Goal: Information Seeking & Learning: Learn about a topic

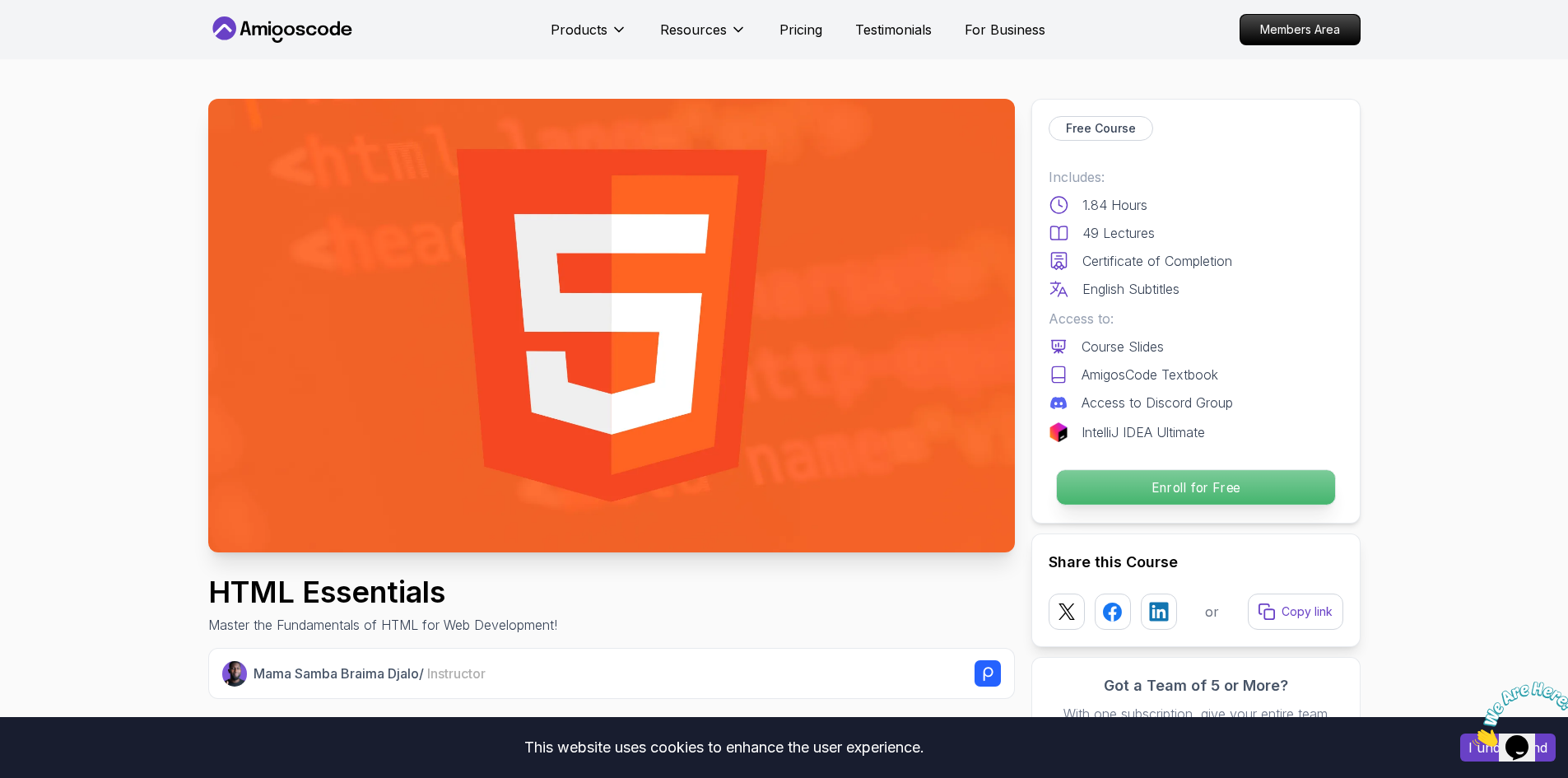
click at [1146, 494] on p "Enroll for Free" at bounding box center [1195, 488] width 278 height 35
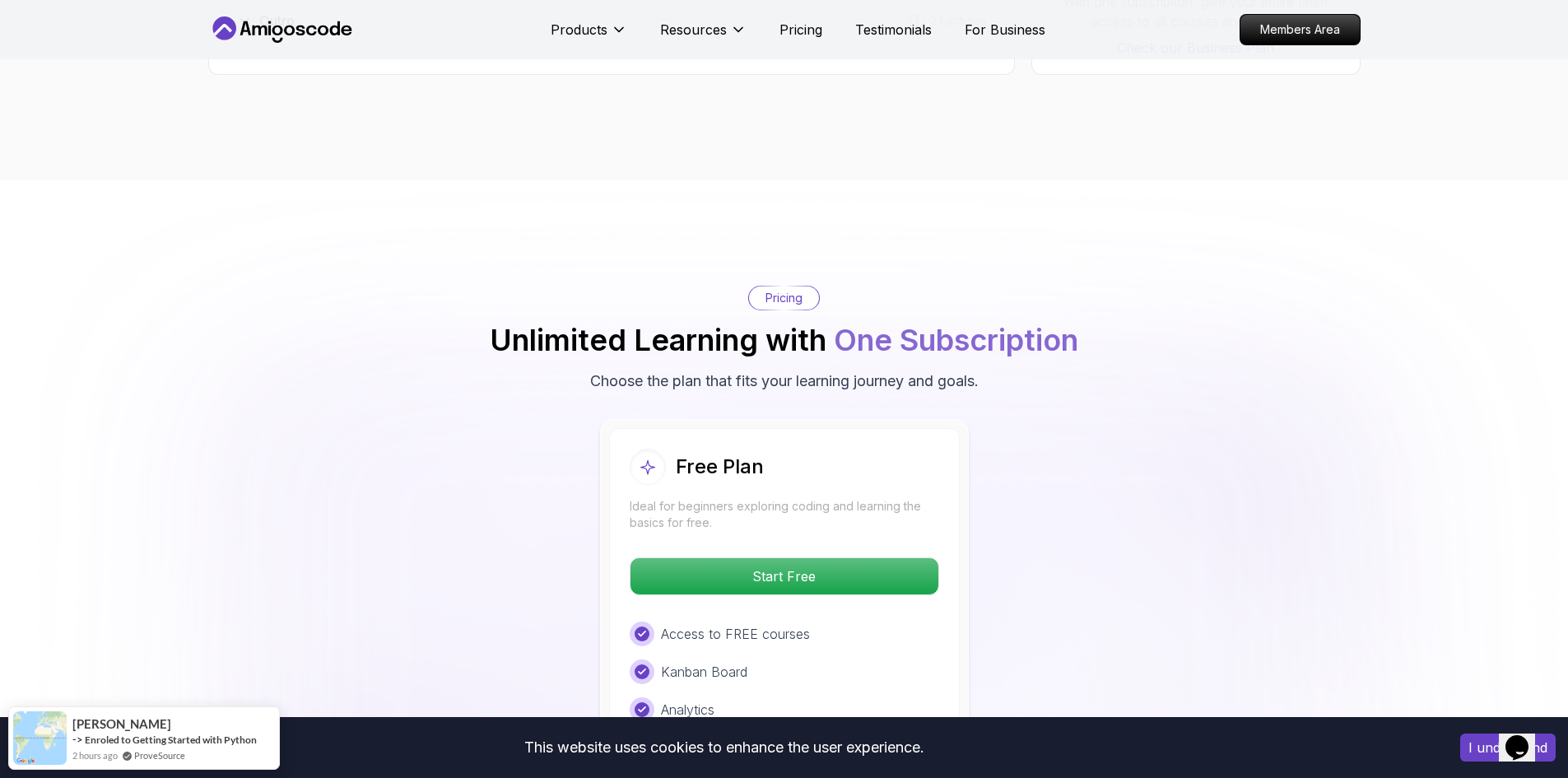
scroll to position [3215, 0]
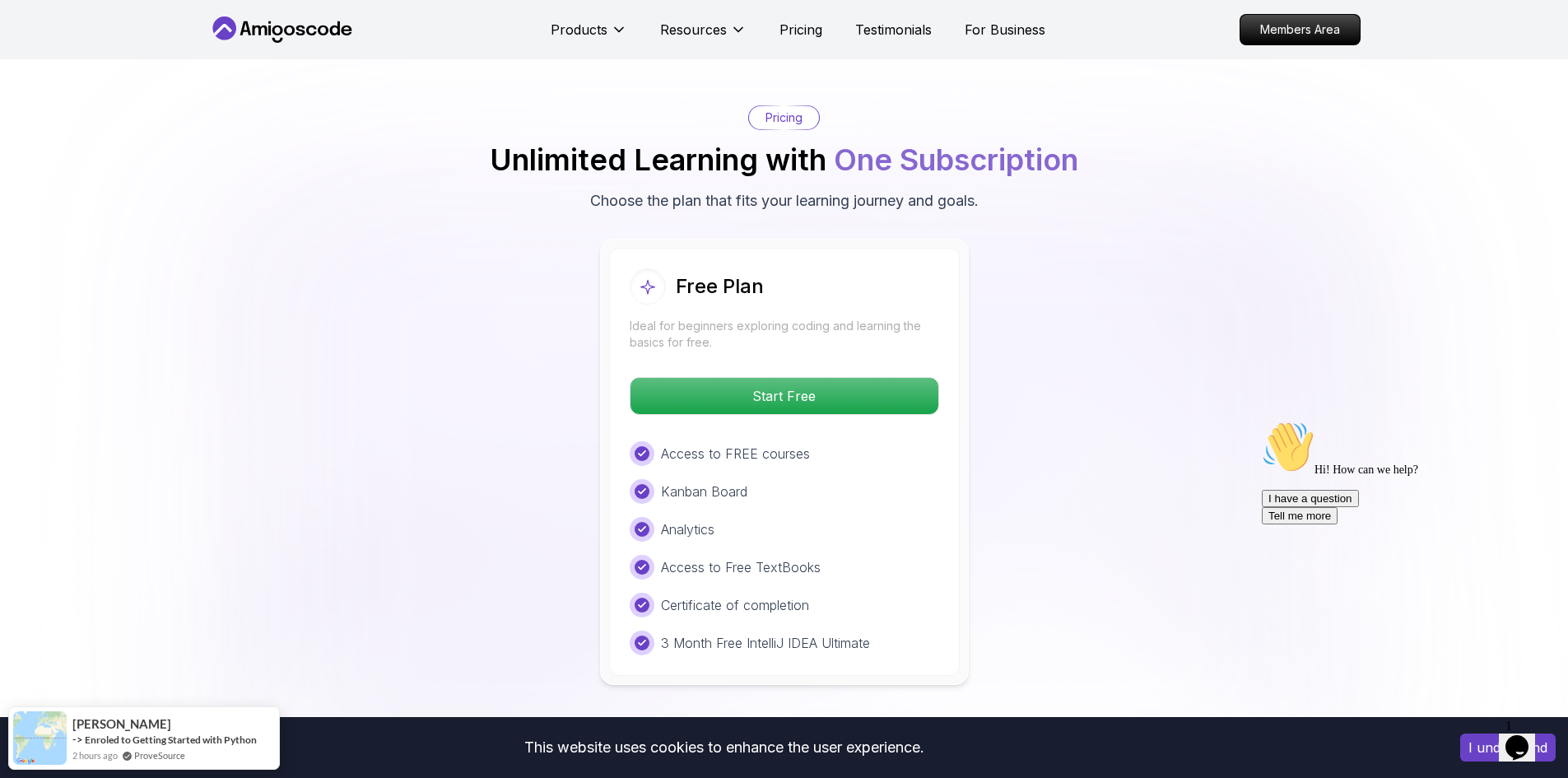
click at [825, 404] on p "Start Free" at bounding box center [784, 396] width 292 height 35
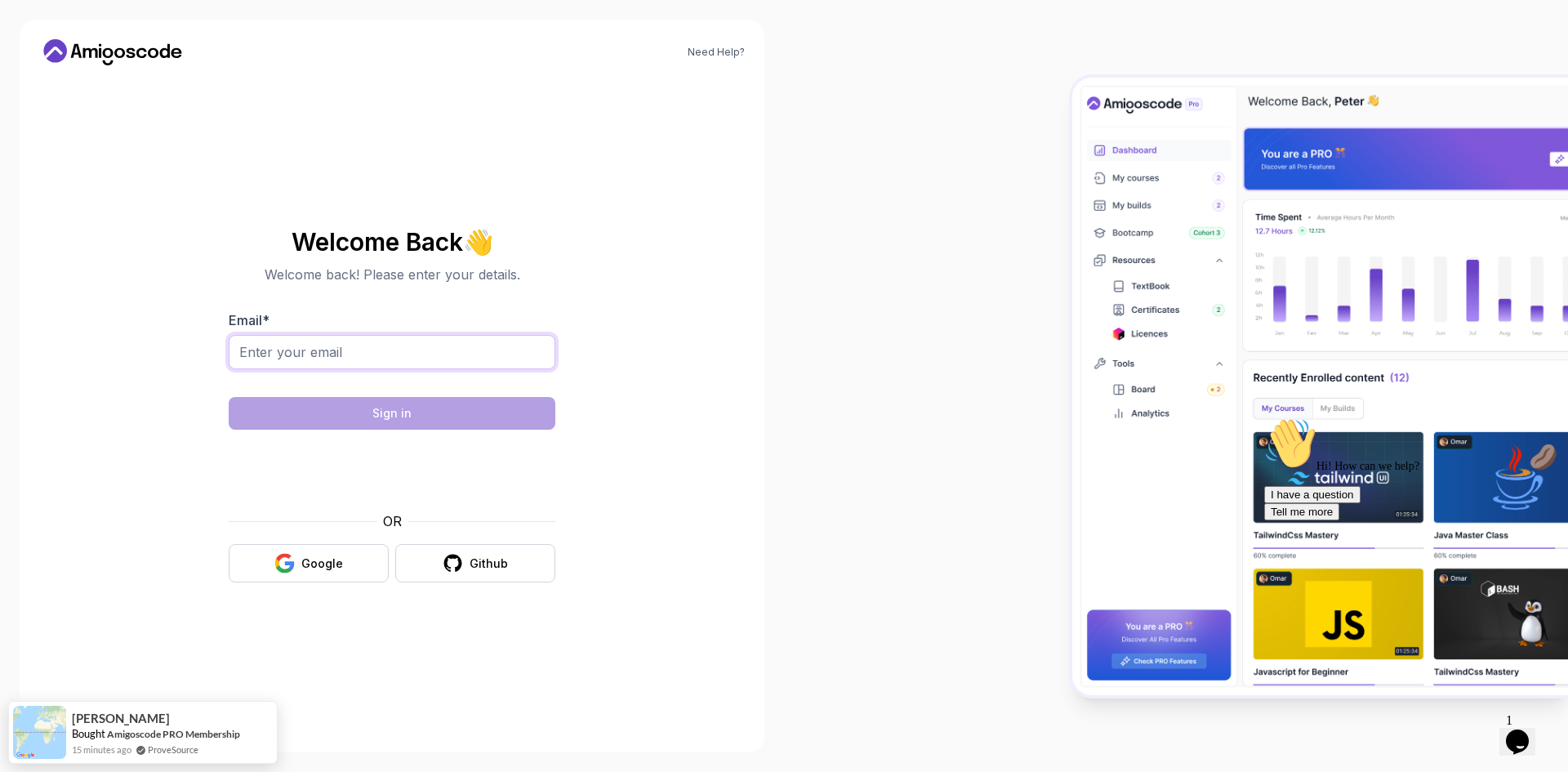
click at [421, 354] on input "Email *" at bounding box center [392, 352] width 327 height 35
type input "martinko.rada@gmail.com"
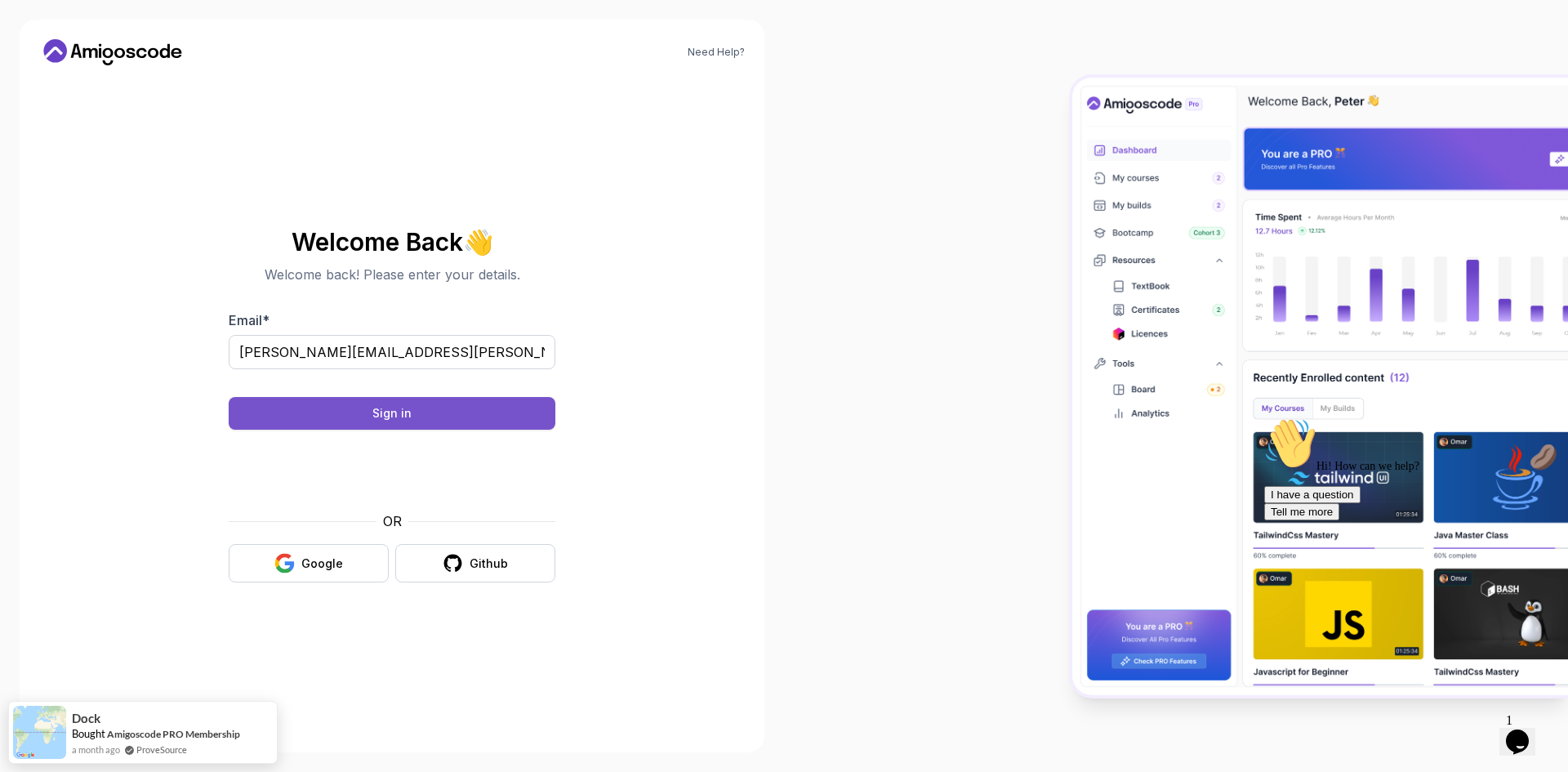
click at [426, 421] on button "Sign in" at bounding box center [392, 413] width 327 height 33
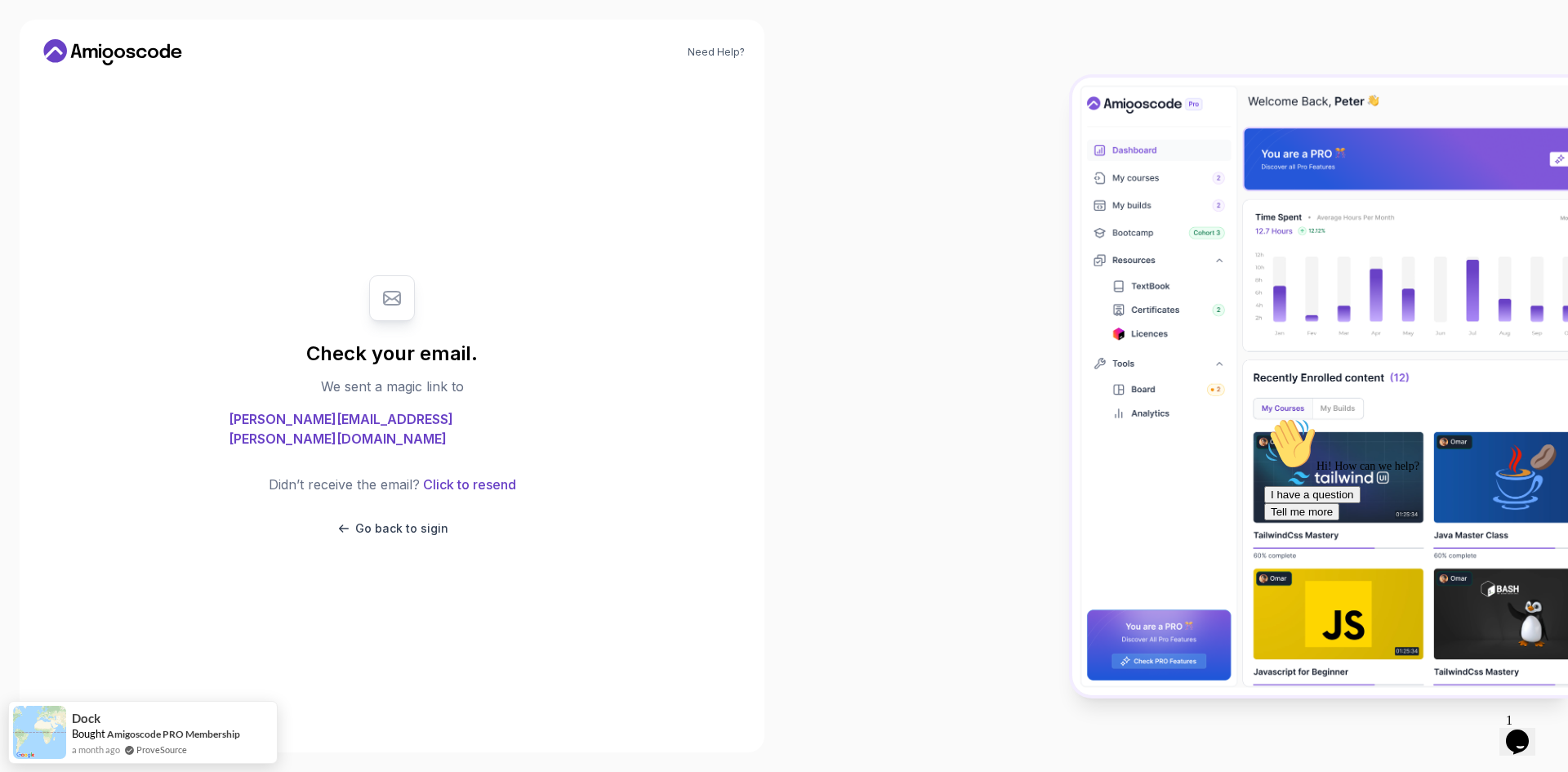
click at [1514, 729] on icon "$i18n('chat', 'chat_widget')" at bounding box center [1516, 741] width 23 height 25
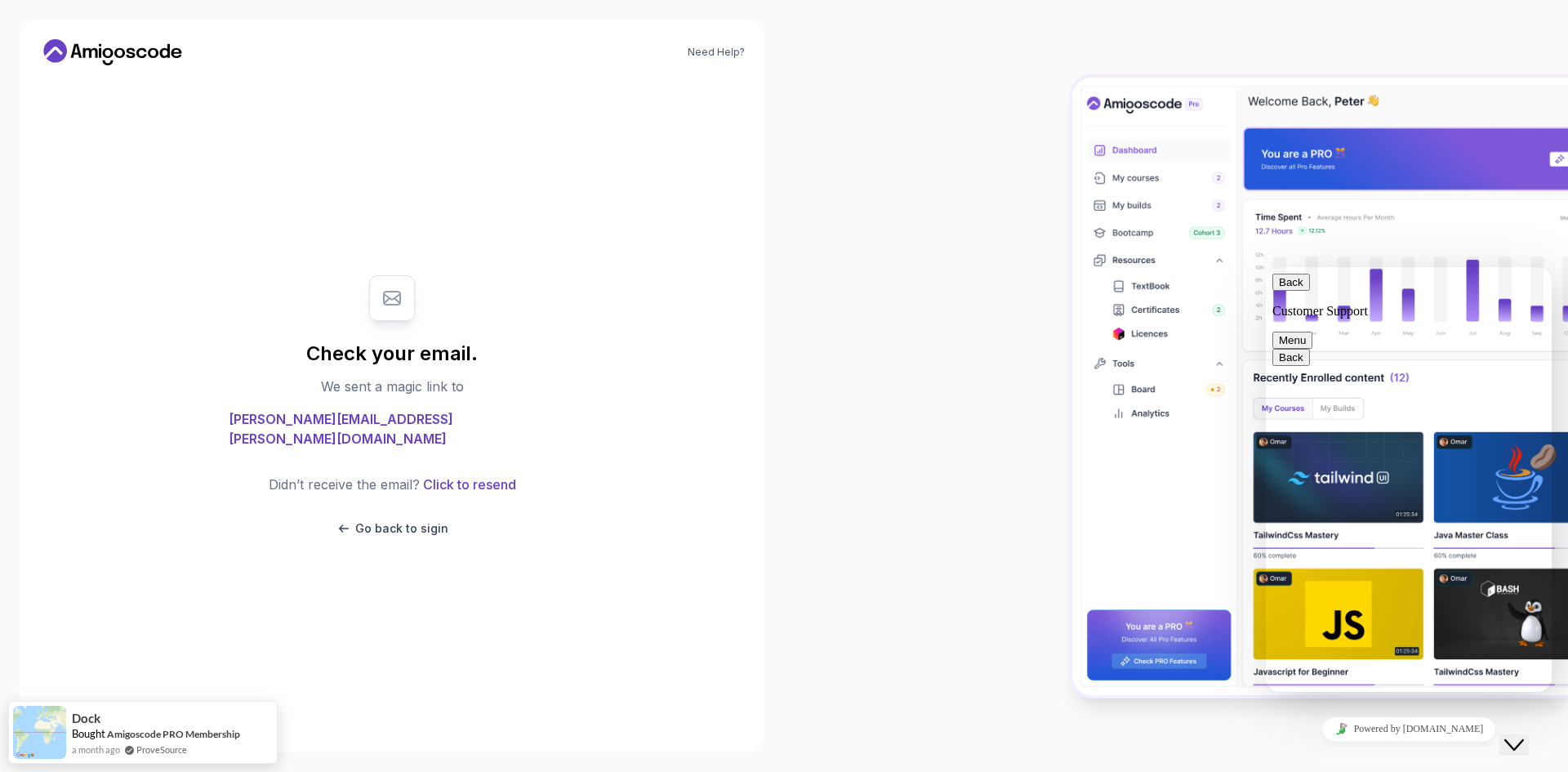
drag, startPoint x: 1531, startPoint y: 742, endPoint x: 1563, endPoint y: 767, distance: 40.6
click at [1529, 742] on button "Close Chat This icon closes the chat window." at bounding box center [1514, 745] width 29 height 21
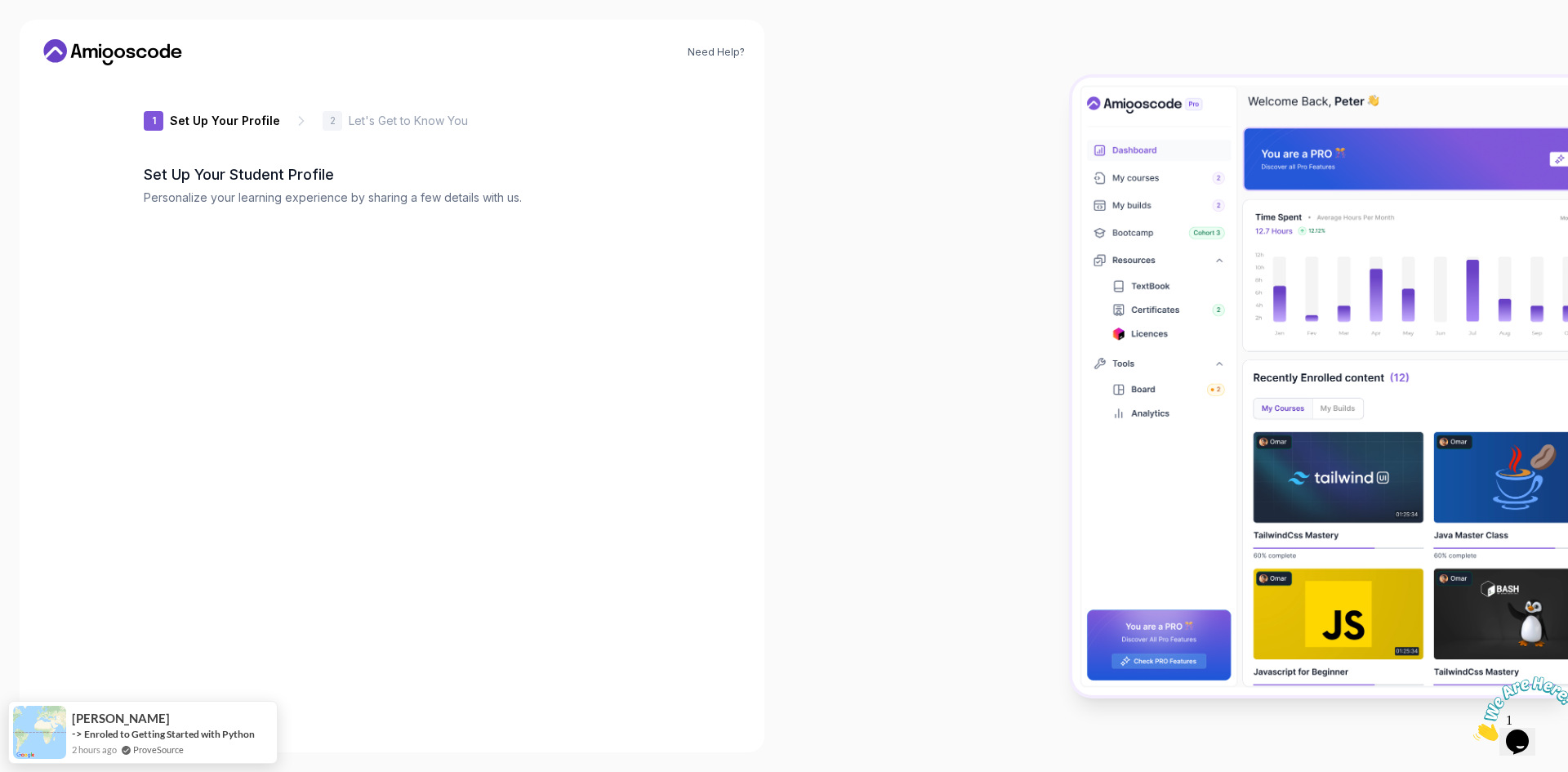
type input "boldpanther27bb6"
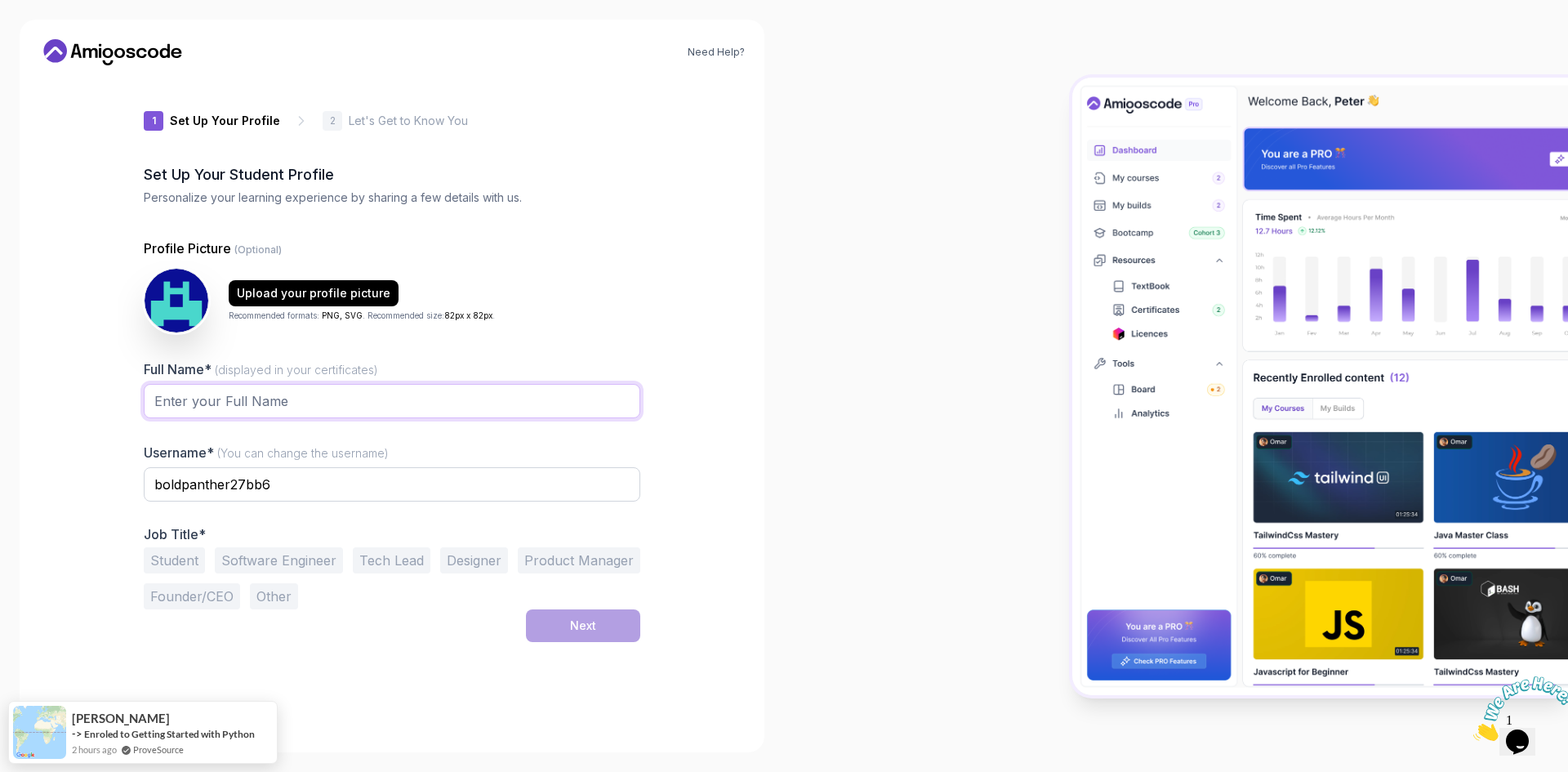
click at [365, 407] on input "Full Name* (displayed in your certificates)" at bounding box center [391, 401] width 497 height 35
click at [288, 397] on input "[PERSON_NAME]" at bounding box center [391, 401] width 497 height 35
type input "[PERSON_NAME]"
click at [687, 579] on div "Need Help? 1 Set Up Your Profile 1 Set Up Your Profile 2 Let's Get to Know You …" at bounding box center [392, 386] width 745 height 733
drag, startPoint x: 281, startPoint y: 599, endPoint x: 381, endPoint y: 613, distance: 101.0
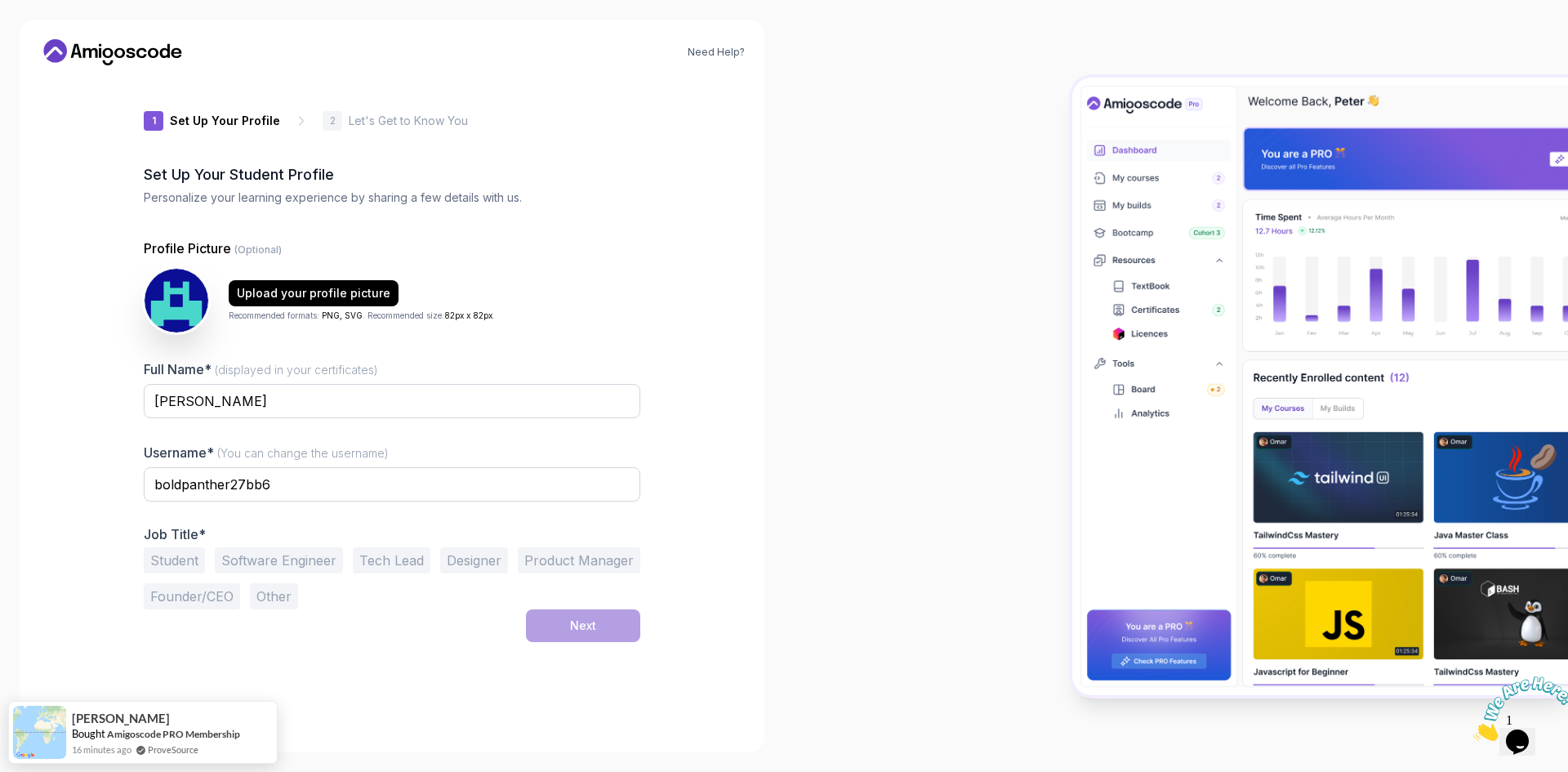
click at [283, 599] on button "Other" at bounding box center [273, 596] width 48 height 26
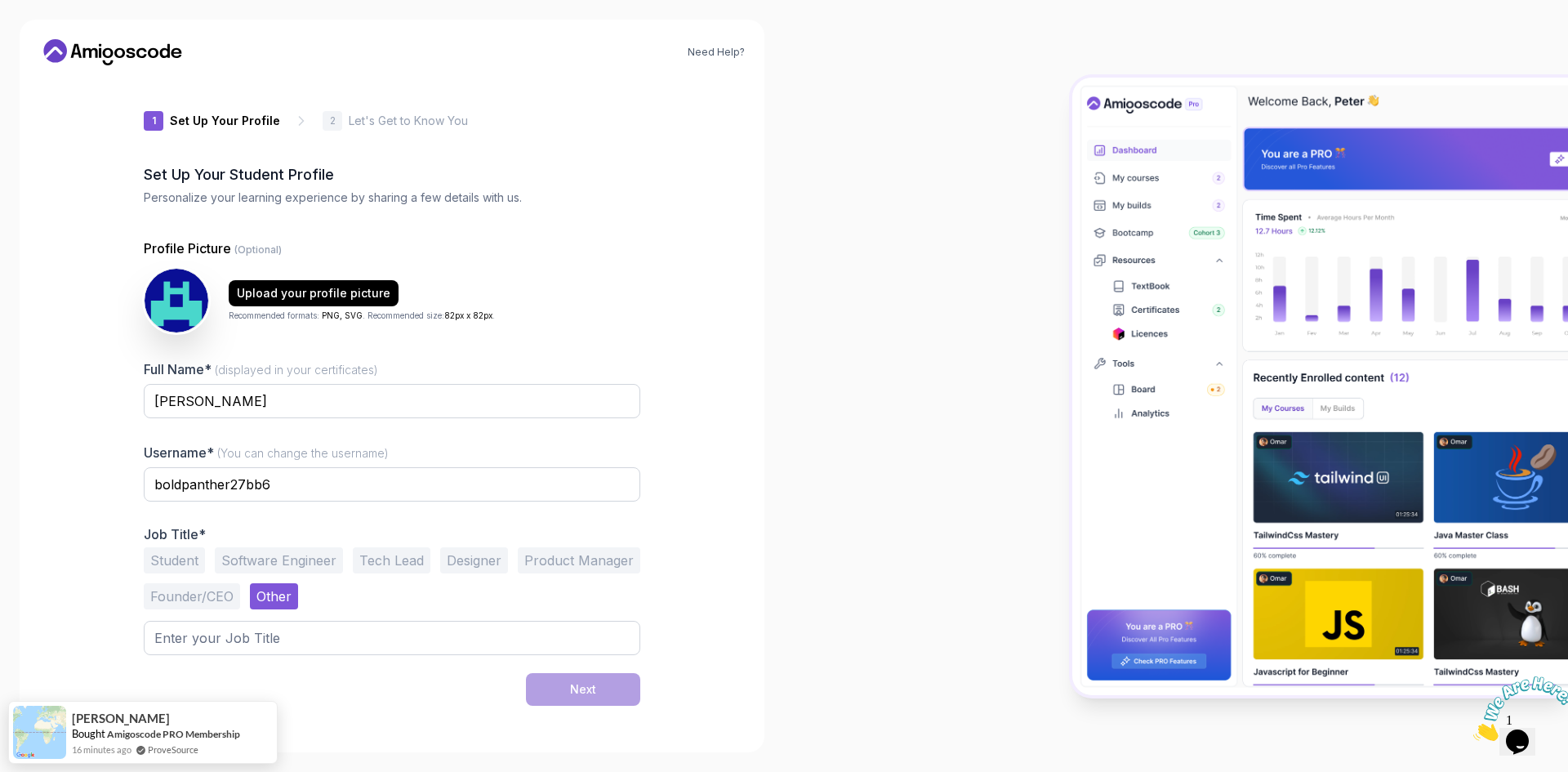
click at [187, 558] on button "Student" at bounding box center [173, 560] width 61 height 26
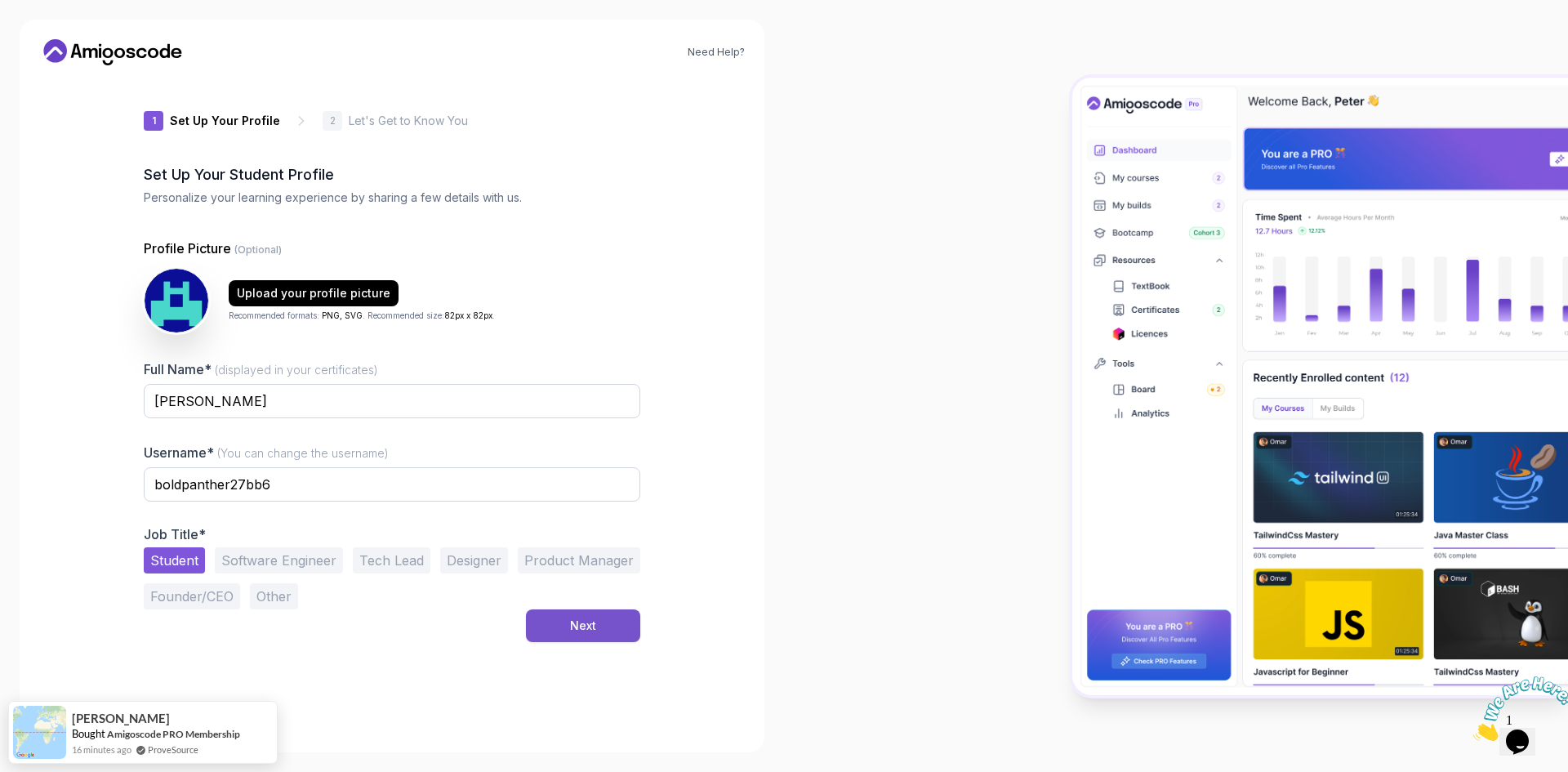
click at [559, 619] on button "Next" at bounding box center [583, 626] width 114 height 33
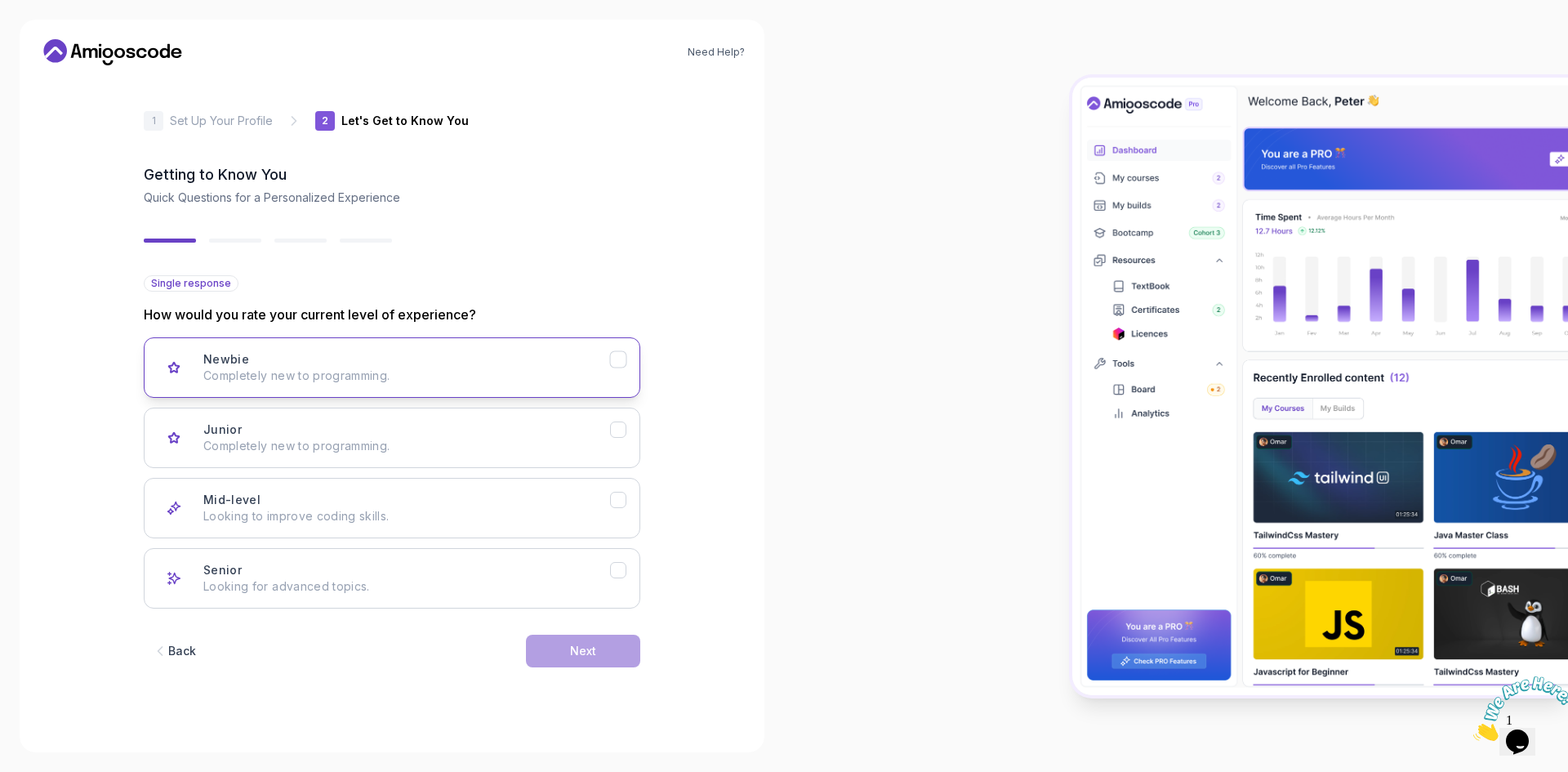
click at [588, 370] on p "Completely new to programming." at bounding box center [407, 376] width 407 height 16
click at [590, 658] on div "Next" at bounding box center [583, 651] width 26 height 16
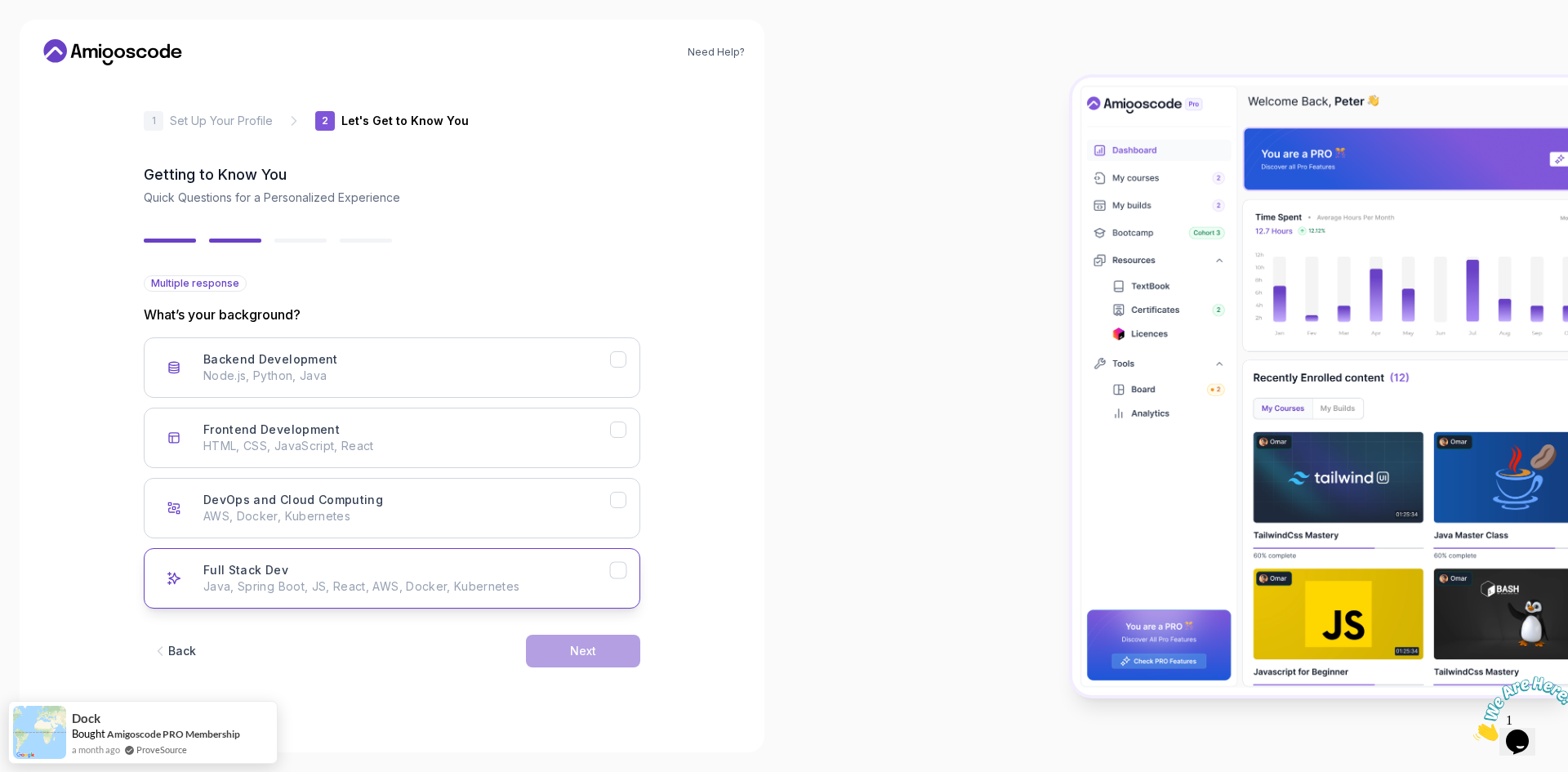
click at [506, 590] on p "Java, Spring Boot, JS, React, AWS, Docker, Kubernetes" at bounding box center [407, 587] width 407 height 16
click at [592, 660] on button "Next" at bounding box center [583, 651] width 114 height 33
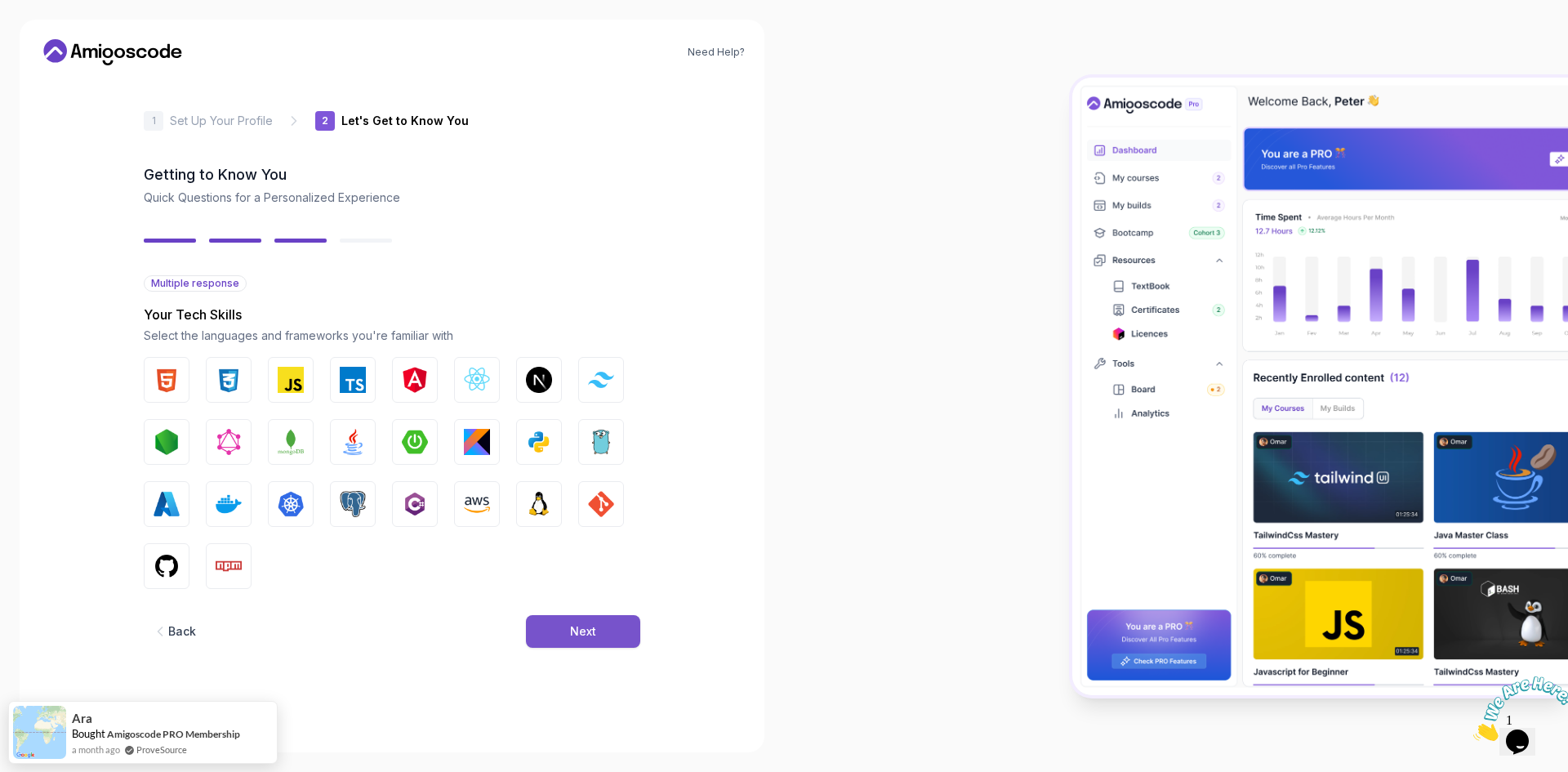
click at [591, 639] on button "Next" at bounding box center [583, 631] width 114 height 33
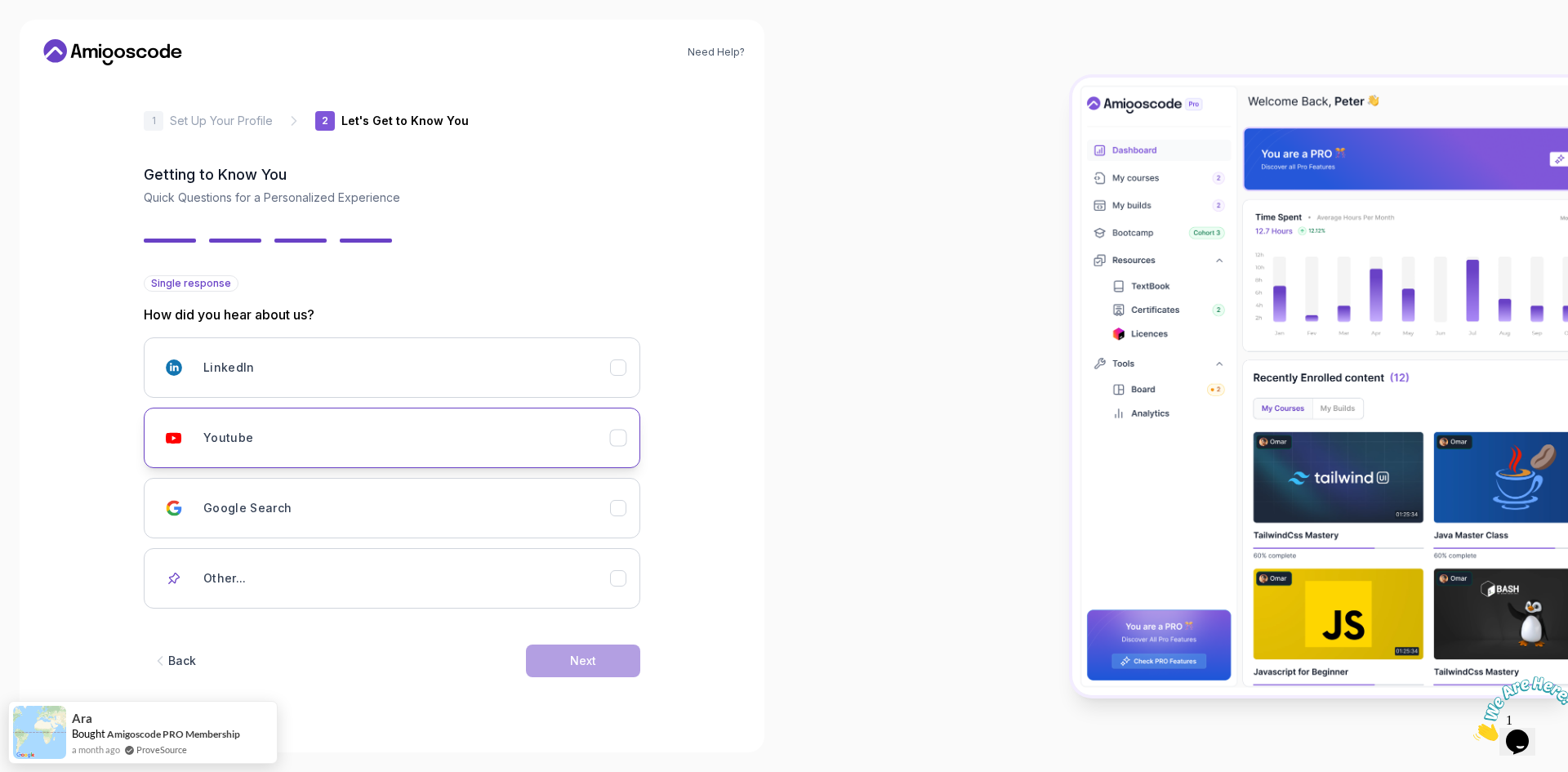
click at [510, 451] on div "Youtube" at bounding box center [407, 438] width 407 height 33
click at [582, 646] on button "Next" at bounding box center [583, 661] width 114 height 33
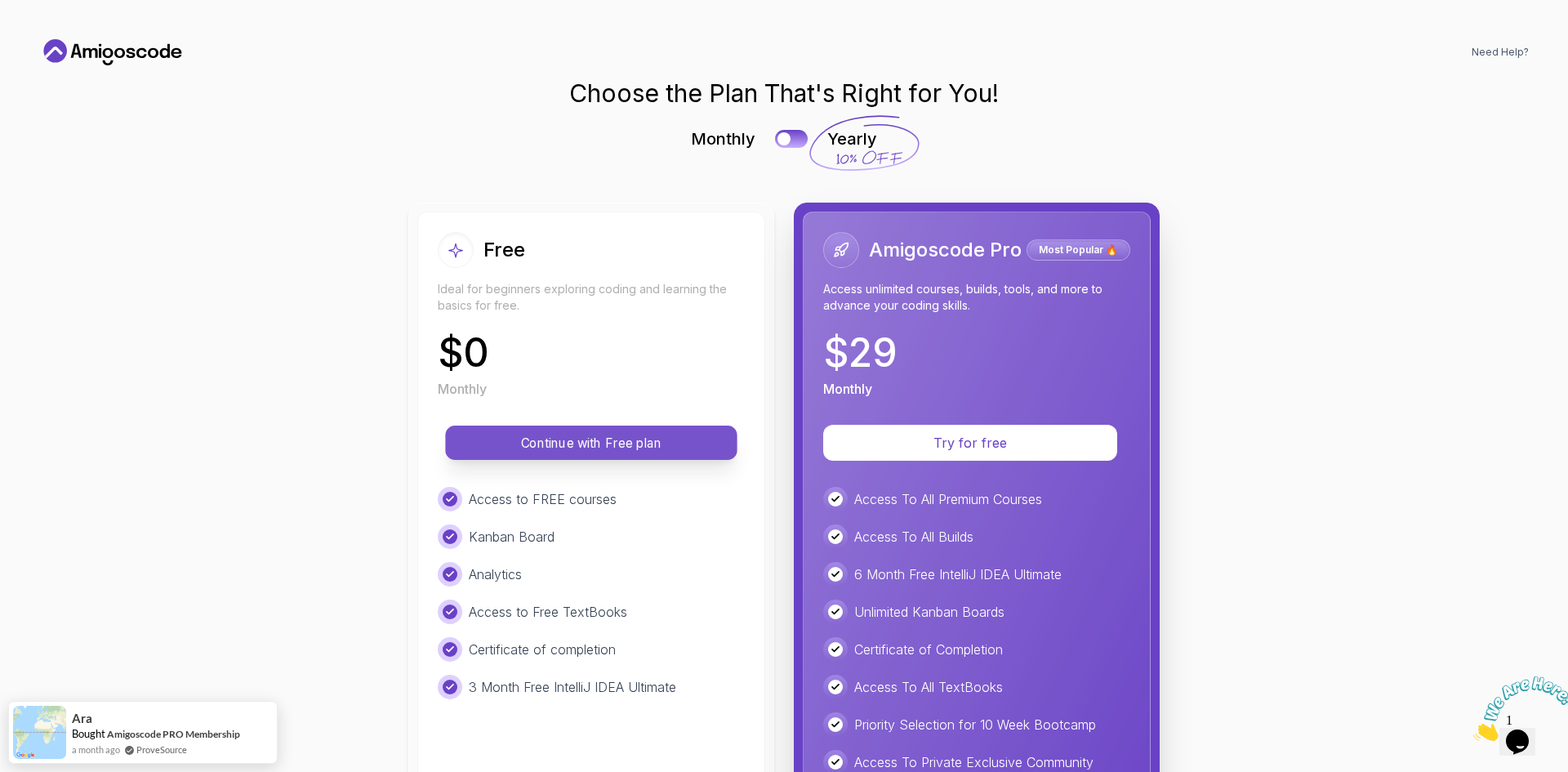
click at [572, 450] on p "Continue with Free plan" at bounding box center [591, 443] width 255 height 19
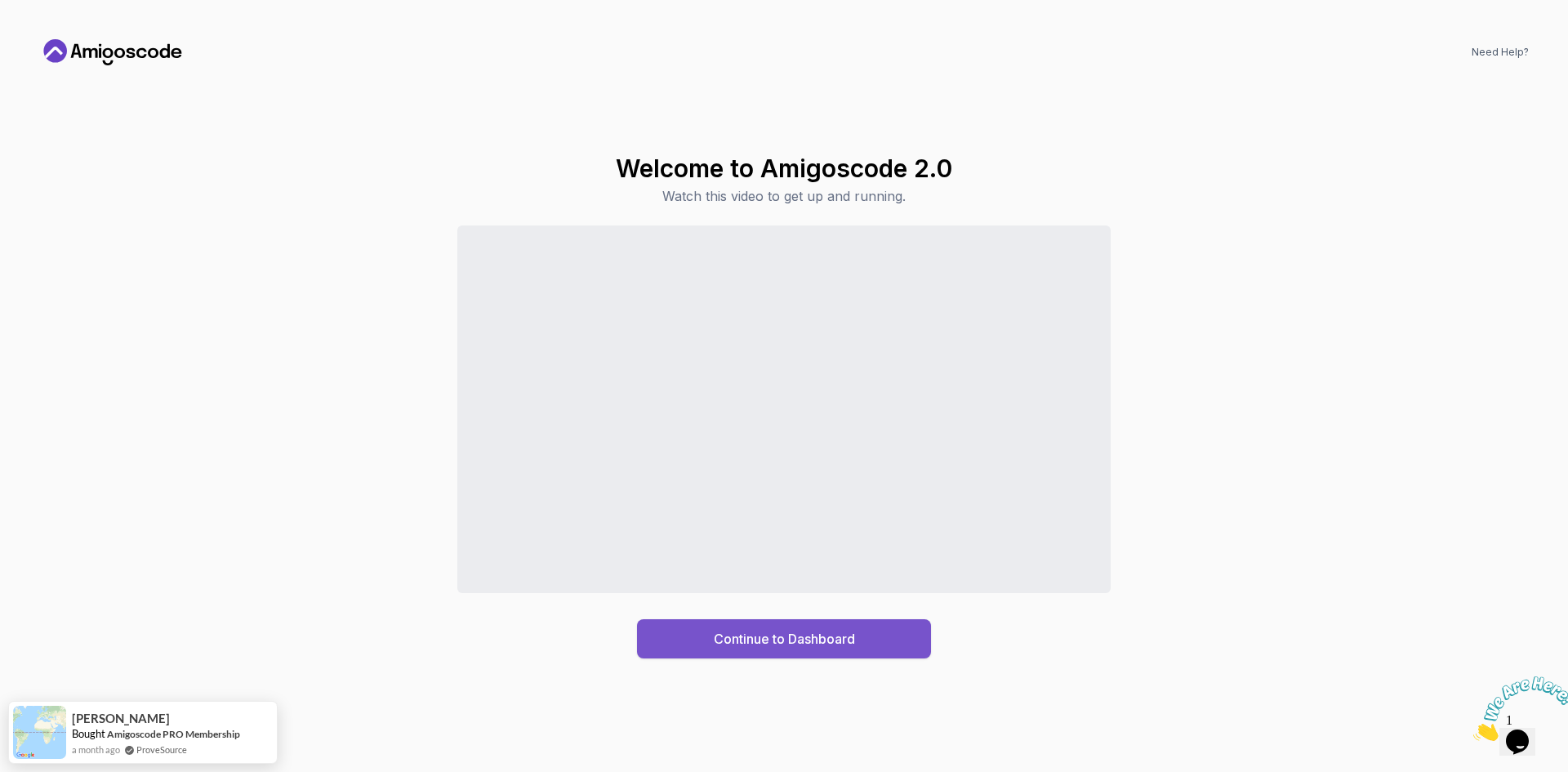
click at [856, 636] on button "Continue to Dashboard" at bounding box center [784, 638] width 294 height 39
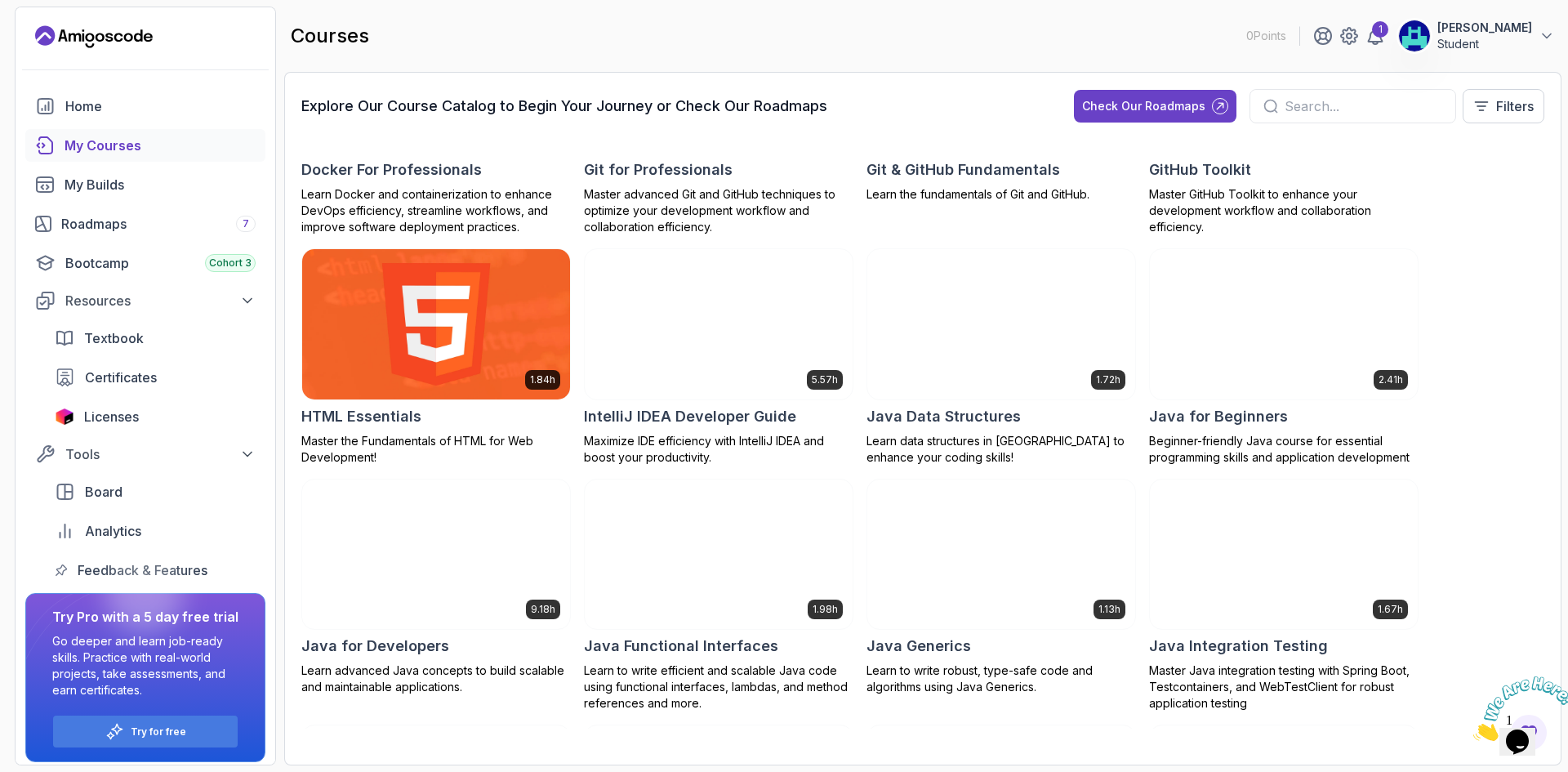
scroll to position [680, 0]
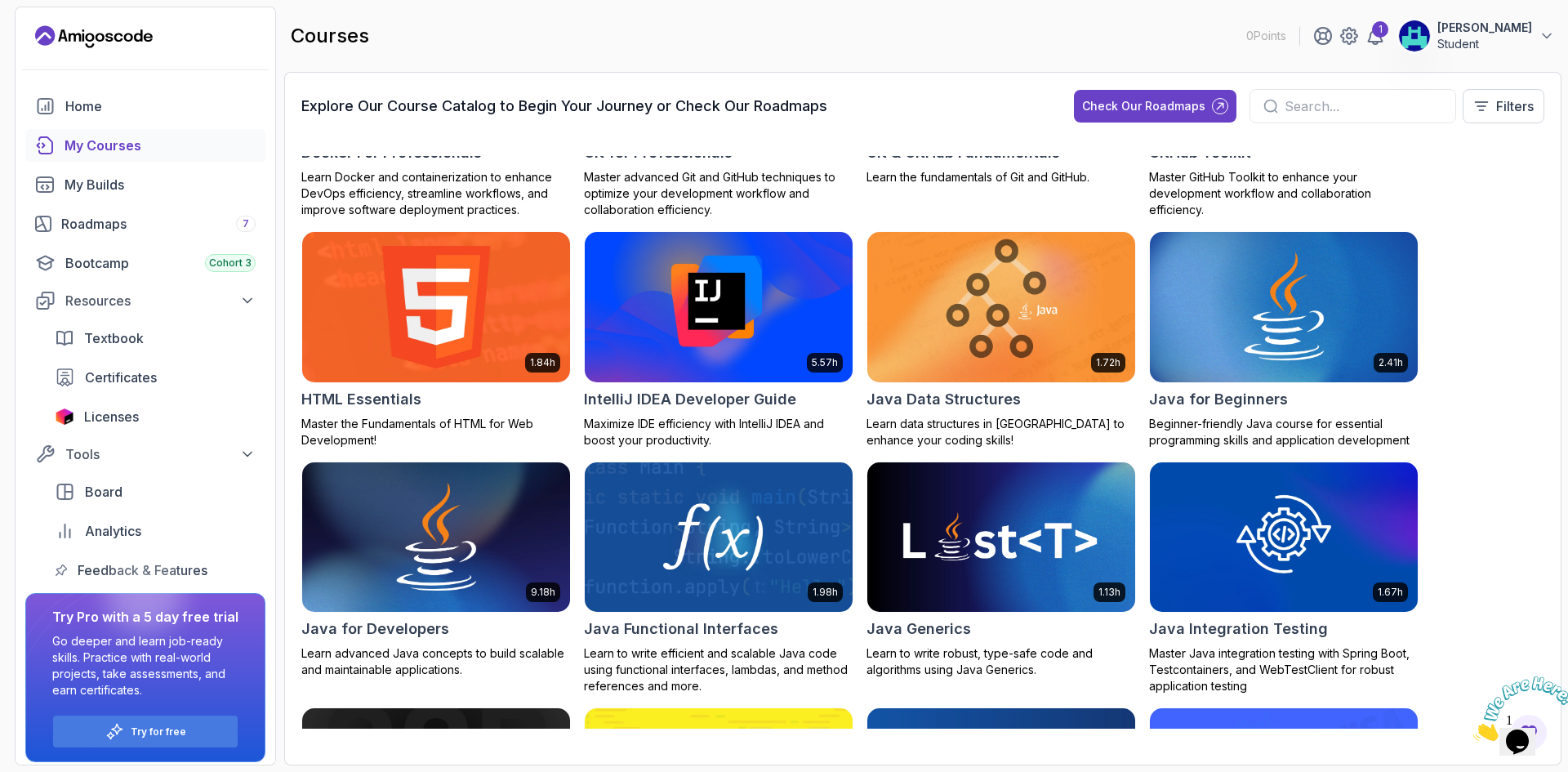
click at [450, 312] on img at bounding box center [436, 307] width 281 height 158
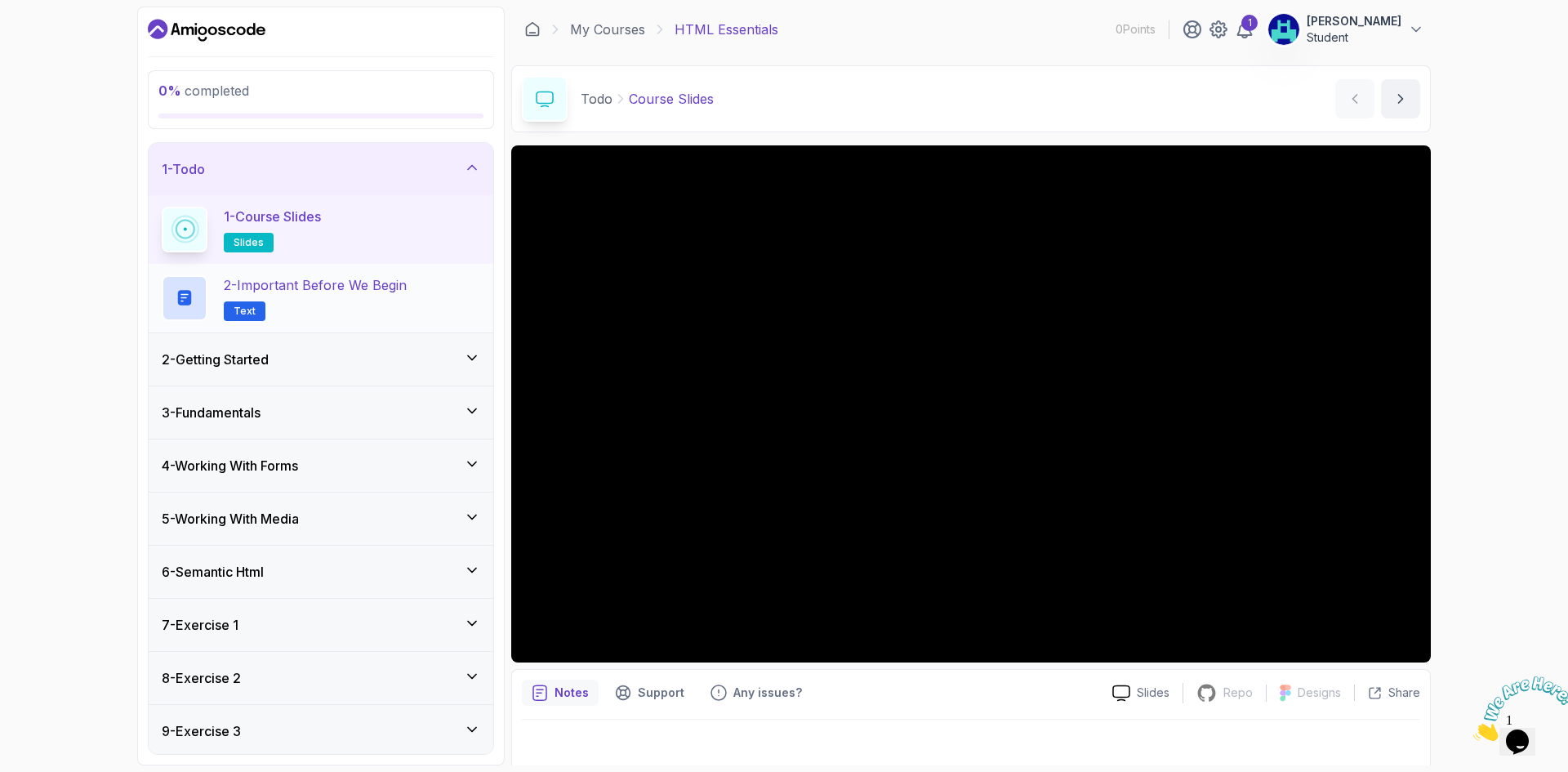
click at [318, 296] on h2 "2 - Important Before We Begin Text" at bounding box center [314, 298] width 182 height 45
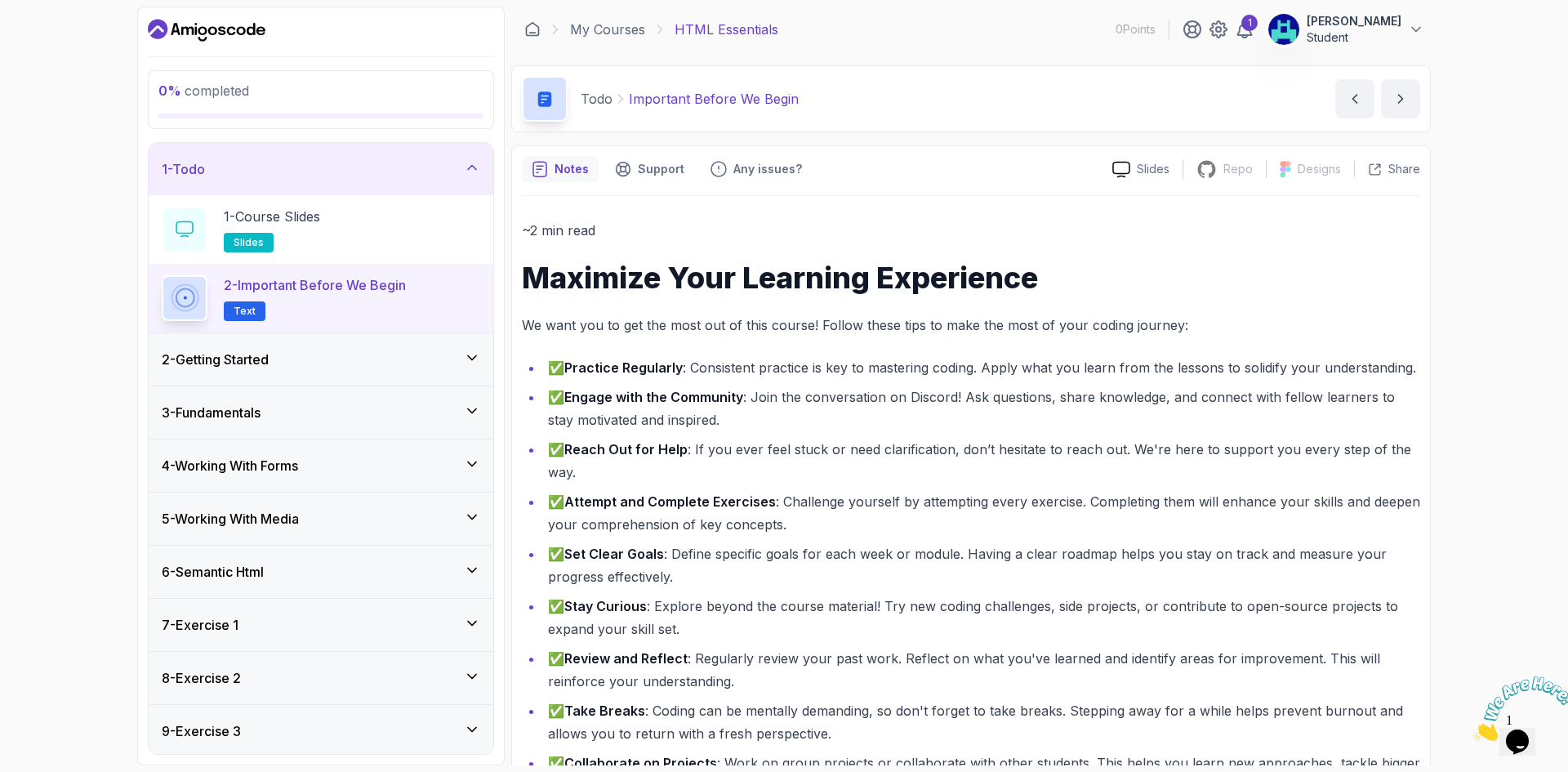
scroll to position [136, 0]
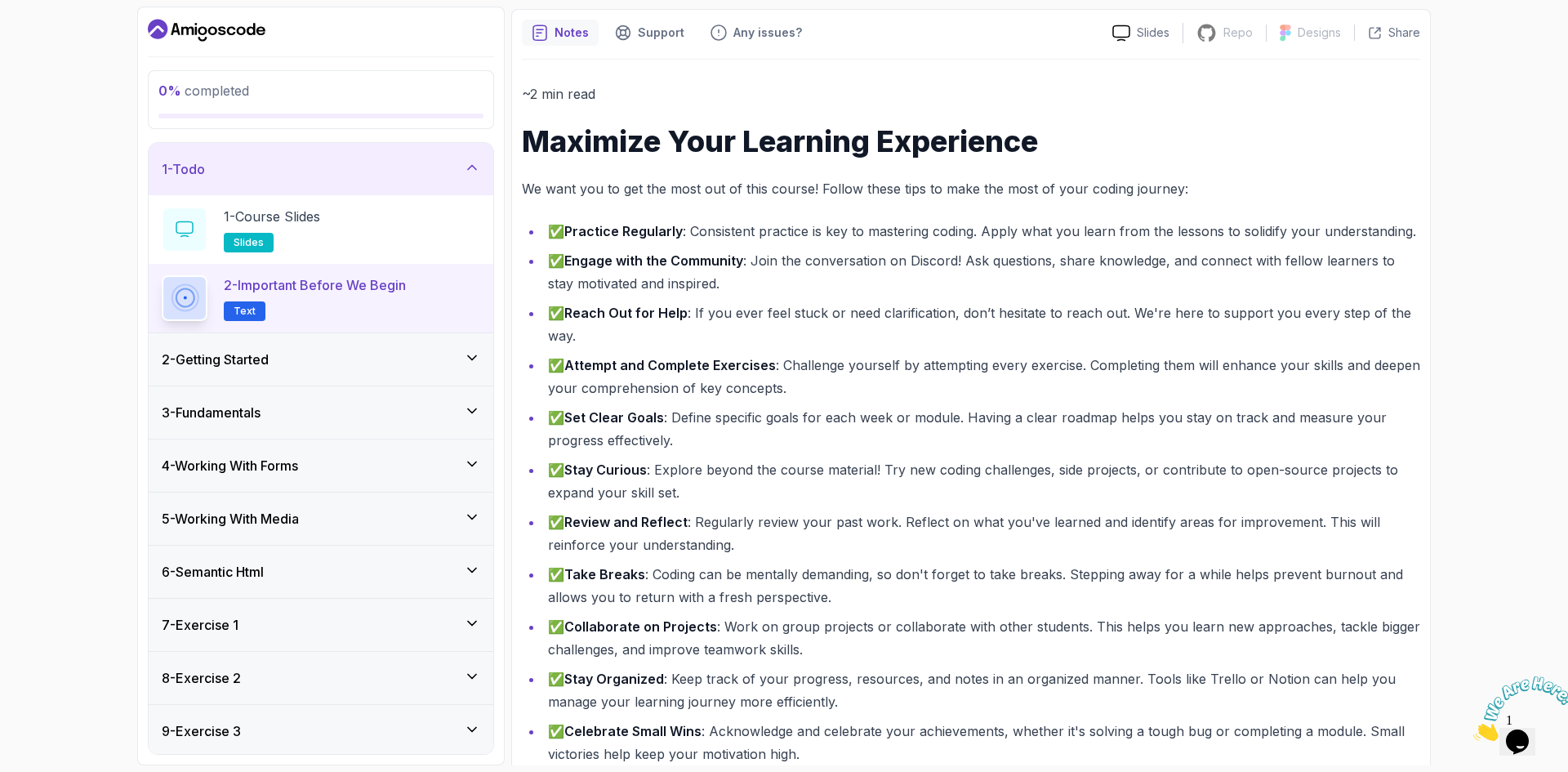
click at [330, 362] on div "2 - Getting Started" at bounding box center [321, 360] width 319 height 20
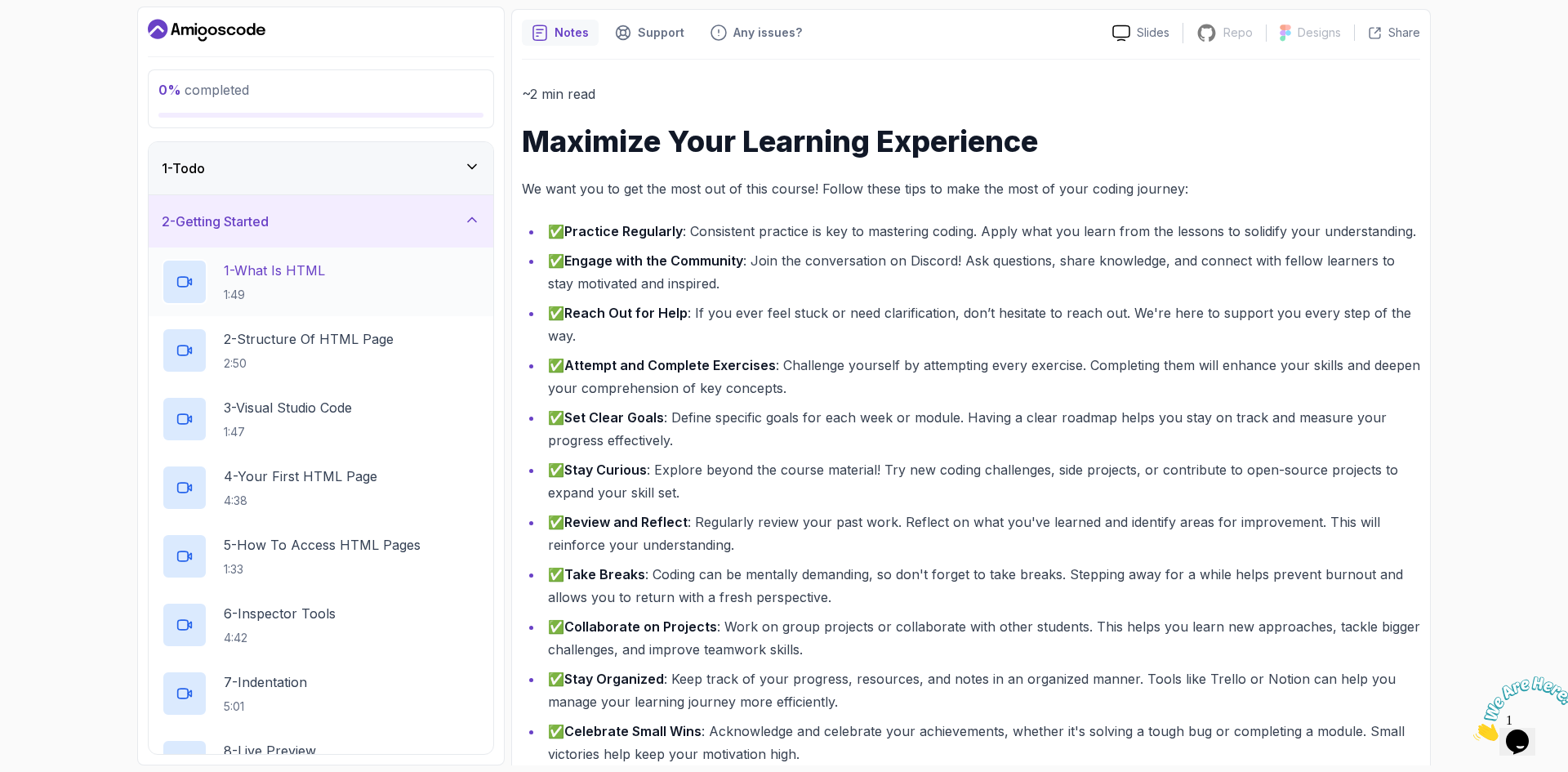
click at [195, 281] on div at bounding box center [184, 282] width 45 height 45
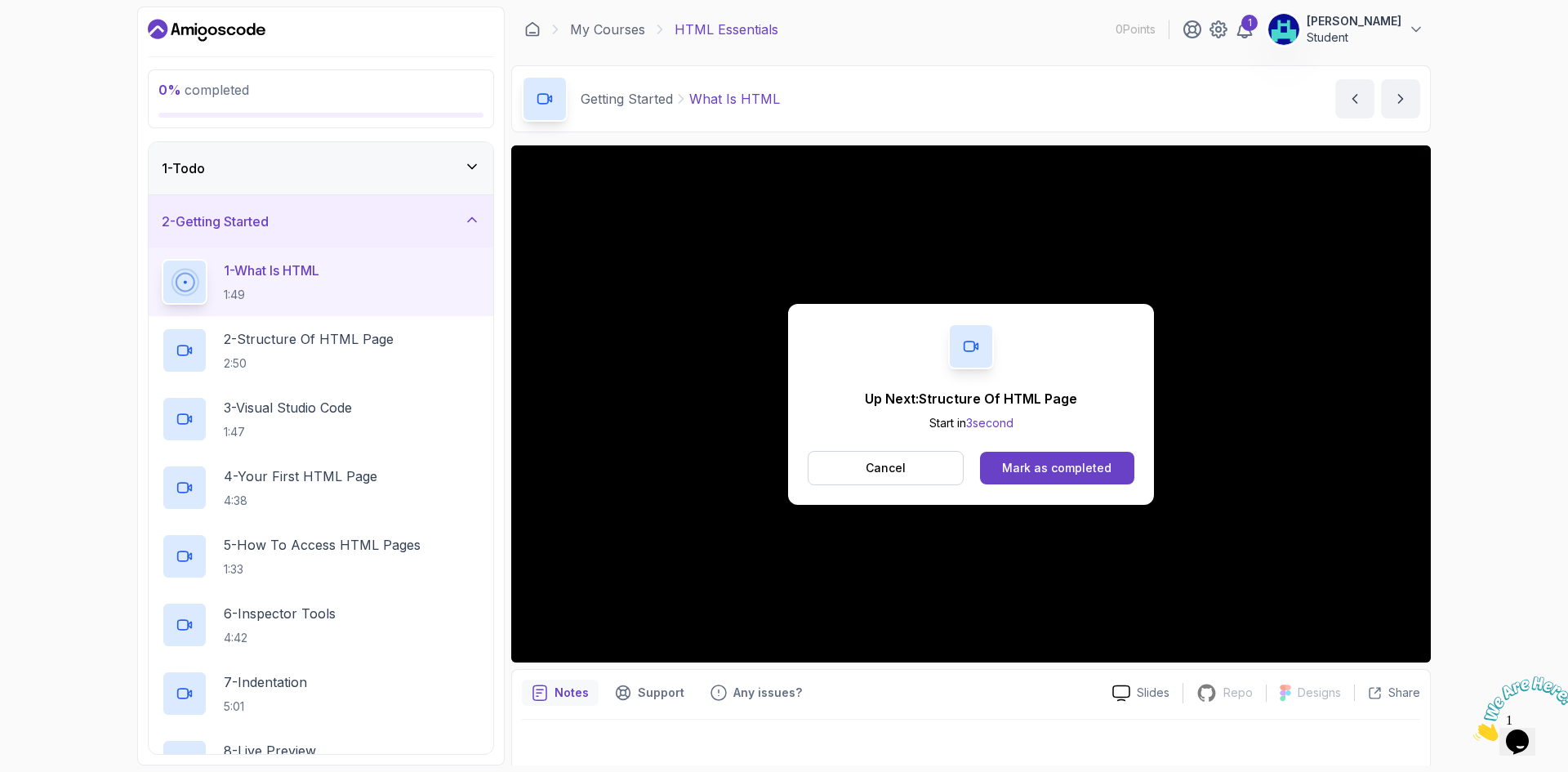
click at [1050, 491] on div "Up Next: Structure Of HTML Page Start in 3 second Cancel Mark as completed" at bounding box center [971, 404] width 366 height 201
click at [1072, 461] on div "Mark as completed" at bounding box center [1057, 468] width 110 height 16
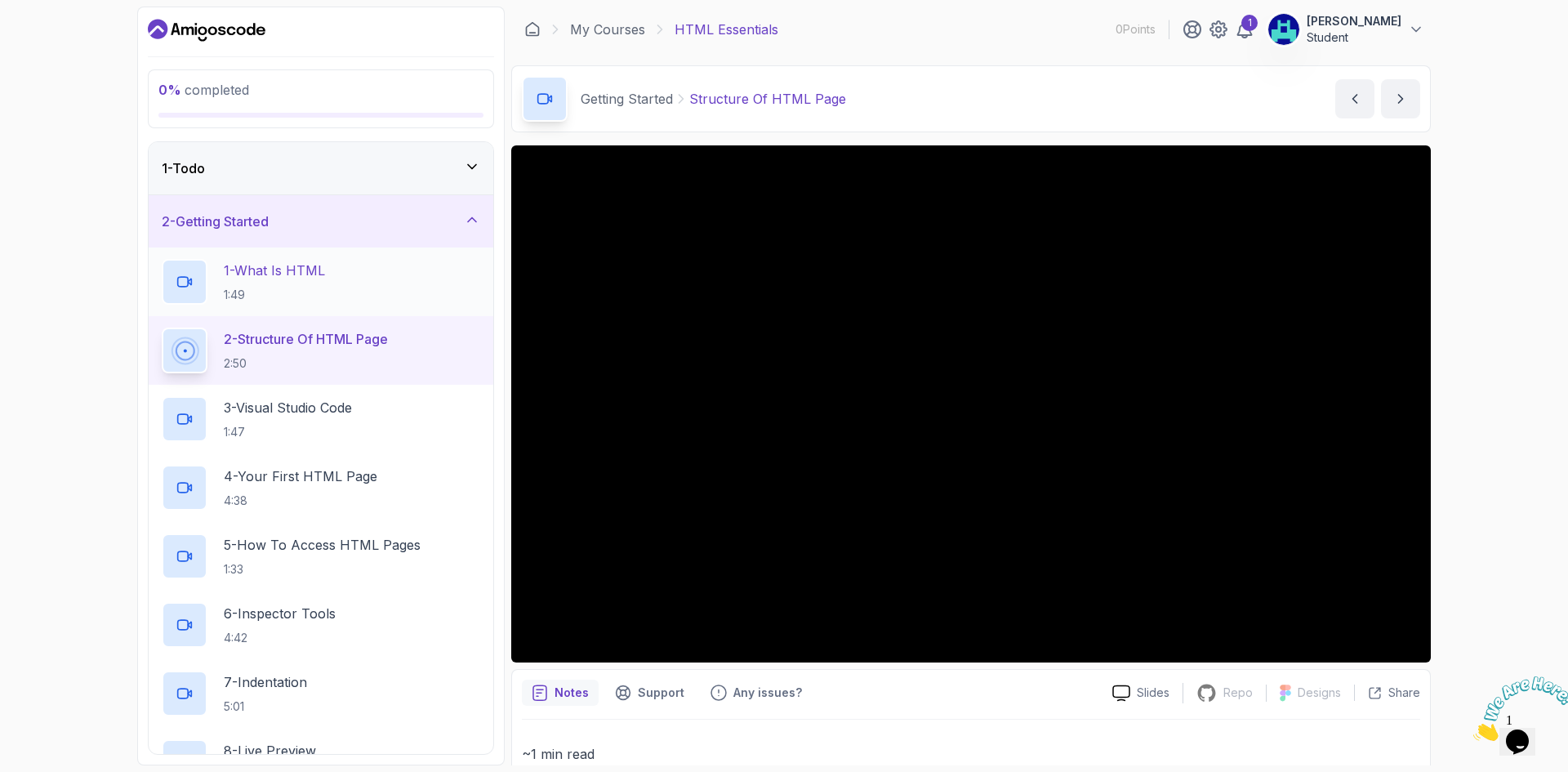
click at [450, 282] on div "1 - What Is HTML 1:49" at bounding box center [321, 282] width 319 height 45
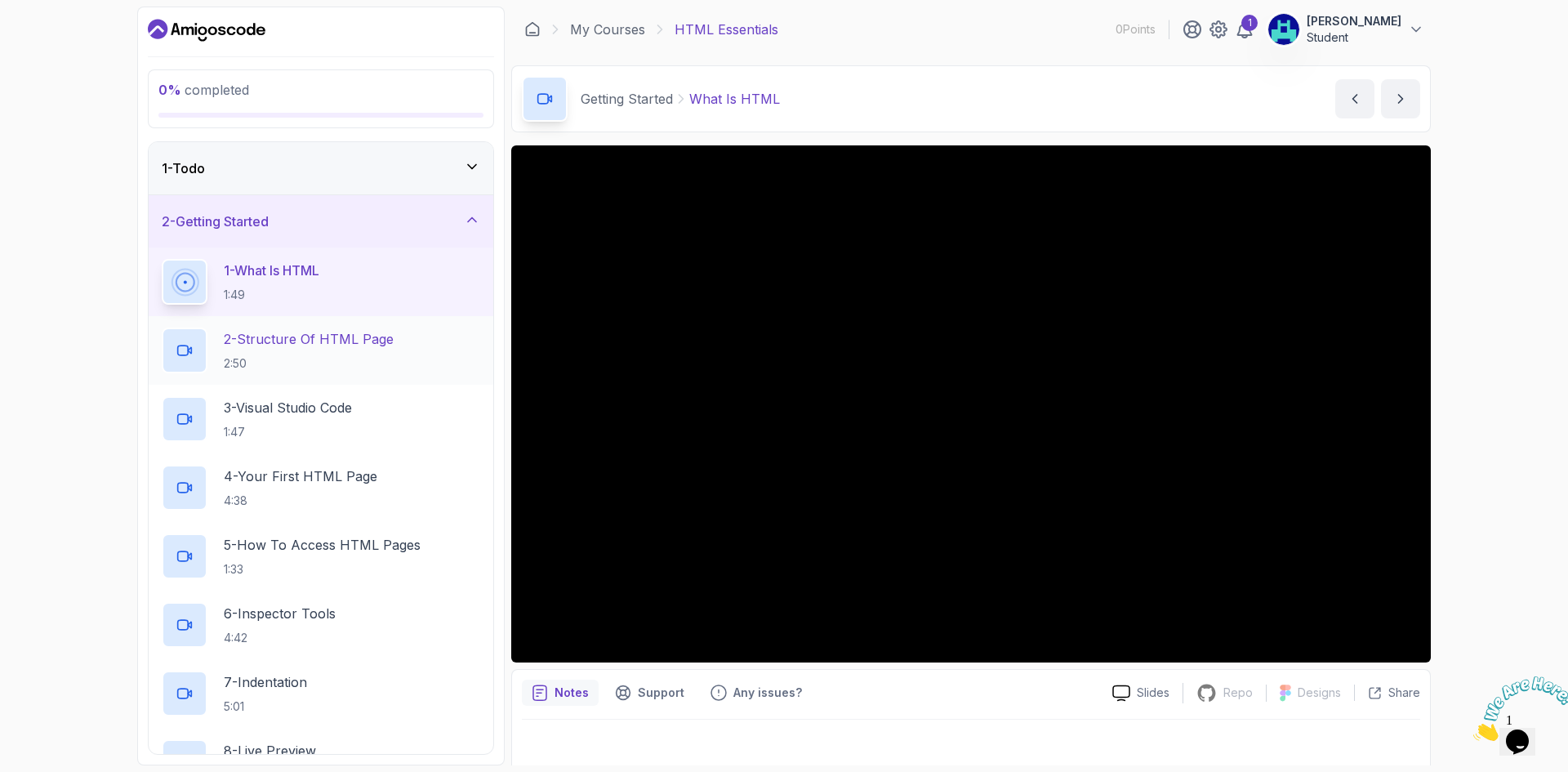
click at [393, 337] on p "2 - Structure Of HTML Page" at bounding box center [308, 339] width 170 height 20
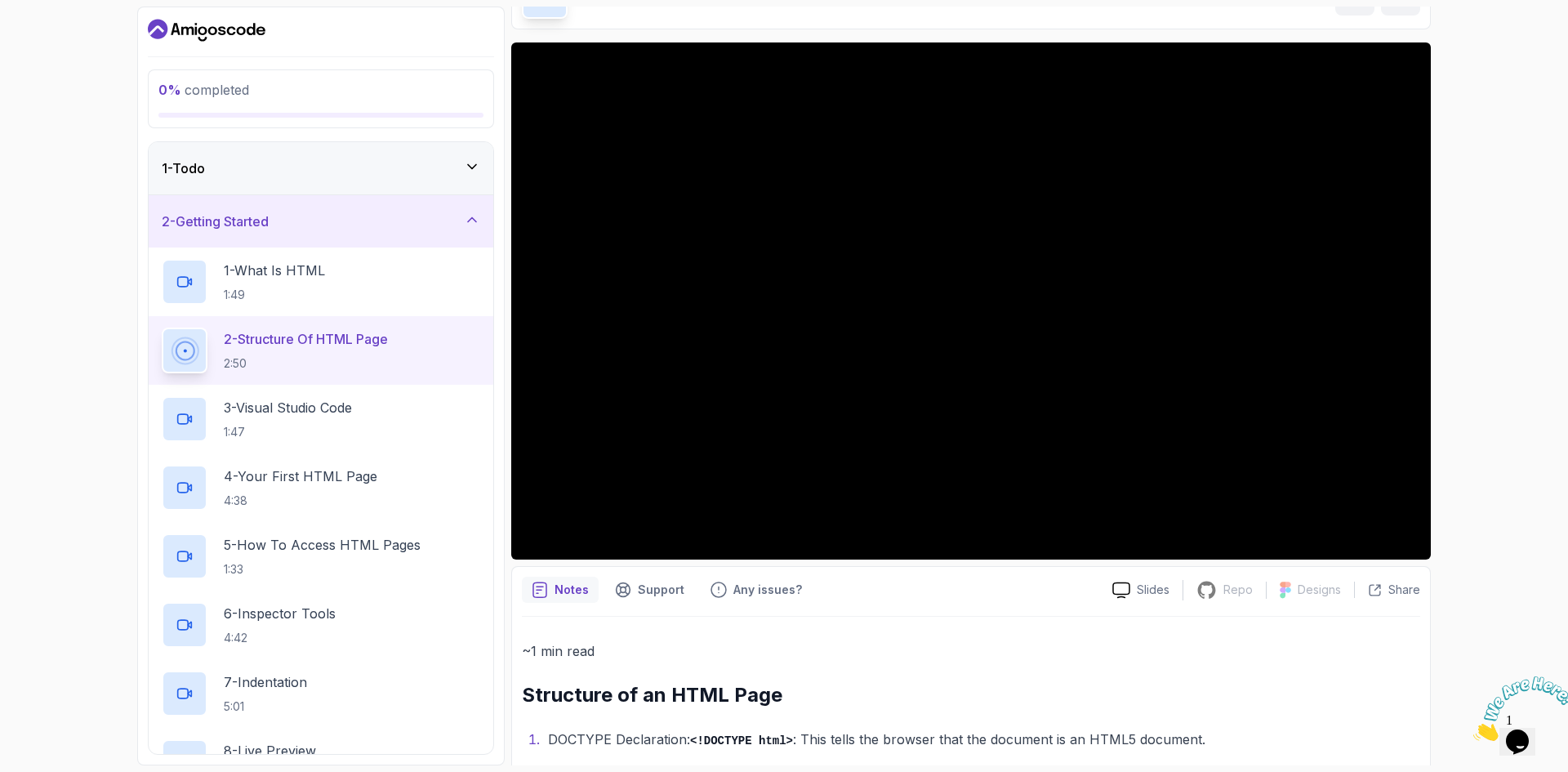
scroll to position [63, 0]
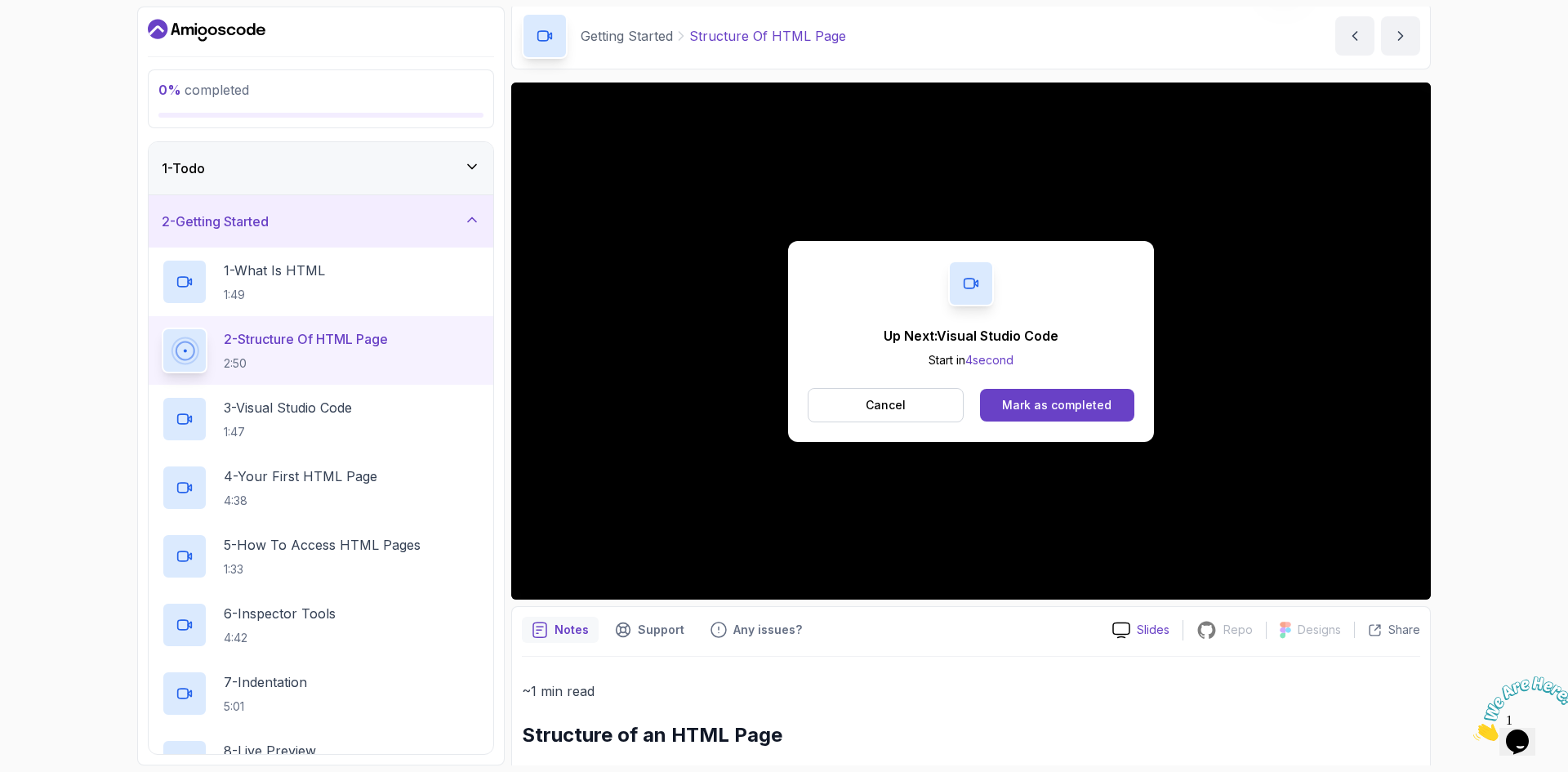
click at [1149, 633] on p "Slides" at bounding box center [1153, 629] width 33 height 16
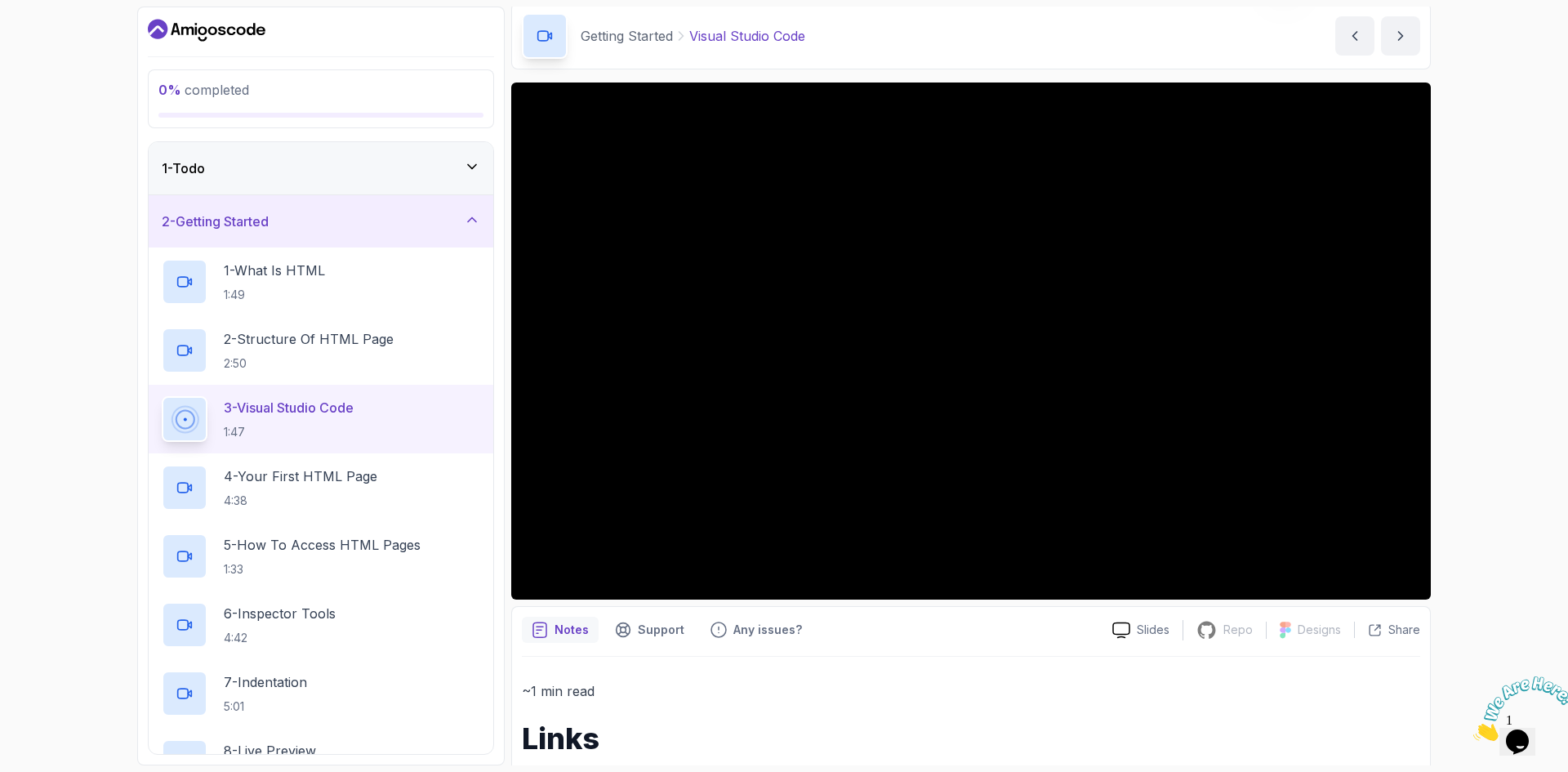
click at [293, 84] on p "0 % completed" at bounding box center [321, 90] width 325 height 20
click at [302, 172] on div "1 - Todo" at bounding box center [321, 168] width 319 height 20
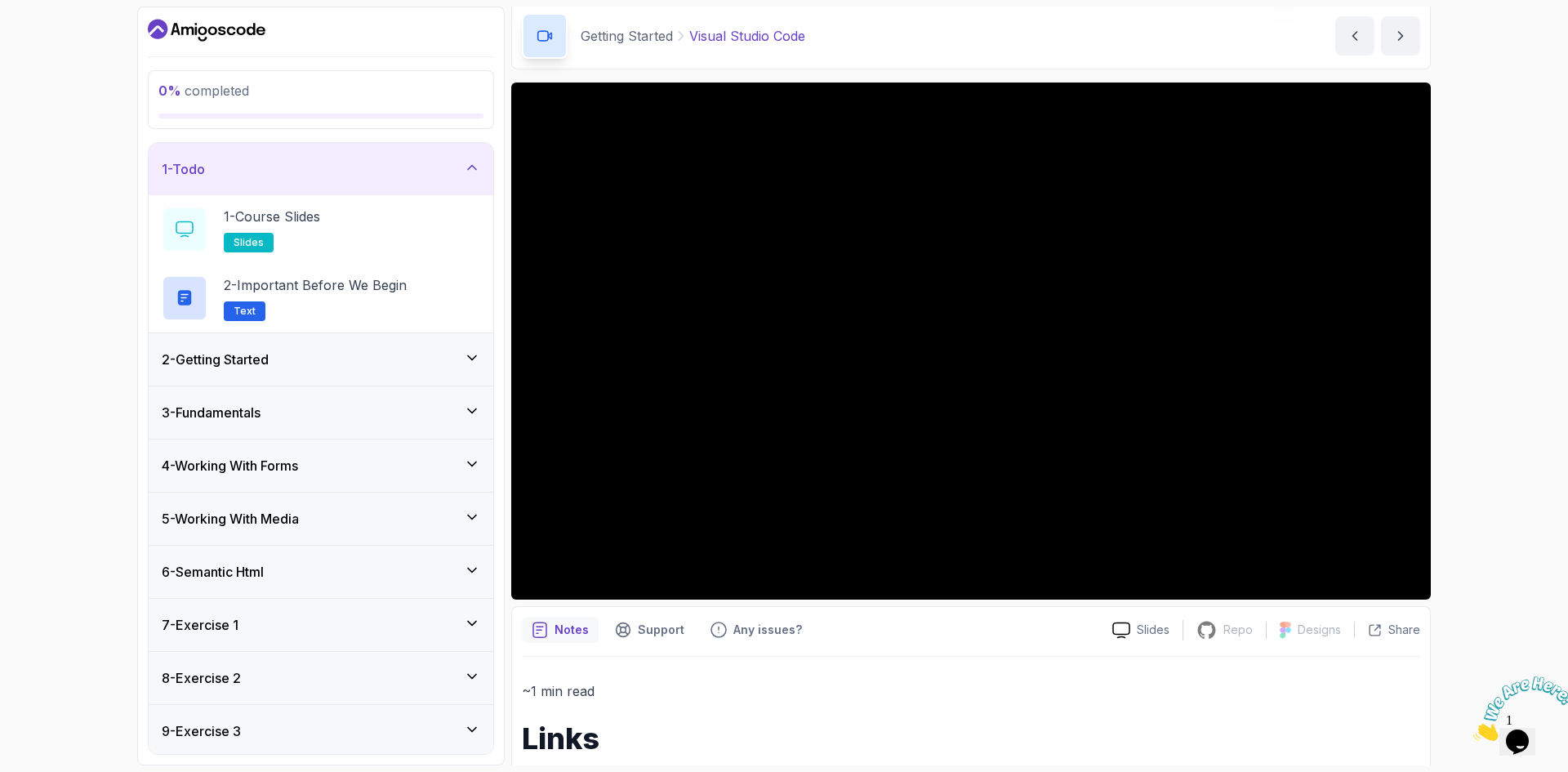
click at [364, 347] on div "2 - Getting Started" at bounding box center [321, 360] width 345 height 53
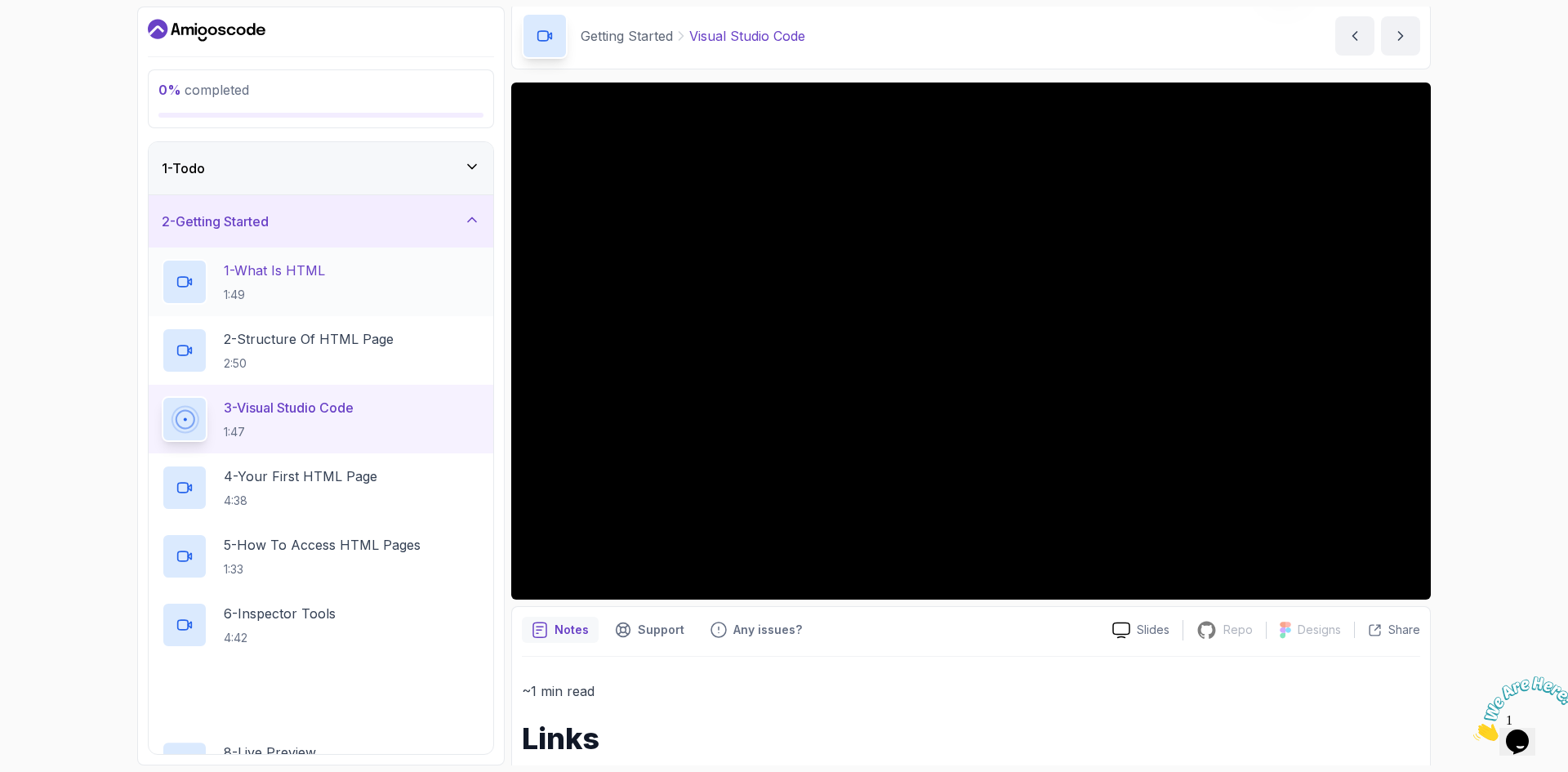
click at [403, 277] on div "1 - What Is HTML 1:49" at bounding box center [321, 282] width 319 height 45
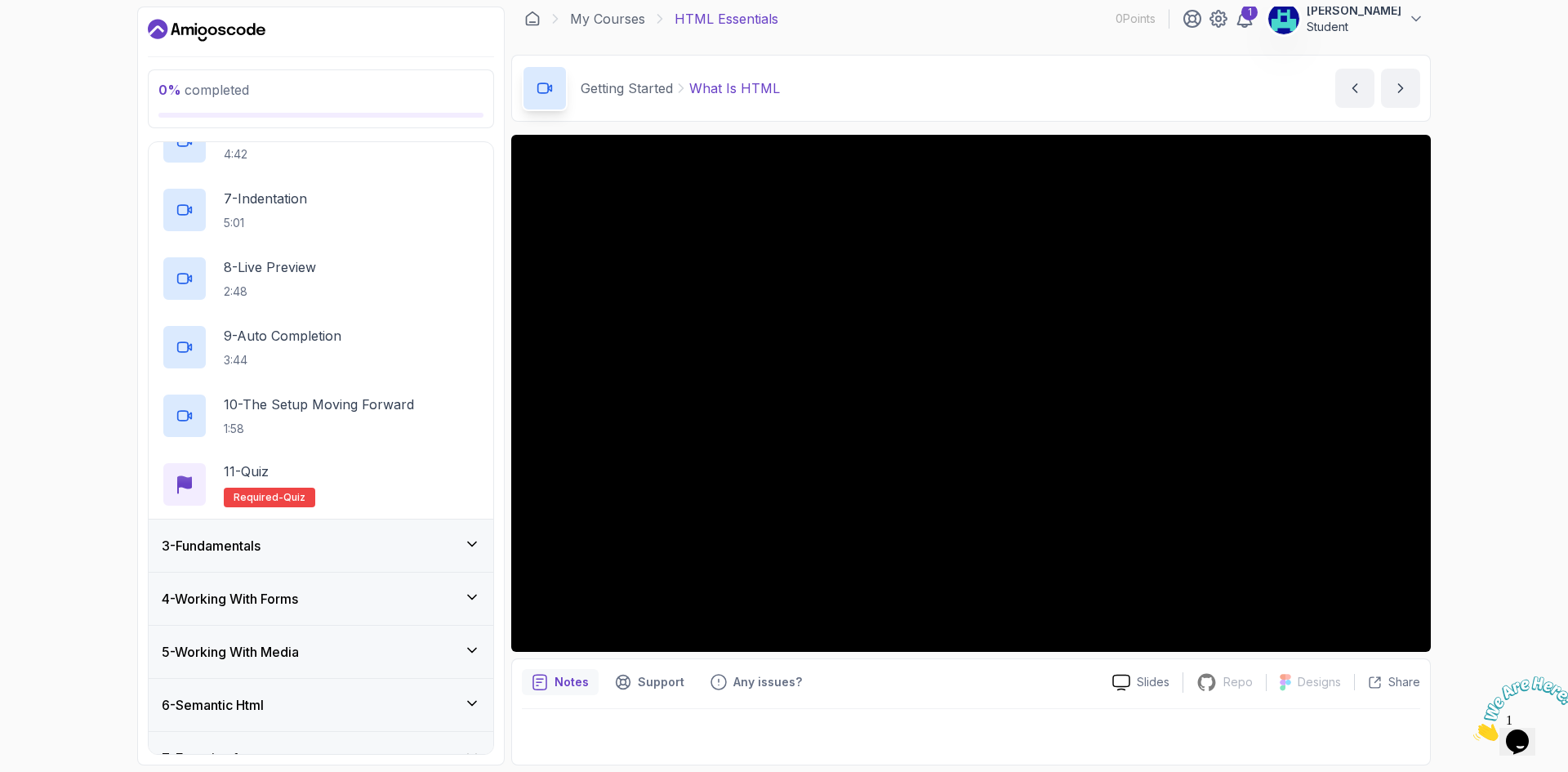
scroll to position [727, 0]
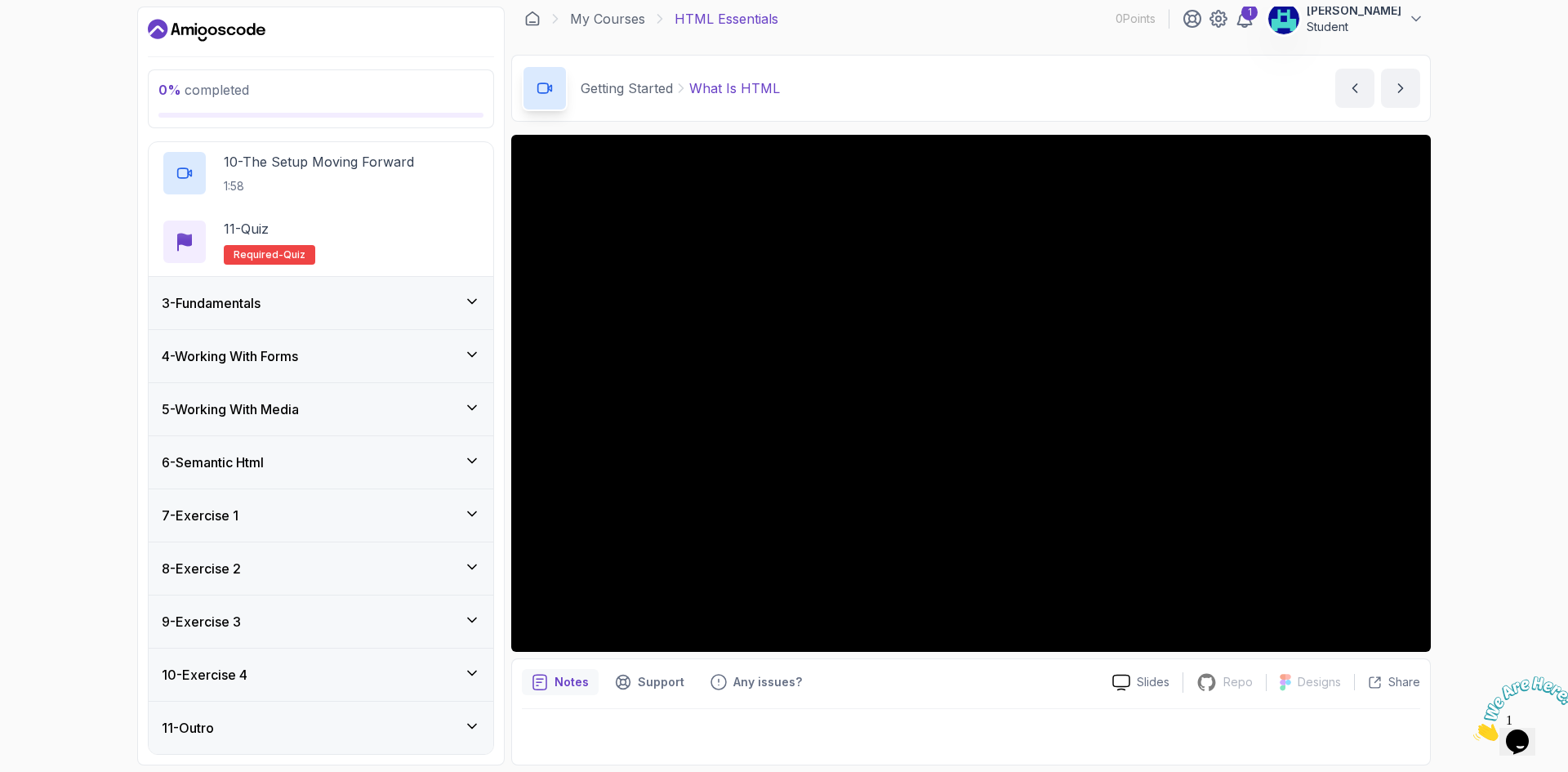
click at [342, 729] on div "11 - Outro" at bounding box center [321, 728] width 319 height 20
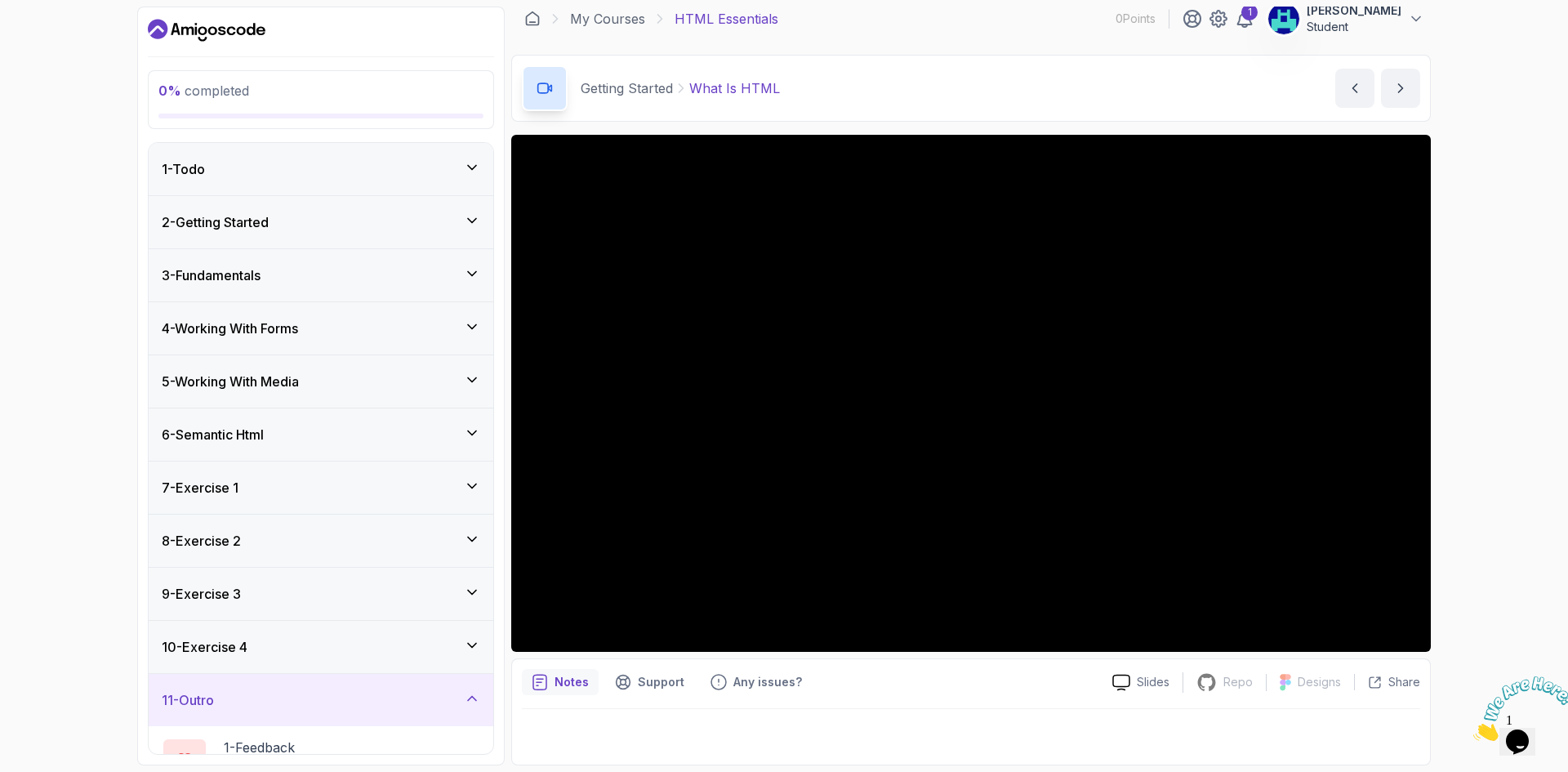
scroll to position [110, 0]
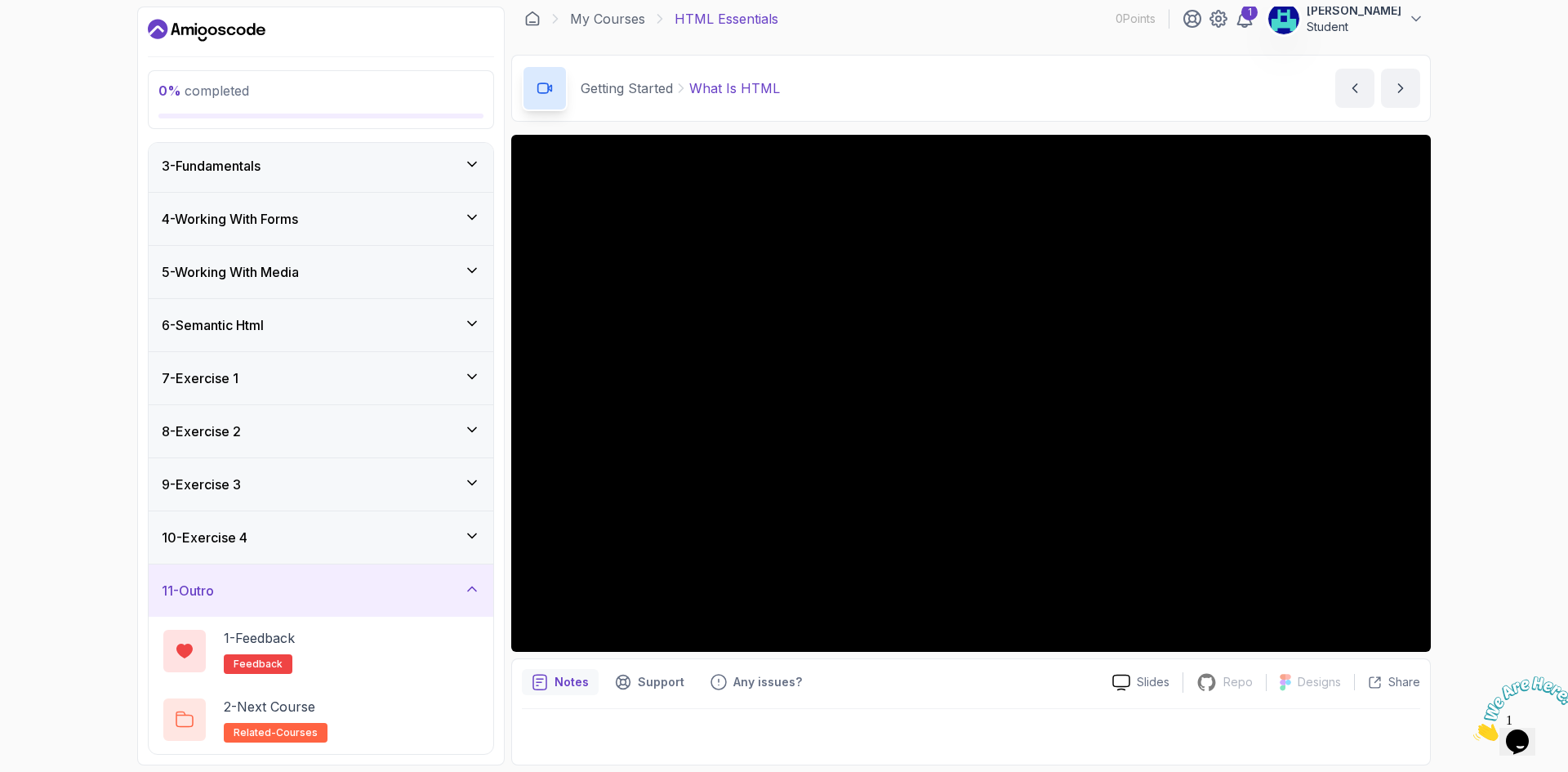
click at [337, 540] on div "10 - Exercise 4" at bounding box center [321, 538] width 319 height 20
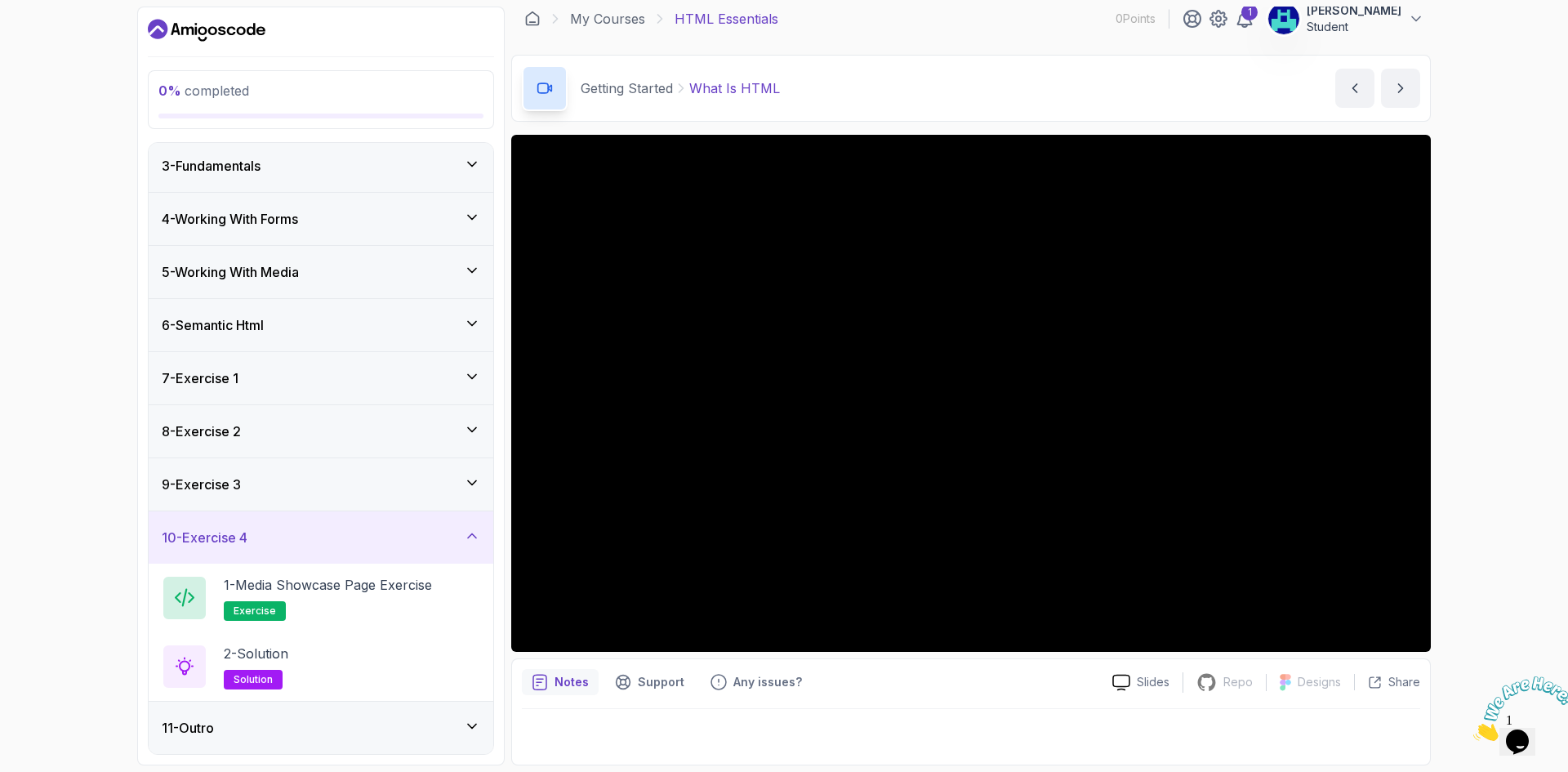
click at [352, 492] on div "9 - Exercise 3" at bounding box center [321, 485] width 319 height 20
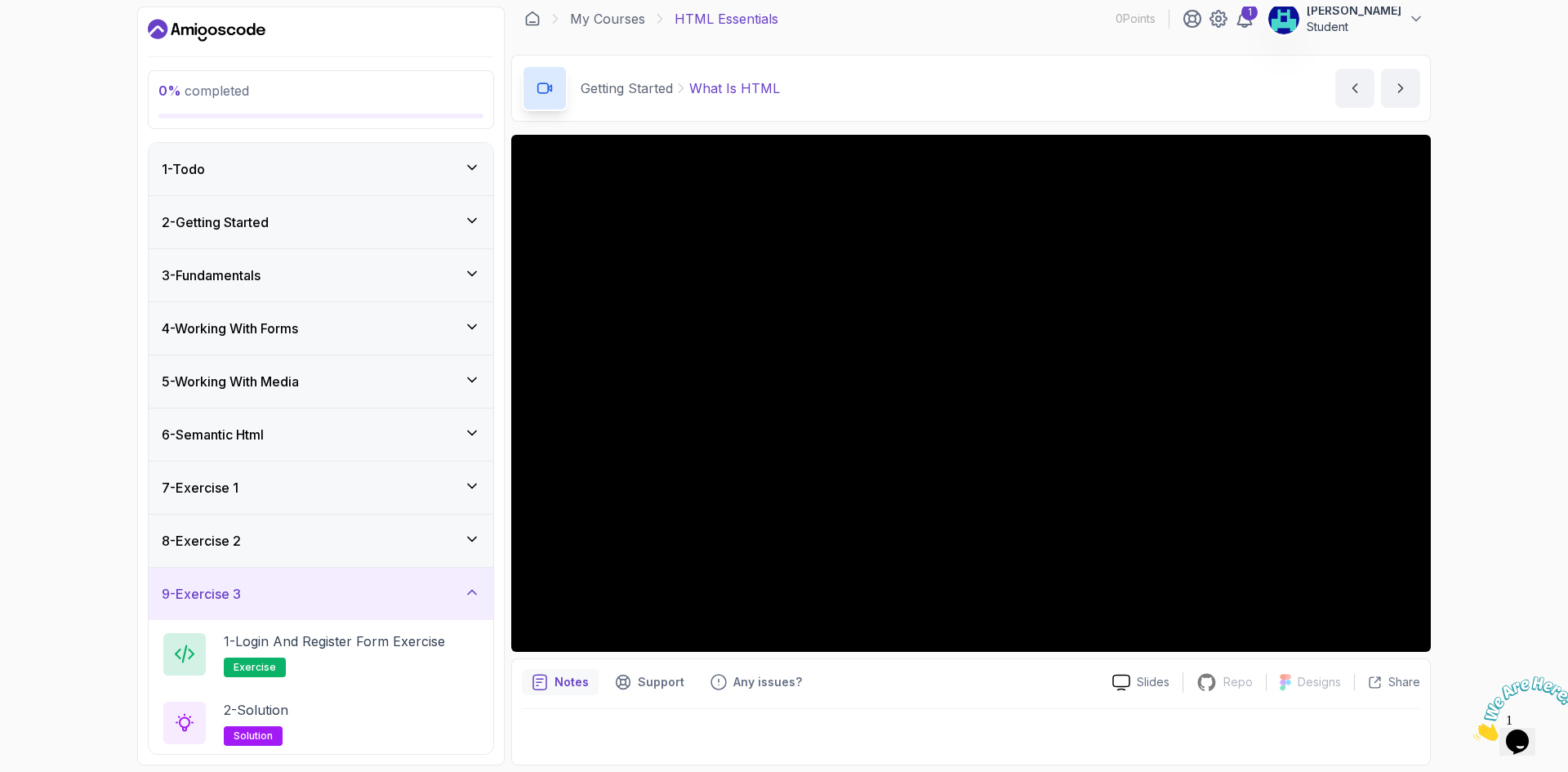
click at [261, 164] on div "1 - Todo" at bounding box center [321, 169] width 319 height 20
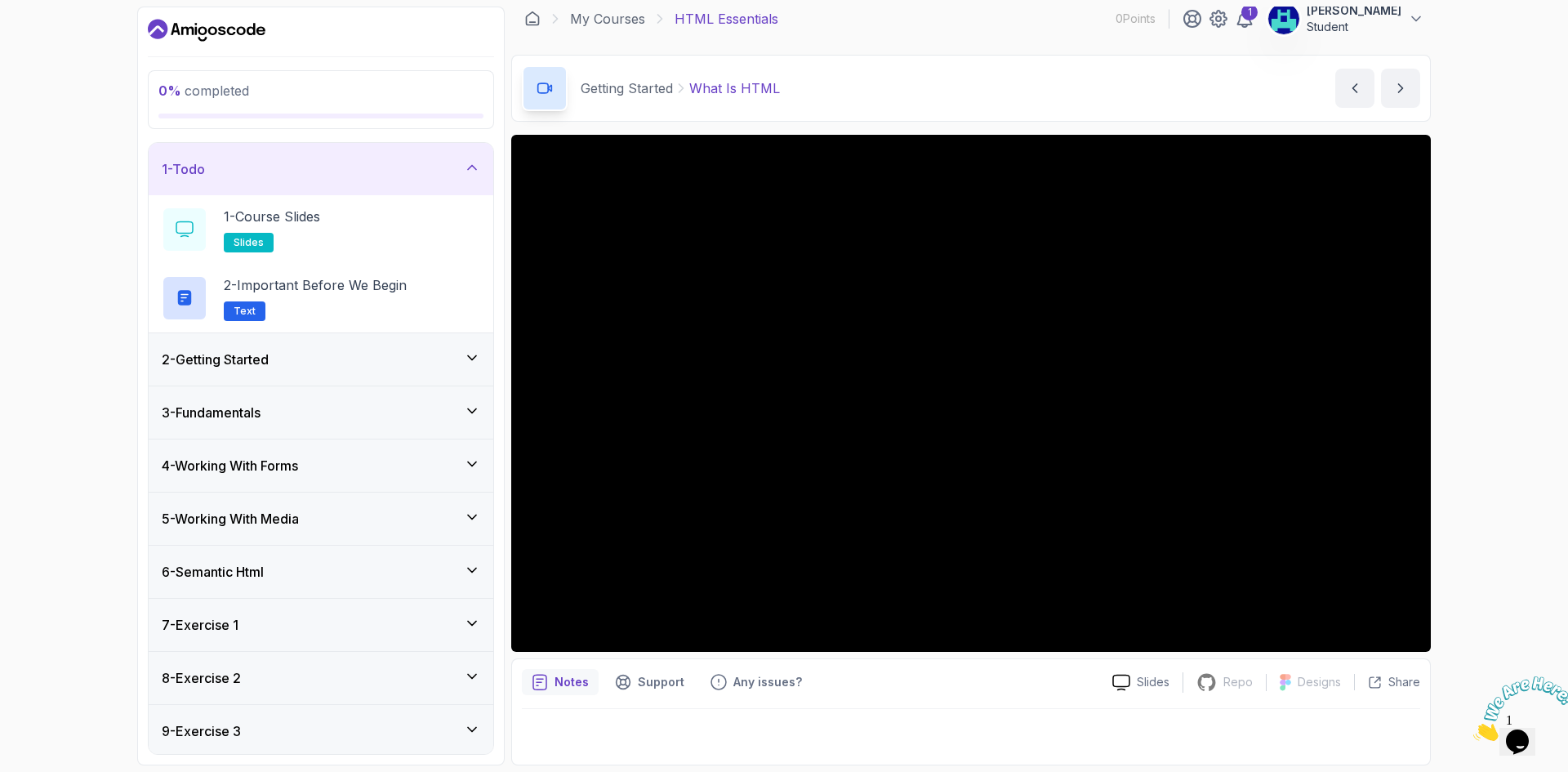
click at [304, 355] on div "2 - Getting Started" at bounding box center [321, 360] width 319 height 20
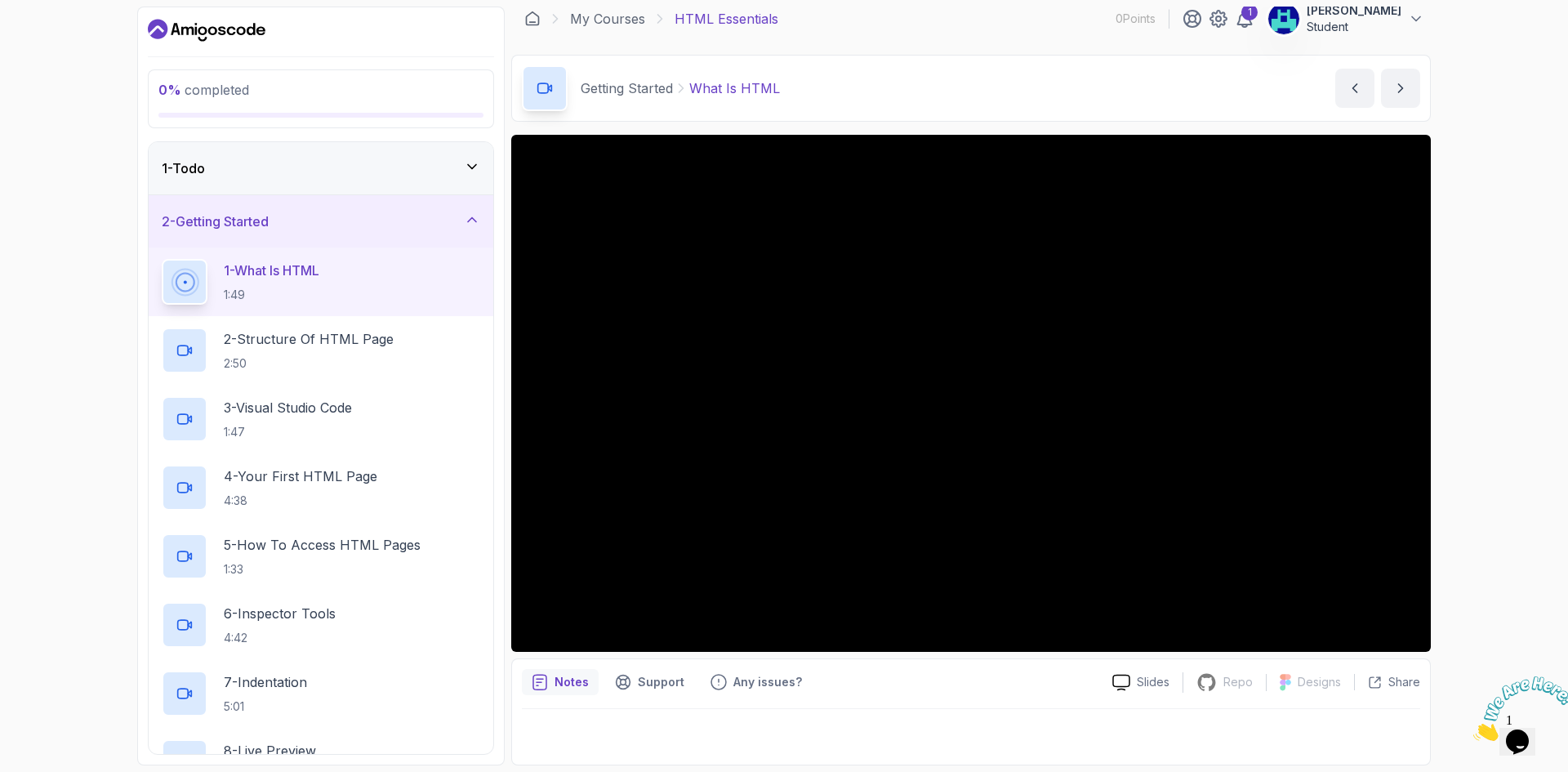
drag, startPoint x: 326, startPoint y: 280, endPoint x: 307, endPoint y: 279, distance: 19.0
click at [307, 279] on p "1 - What Is HTML" at bounding box center [271, 271] width 95 height 20
click at [1405, 94] on icon "next content" at bounding box center [1400, 88] width 16 height 16
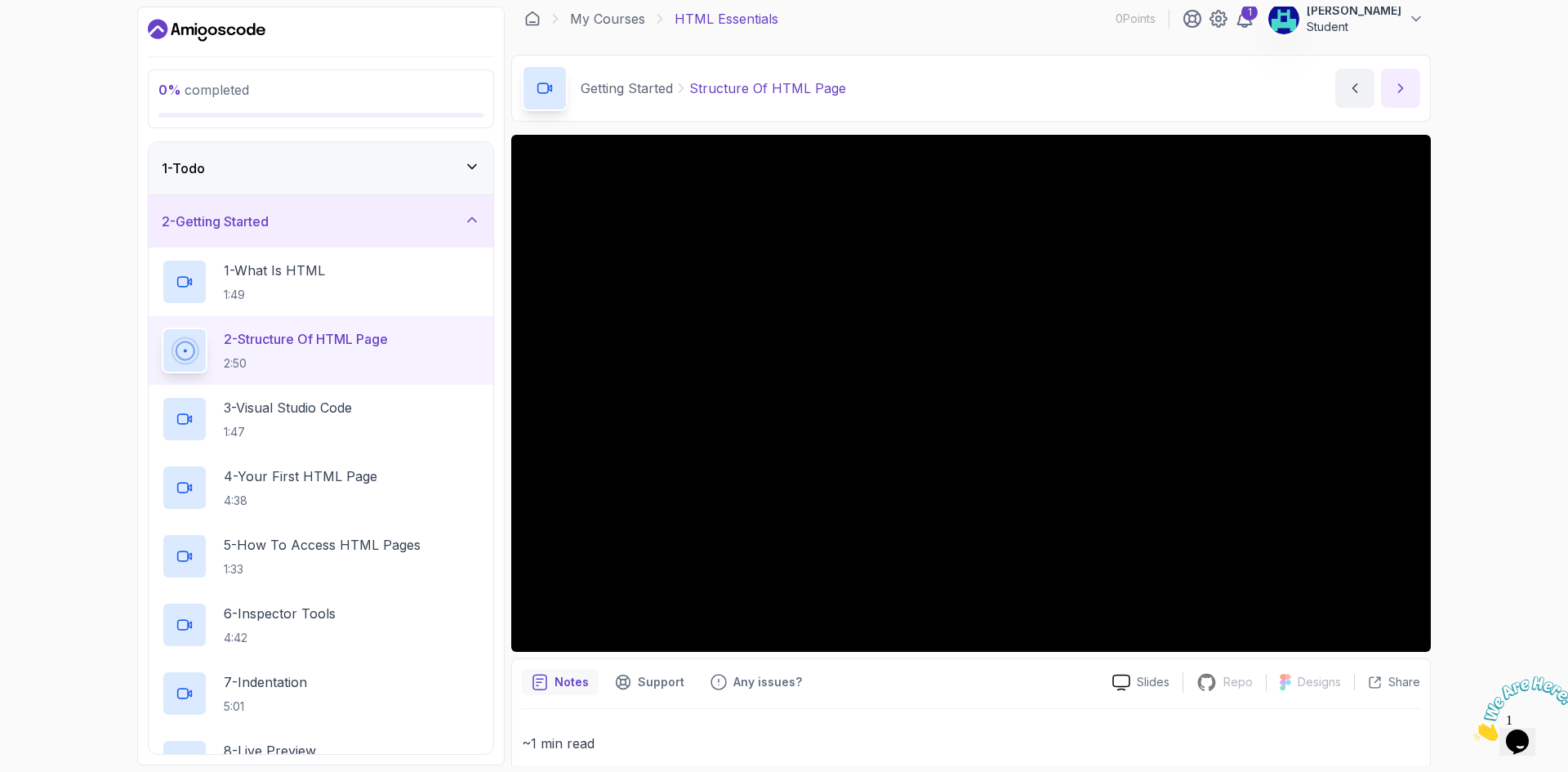
click at [1405, 94] on icon "next content" at bounding box center [1400, 88] width 16 height 16
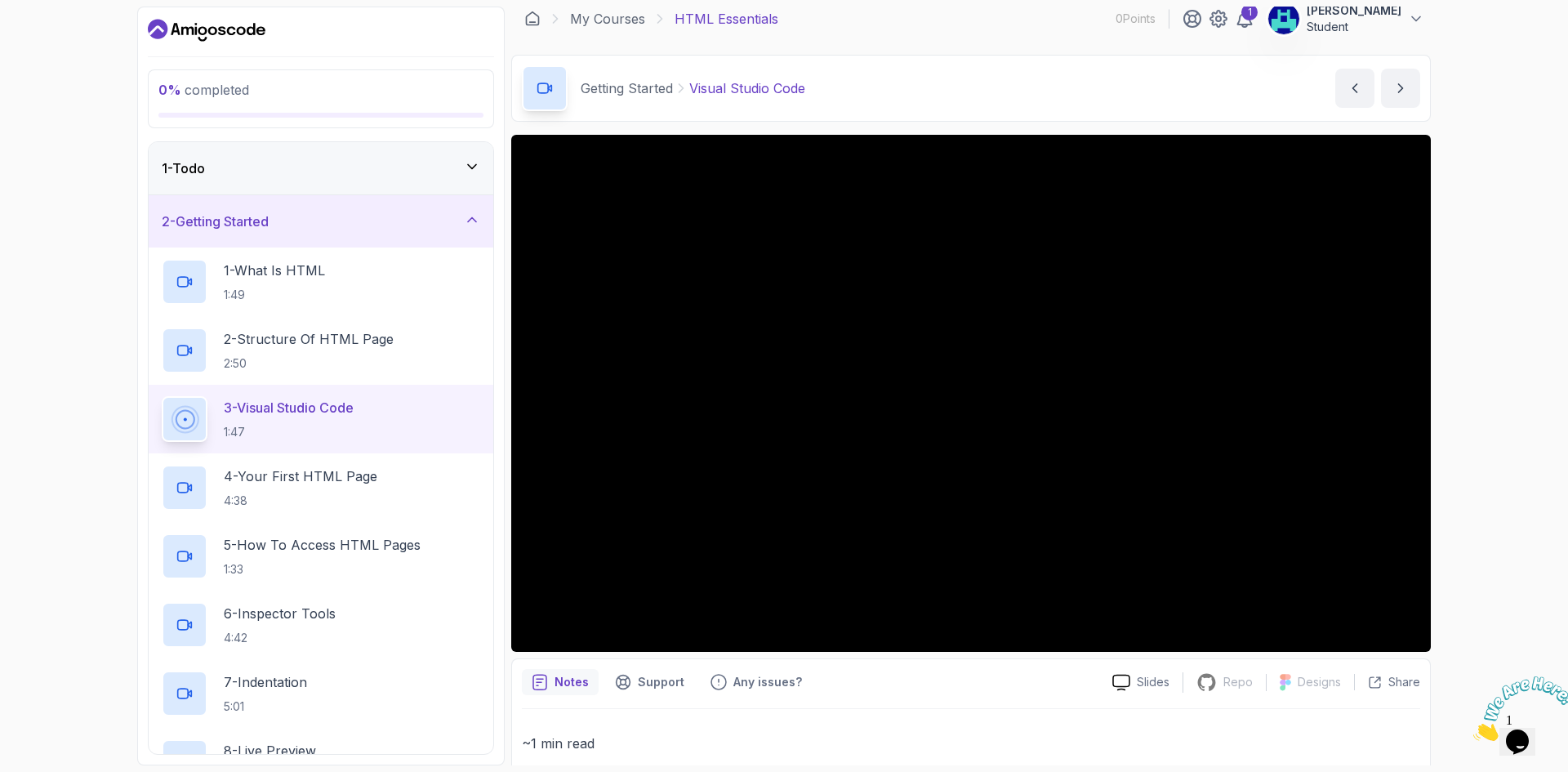
scroll to position [252, 0]
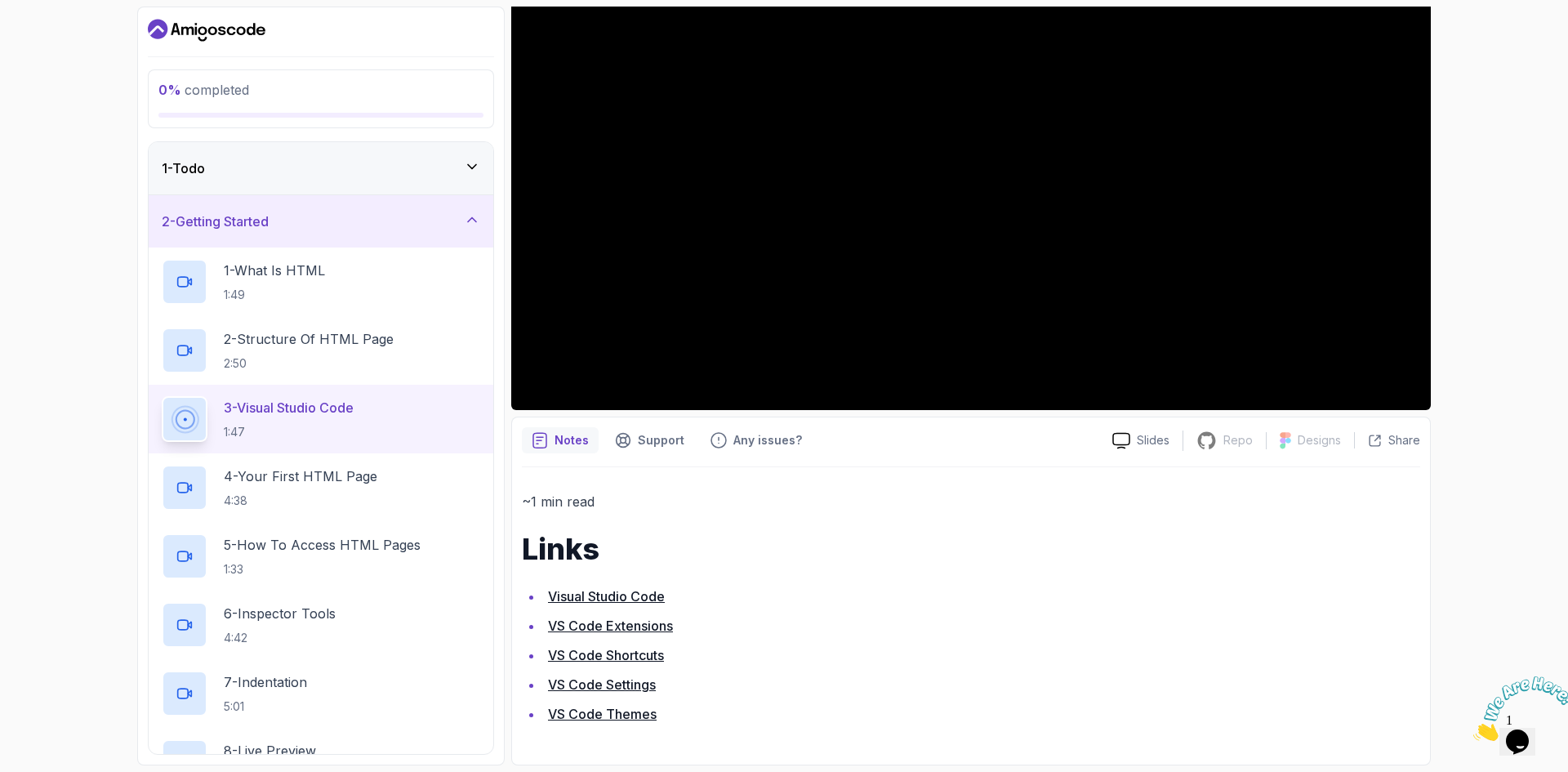
click at [615, 596] on link "Visual Studio Code" at bounding box center [606, 597] width 117 height 16
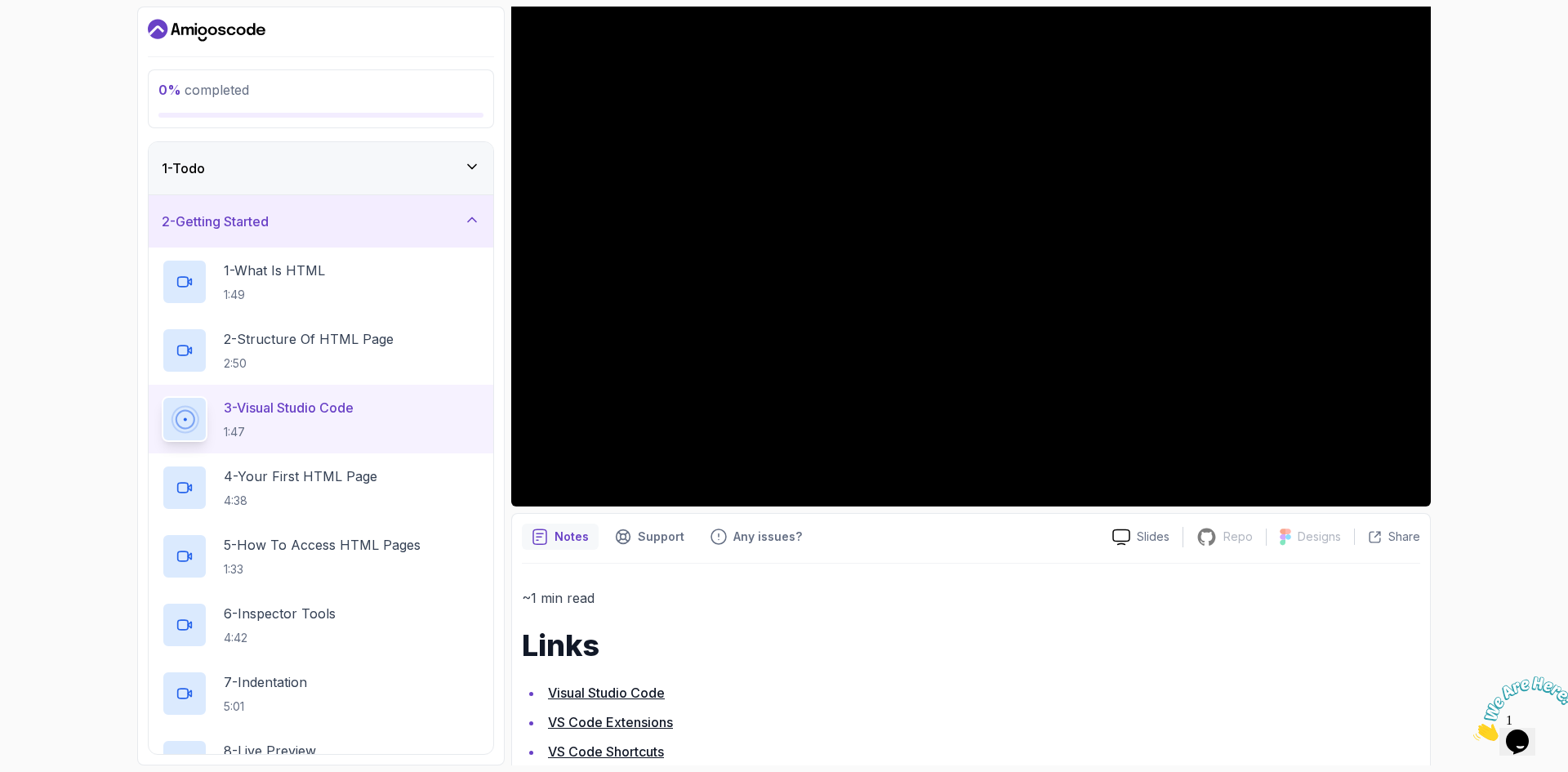
scroll to position [116, 0]
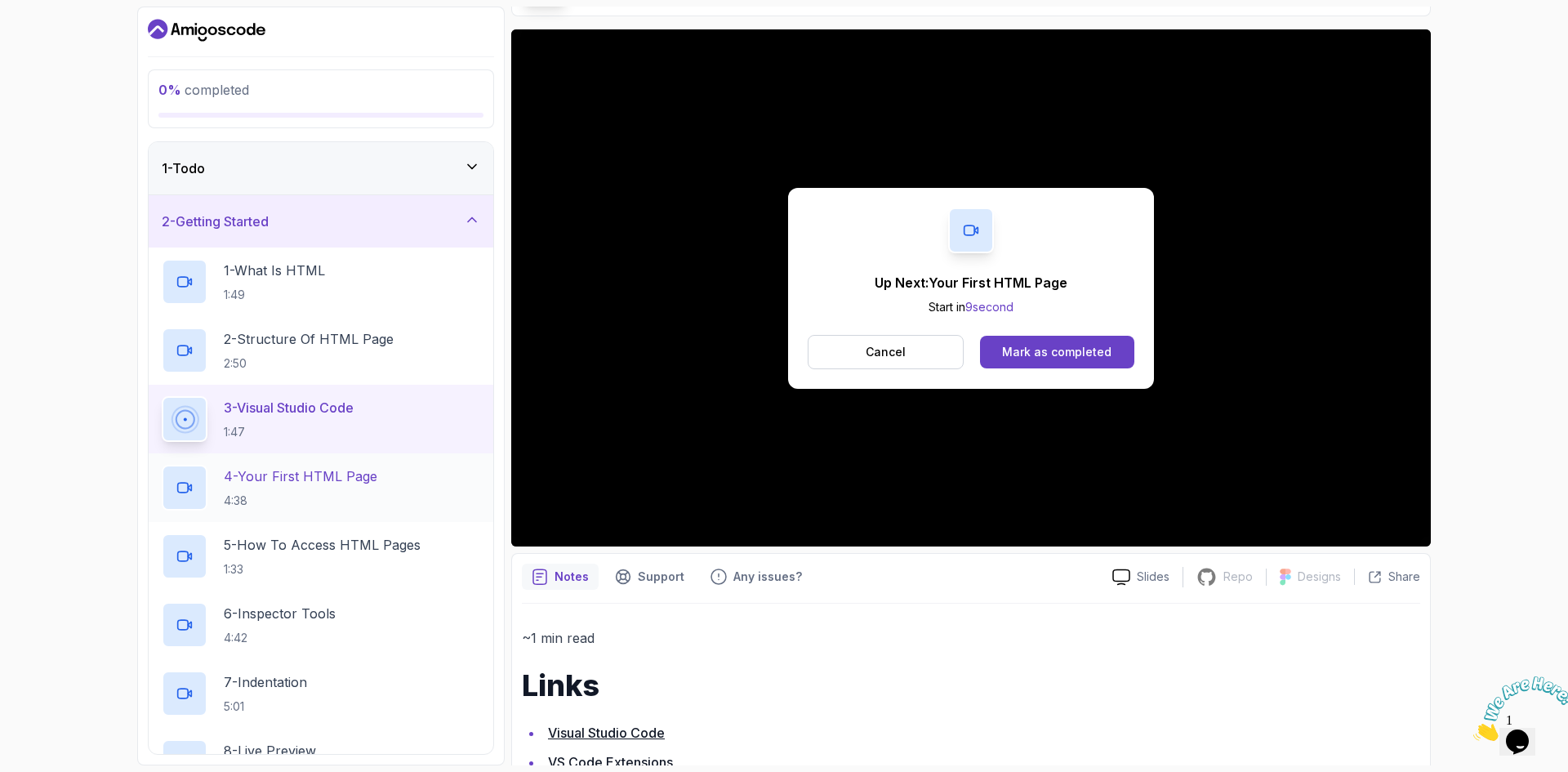
click at [409, 475] on div "4 - Your First HTML Page 4:38" at bounding box center [321, 488] width 319 height 45
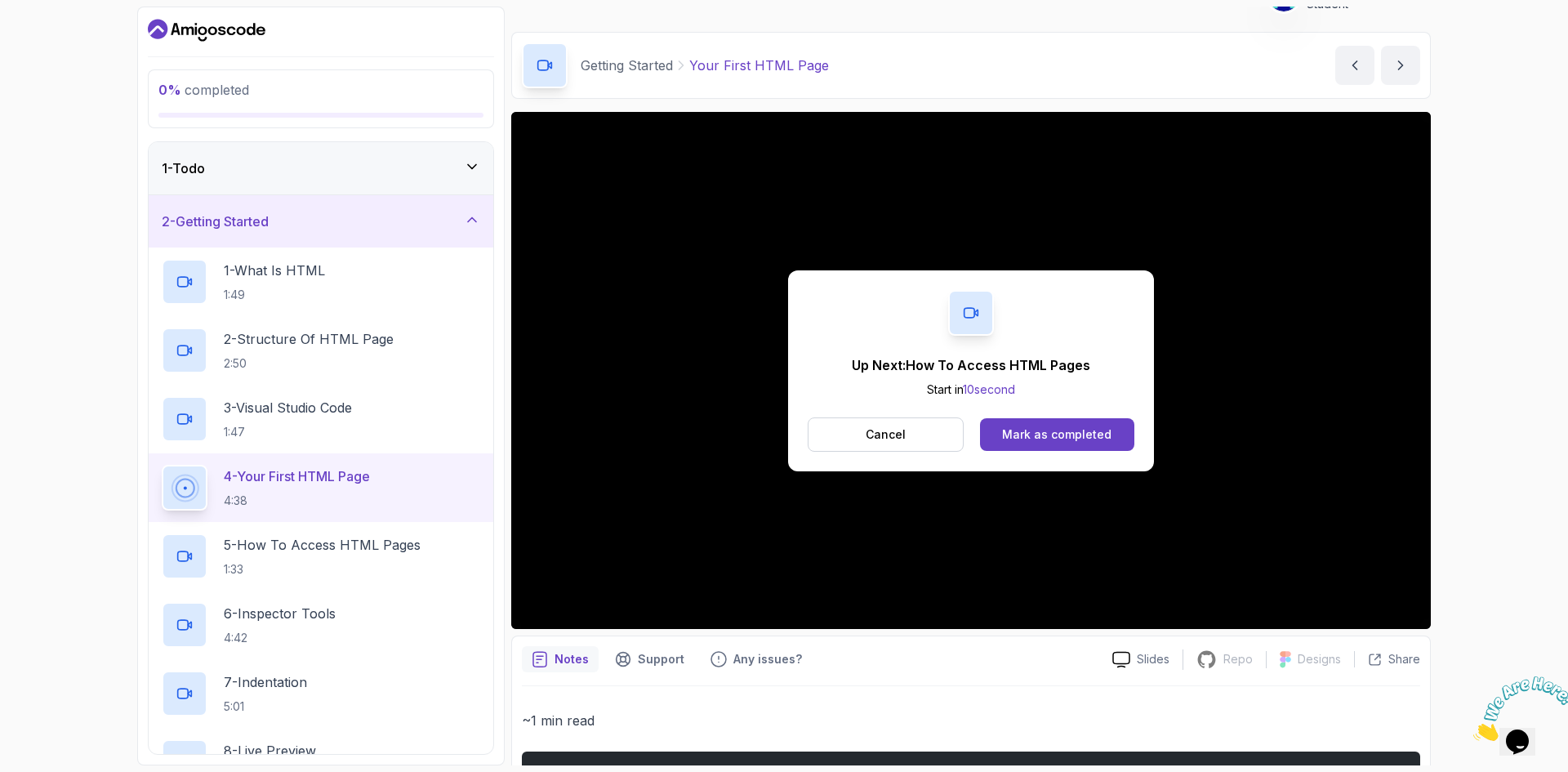
scroll to position [305, 0]
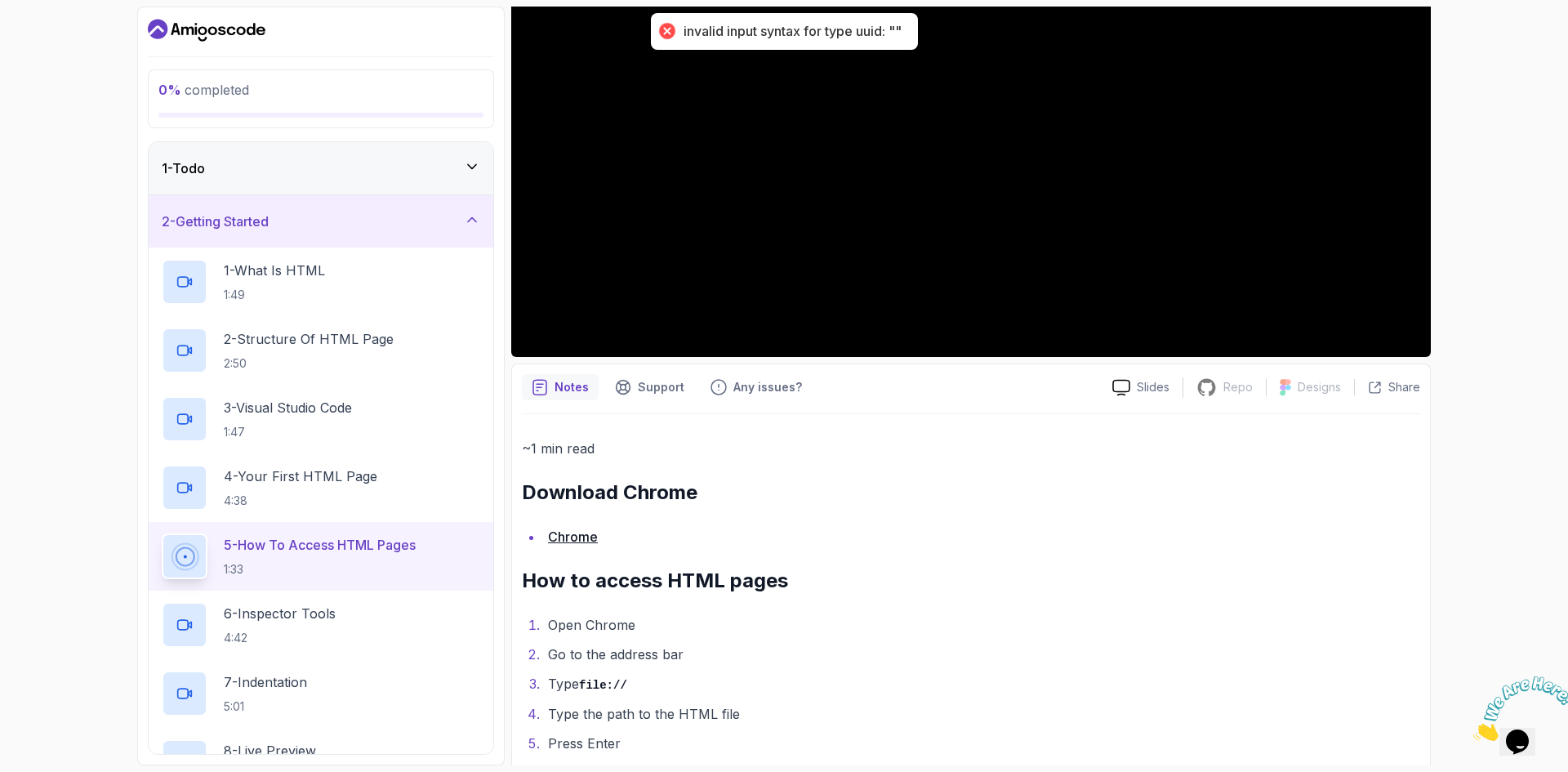
click at [840, 32] on div "invalid input syntax for type uuid: """ at bounding box center [793, 31] width 218 height 17
click at [305, 469] on p "4 - Your First HTML Page" at bounding box center [300, 477] width 153 height 20
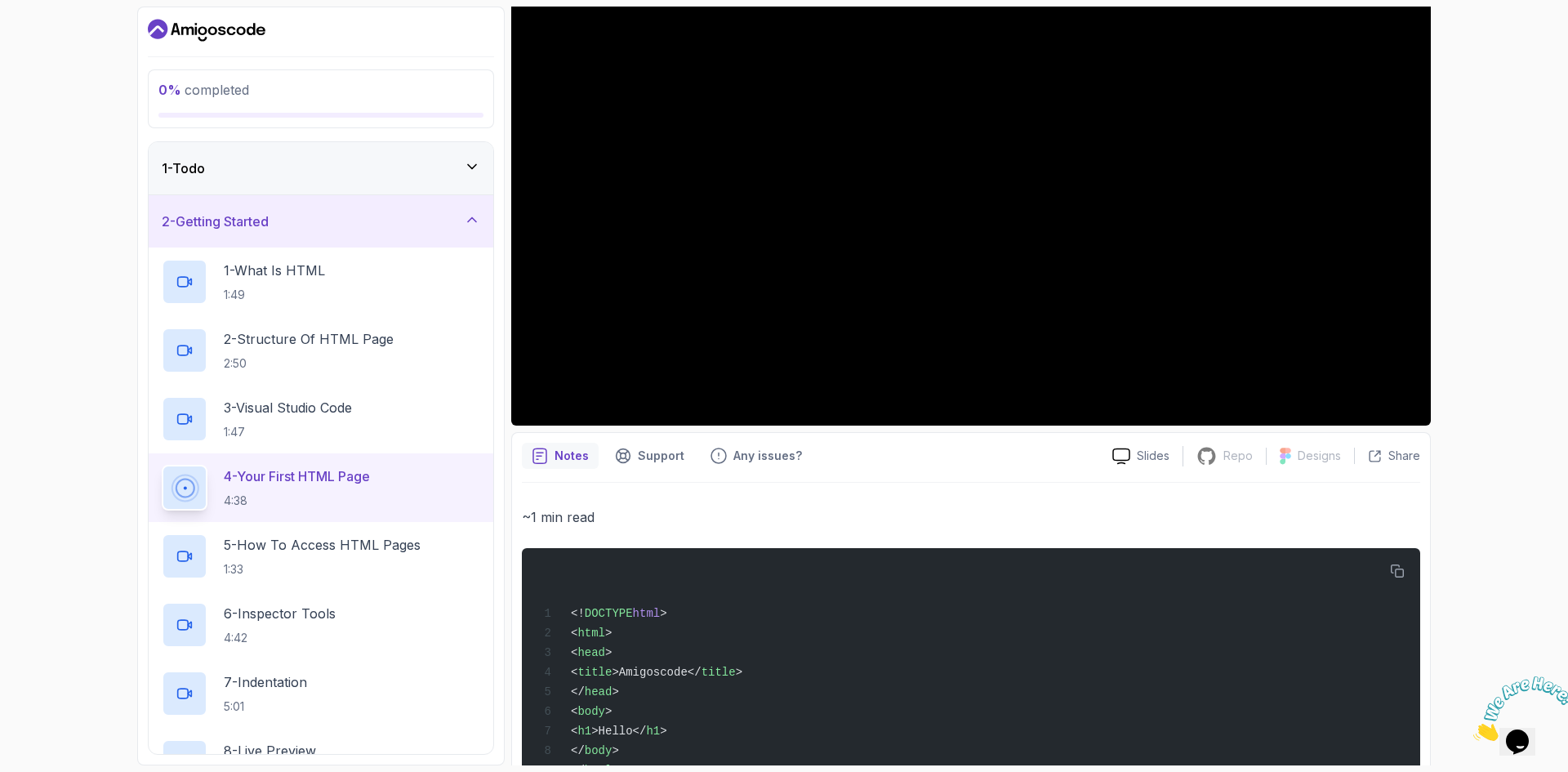
scroll to position [305, 0]
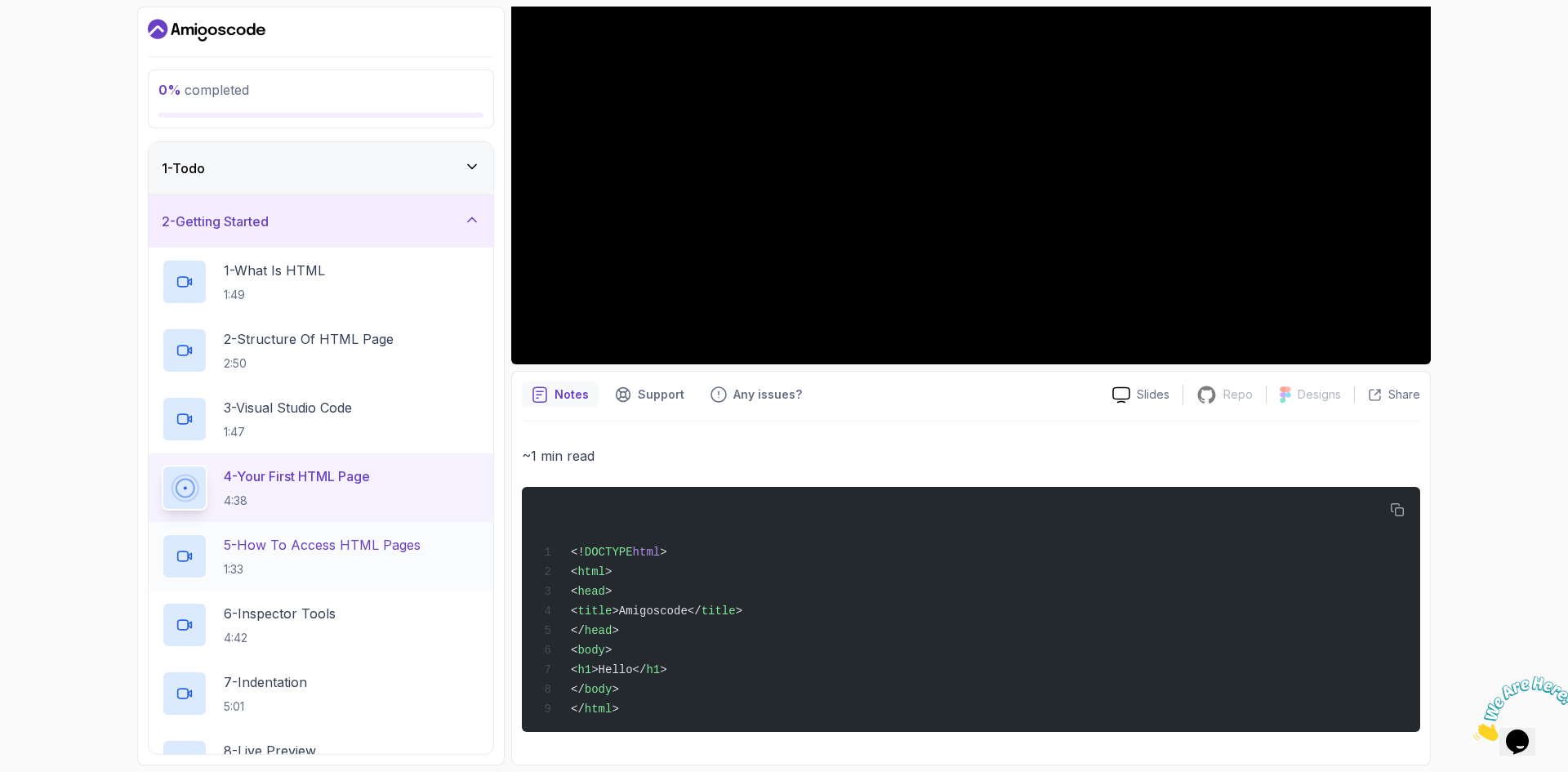
click at [419, 554] on p "5 - How To Access HTML Pages" at bounding box center [321, 545] width 197 height 20
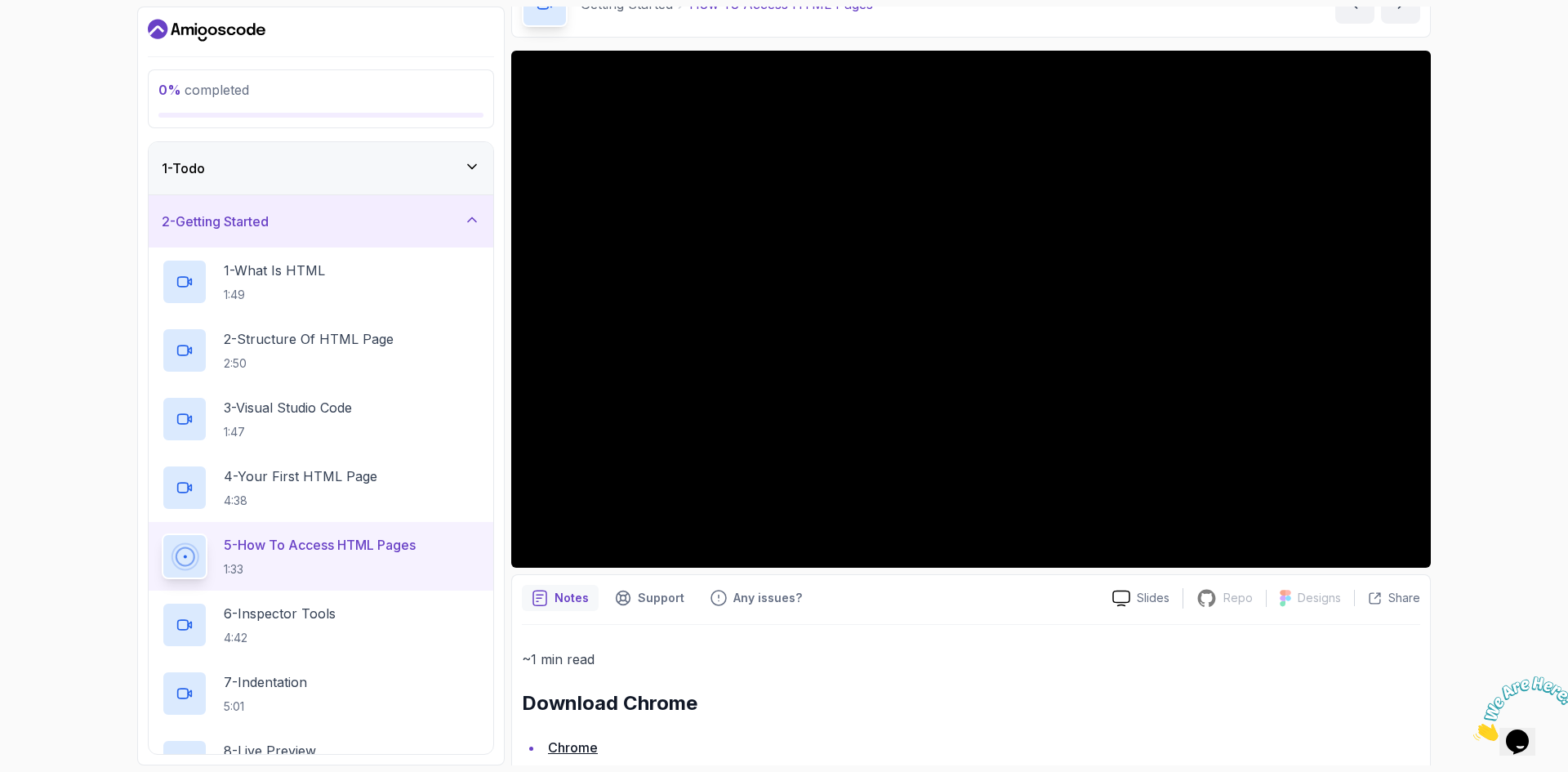
scroll to position [34, 0]
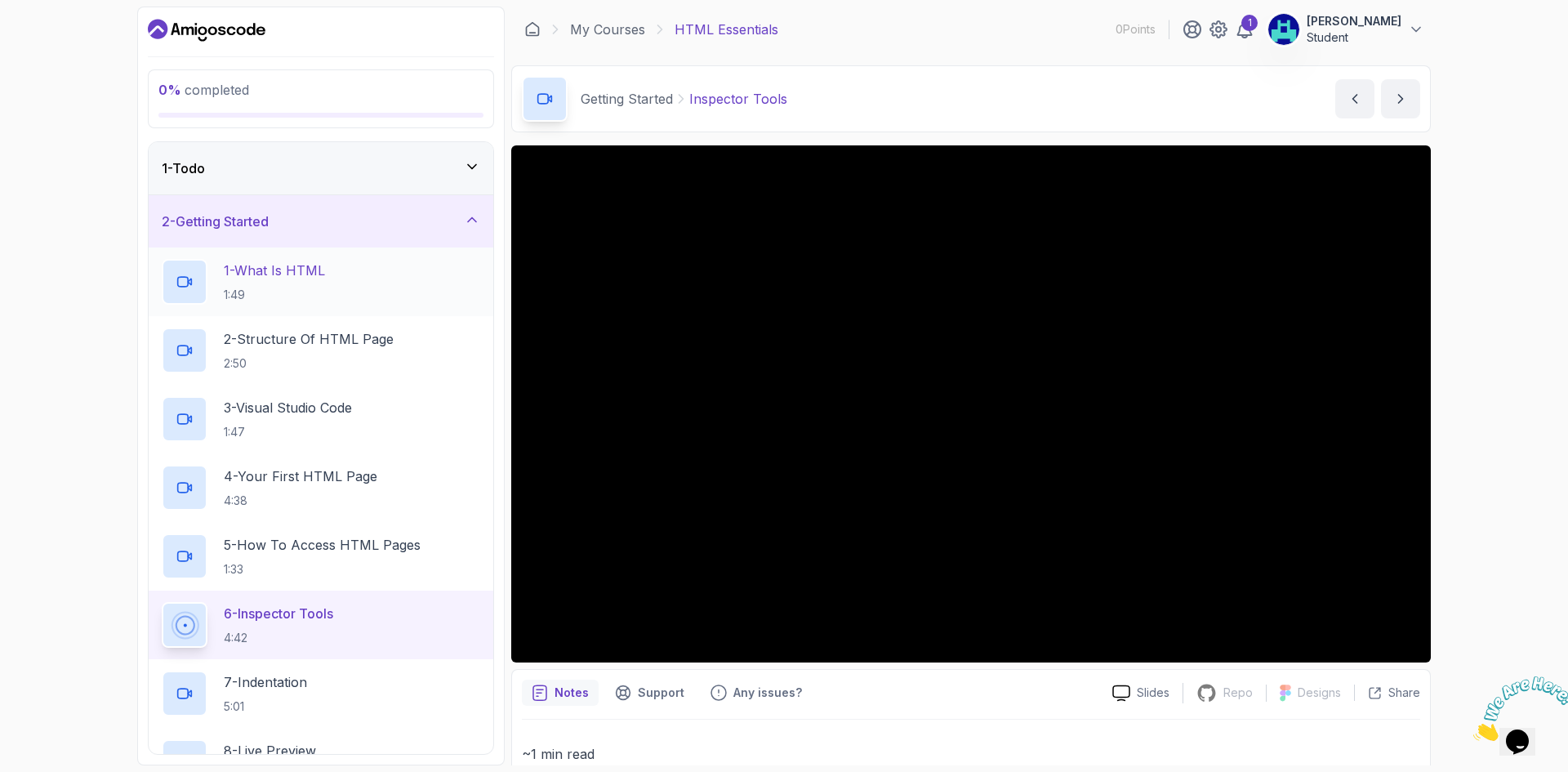
click at [348, 272] on div "1 - What Is HTML 1:49" at bounding box center [321, 282] width 319 height 45
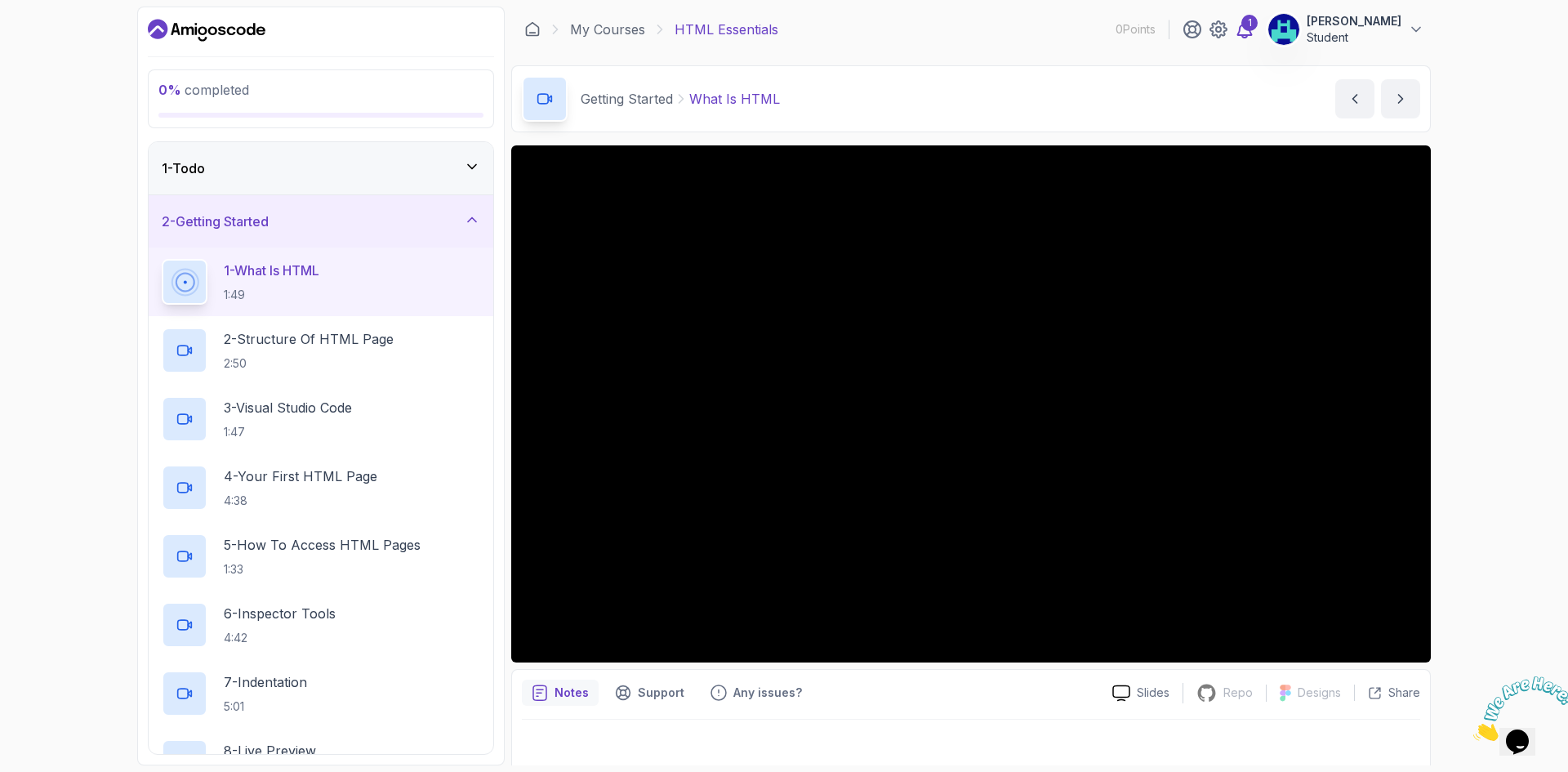
click at [1254, 31] on icon at bounding box center [1245, 30] width 20 height 20
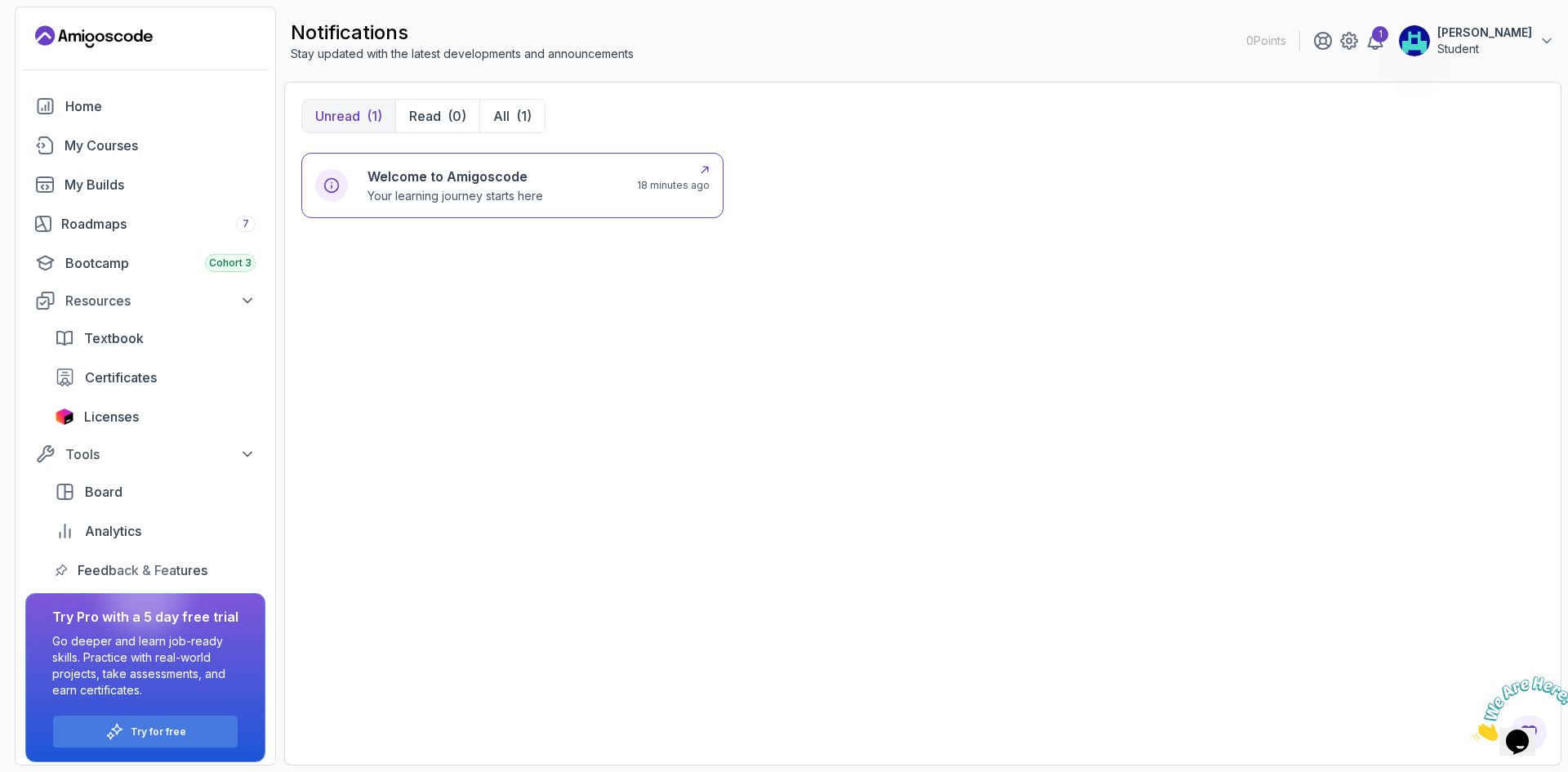
click at [535, 190] on p "Your learning journey starts here" at bounding box center [455, 196] width 175 height 16
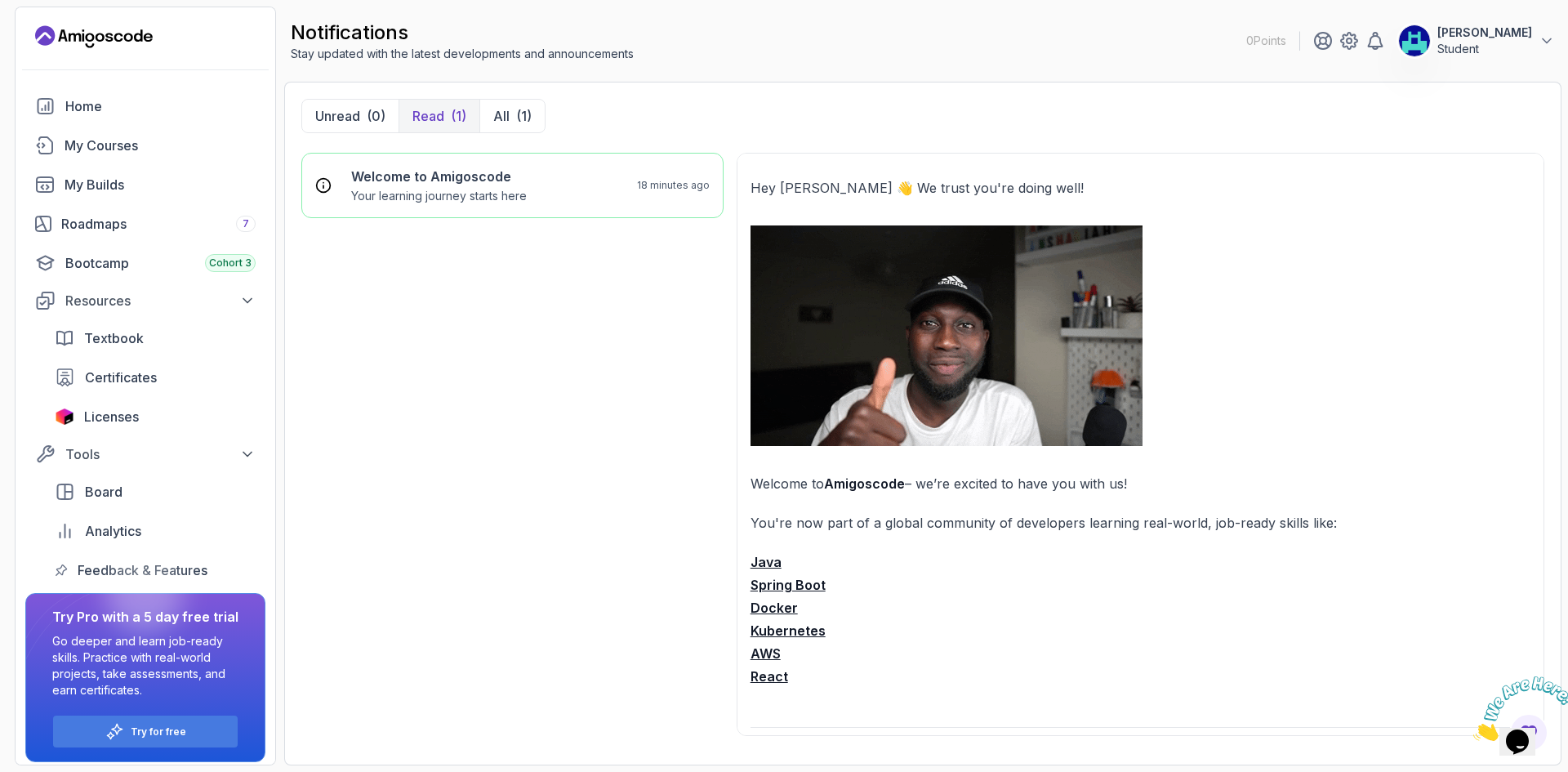
click at [772, 558] on strong "Java" at bounding box center [766, 562] width 31 height 16
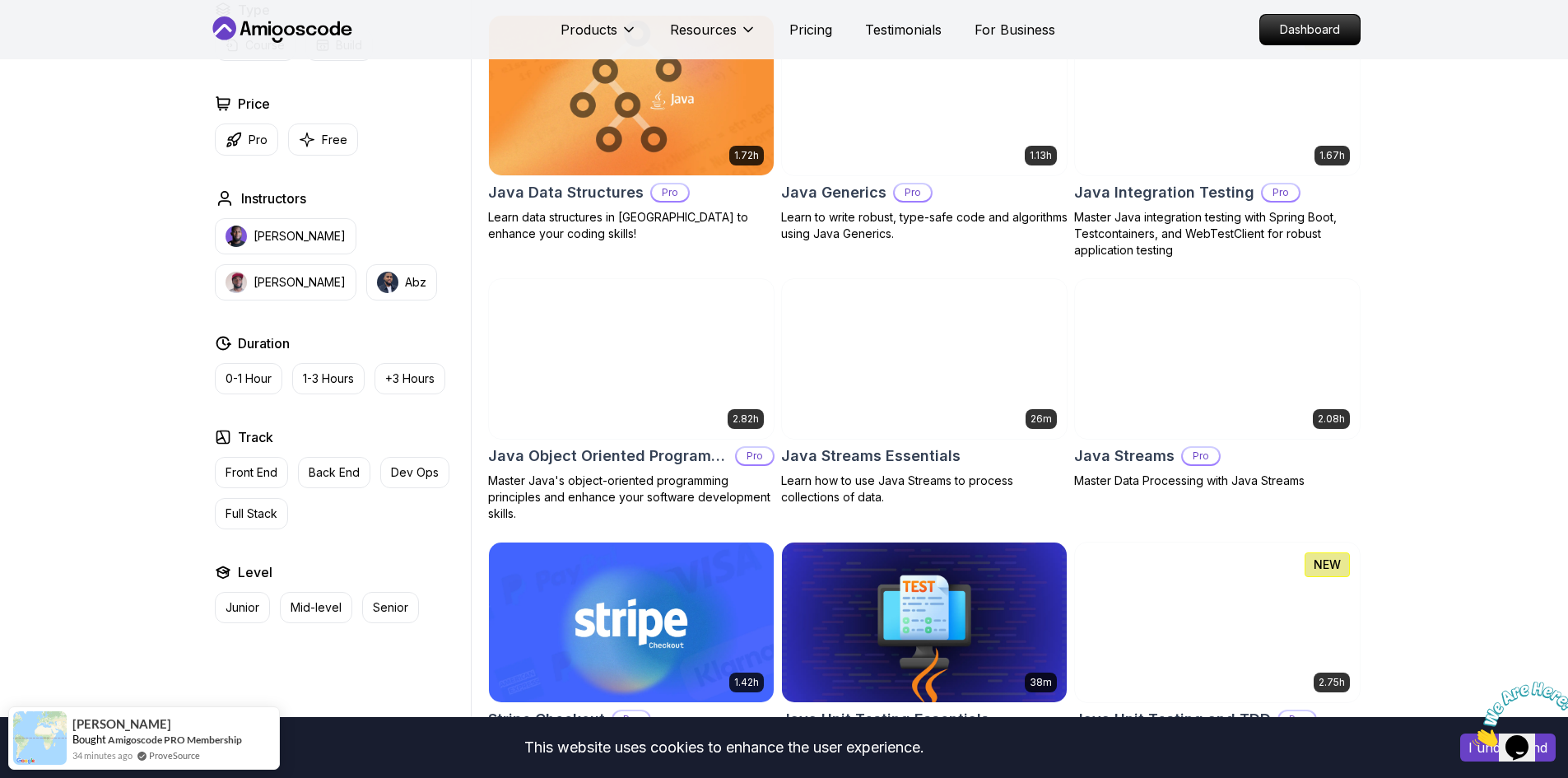
scroll to position [2332, 0]
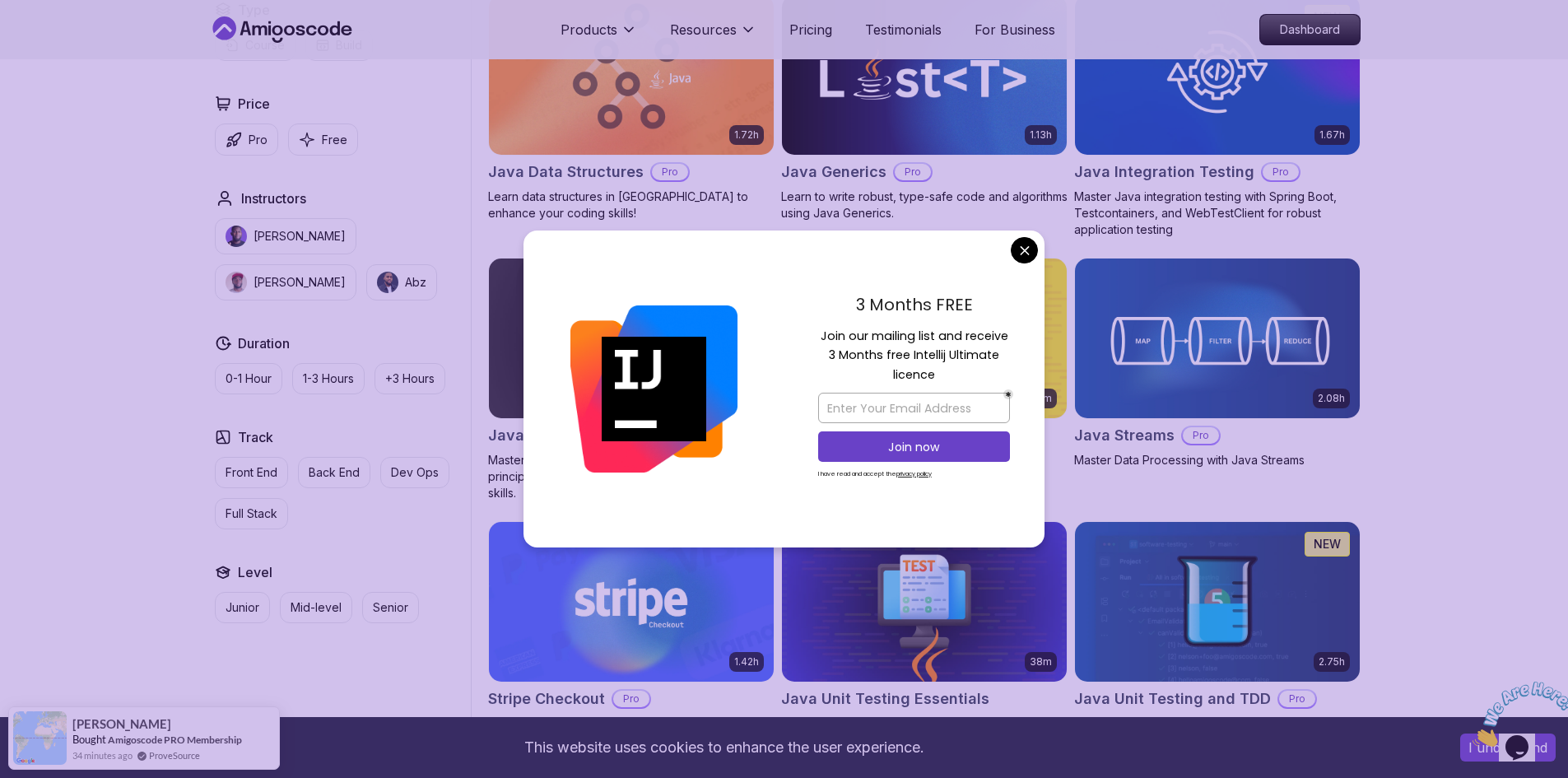
click at [1027, 241] on body "This website uses cookies to enhance the user experience. I understand Products…" at bounding box center [784, 471] width 1568 height 5607
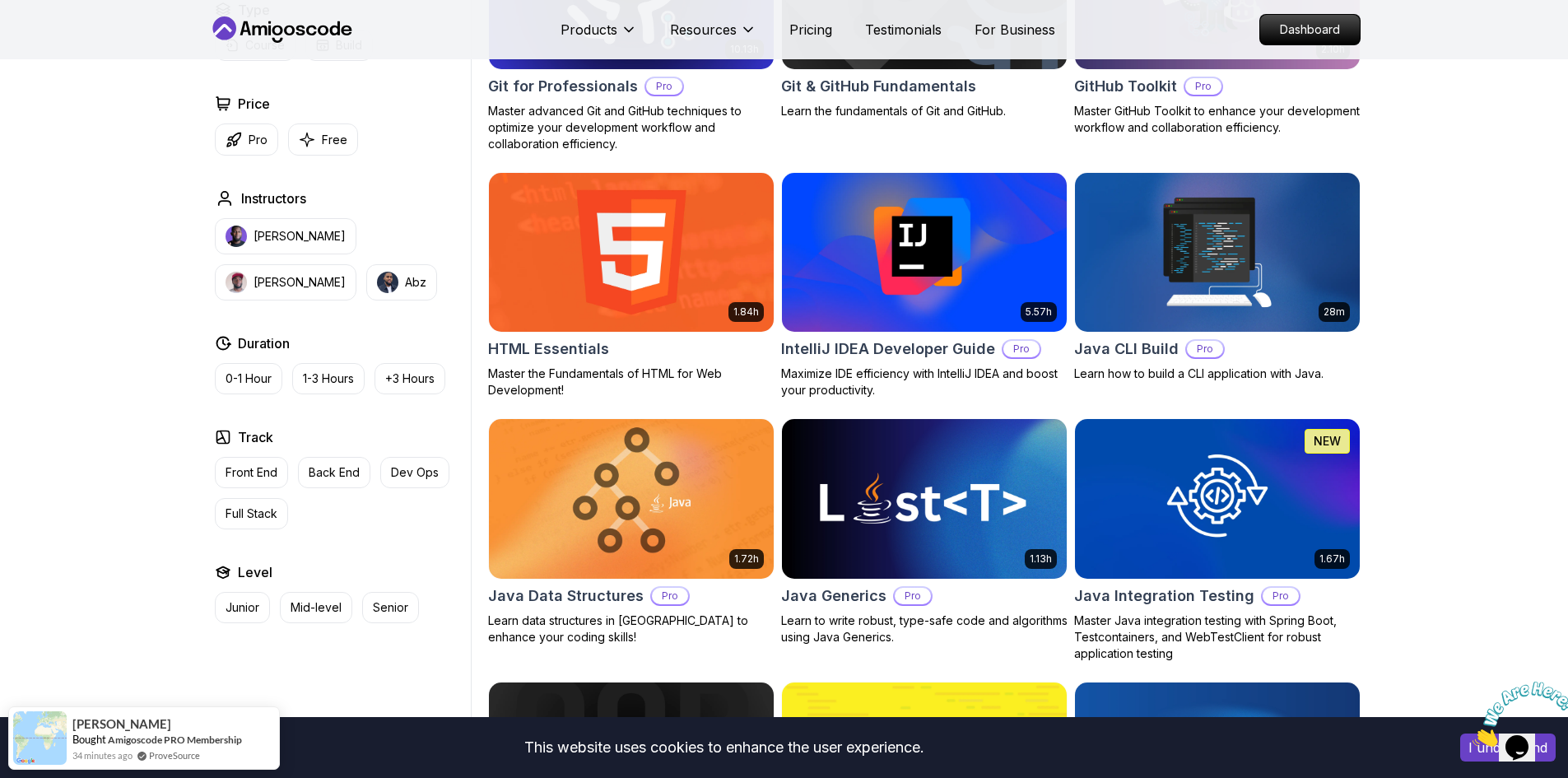
scroll to position [1784, 0]
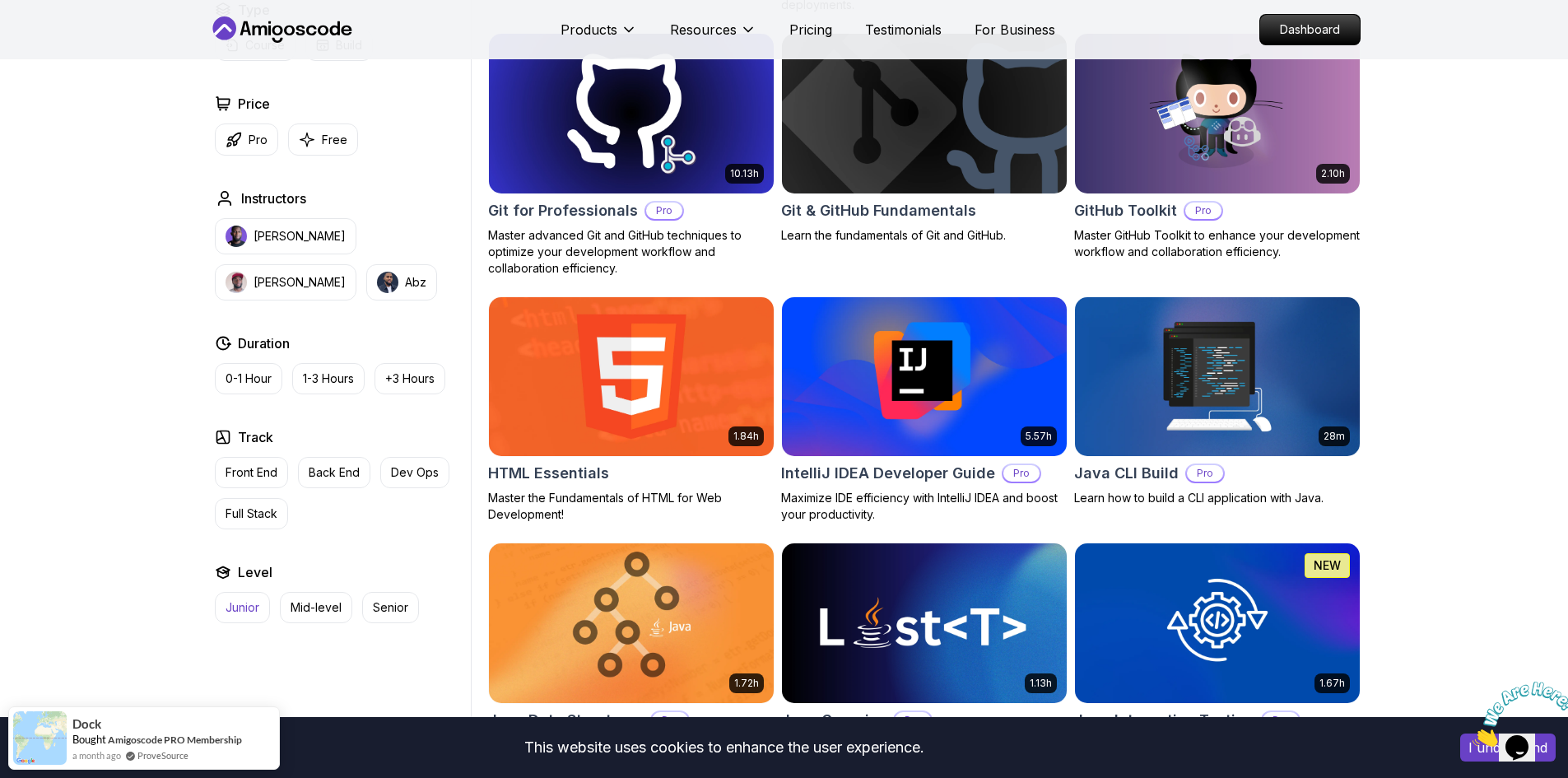
click at [253, 605] on p "Junior" at bounding box center [242, 608] width 34 height 16
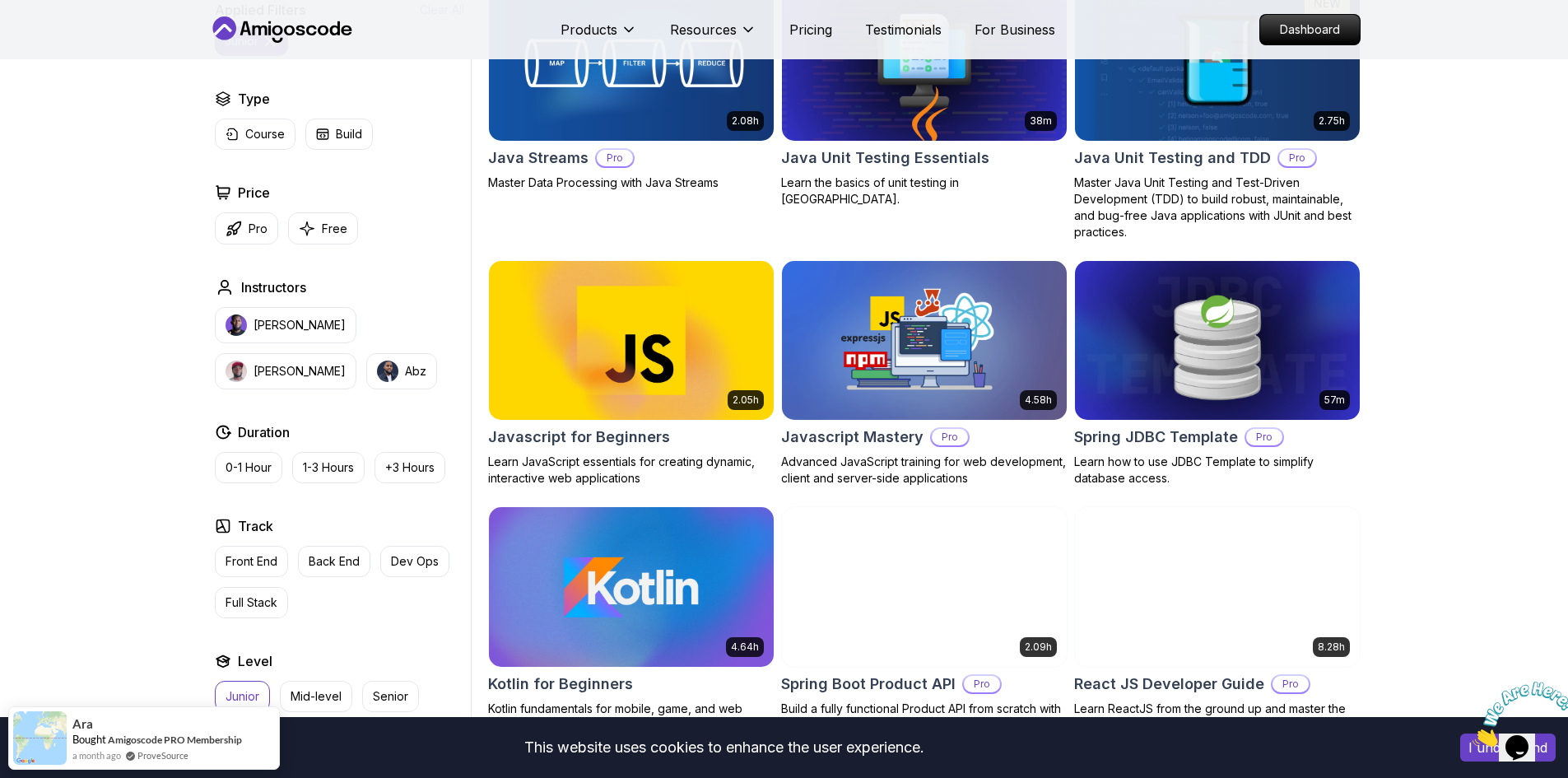
scroll to position [2058, 0]
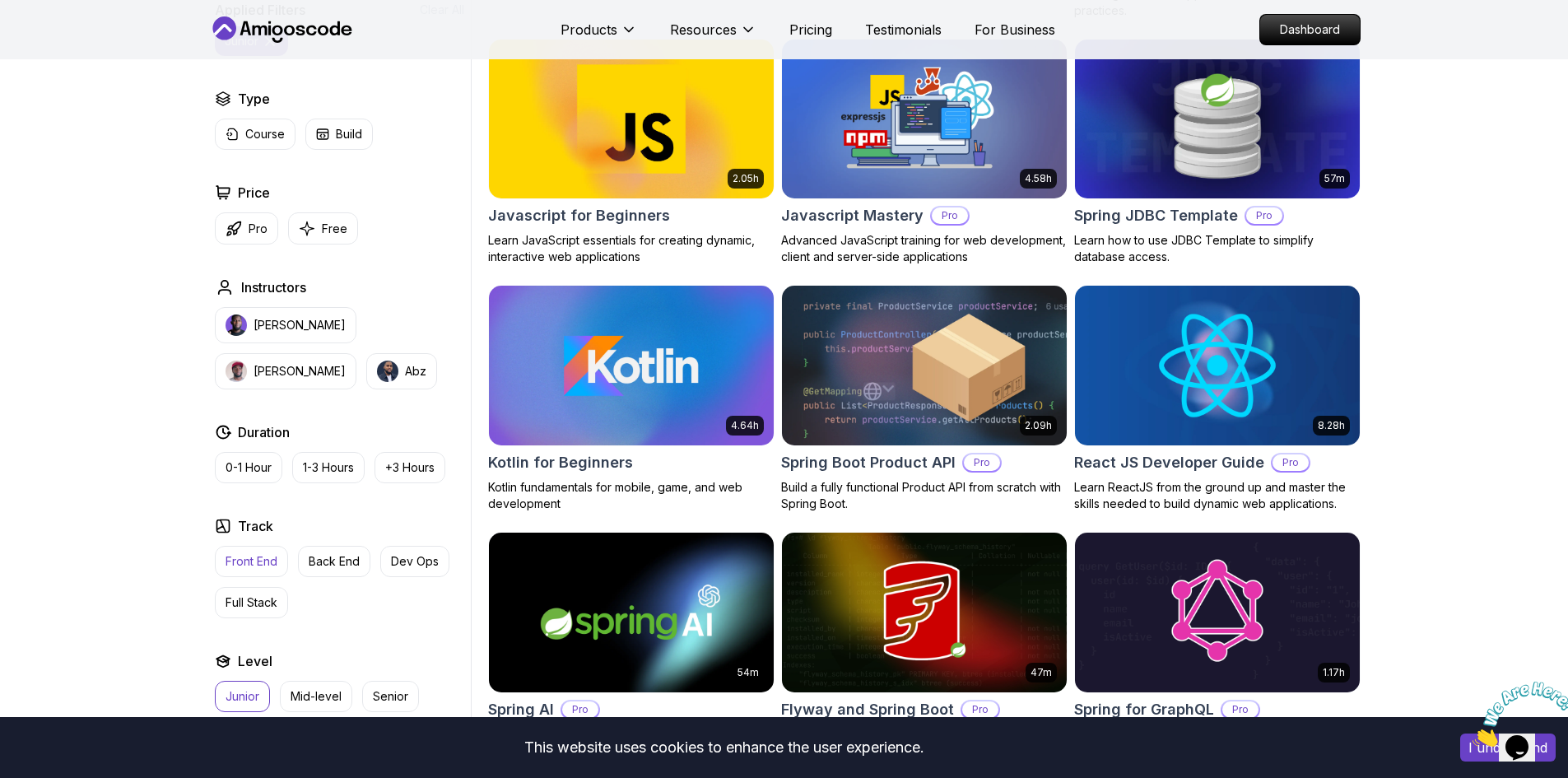
click at [256, 566] on p "Front End" at bounding box center [251, 561] width 52 height 16
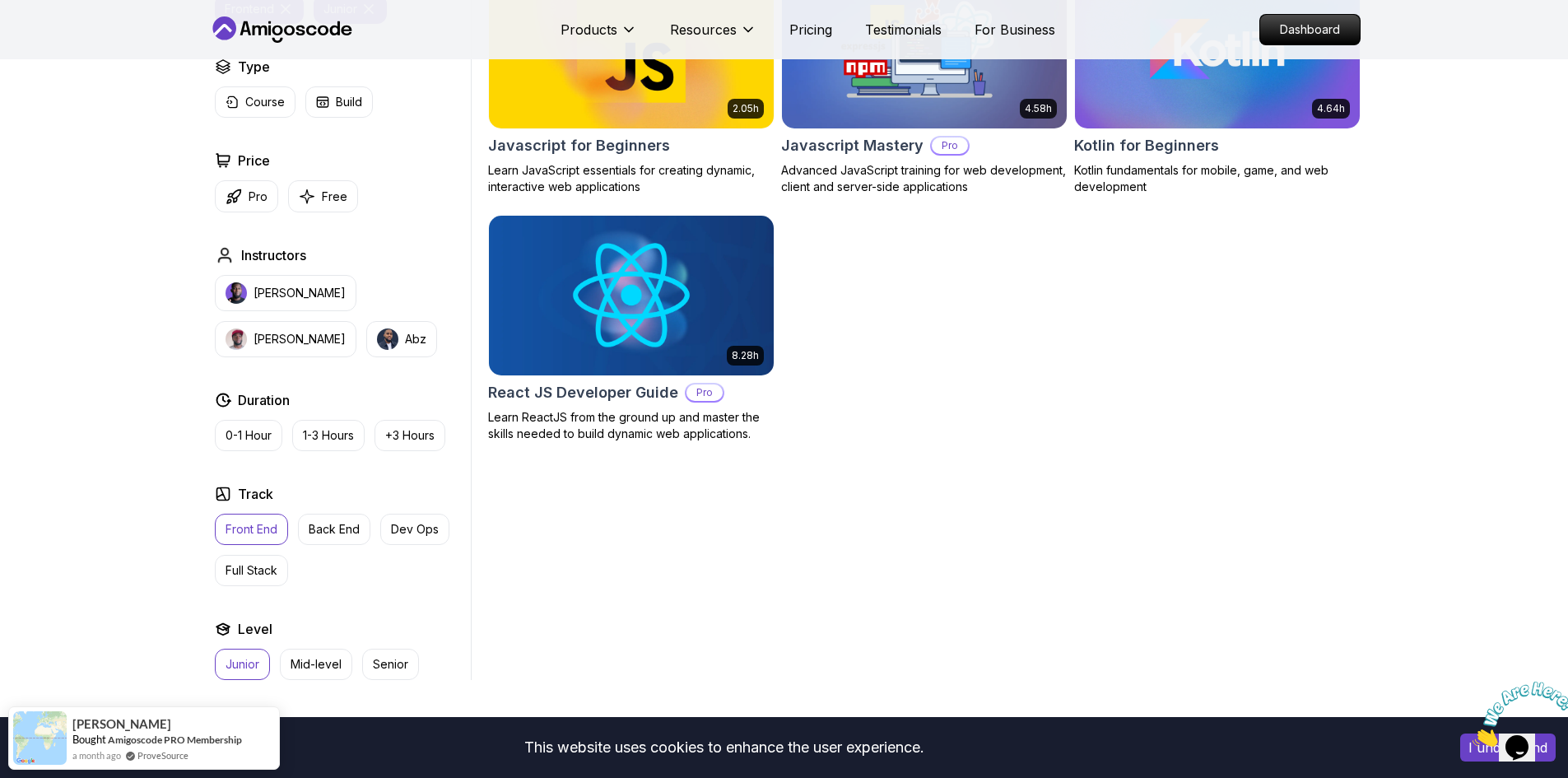
scroll to position [686, 0]
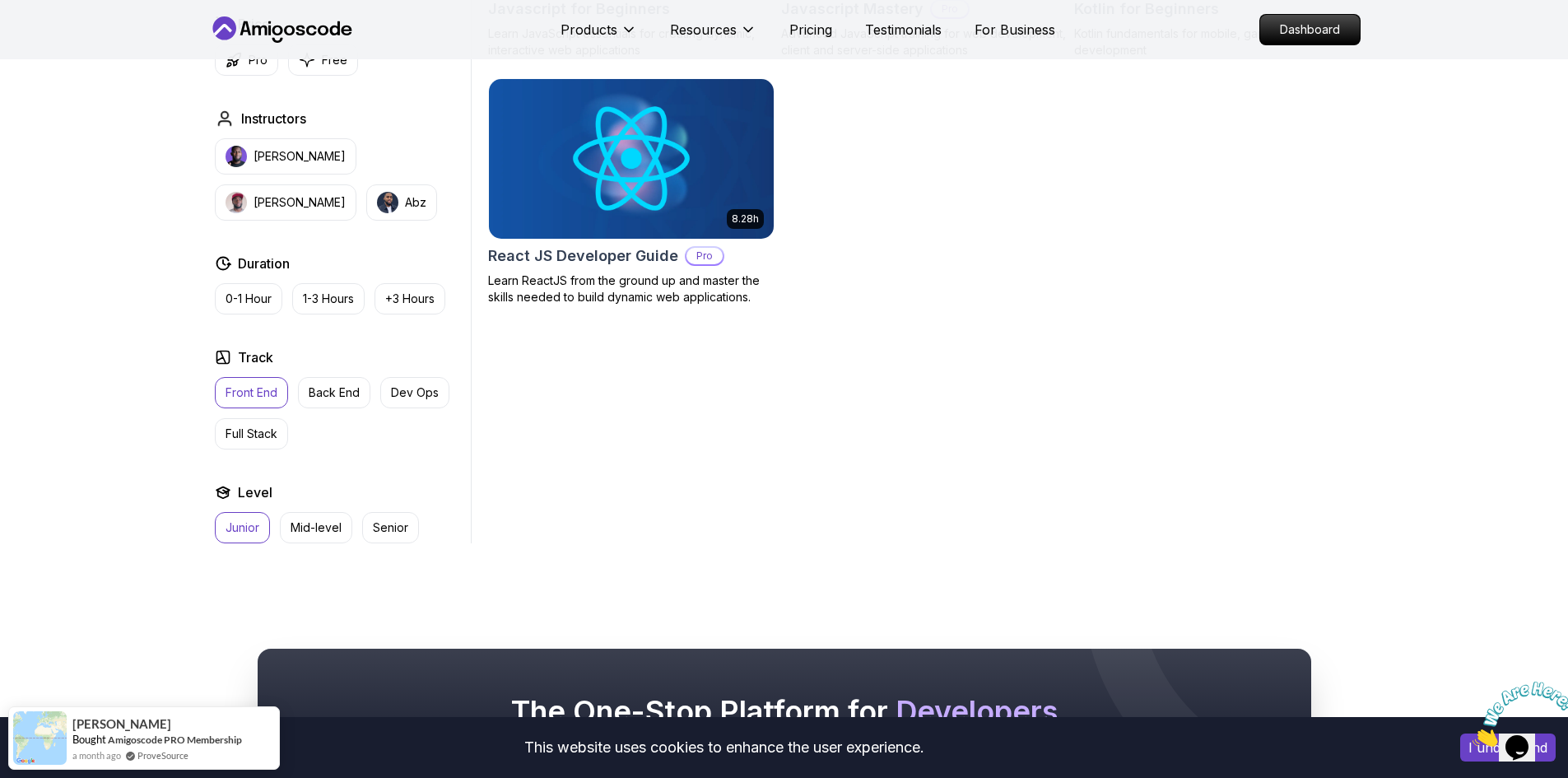
click at [249, 529] on p "Junior" at bounding box center [242, 528] width 34 height 16
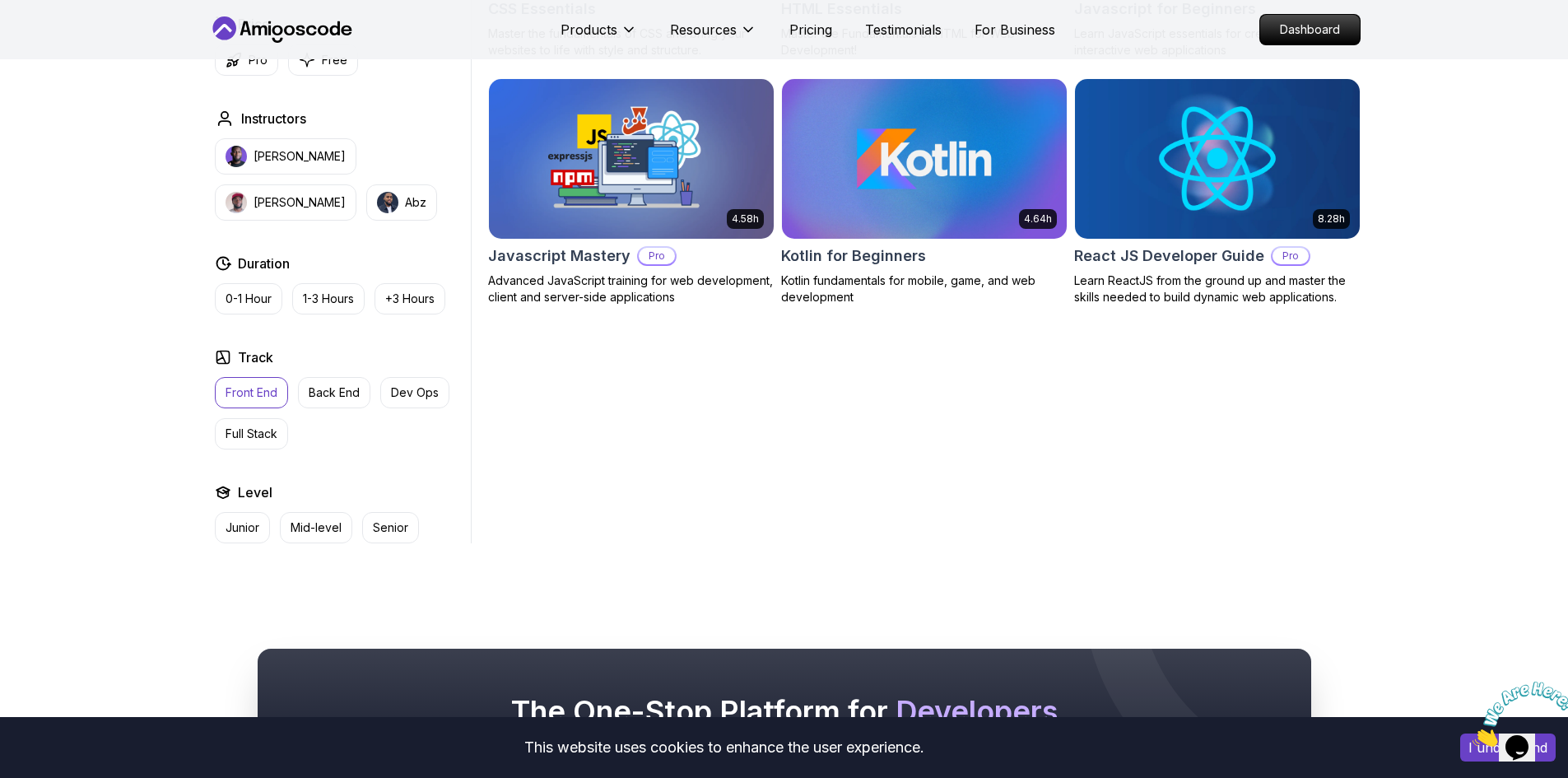
click at [265, 375] on div "Track Front End Back End Dev Ops Full Stack" at bounding box center [340, 399] width 250 height 103
click at [260, 391] on p "Front End" at bounding box center [251, 393] width 52 height 16
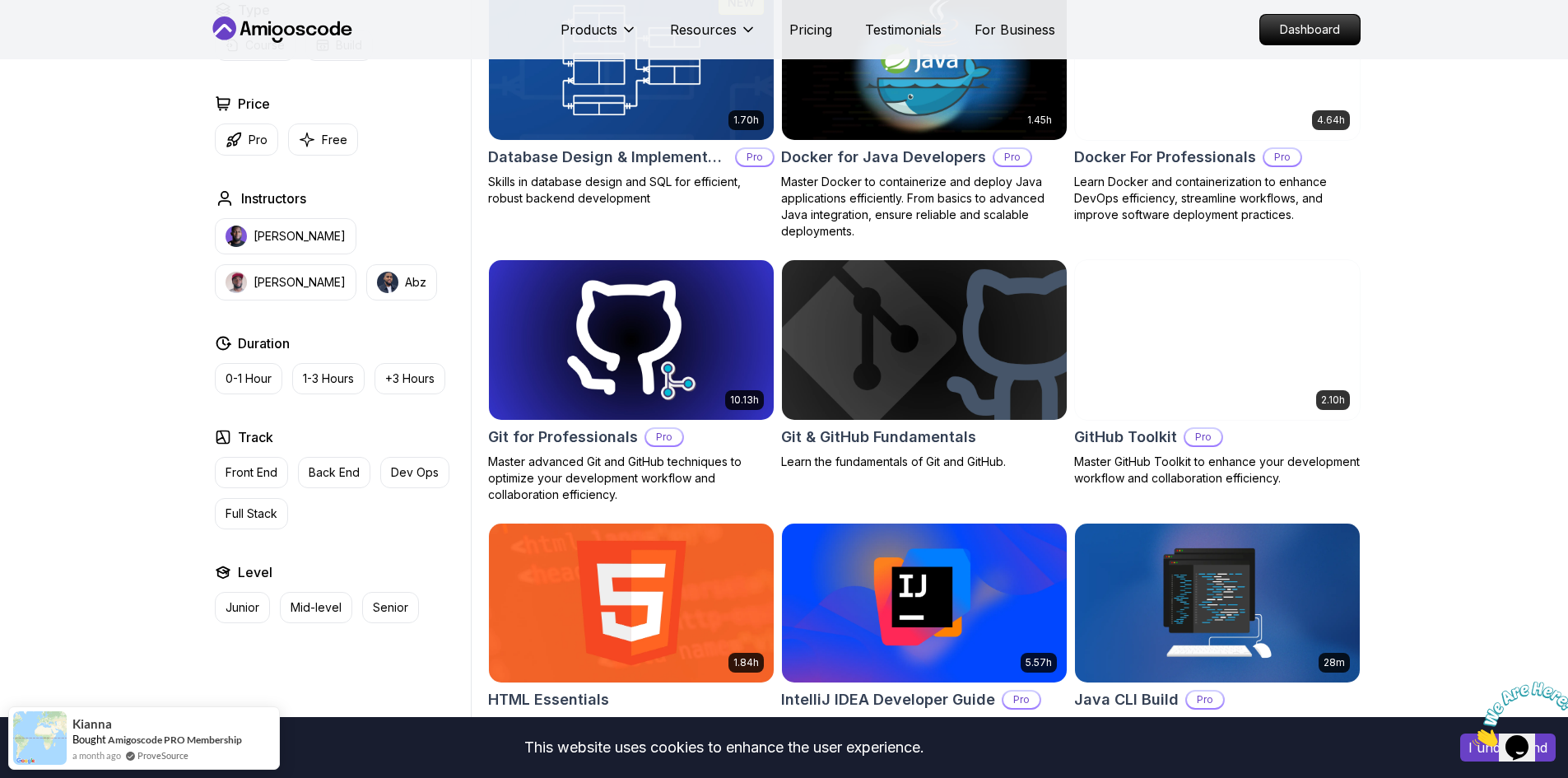
scroll to position [1784, 0]
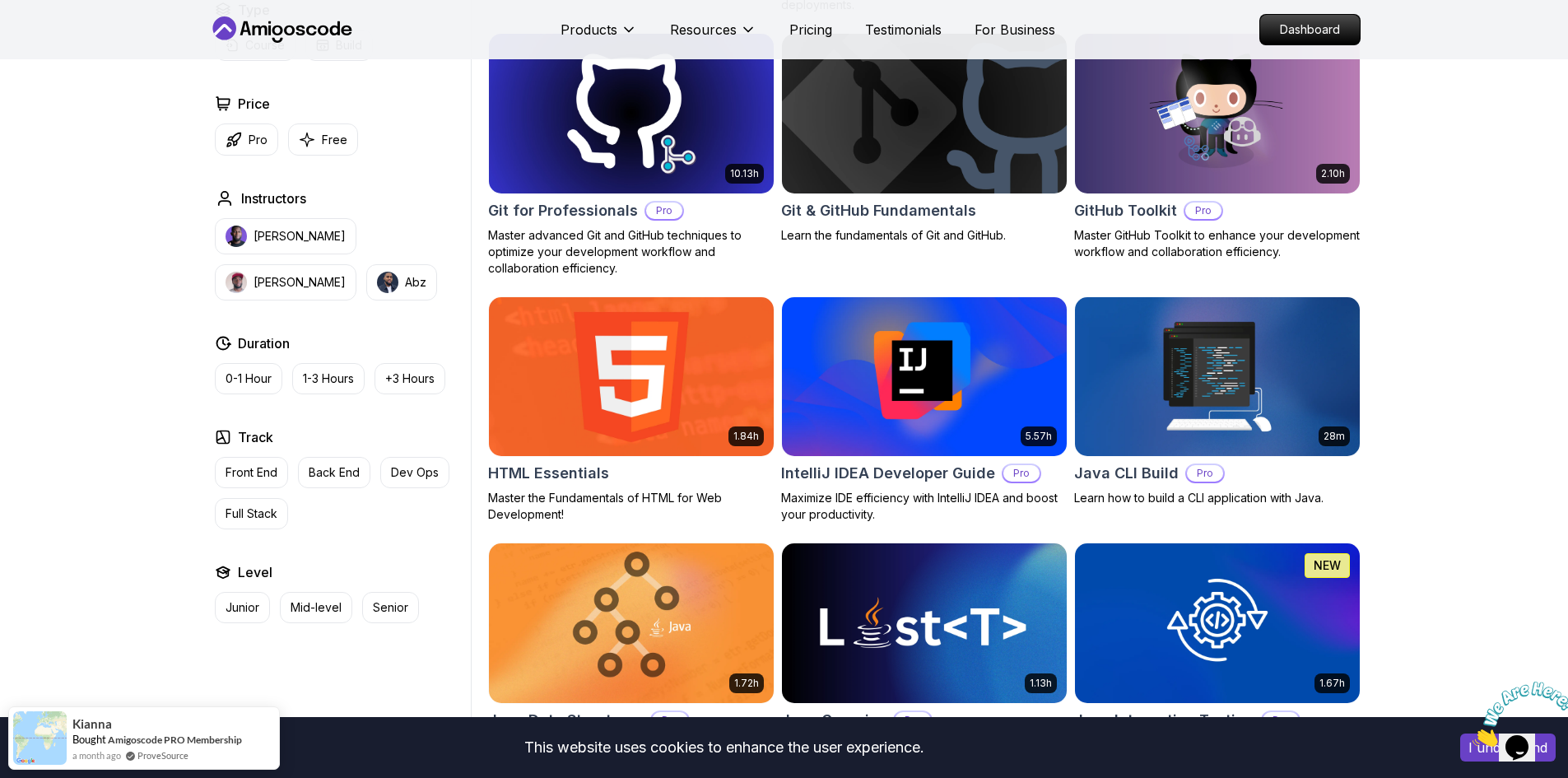
click at [614, 408] on img at bounding box center [631, 376] width 298 height 167
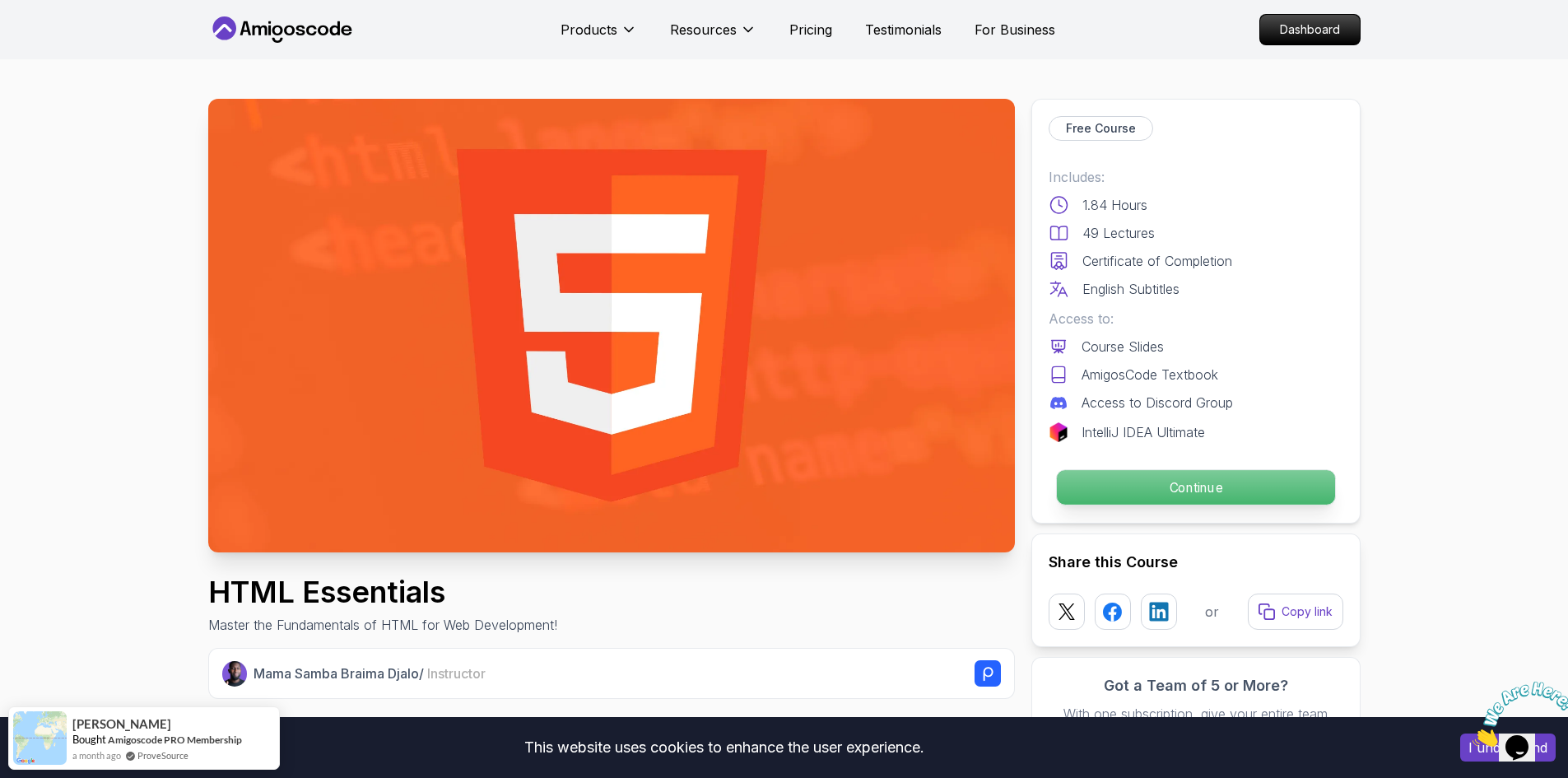
click at [1152, 483] on p "Continue" at bounding box center [1195, 488] width 278 height 35
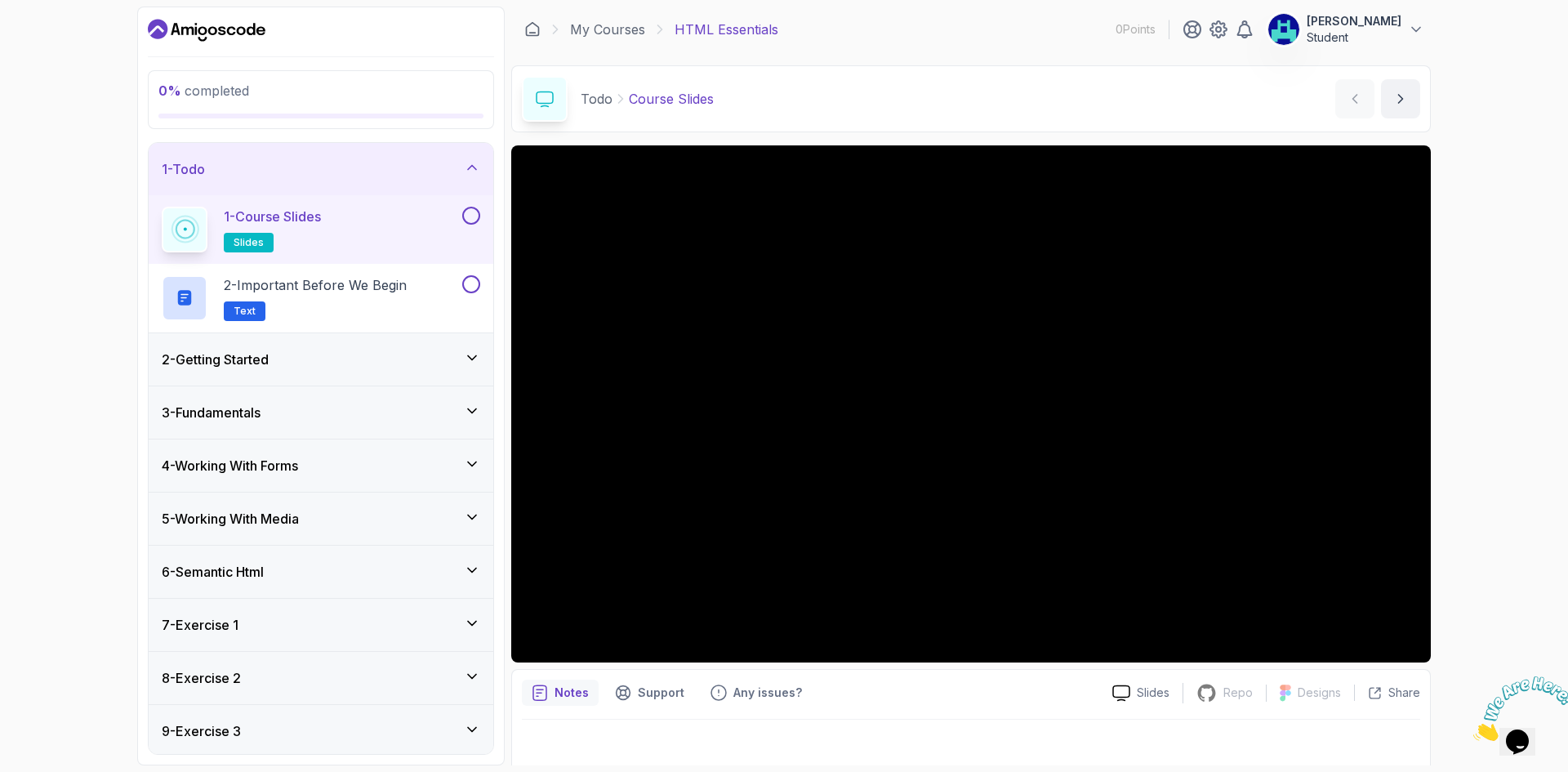
click at [468, 214] on button at bounding box center [471, 216] width 18 height 18
click at [472, 286] on button at bounding box center [471, 284] width 18 height 18
click at [440, 355] on div "2 - Getting Started" at bounding box center [321, 360] width 319 height 20
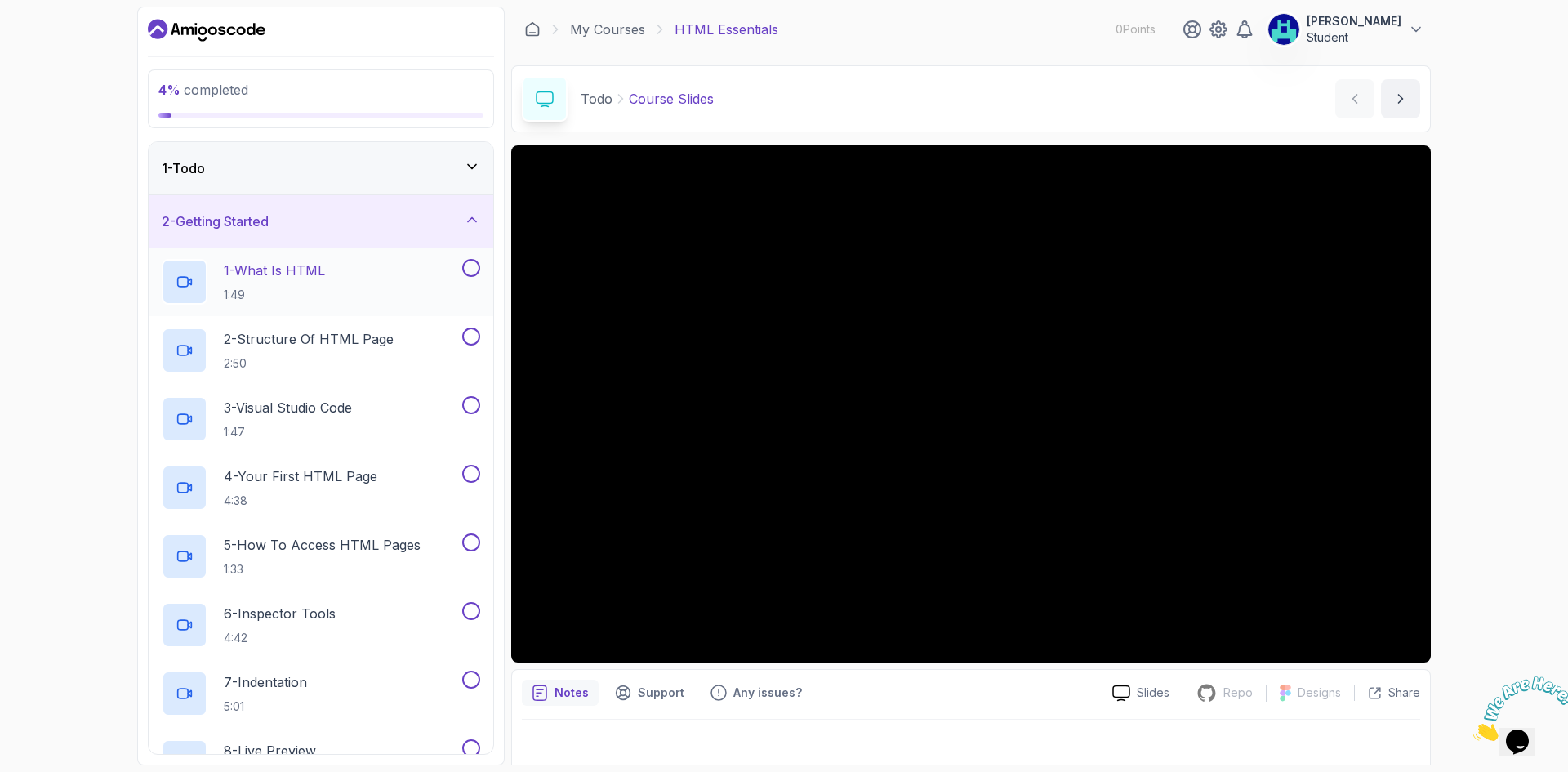
click at [469, 271] on button at bounding box center [471, 268] width 18 height 18
click at [475, 337] on button at bounding box center [471, 337] width 18 height 18
click at [476, 409] on button at bounding box center [471, 405] width 18 height 18
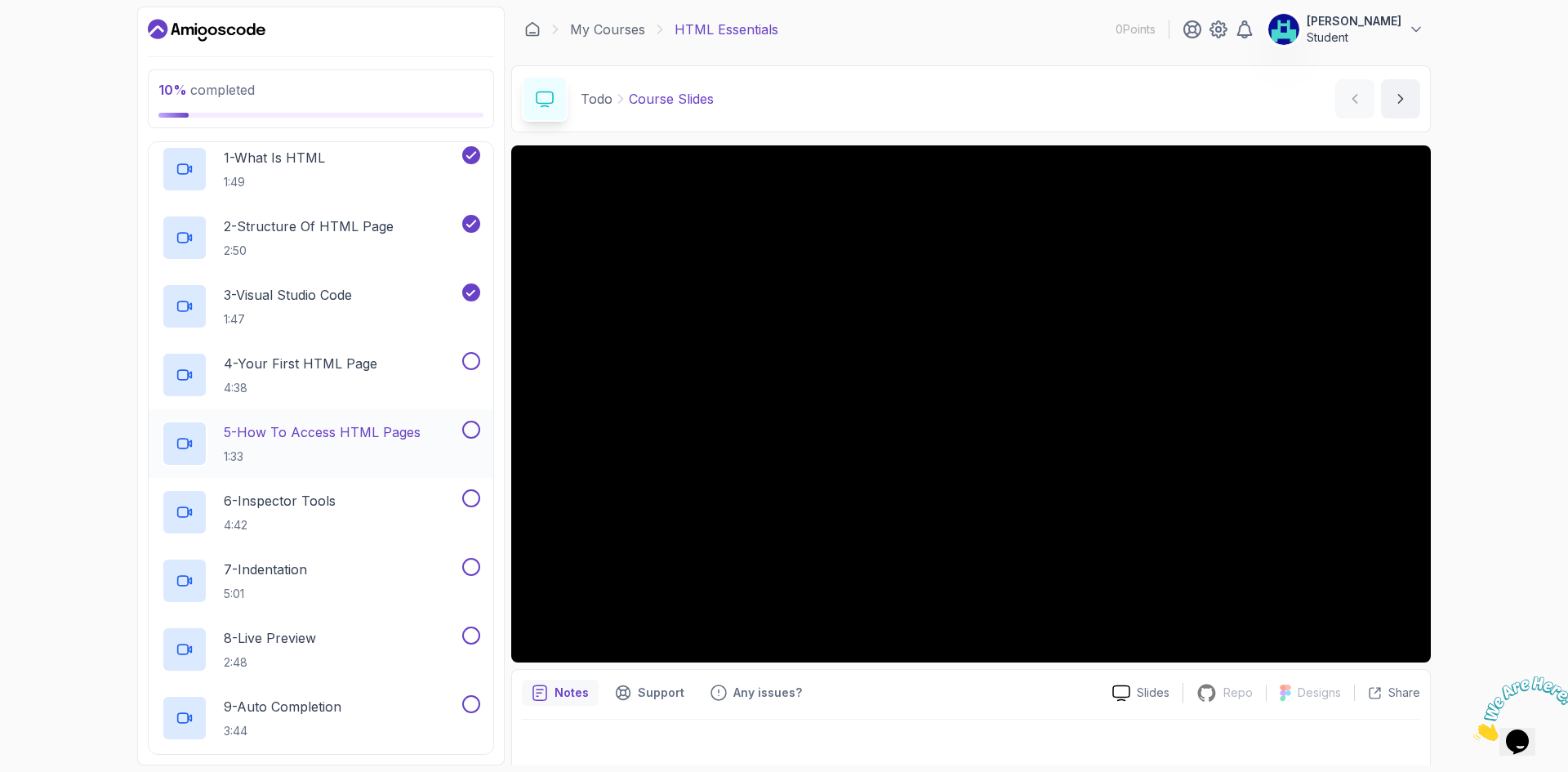
scroll to position [136, 0]
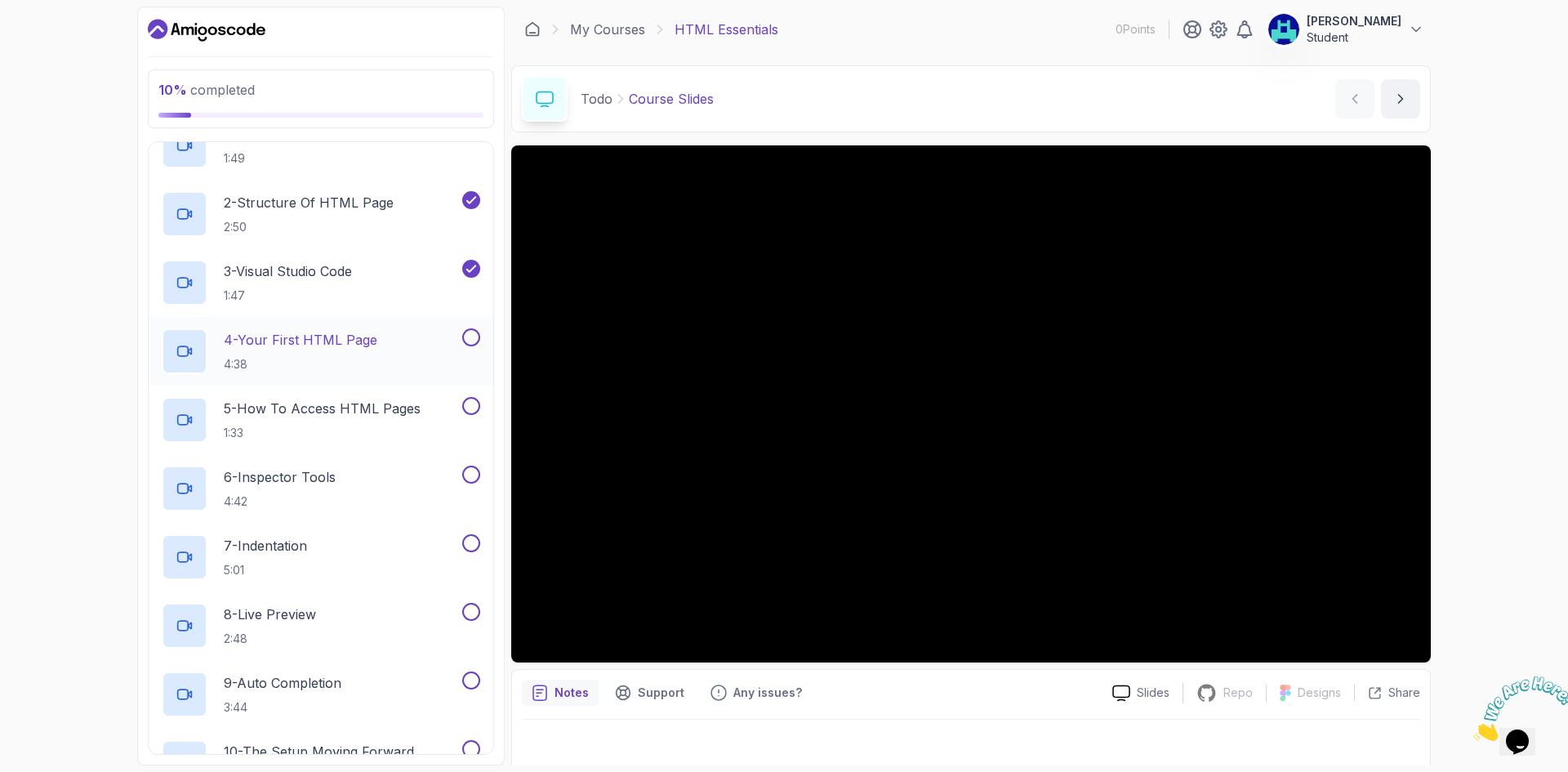
click at [473, 337] on button at bounding box center [471, 338] width 18 height 18
click at [475, 411] on button at bounding box center [471, 406] width 18 height 18
click at [402, 488] on div "6 - Inspector Tools 4:42" at bounding box center [310, 489] width 297 height 45
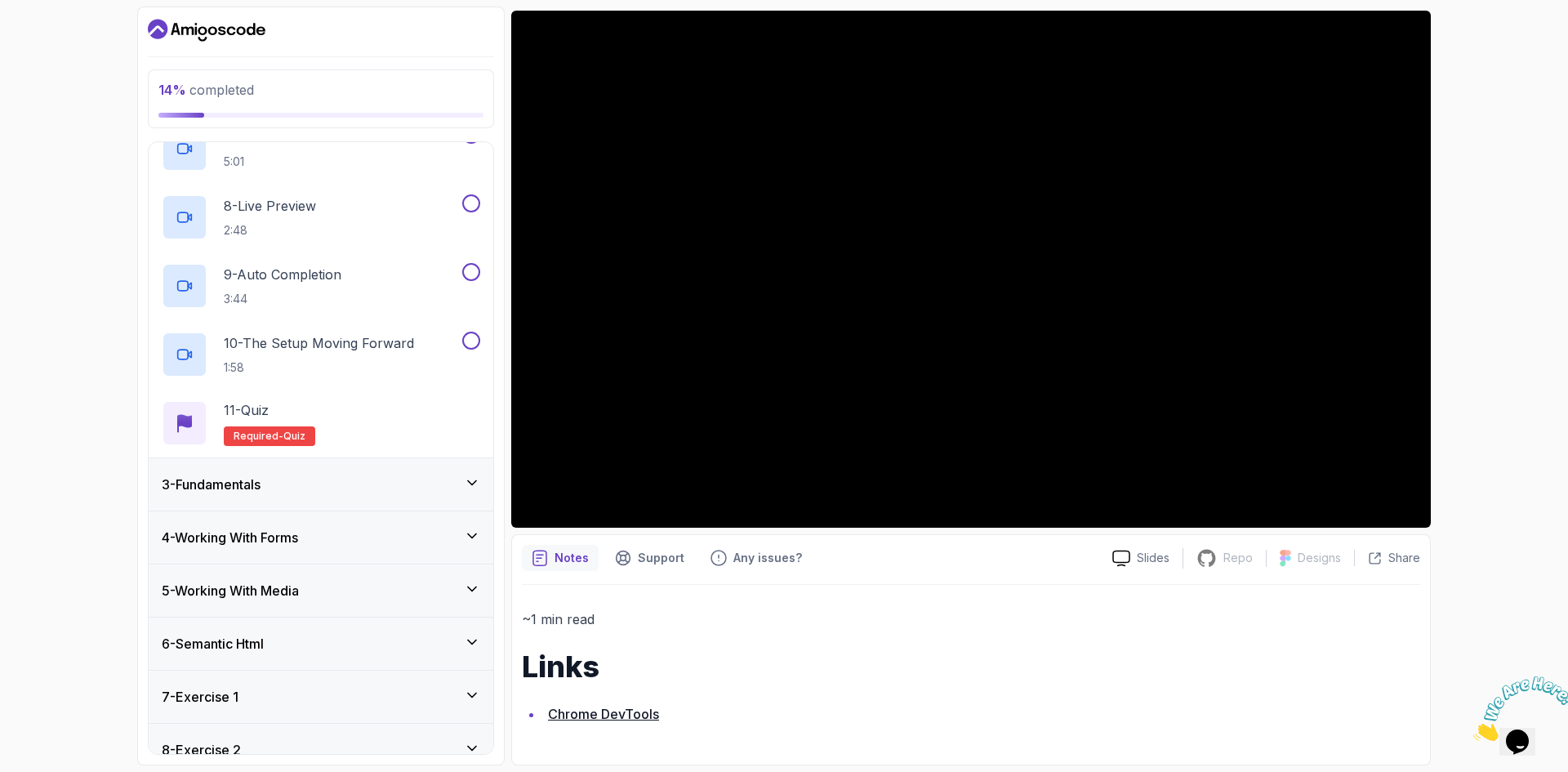
scroll to position [727, 0]
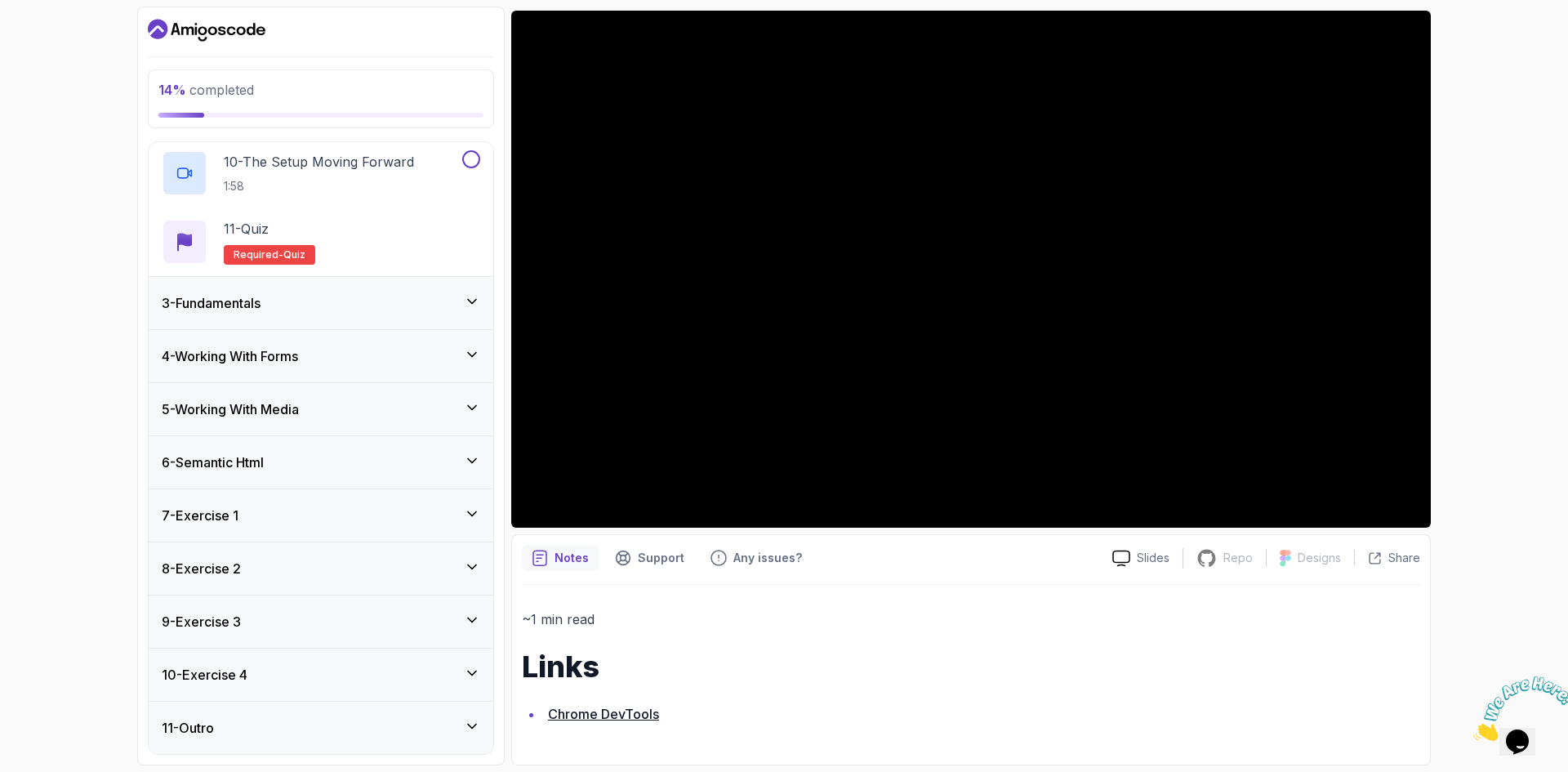
click at [357, 718] on div "11 - Outro" at bounding box center [321, 728] width 319 height 20
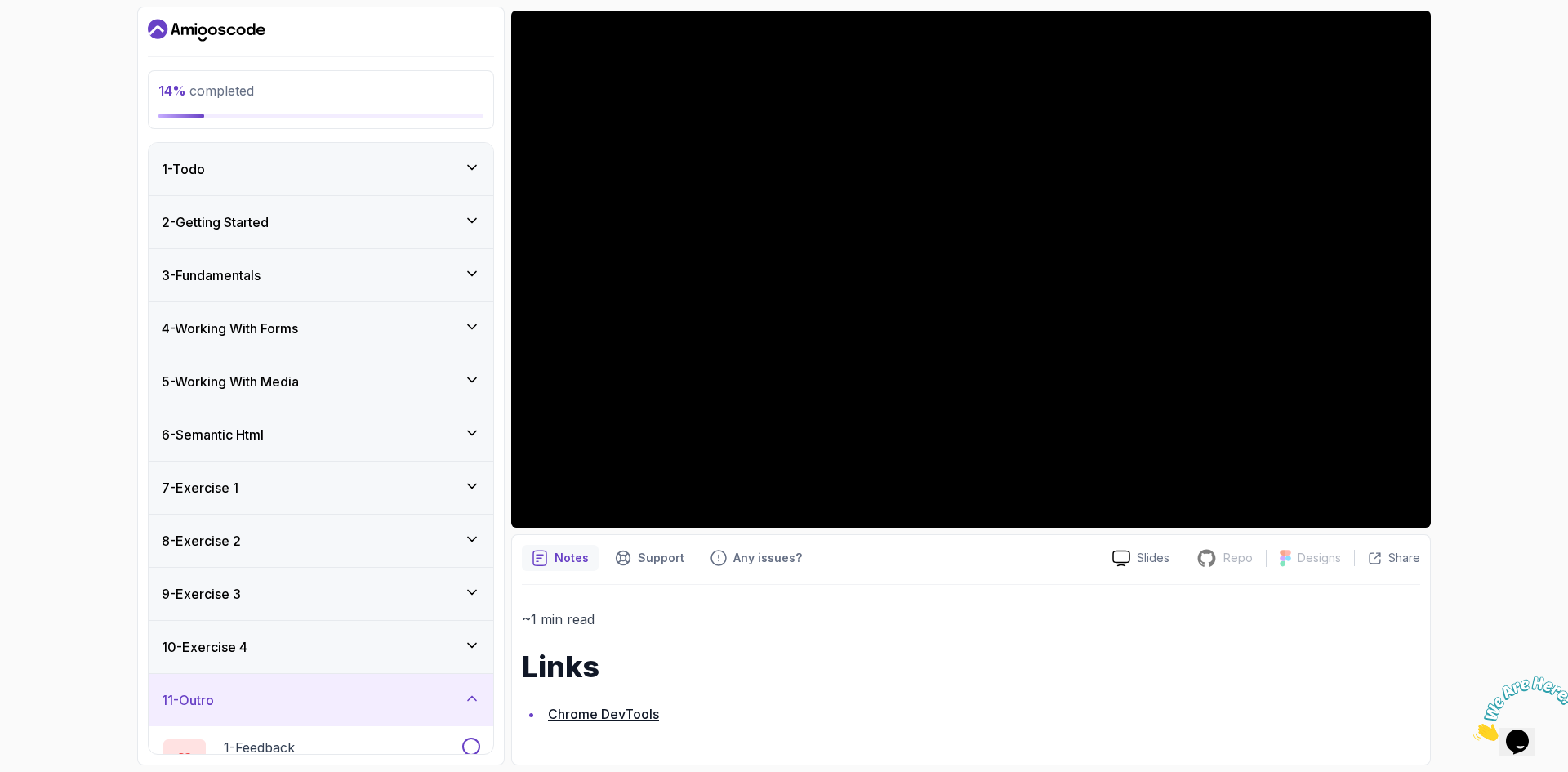
scroll to position [110, 0]
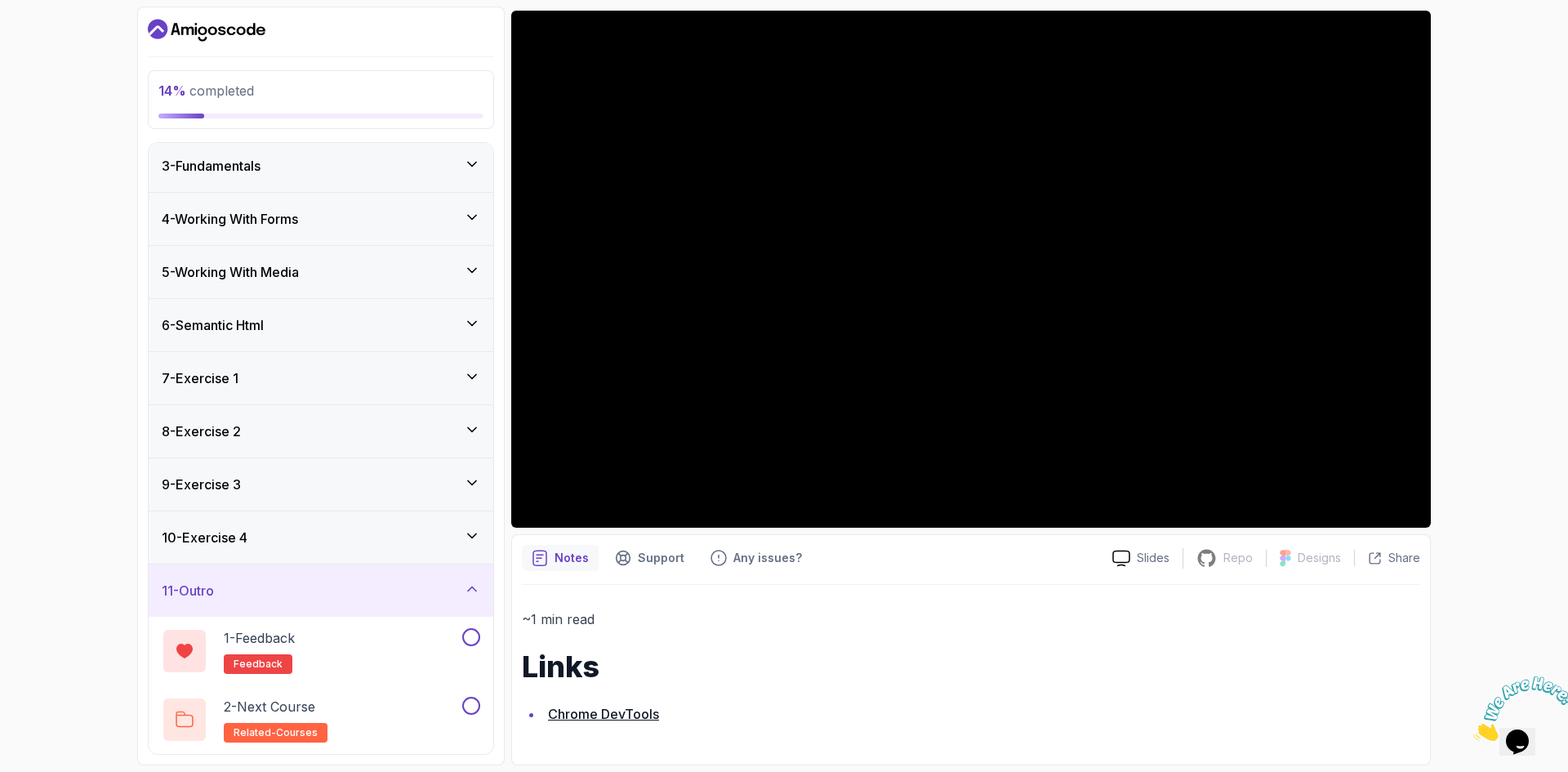
click at [288, 541] on div "10 - Exercise 4" at bounding box center [321, 538] width 319 height 20
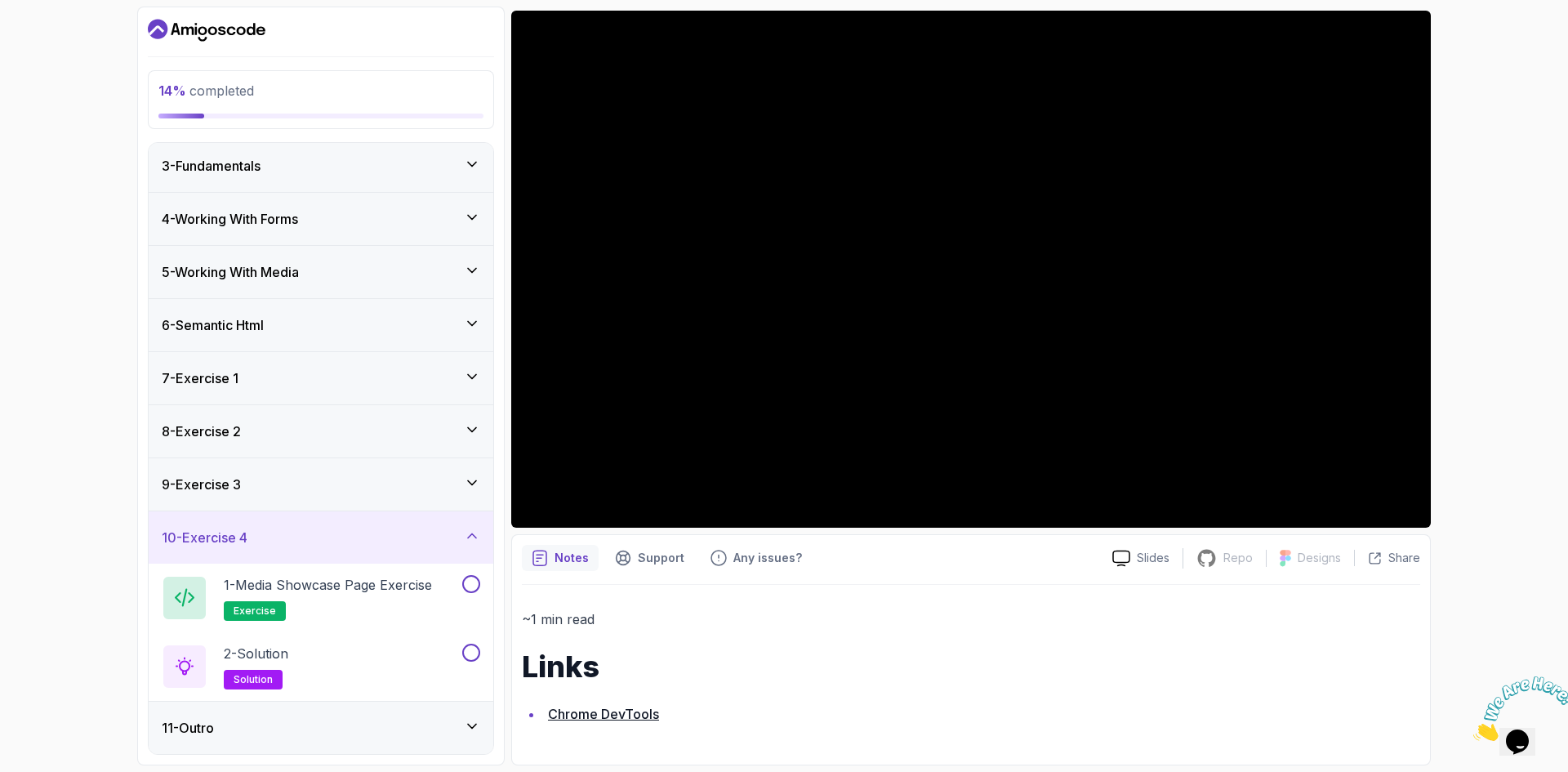
click at [313, 374] on div "7 - Exercise 1" at bounding box center [321, 379] width 319 height 20
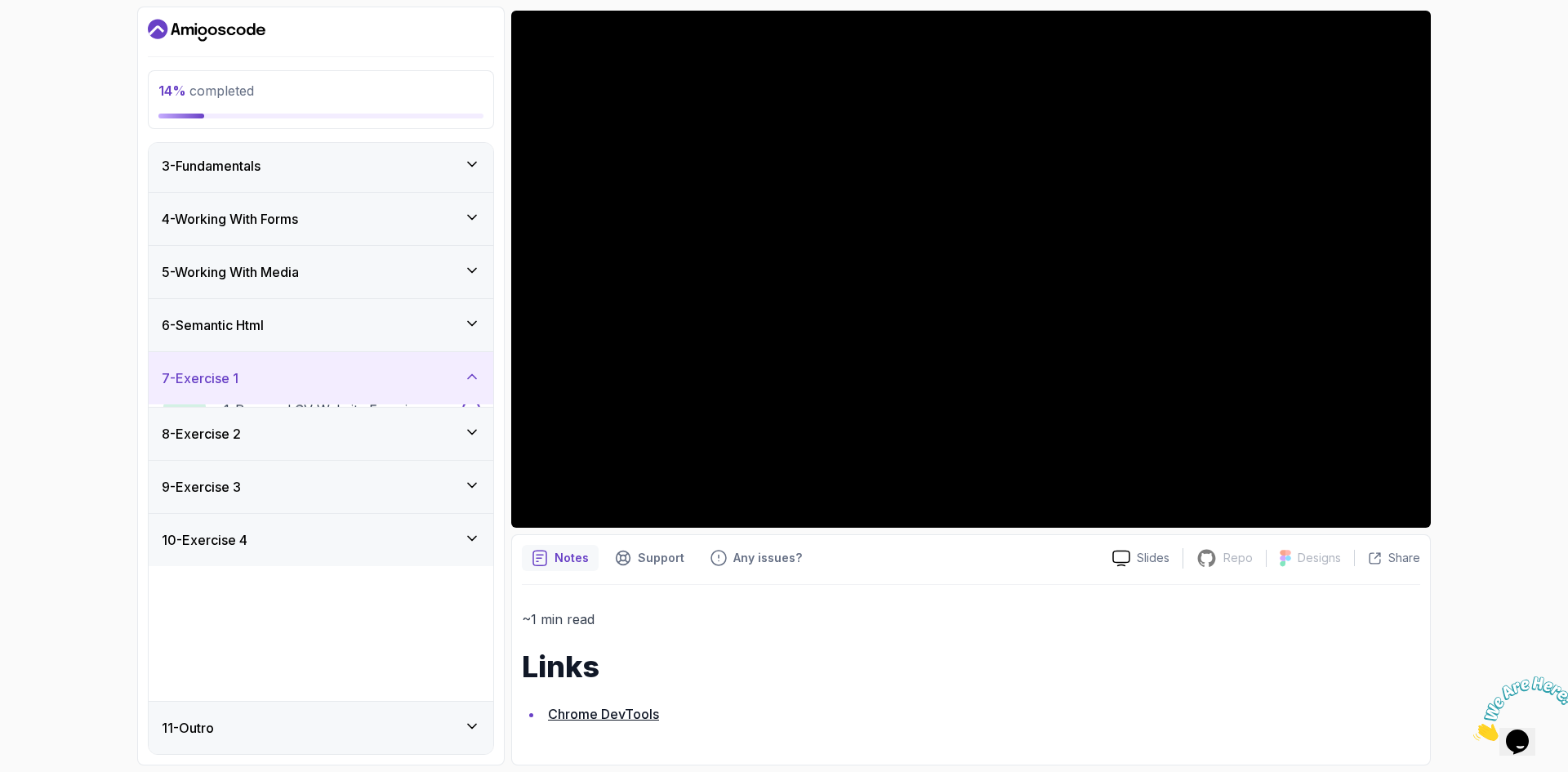
scroll to position [0, 0]
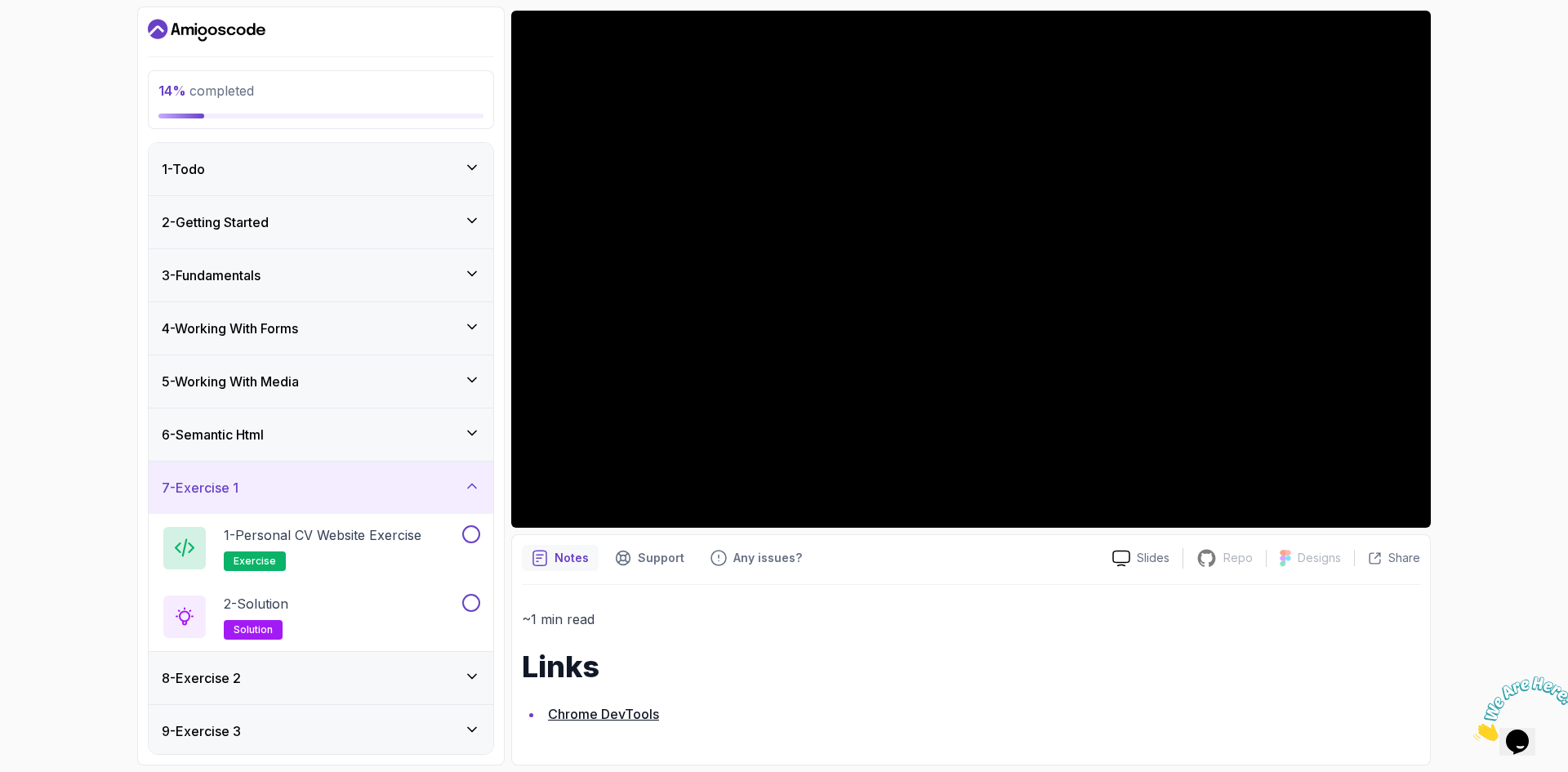
click at [311, 443] on div "6 - Semantic Html" at bounding box center [321, 435] width 319 height 20
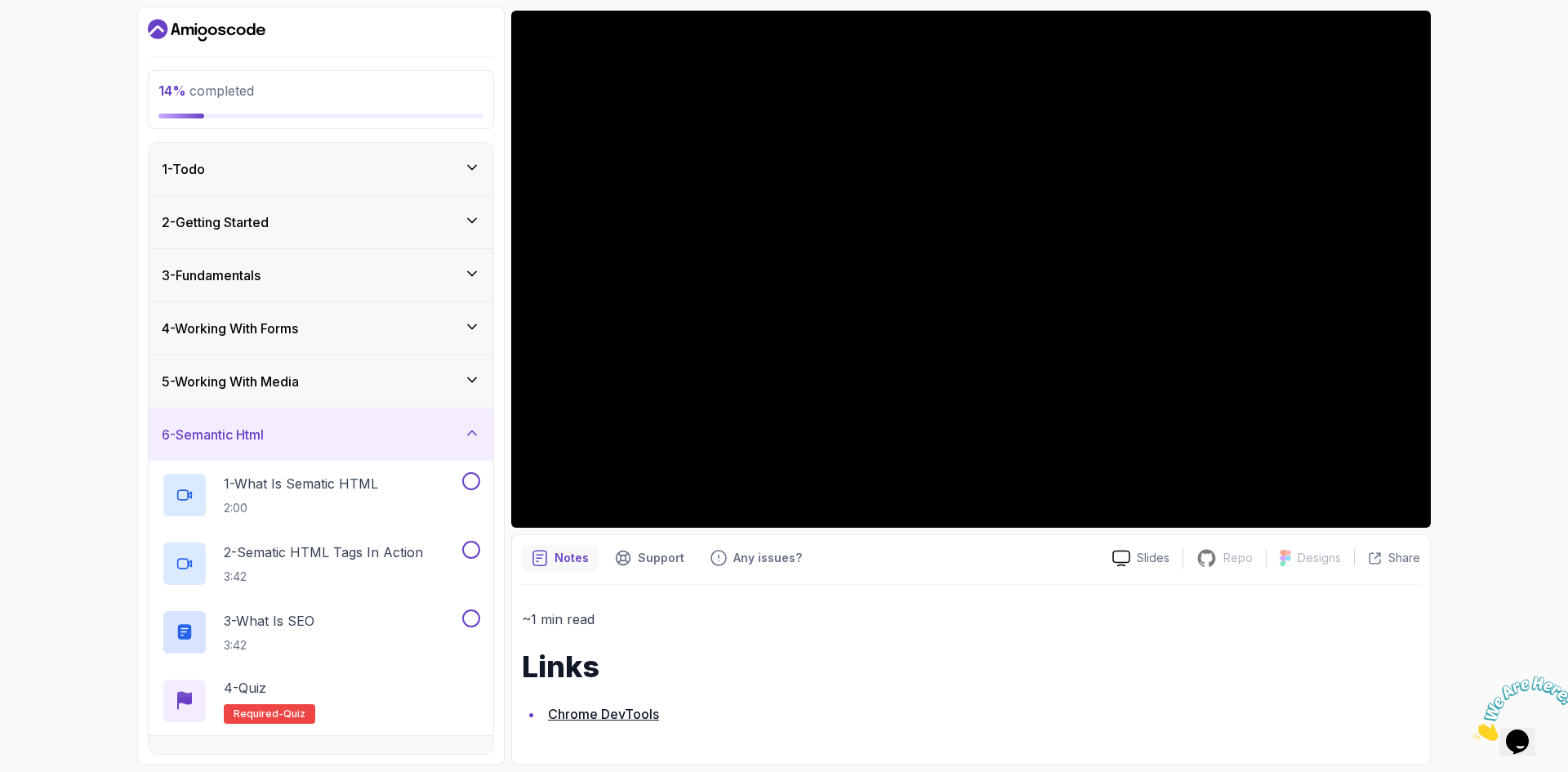
click at [295, 166] on div "1 - Todo" at bounding box center [321, 169] width 319 height 20
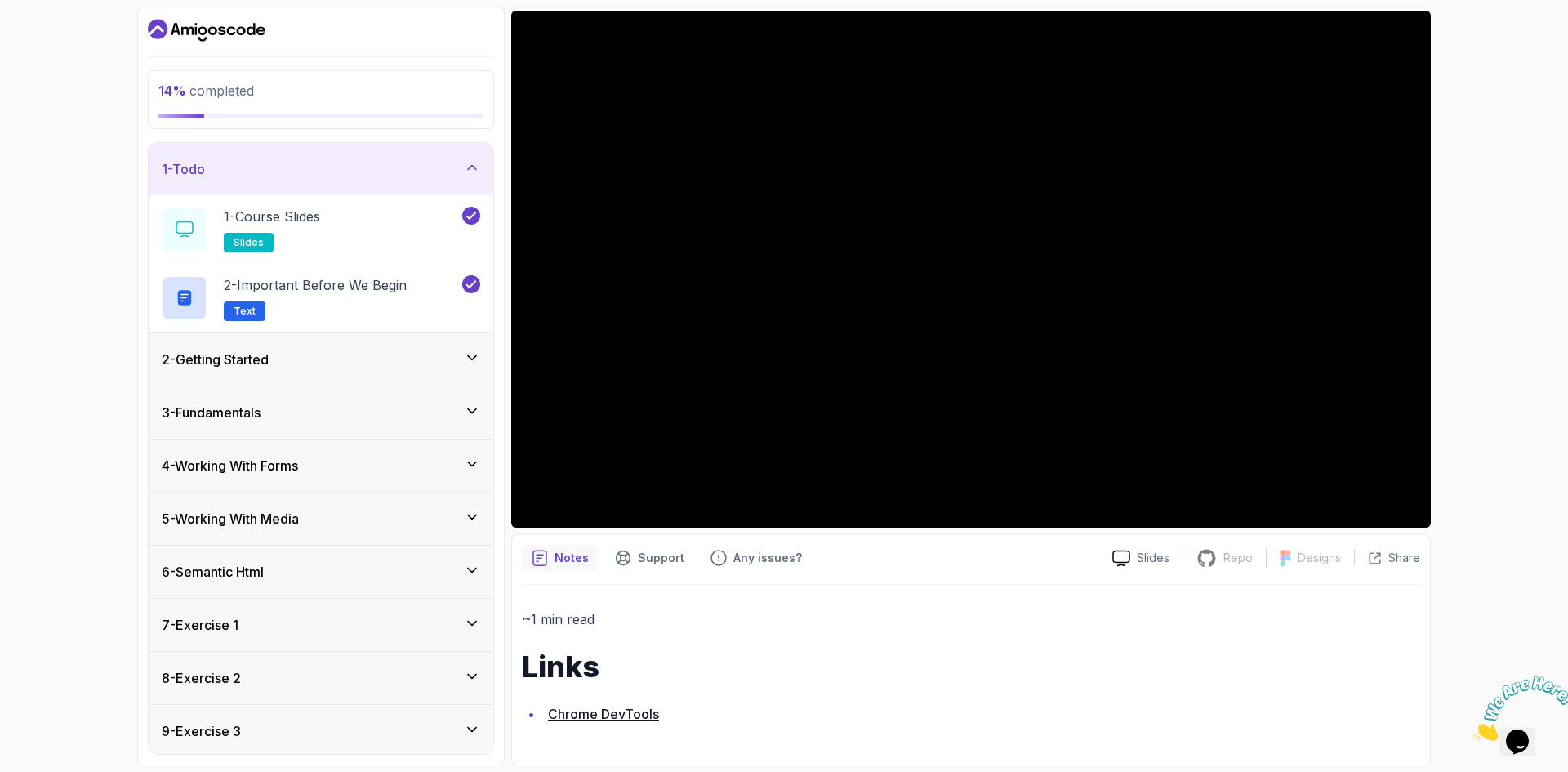
click at [292, 354] on div "2 - Getting Started" at bounding box center [321, 360] width 319 height 20
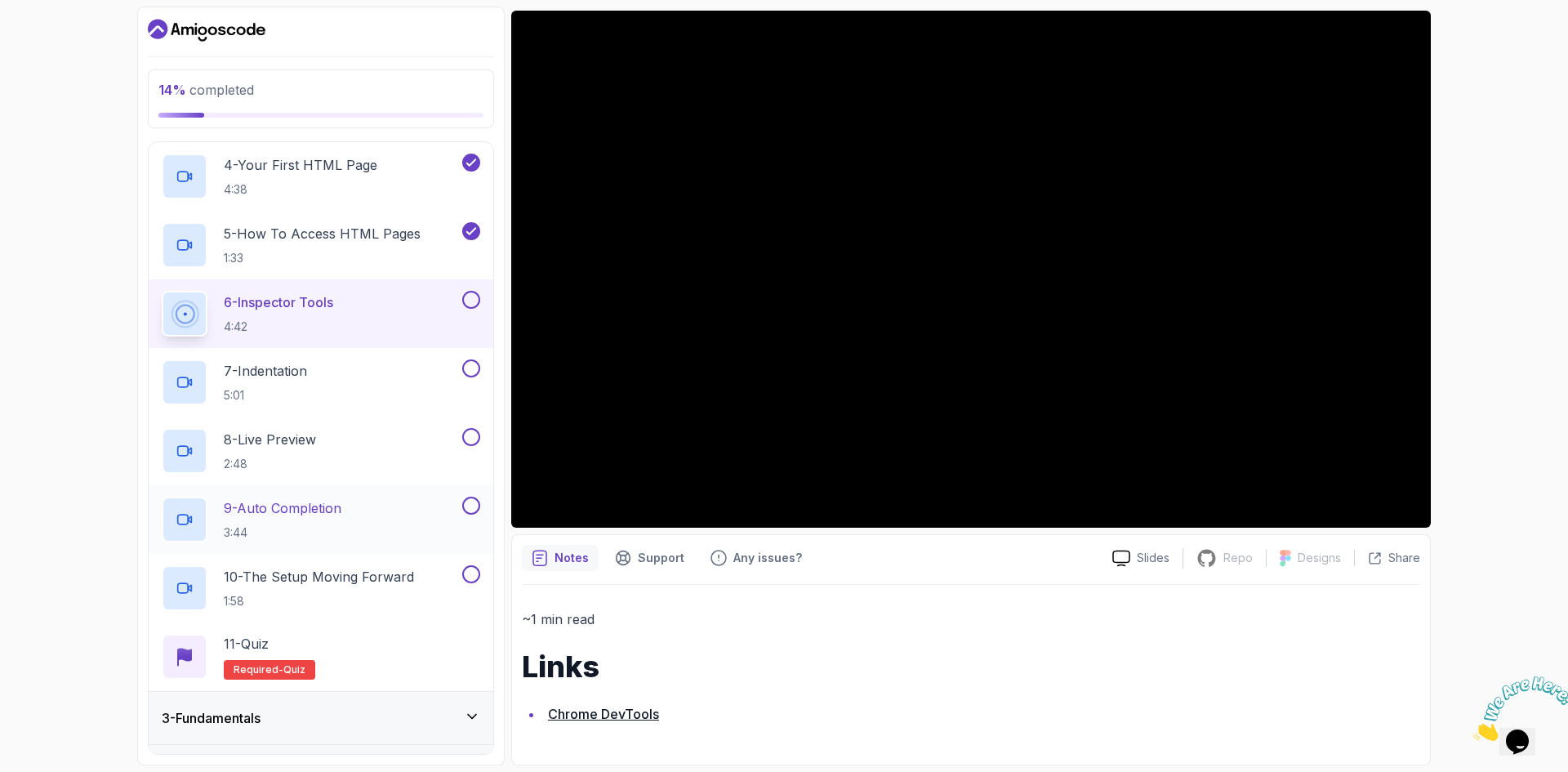
scroll to position [409, 0]
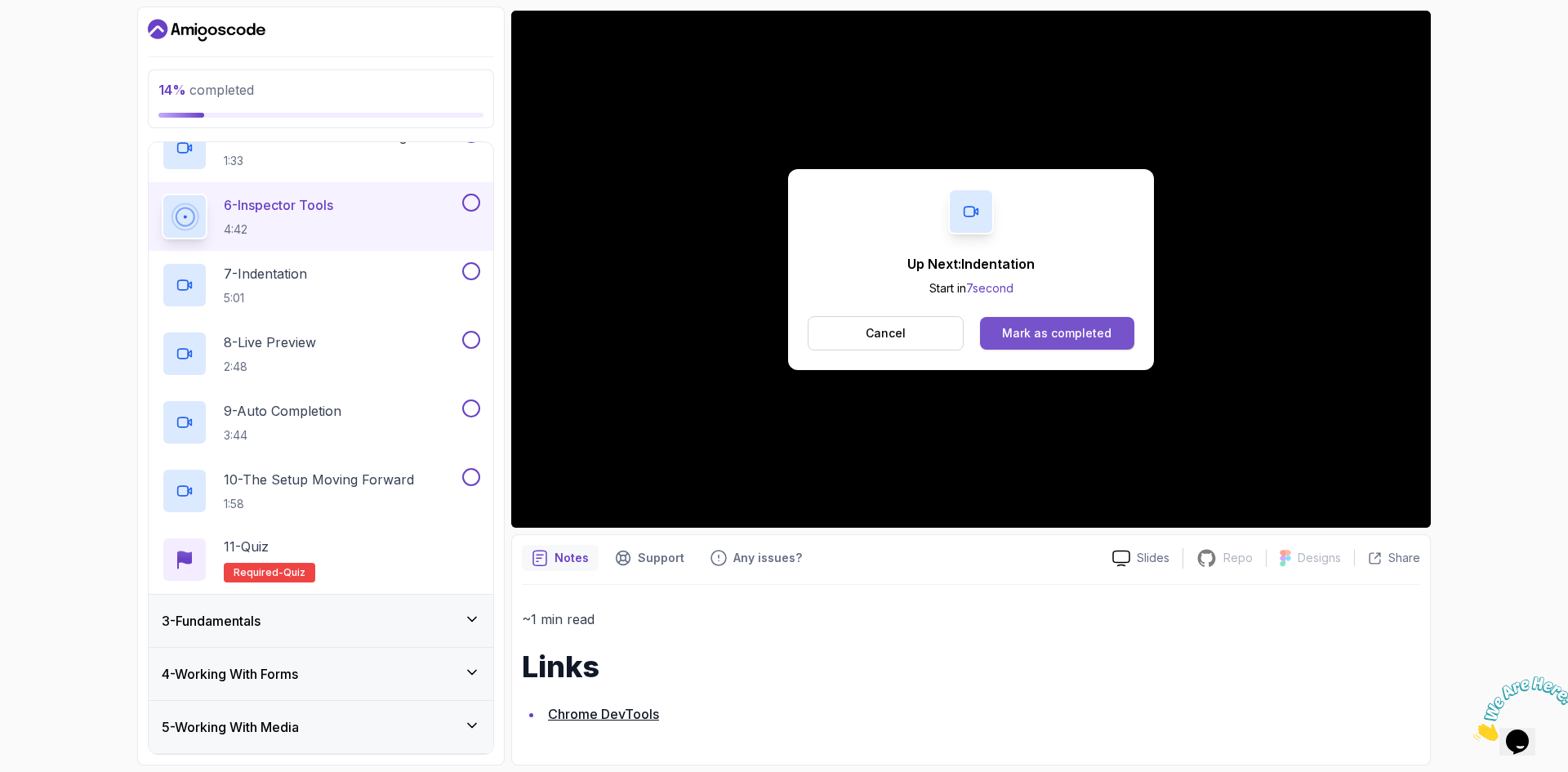
click at [1020, 328] on div "Mark as completed" at bounding box center [1057, 333] width 110 height 16
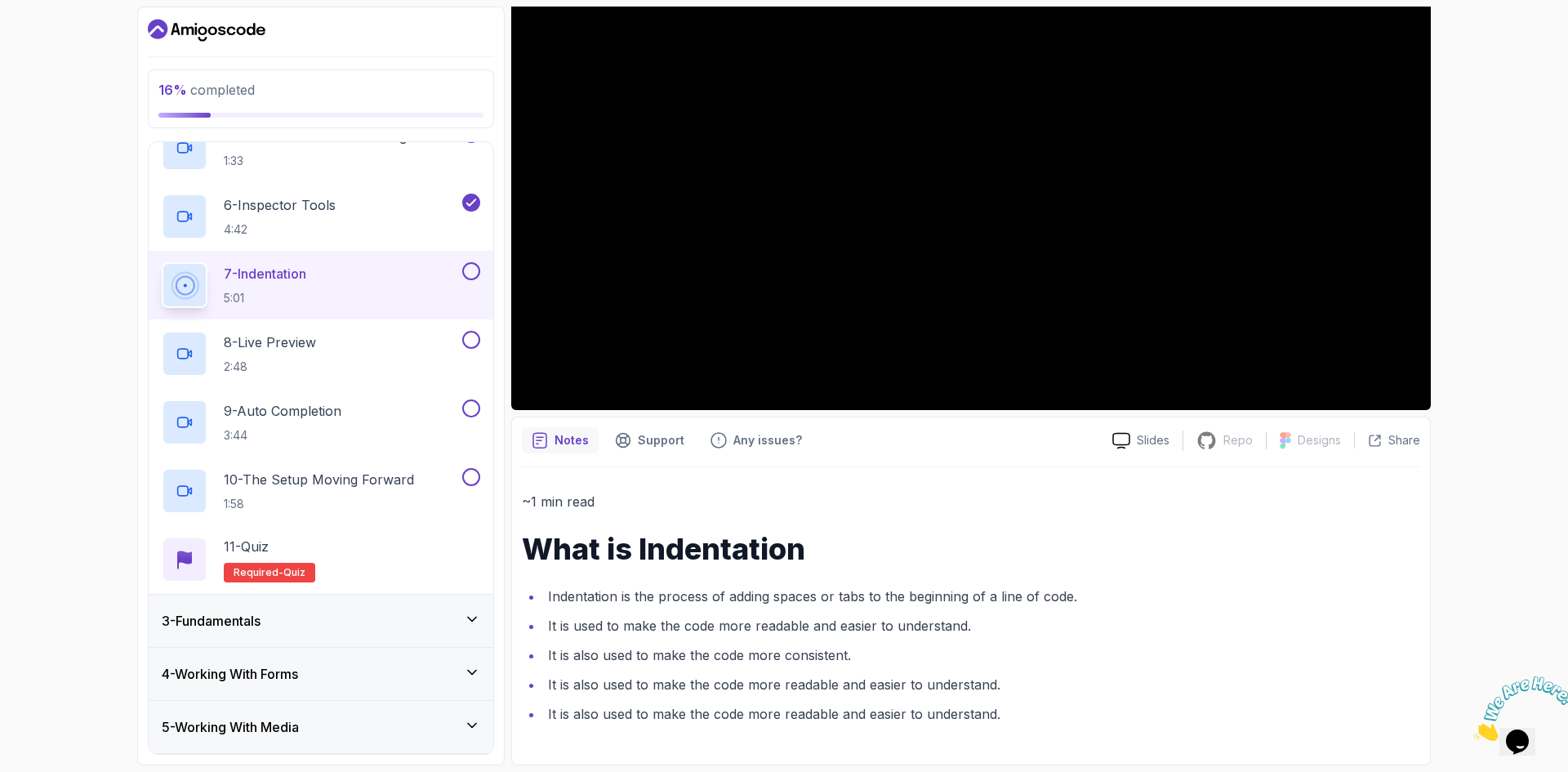
scroll to position [116, 0]
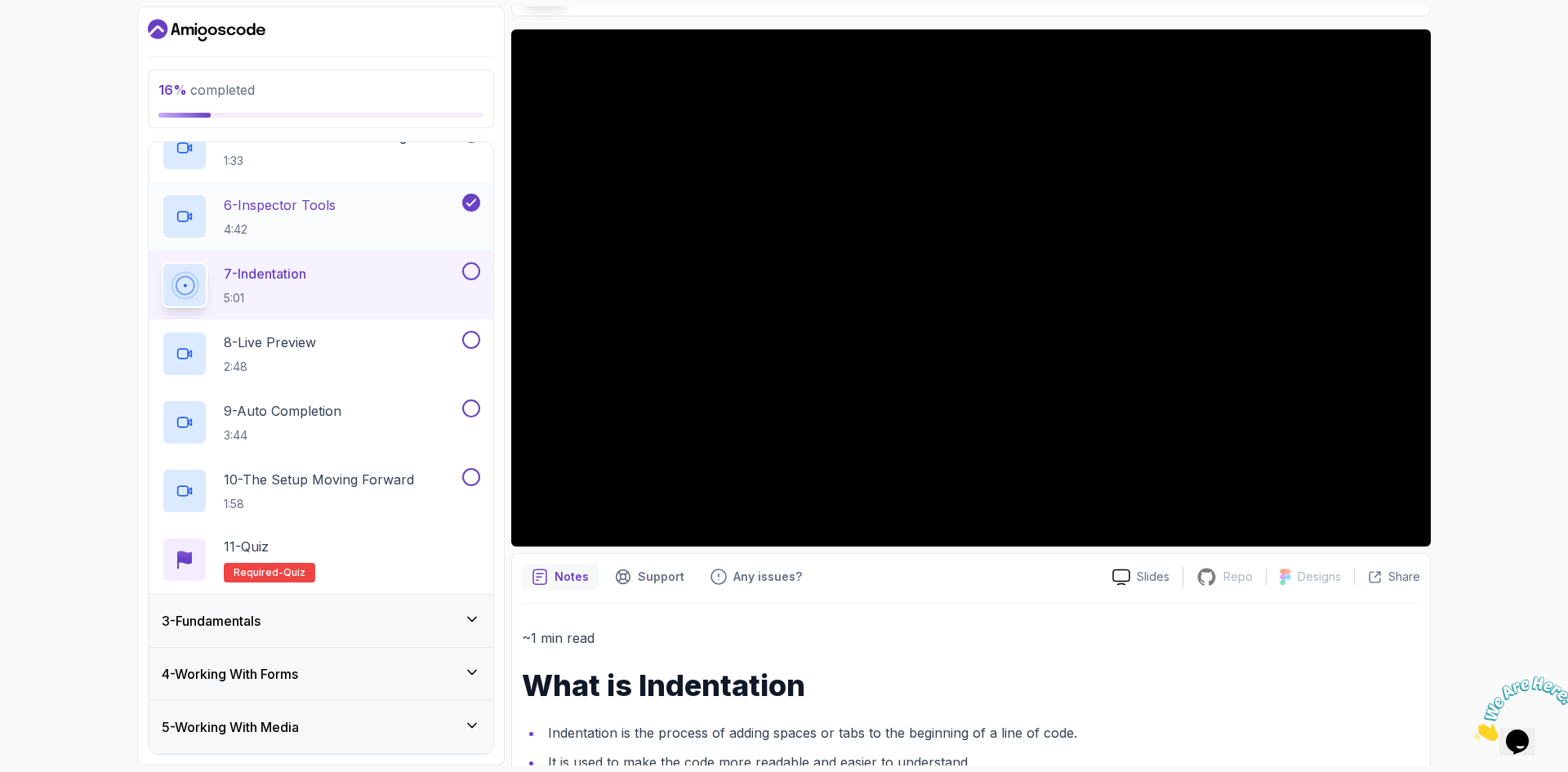
click at [340, 231] on div "6 - Inspector Tools 4:42" at bounding box center [310, 216] width 297 height 45
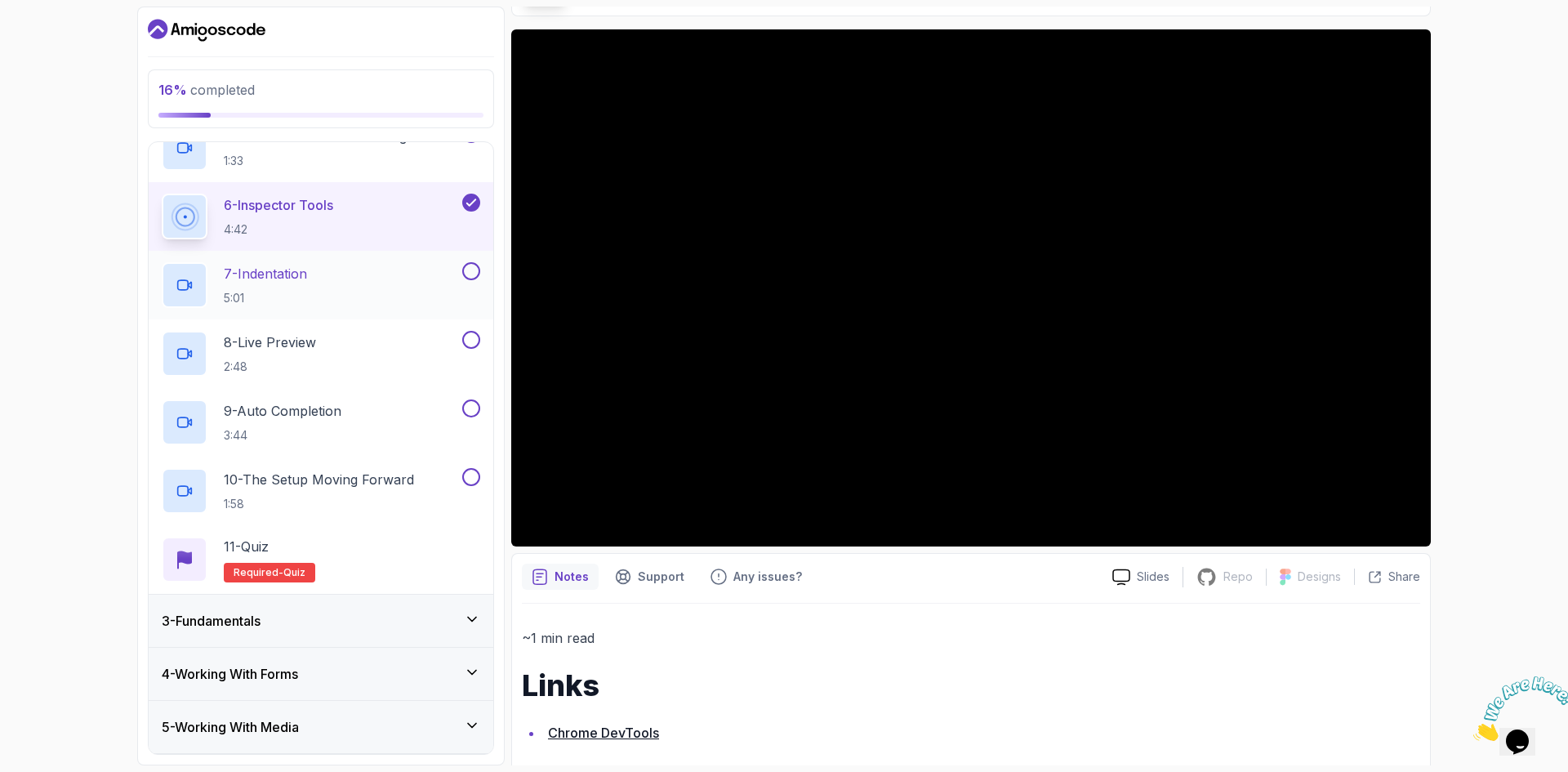
click at [326, 305] on div "7 - Indentation 5:01" at bounding box center [310, 285] width 297 height 45
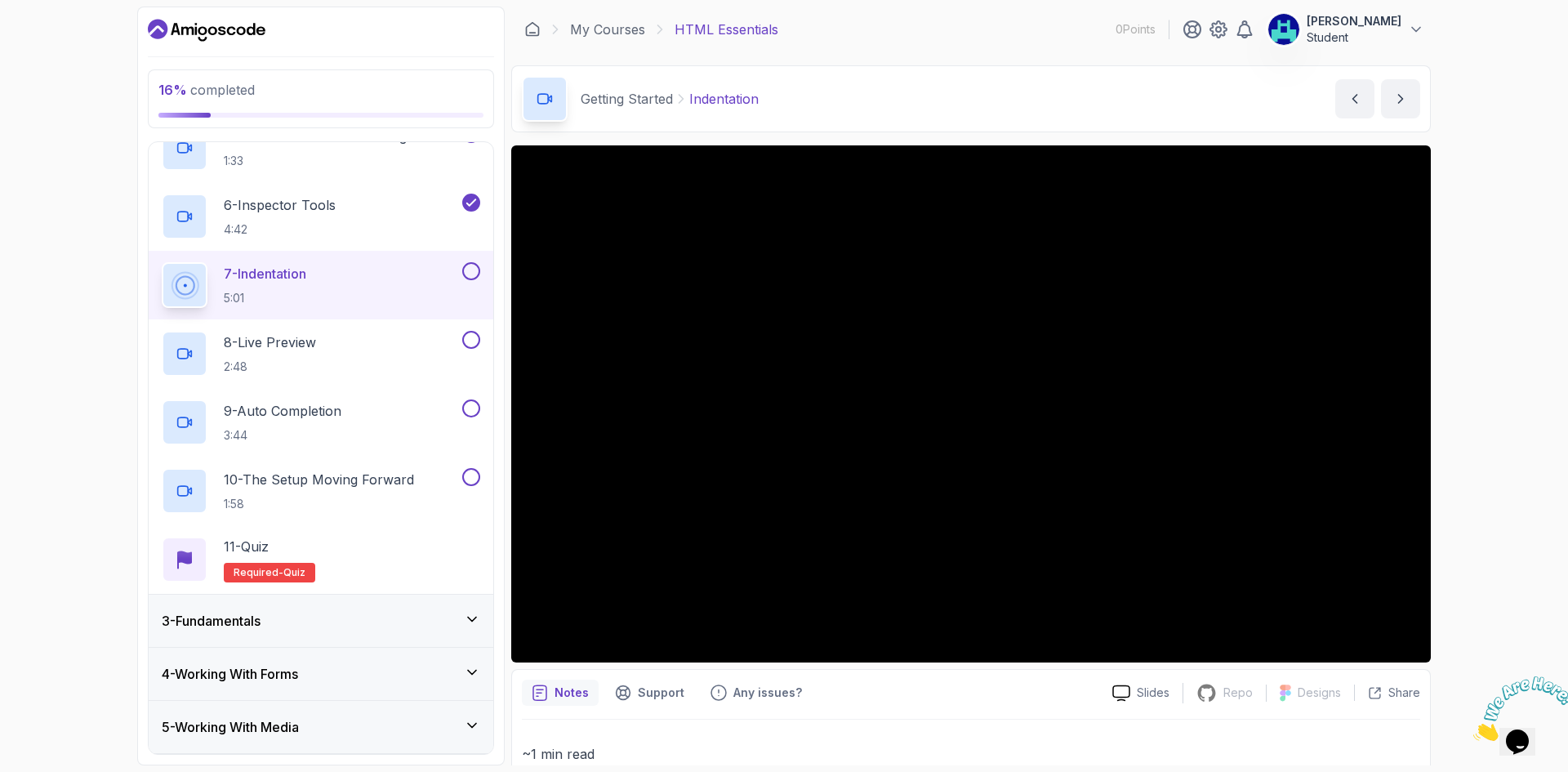
click at [1435, 319] on section "16 % completed 1 - Todo 2 - Getting Started 1 - What Is HTML 1:49 2 - Structure…" at bounding box center [784, 386] width 1307 height 772
click at [468, 346] on button at bounding box center [471, 340] width 18 height 18
click at [474, 409] on button at bounding box center [471, 409] width 18 height 18
click at [470, 476] on button at bounding box center [471, 477] width 18 height 18
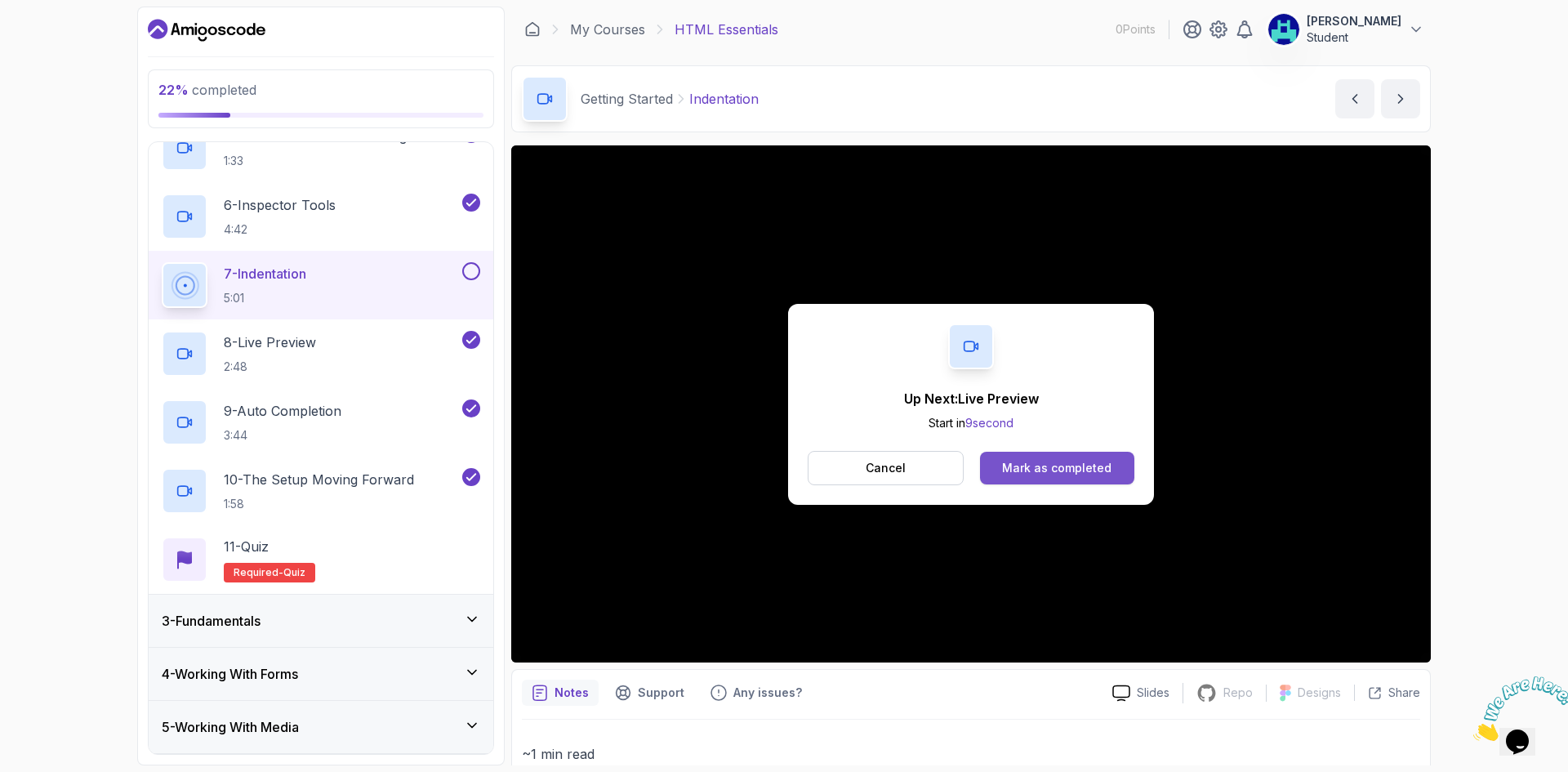
click at [999, 469] on button "Mark as completed" at bounding box center [1057, 468] width 154 height 33
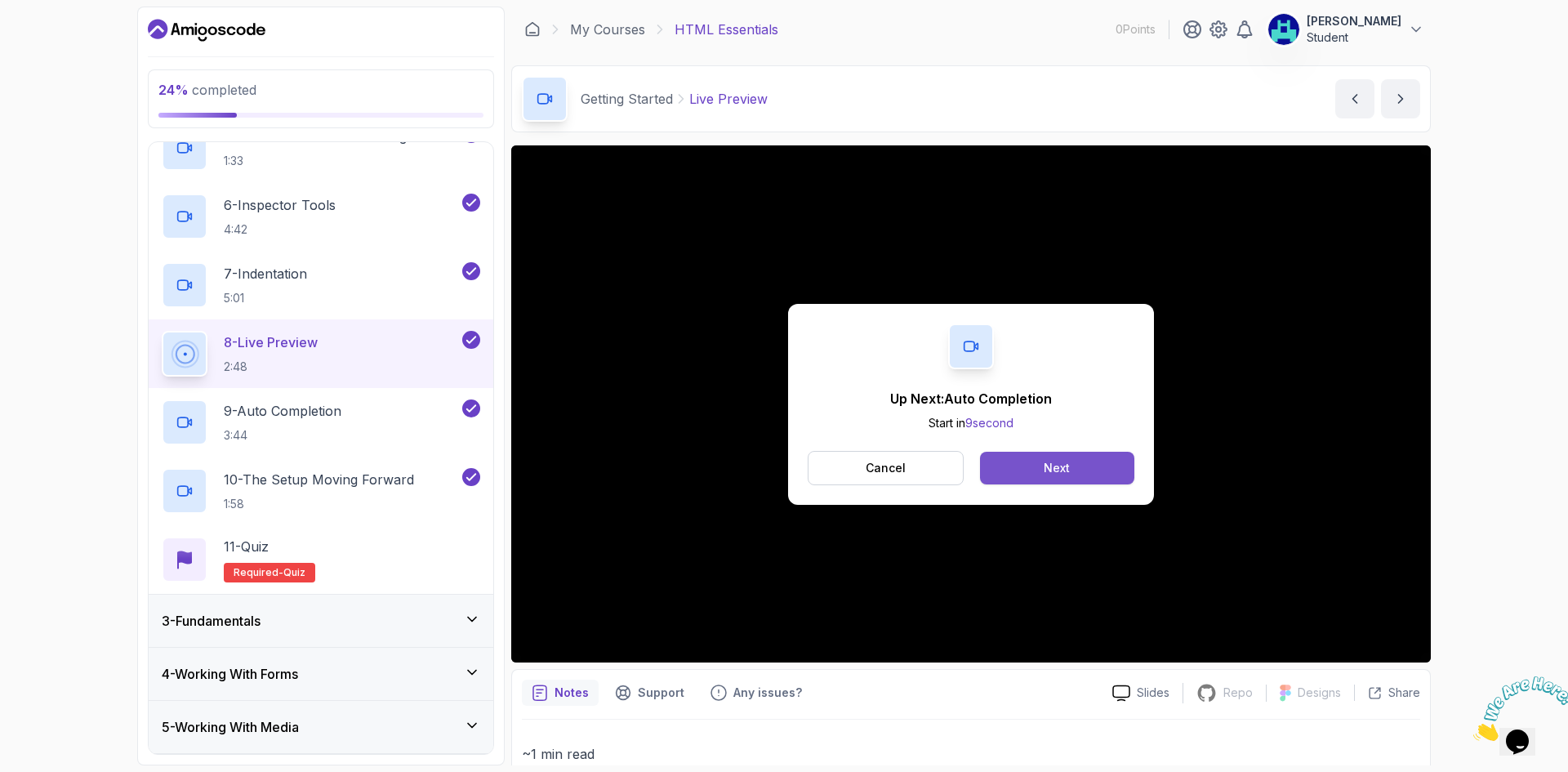
click at [1008, 472] on button "Next" at bounding box center [1057, 468] width 154 height 33
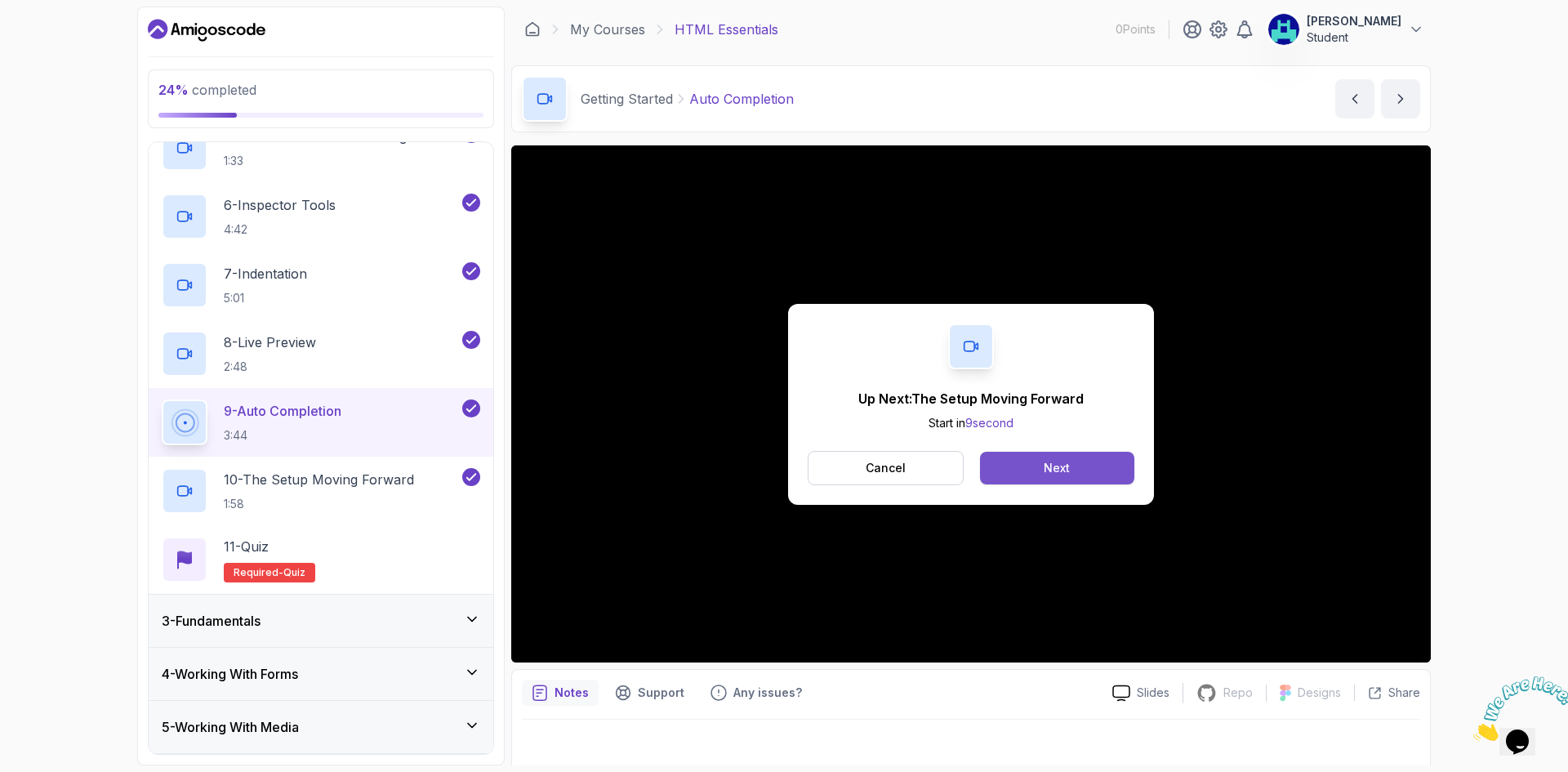
click at [1012, 460] on button "Next" at bounding box center [1057, 468] width 154 height 33
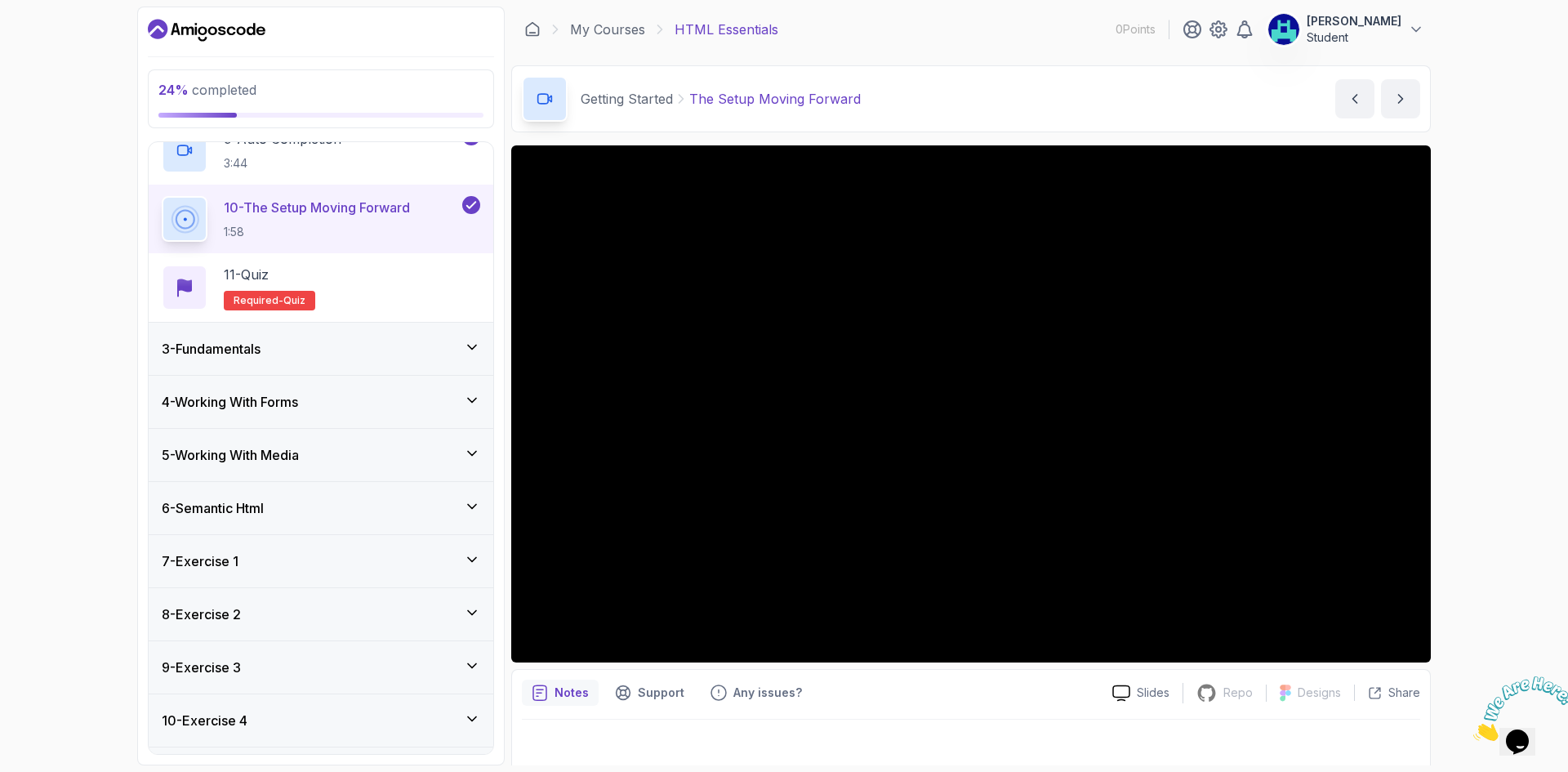
scroll to position [727, 0]
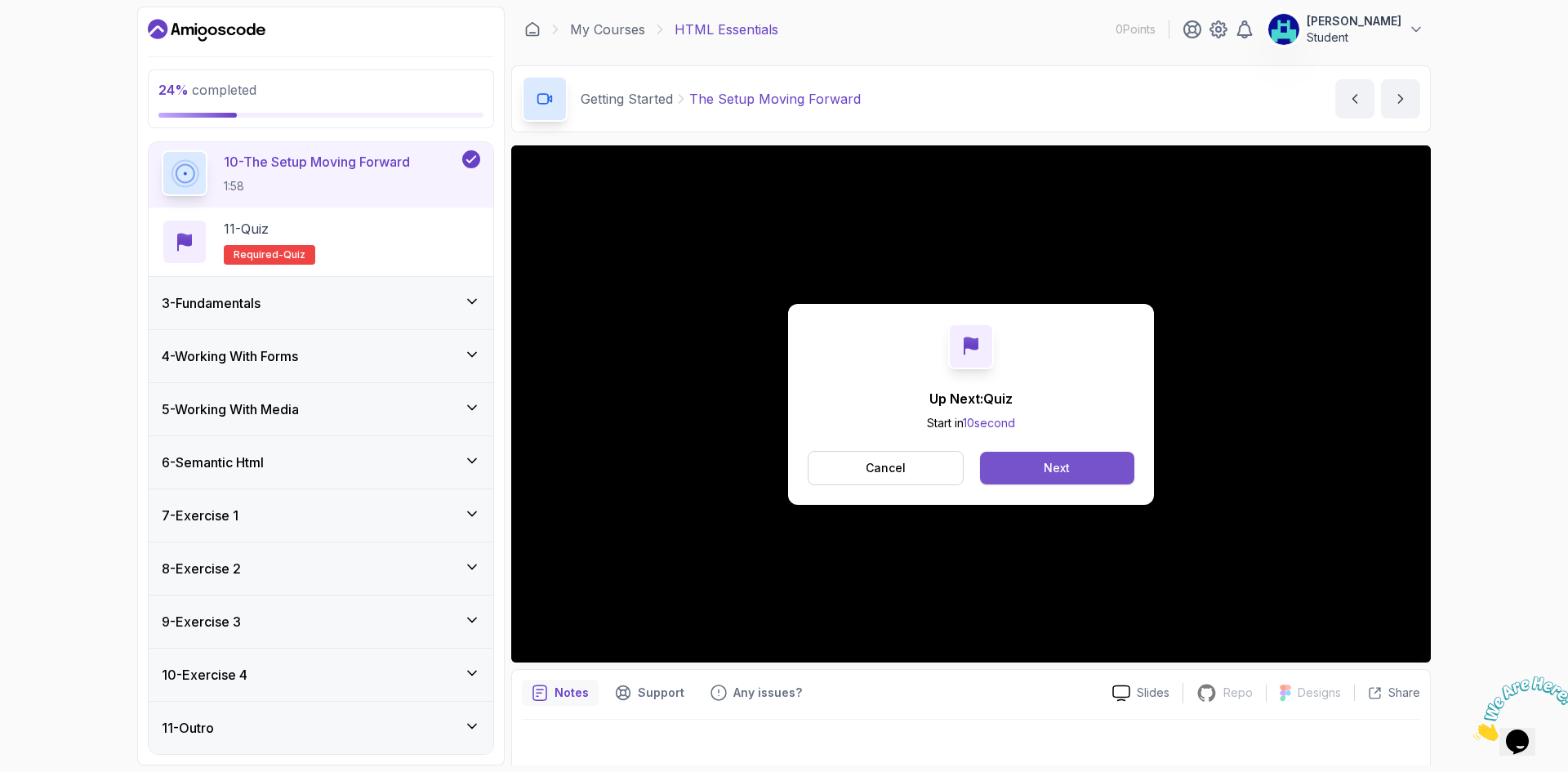
click at [1098, 482] on button "Next" at bounding box center [1057, 468] width 154 height 33
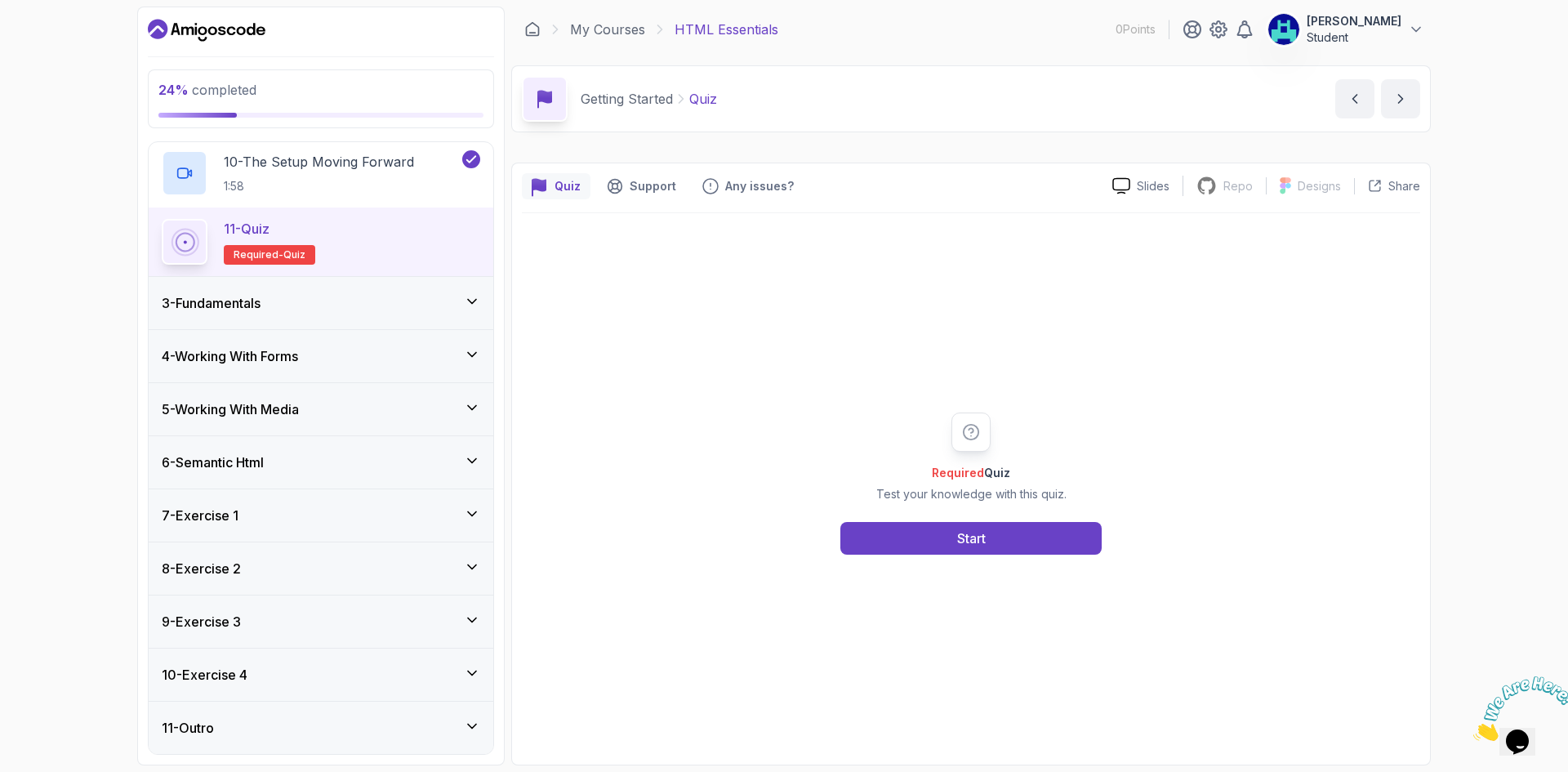
click at [1091, 467] on div "Required Quiz Test your knowledge with this quiz. Start" at bounding box center [971, 484] width 898 height 541
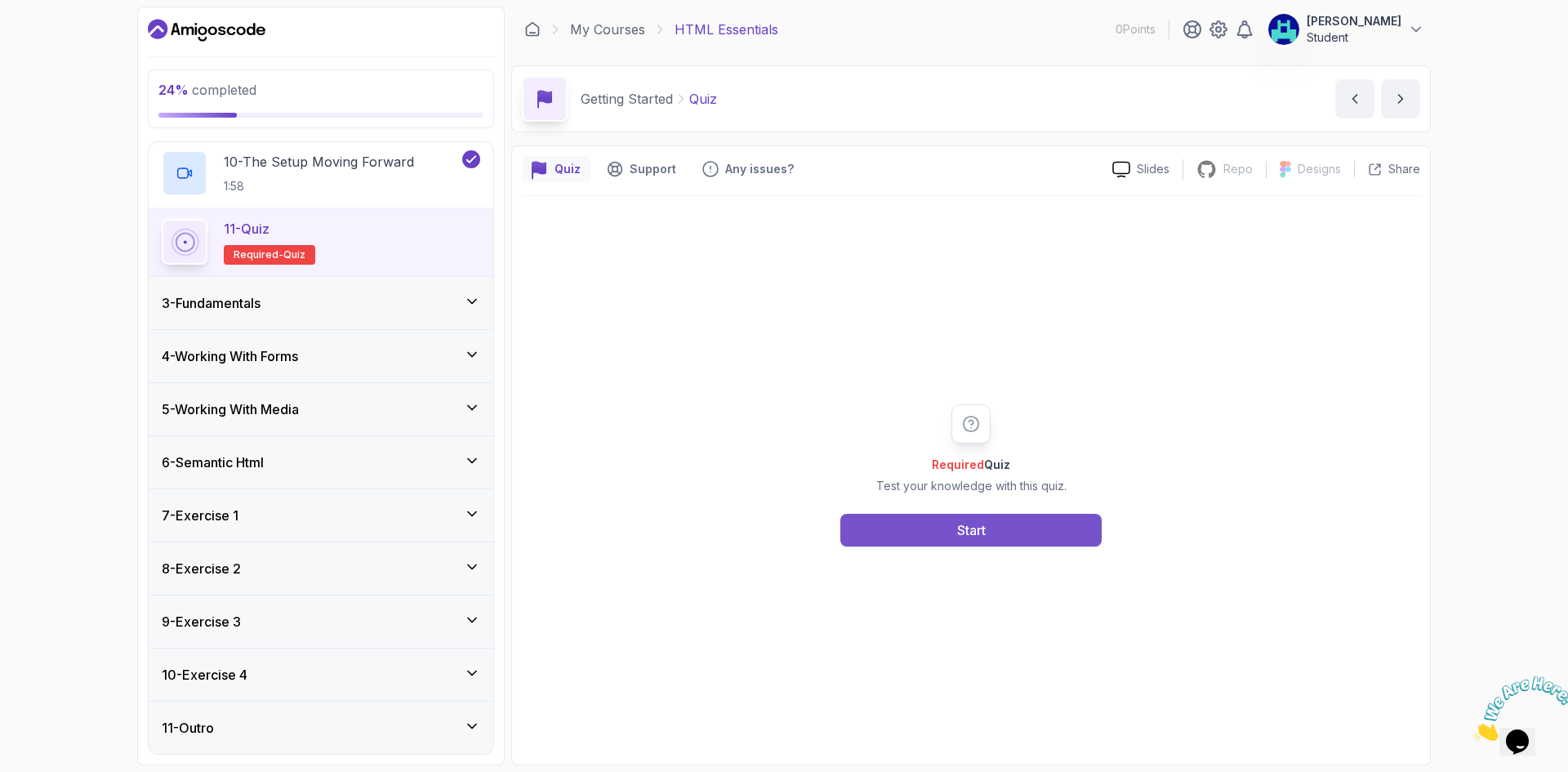
click at [1035, 525] on button "Start" at bounding box center [971, 530] width 261 height 33
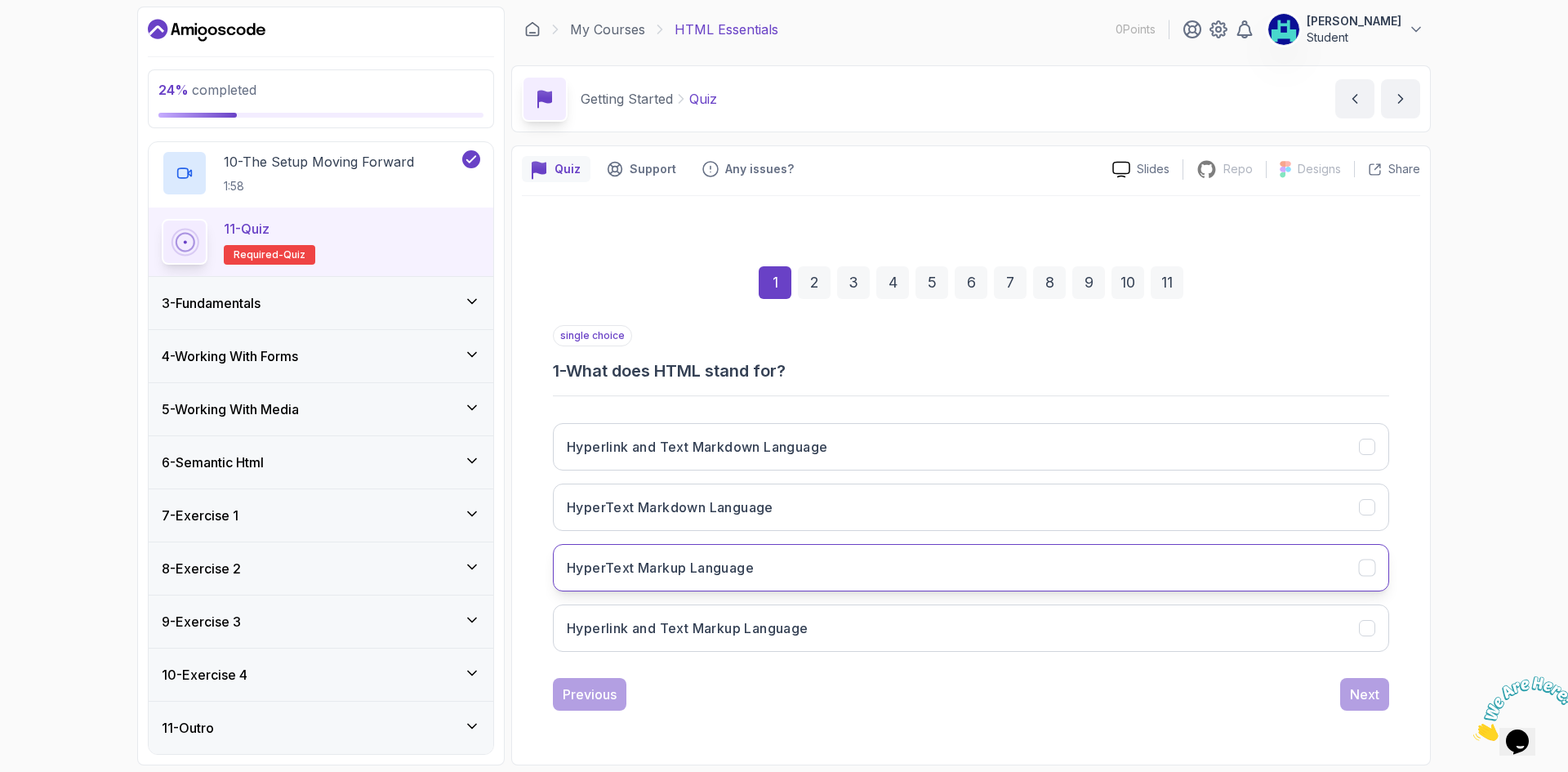
click at [783, 569] on button "HyperText Markup Language" at bounding box center [971, 568] width 836 height 47
click at [1377, 698] on div "Next" at bounding box center [1365, 695] width 29 height 20
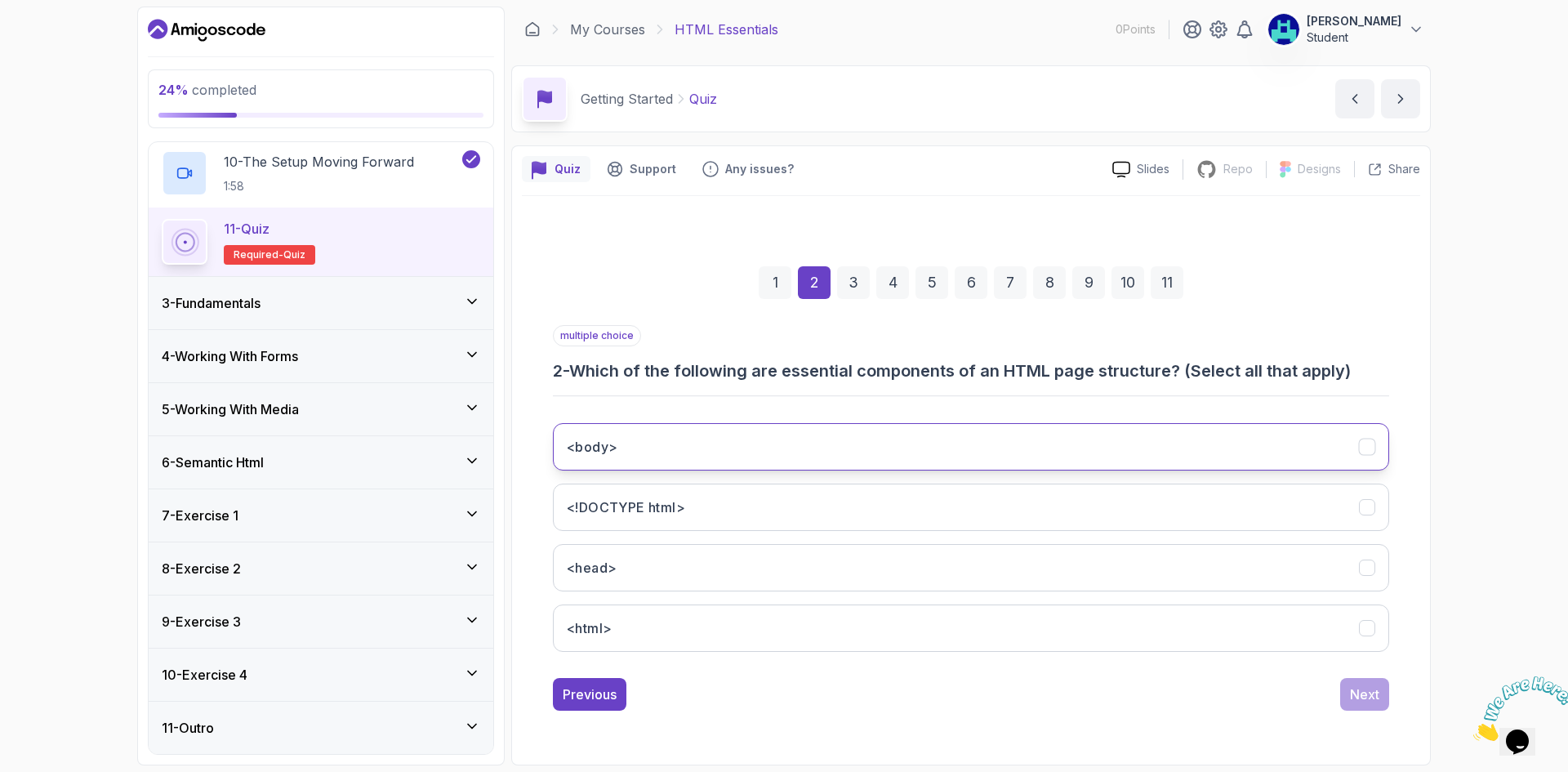
click at [920, 435] on button "<body>" at bounding box center [971, 447] width 836 height 47
click at [864, 506] on button "<!DOCTYPE html>" at bounding box center [971, 507] width 836 height 47
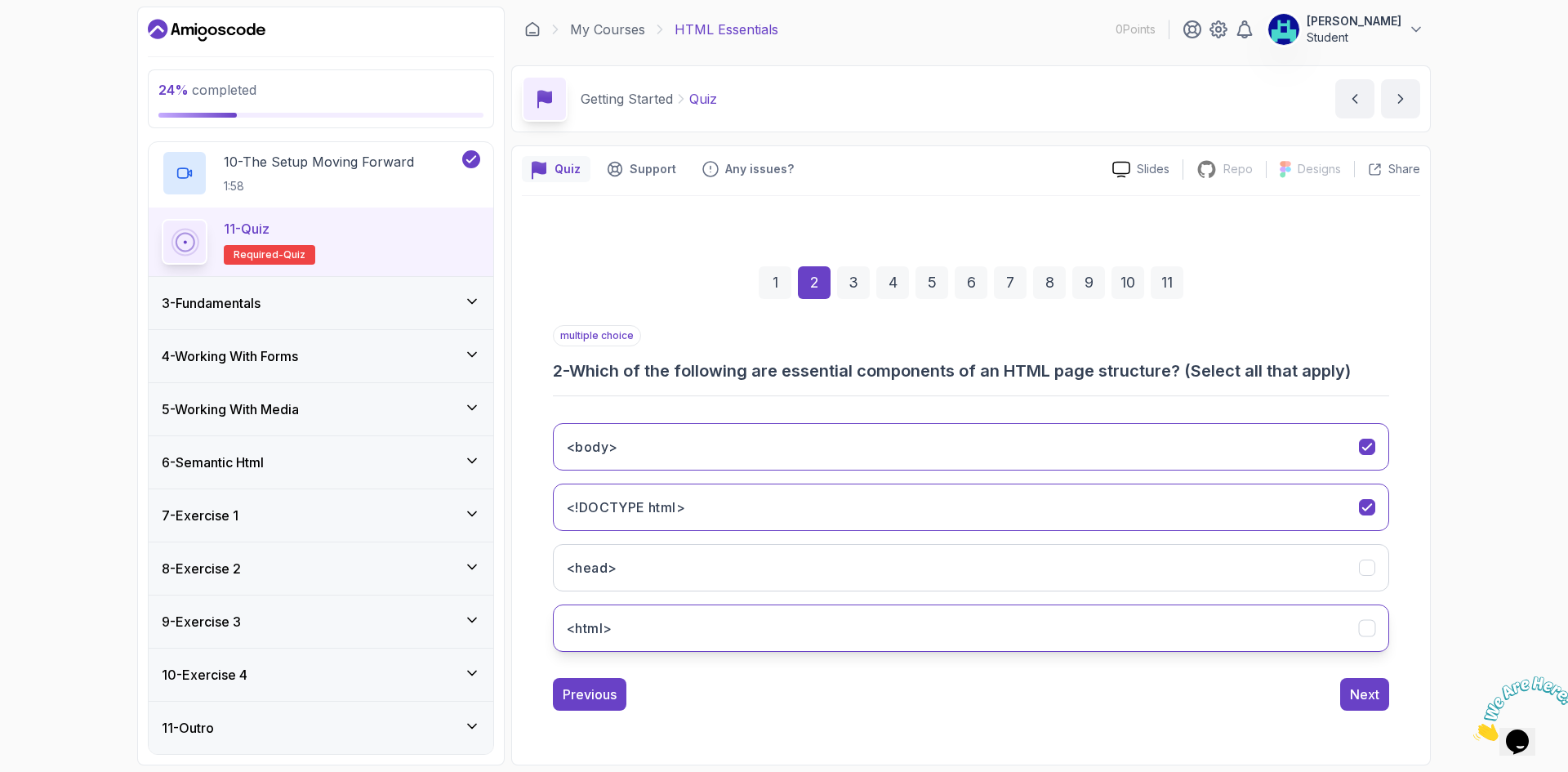
drag, startPoint x: 816, startPoint y: 633, endPoint x: 831, endPoint y: 633, distance: 15.0
click at [817, 633] on button "<html>" at bounding box center [971, 628] width 836 height 47
click at [1370, 699] on div "Next" at bounding box center [1365, 695] width 29 height 20
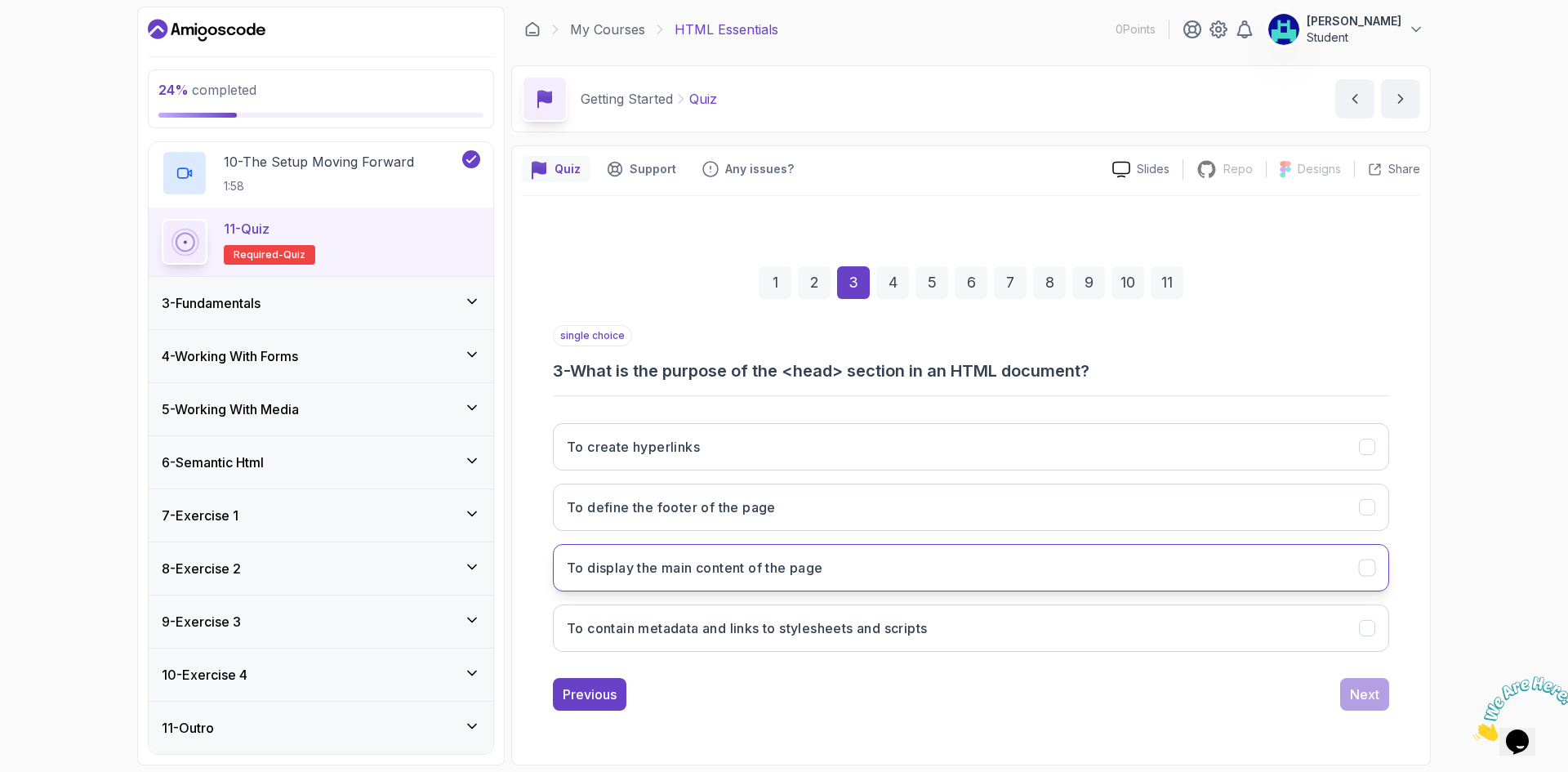
click at [813, 570] on h3 "To display the main content of the page" at bounding box center [695, 568] width 256 height 20
click at [1368, 696] on div "Next" at bounding box center [1365, 695] width 29 height 20
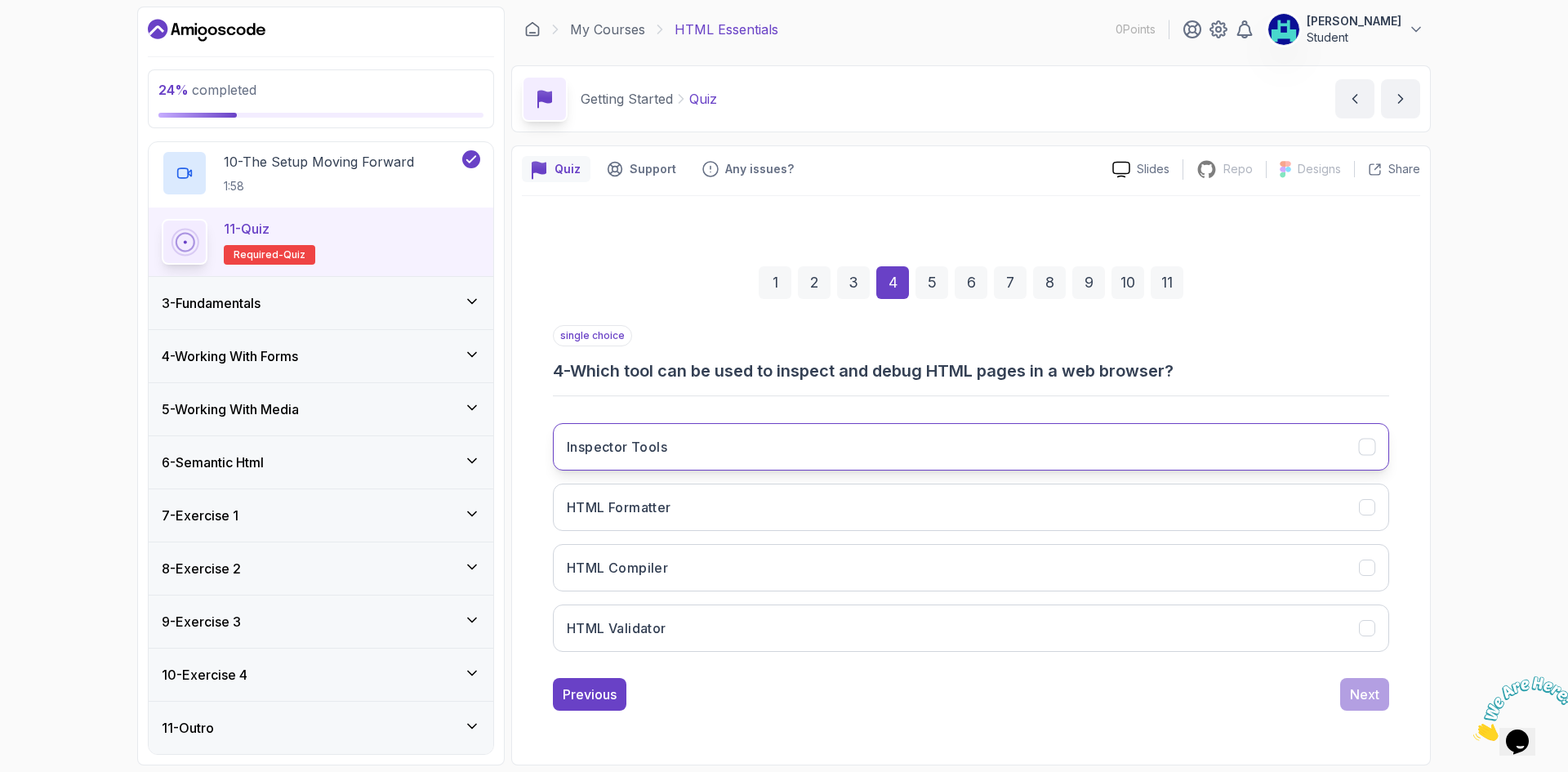
click at [734, 460] on button "Inspector Tools" at bounding box center [971, 447] width 836 height 47
click at [1355, 701] on div "Next" at bounding box center [1365, 695] width 29 height 20
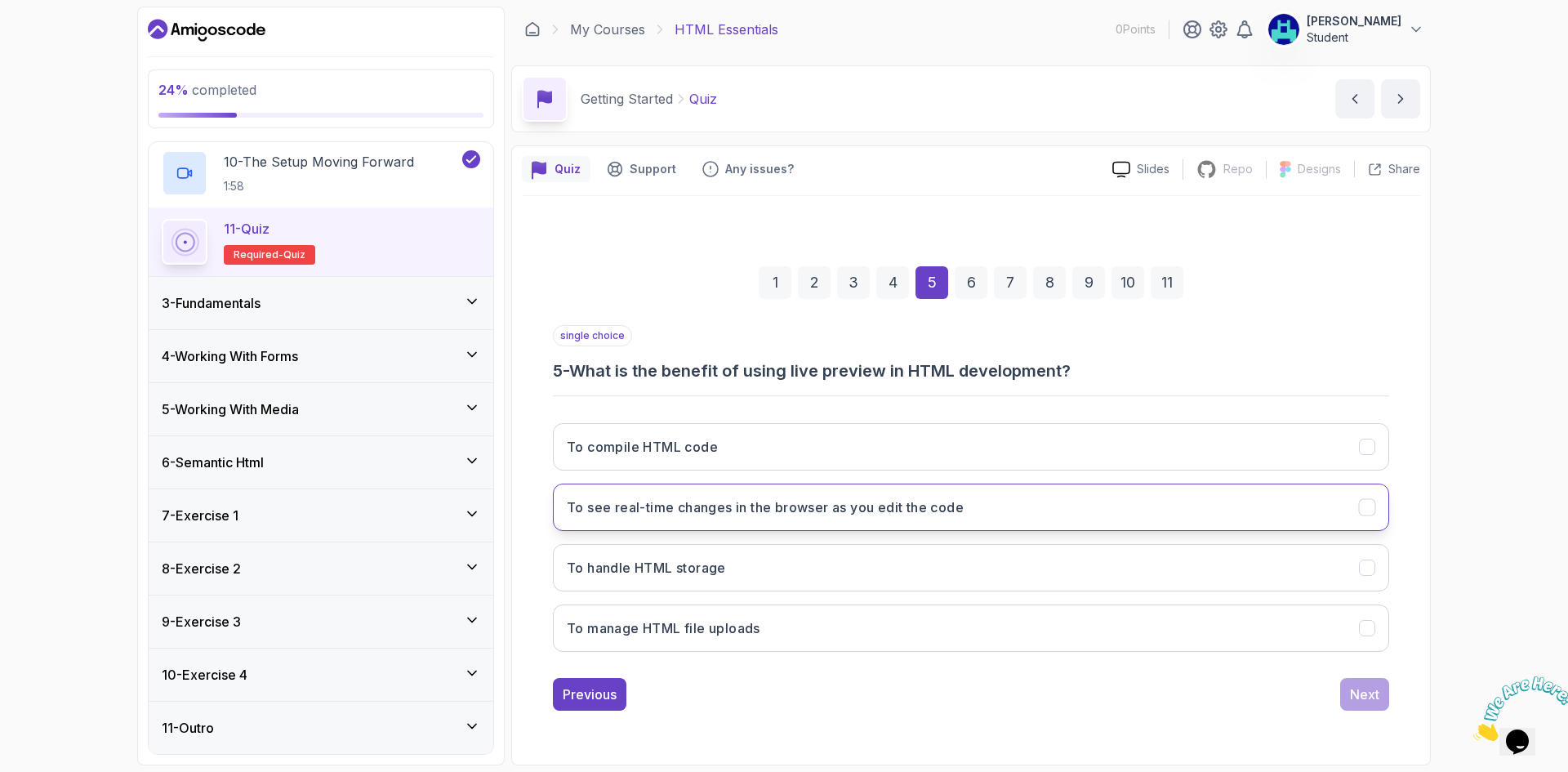
click at [705, 516] on h3 "To see real-time changes in the browser as you edit the code" at bounding box center [764, 508] width 397 height 20
click at [1365, 705] on button "Next" at bounding box center [1365, 694] width 49 height 33
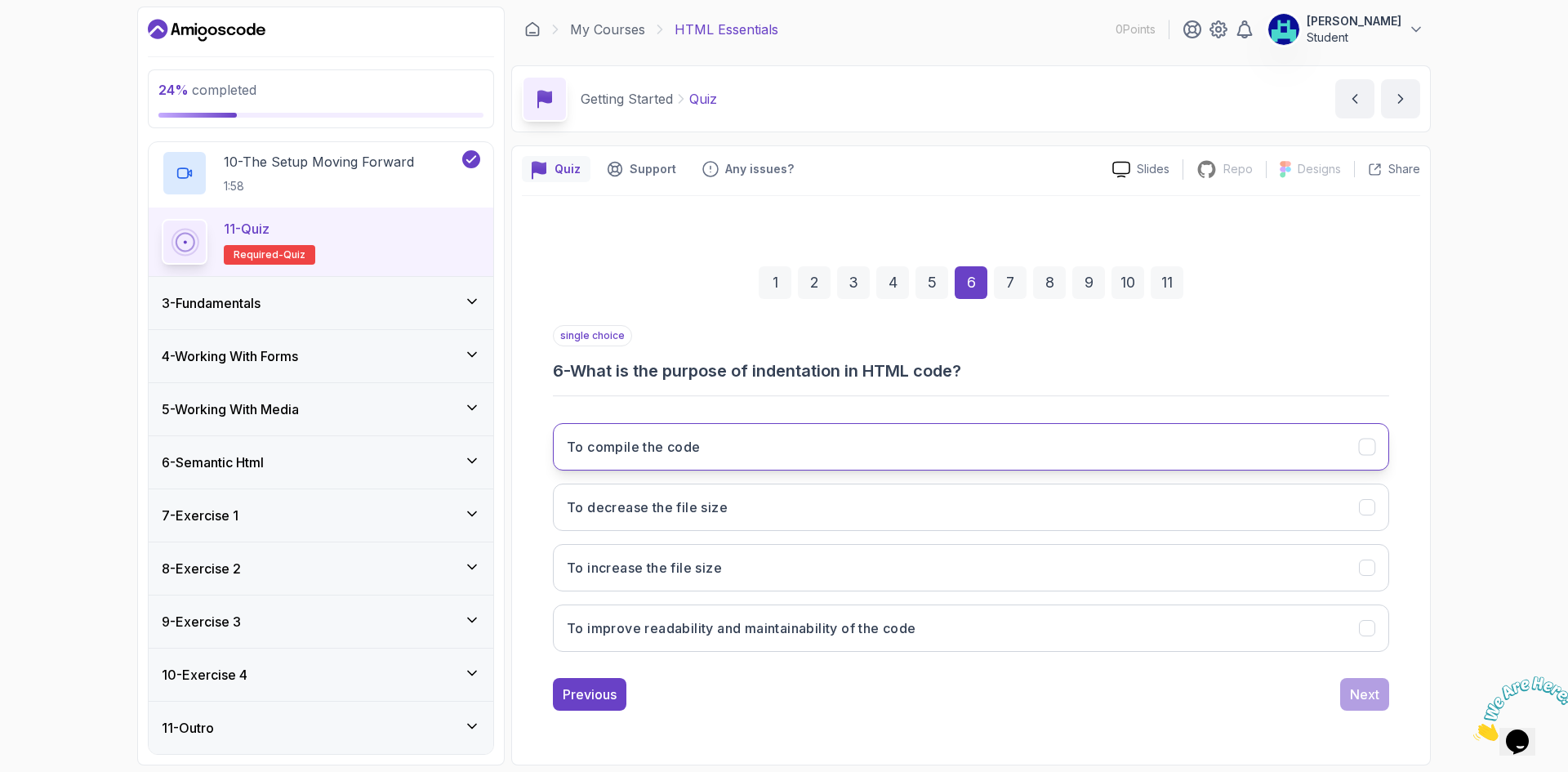
click at [834, 458] on button "To compile the code" at bounding box center [971, 447] width 836 height 47
click at [1379, 696] on button "Next" at bounding box center [1365, 694] width 49 height 33
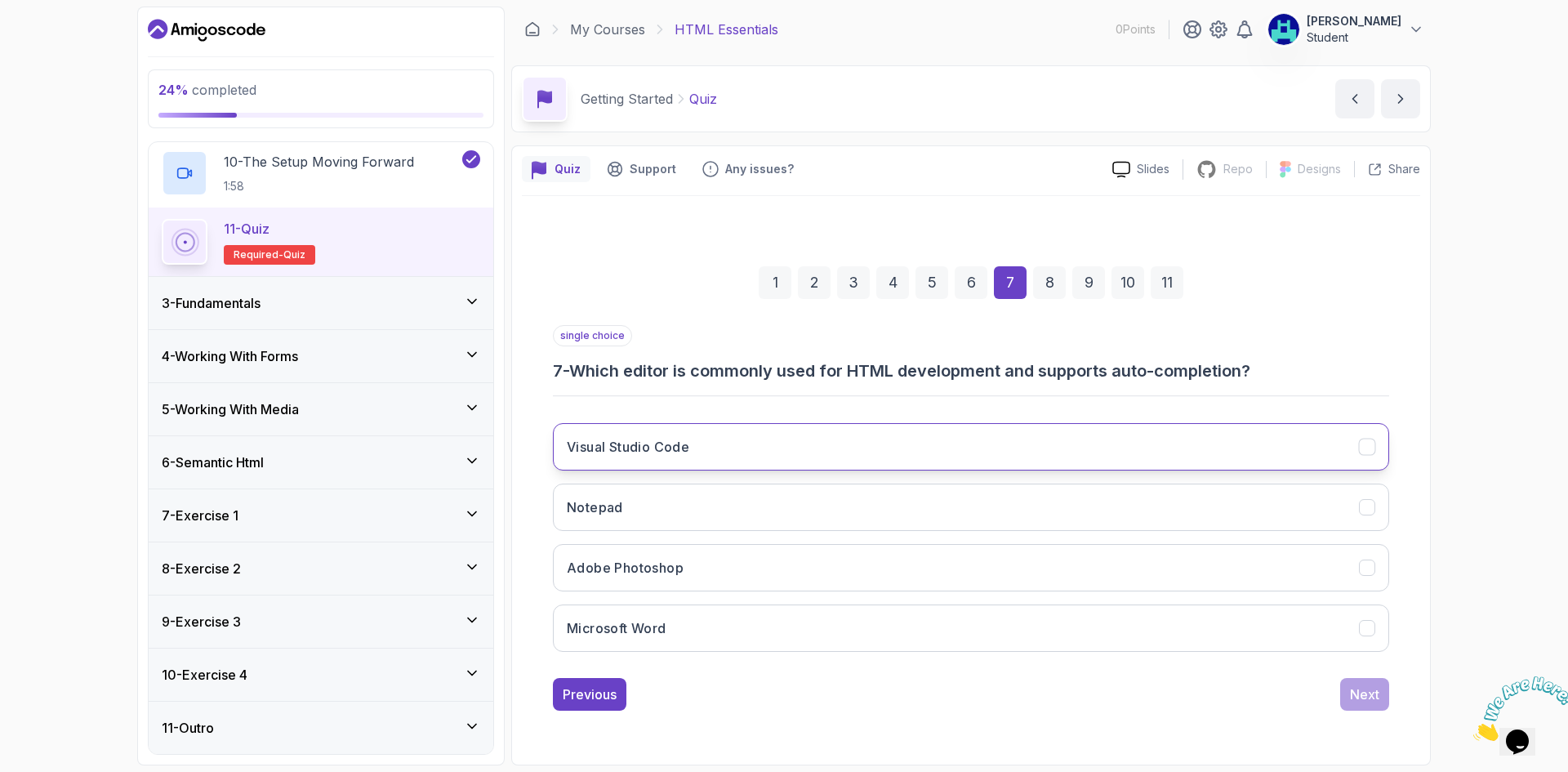
click at [815, 435] on button "Visual Studio Code" at bounding box center [971, 447] width 836 height 47
click at [1361, 691] on div "Next" at bounding box center [1365, 695] width 29 height 20
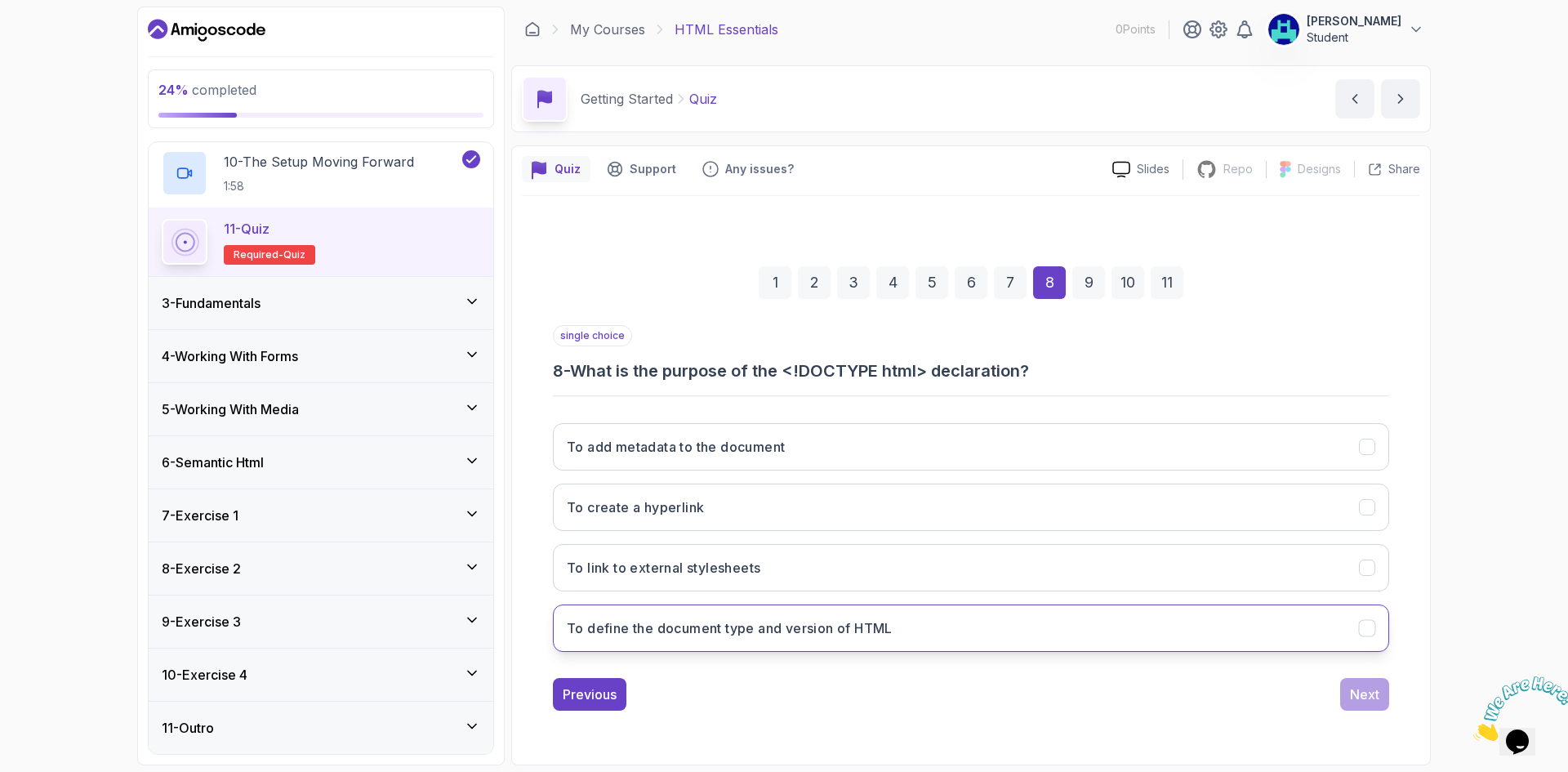
click at [800, 637] on h3 "To define the document type and version of HTML" at bounding box center [729, 628] width 326 height 20
click at [1373, 699] on div "Next" at bounding box center [1365, 695] width 29 height 20
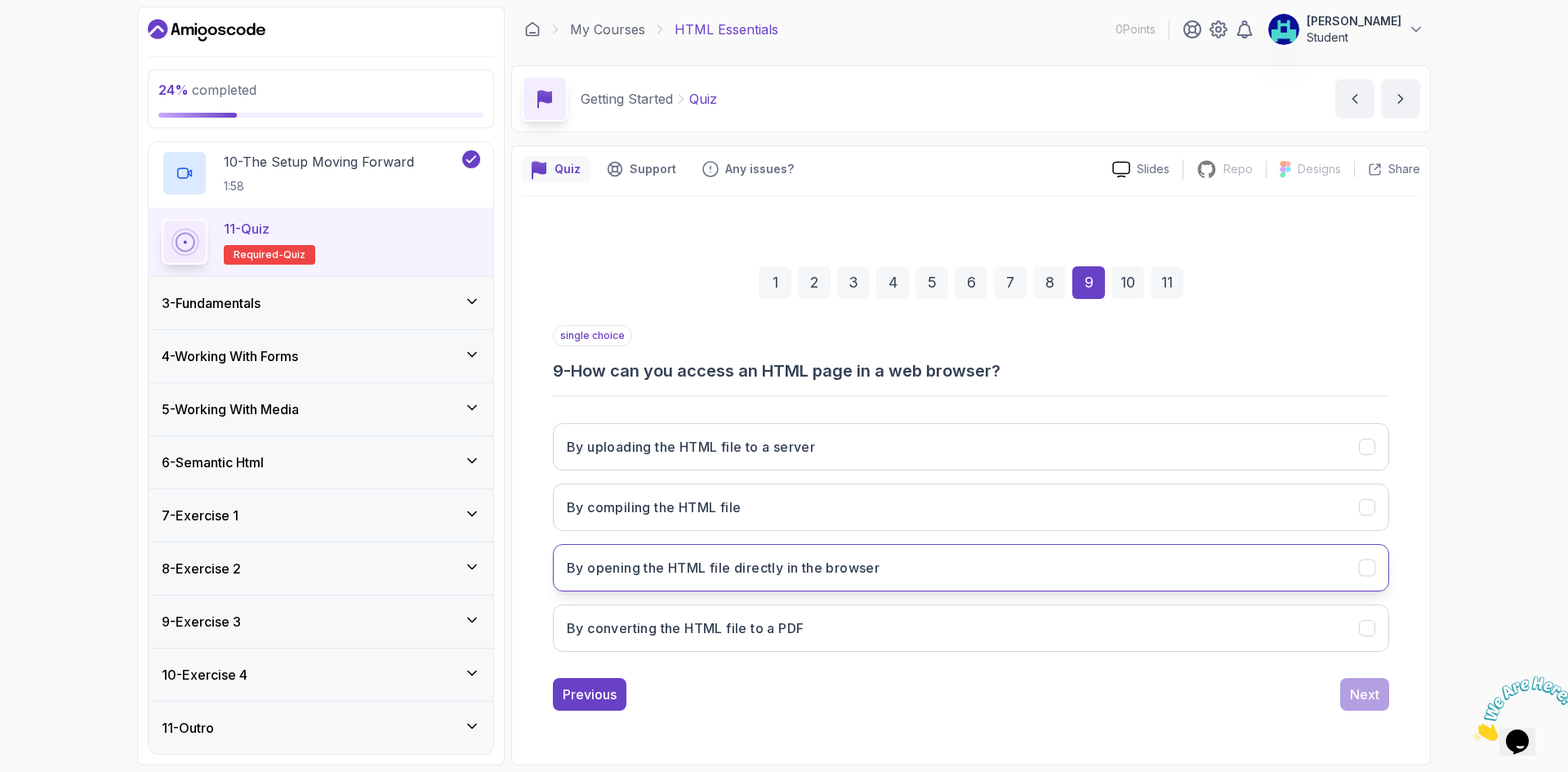
click at [680, 571] on h3 "By opening the HTML file directly in the browser" at bounding box center [723, 568] width 312 height 20
drag, startPoint x: 1369, startPoint y: 698, endPoint x: 1358, endPoint y: 698, distance: 11.0
click at [1368, 698] on div "Next" at bounding box center [1365, 695] width 29 height 20
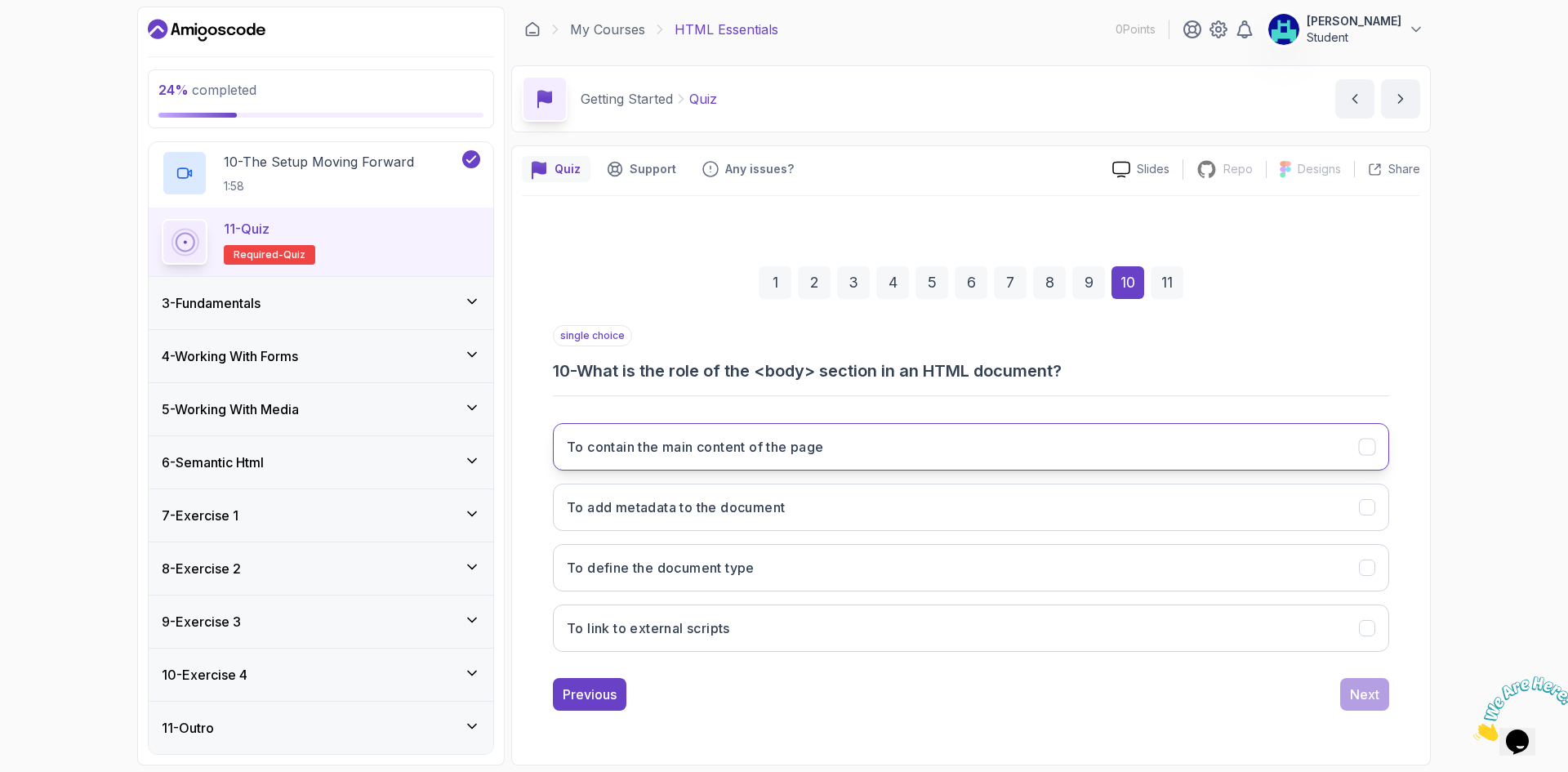
click at [738, 457] on button "To contain the main content of the page" at bounding box center [971, 447] width 836 height 47
click at [1360, 694] on div "Next" at bounding box center [1365, 695] width 29 height 20
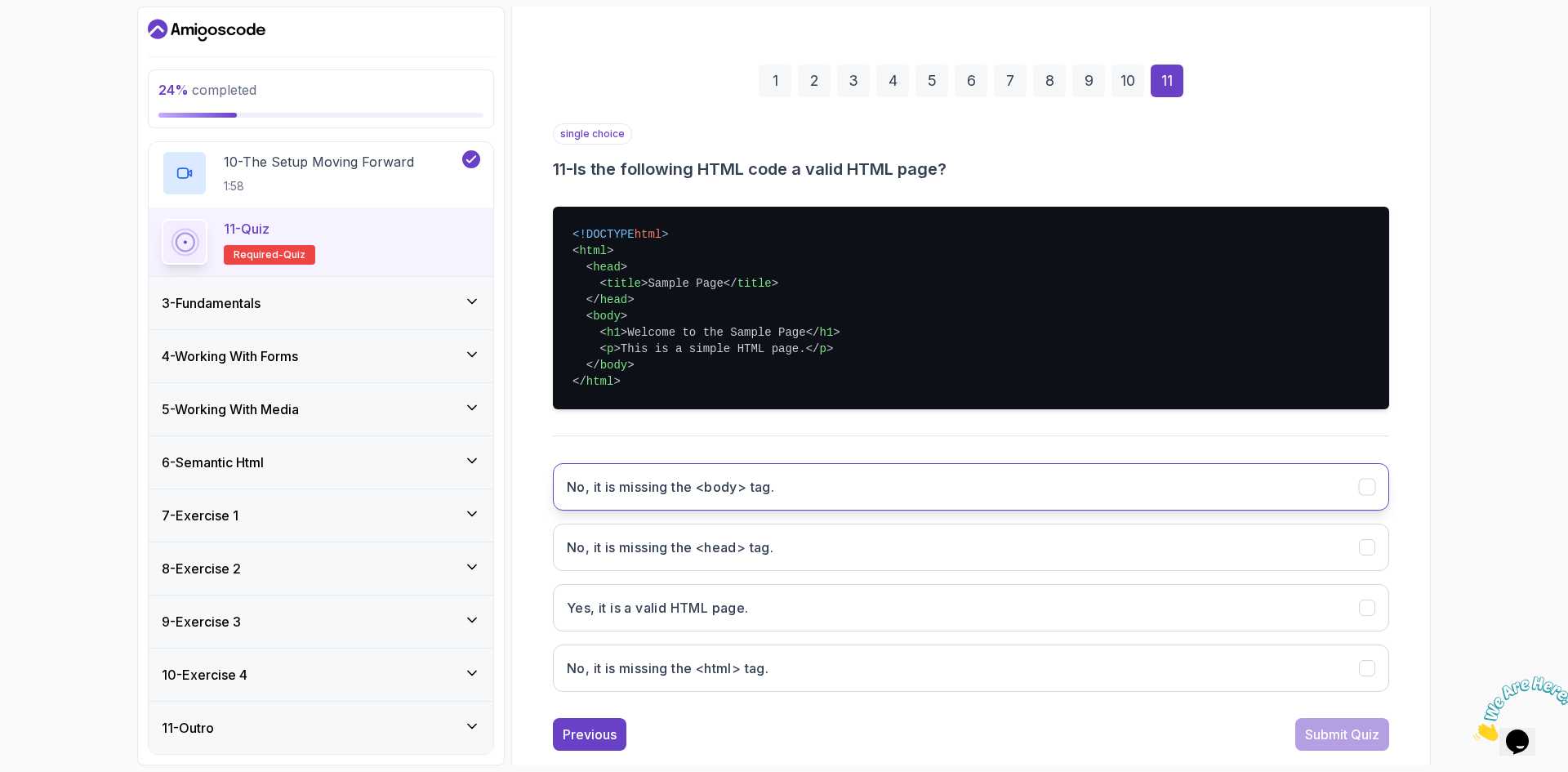
scroll to position [225, 0]
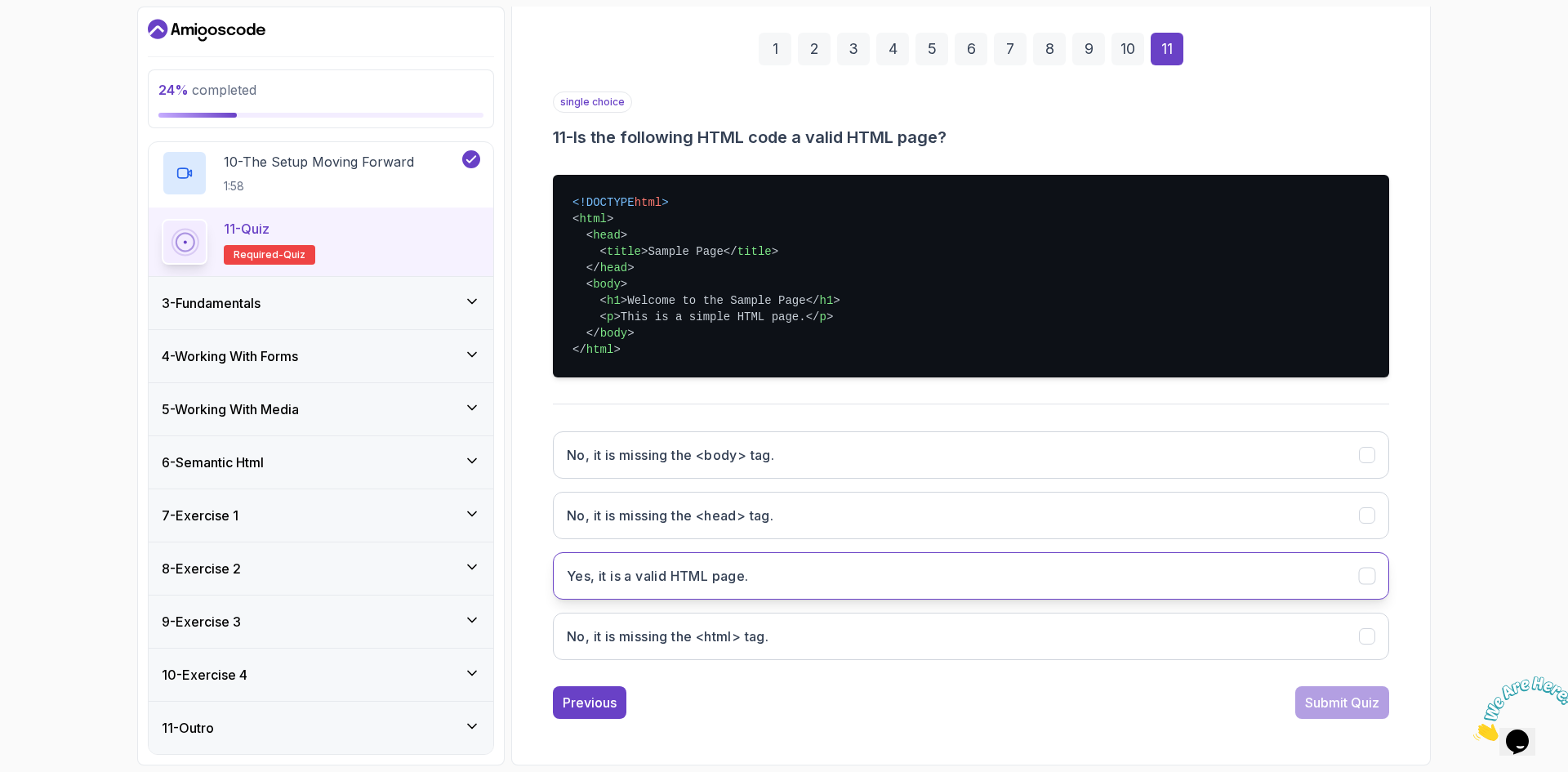
click at [759, 569] on button "Yes, it is a valid HTML page." at bounding box center [971, 576] width 836 height 47
click at [1355, 708] on div "Submit Quiz" at bounding box center [1342, 703] width 74 height 20
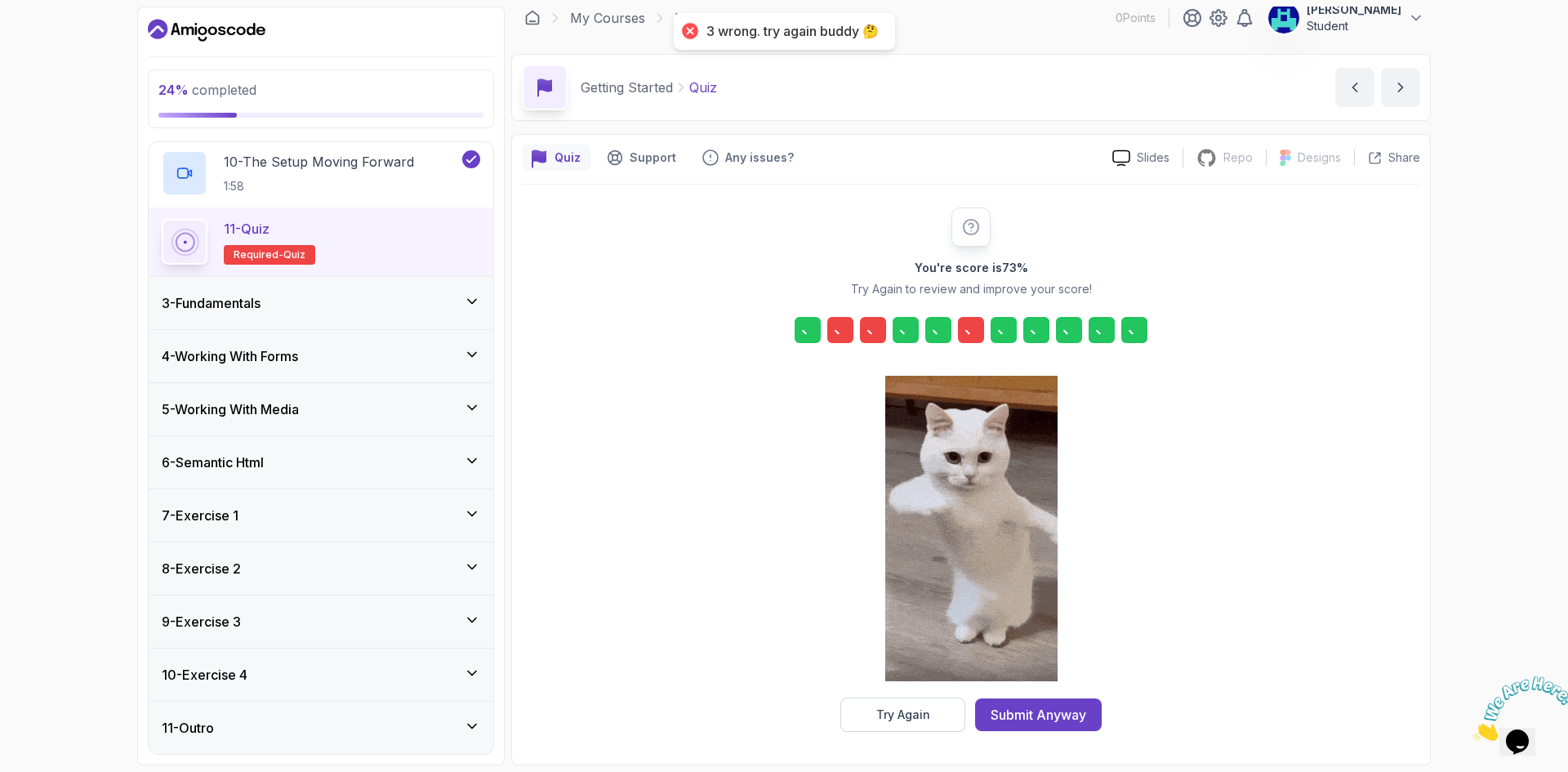
scroll to position [12, 0]
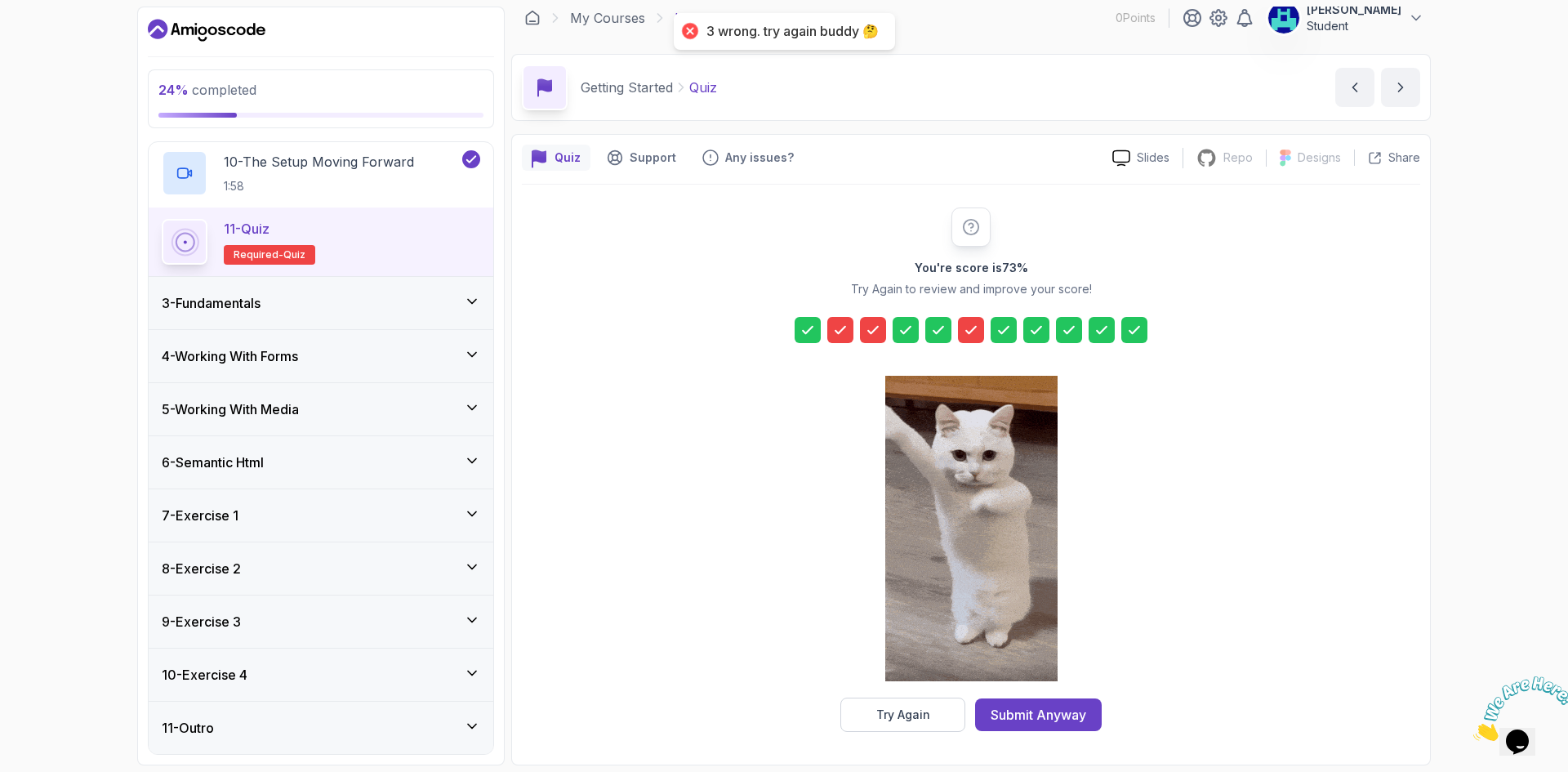
click at [836, 328] on icon at bounding box center [840, 330] width 16 height 16
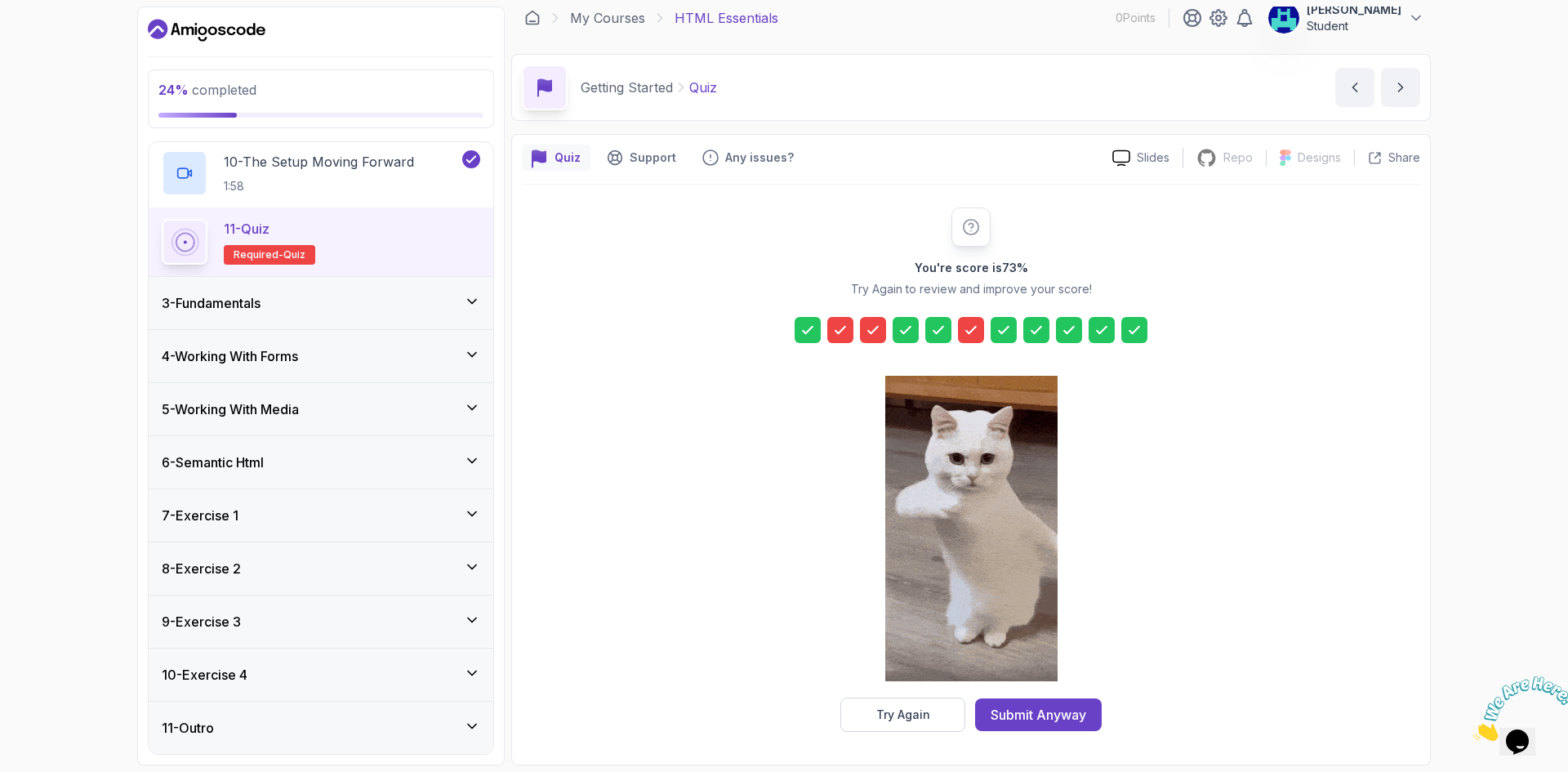
click at [836, 328] on icon at bounding box center [840, 330] width 16 height 16
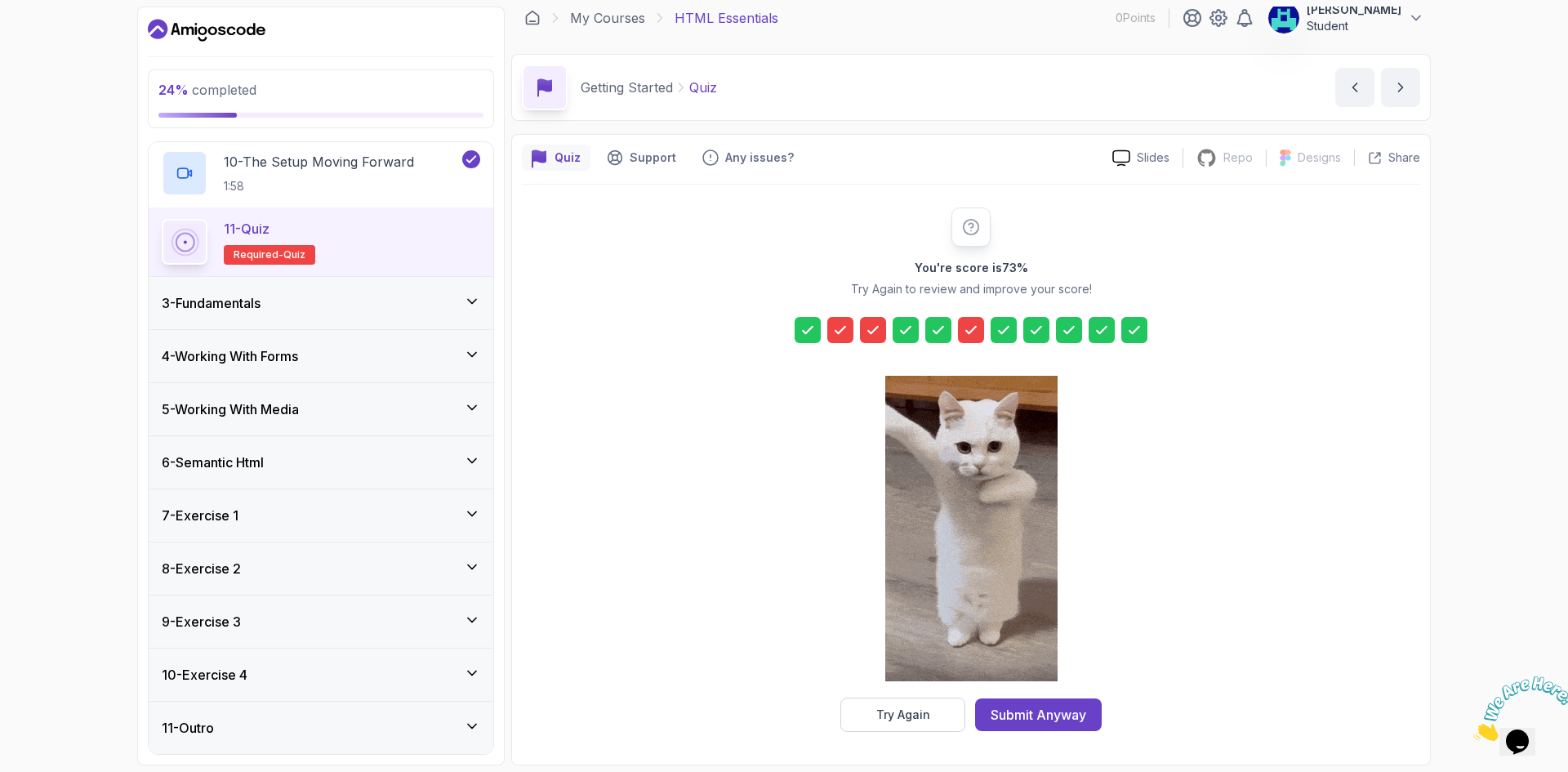
click at [813, 329] on icon at bounding box center [808, 330] width 16 height 16
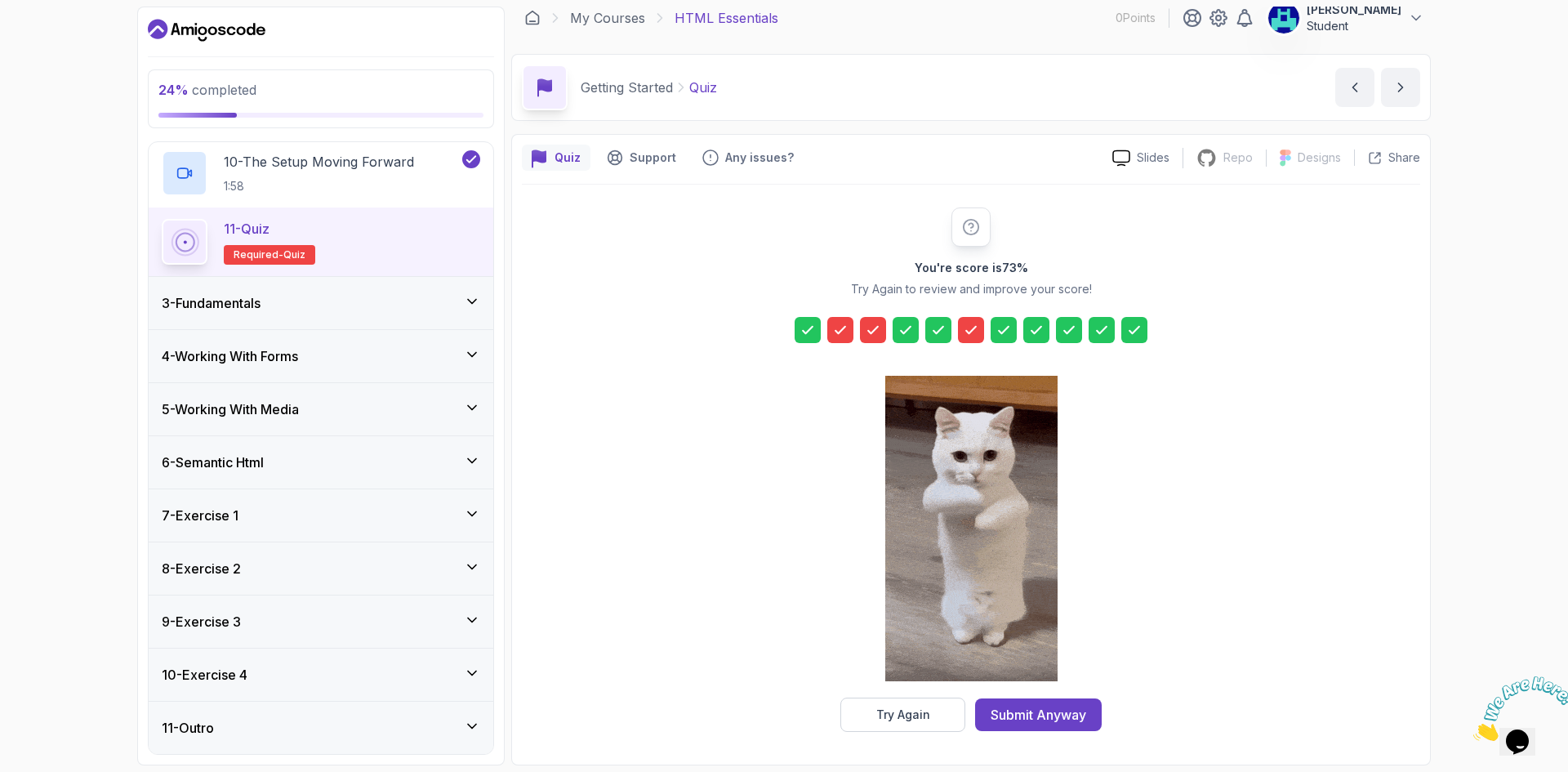
click at [835, 329] on icon at bounding box center [840, 330] width 16 height 16
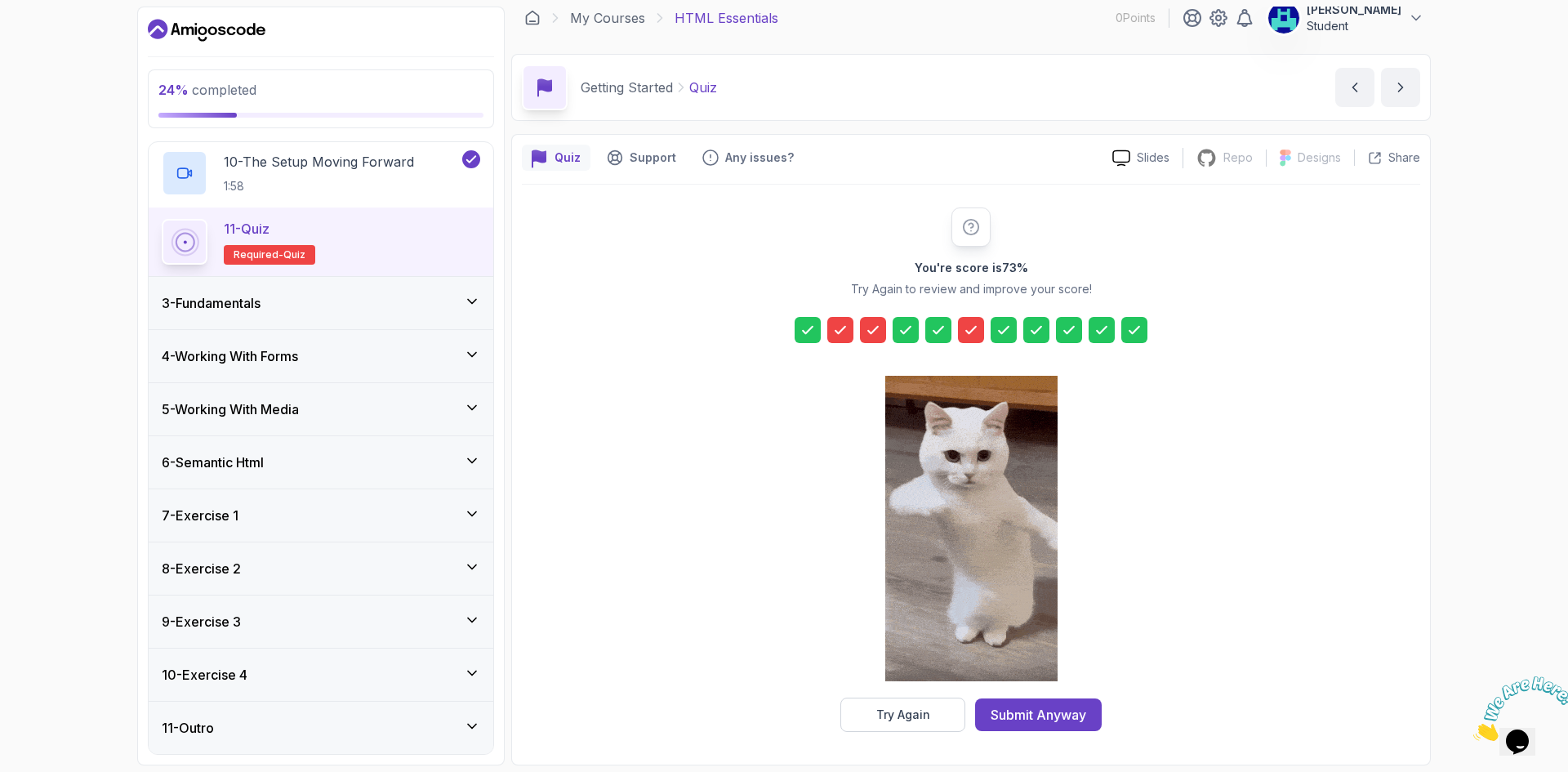
click at [973, 226] on icon at bounding box center [971, 227] width 15 height 15
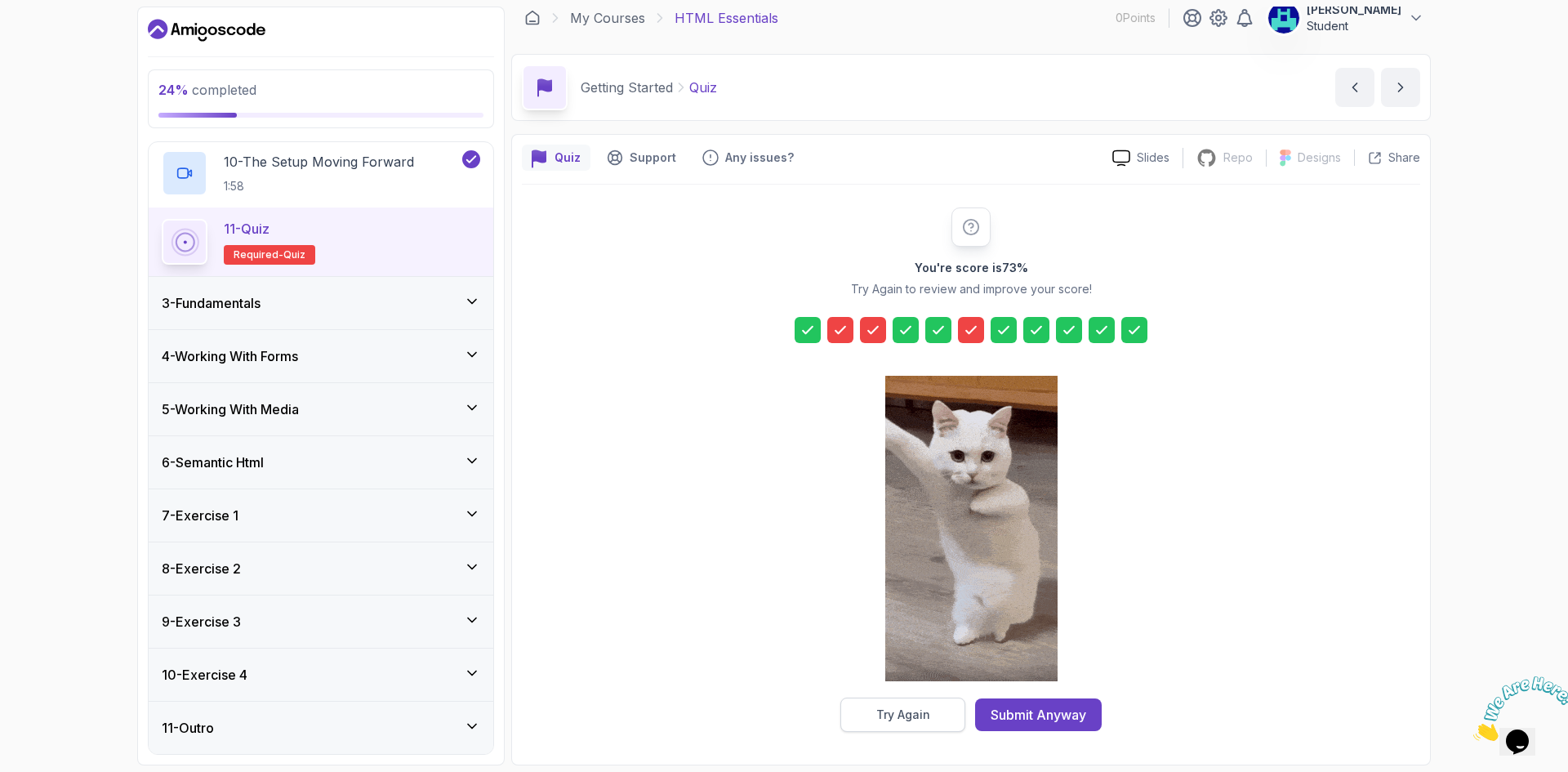
click at [890, 712] on div "Try Again" at bounding box center [902, 715] width 54 height 16
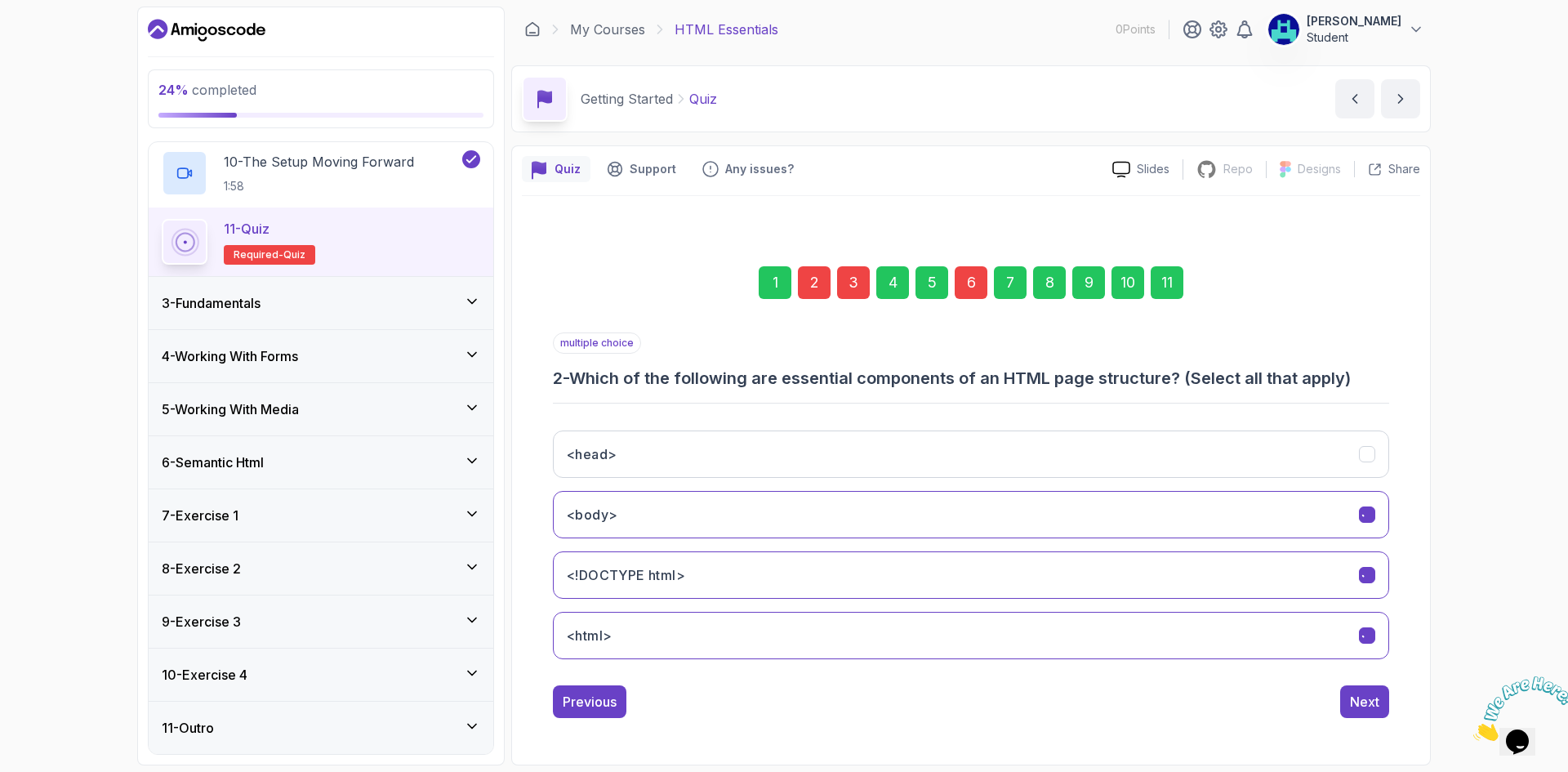
scroll to position [0, 0]
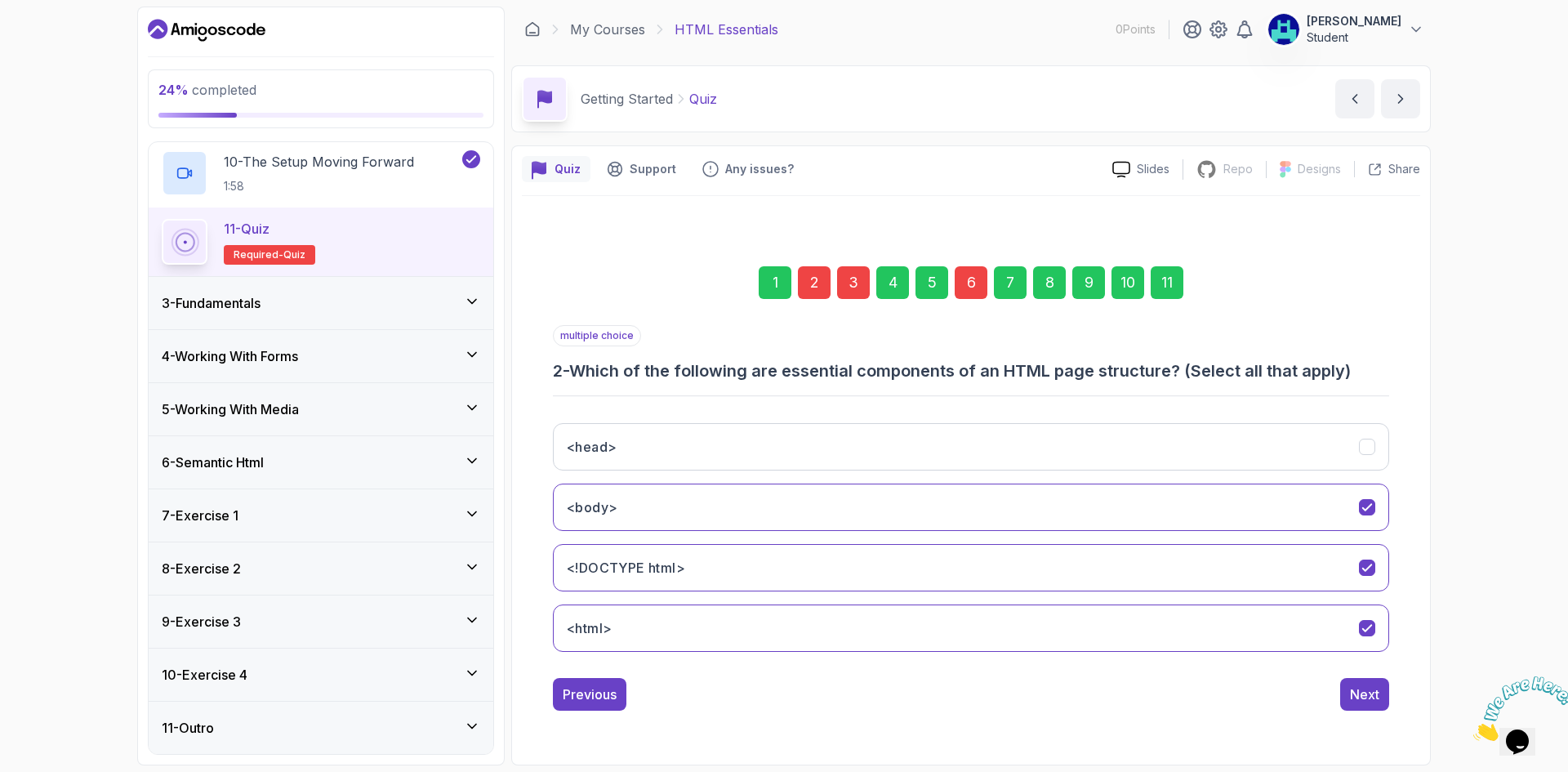
click at [805, 278] on div "2" at bounding box center [814, 282] width 33 height 33
click at [830, 282] on div "2" at bounding box center [814, 282] width 33 height 33
click at [1170, 577] on button "<!DOCTYPE html>" at bounding box center [971, 568] width 836 height 47
click at [1368, 686] on div "Next" at bounding box center [1365, 695] width 29 height 20
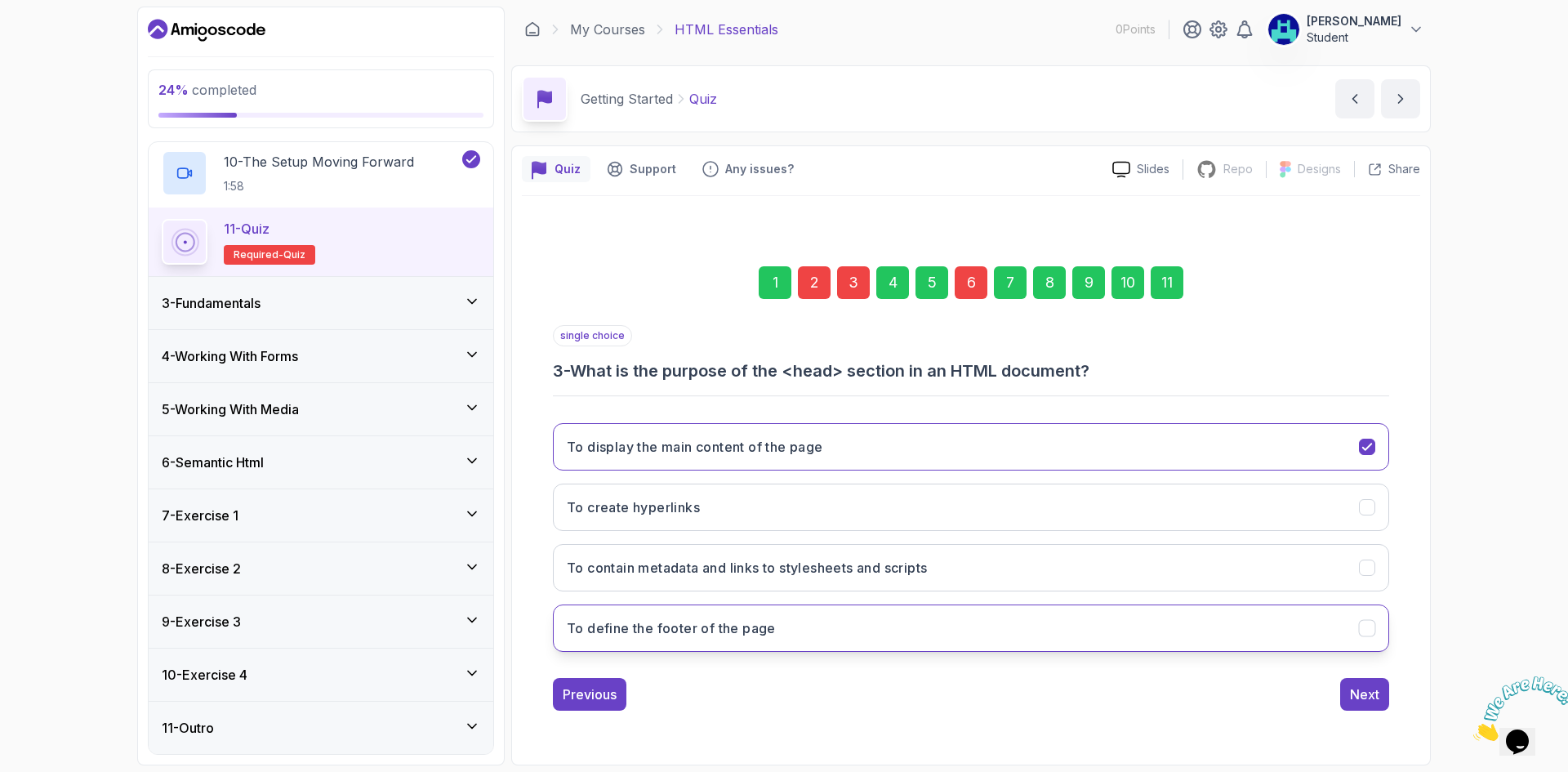
click at [1032, 634] on button "To define the footer of the page" at bounding box center [971, 628] width 836 height 47
click at [1376, 698] on div "Next" at bounding box center [1365, 695] width 29 height 20
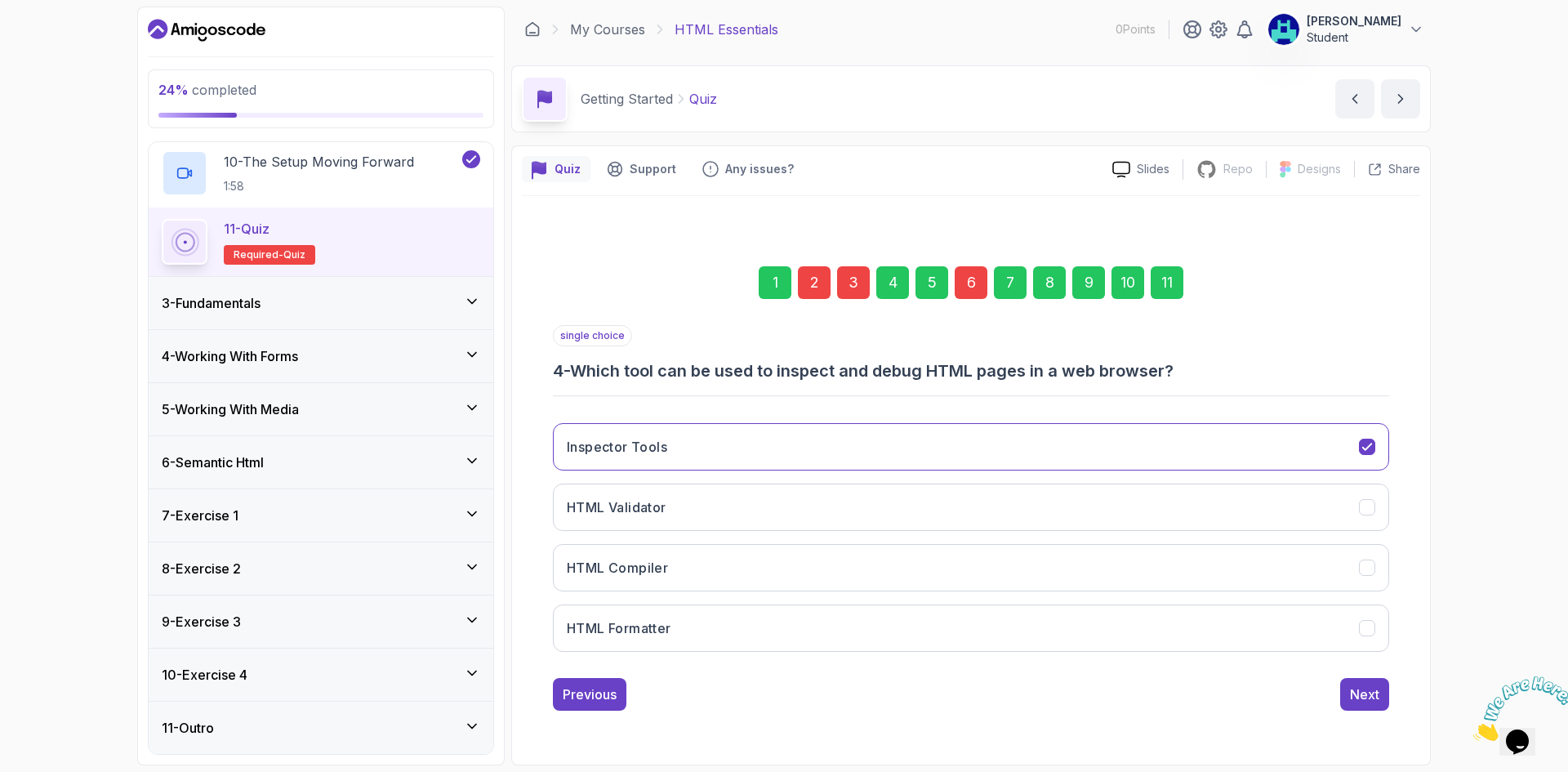
click at [981, 285] on div "6" at bounding box center [971, 282] width 33 height 33
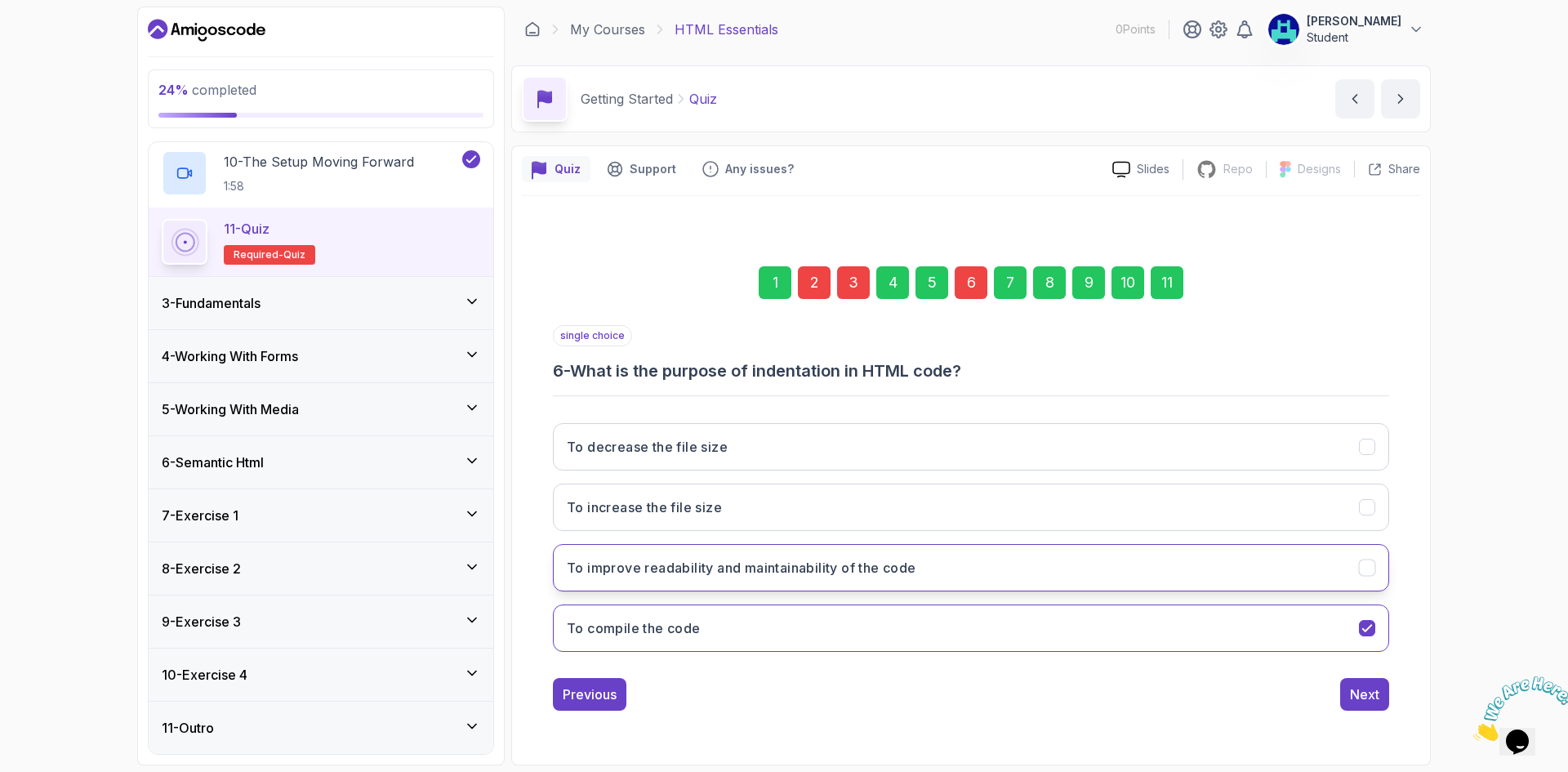
click at [1036, 558] on button "To improve readability and maintainability of the code" at bounding box center [971, 568] width 836 height 47
click at [1173, 269] on div "11" at bounding box center [1167, 282] width 33 height 33
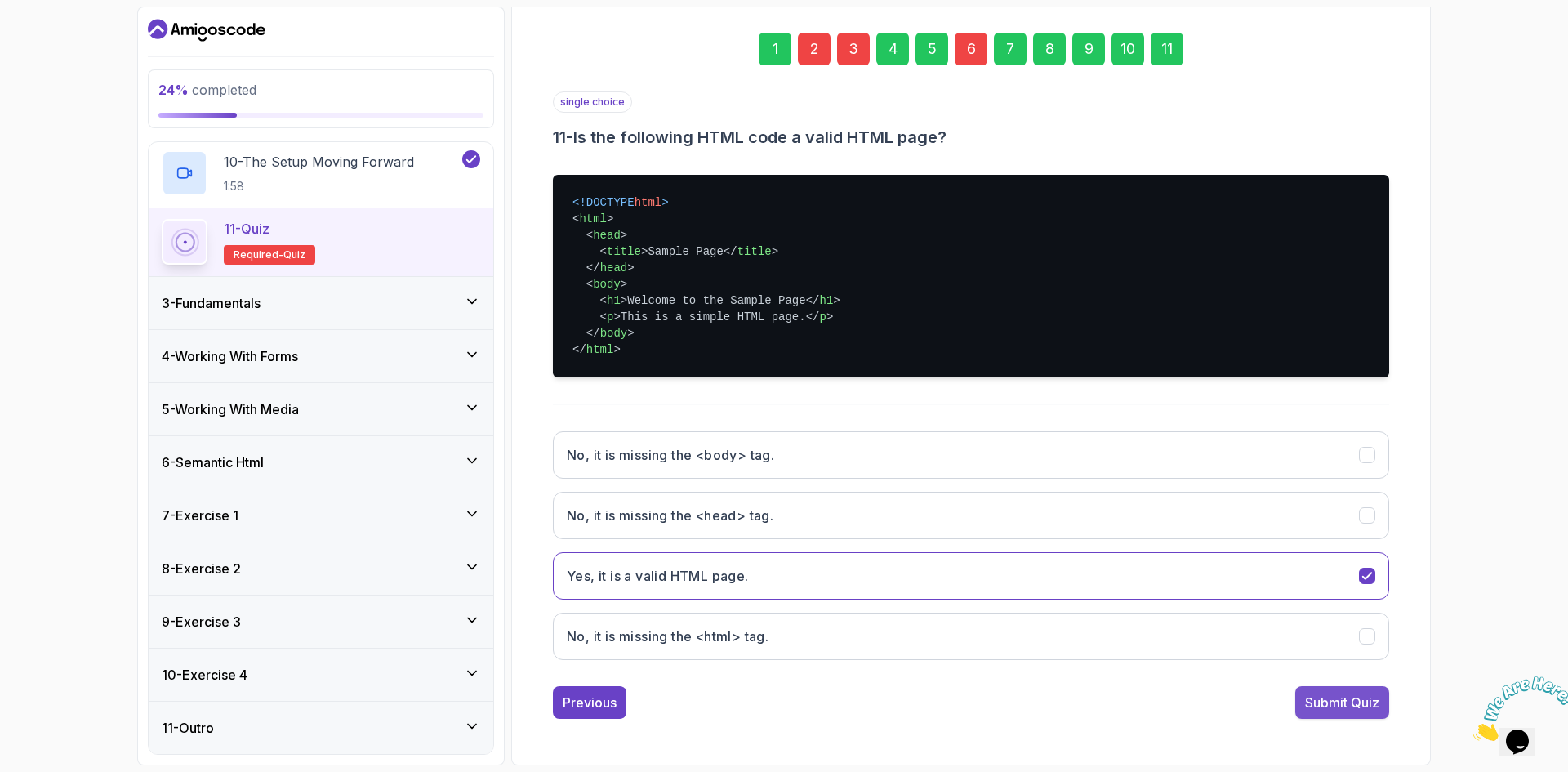
click at [1322, 695] on div "Submit Quiz" at bounding box center [1342, 703] width 74 height 20
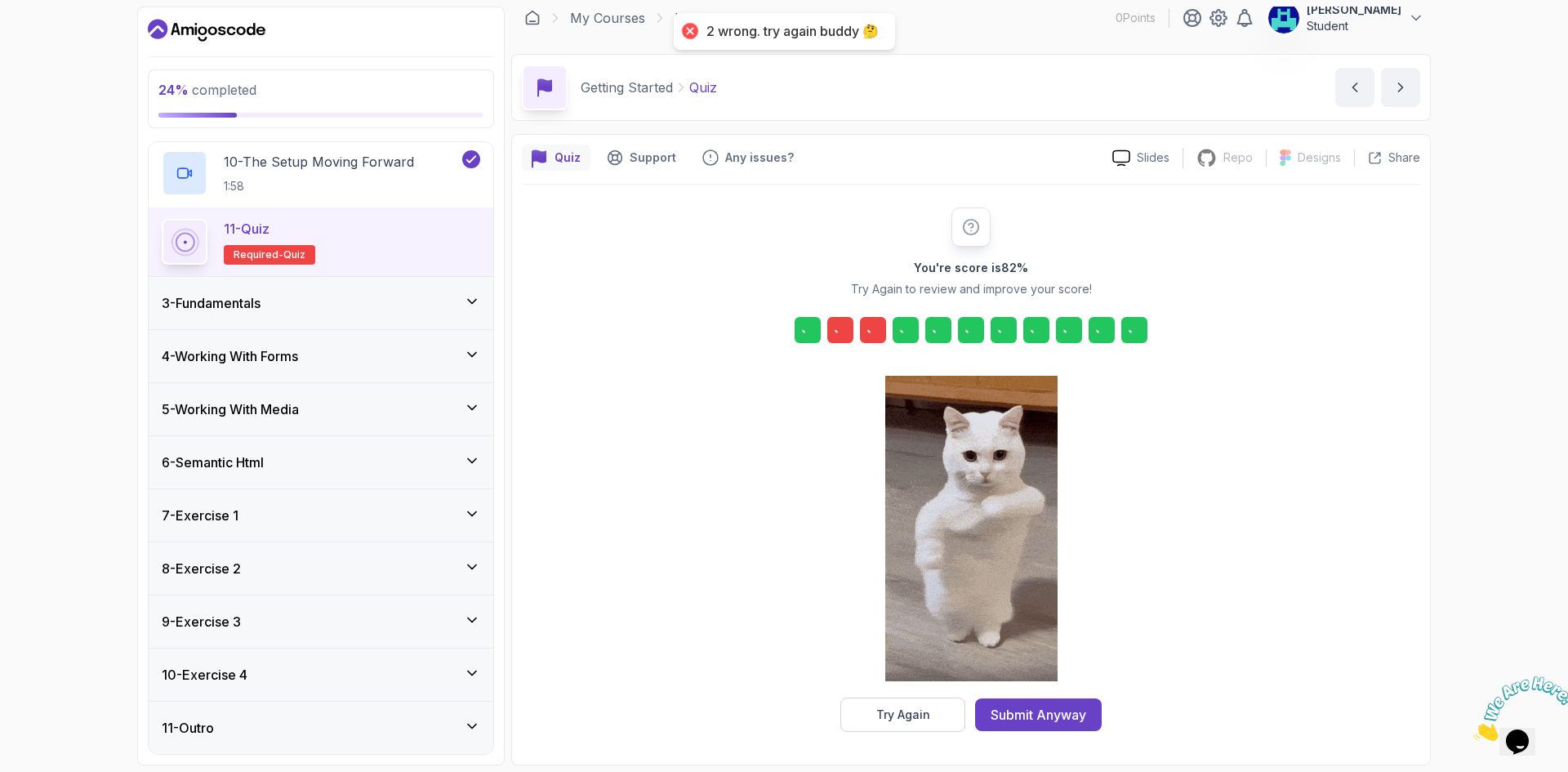
scroll to position [12, 0]
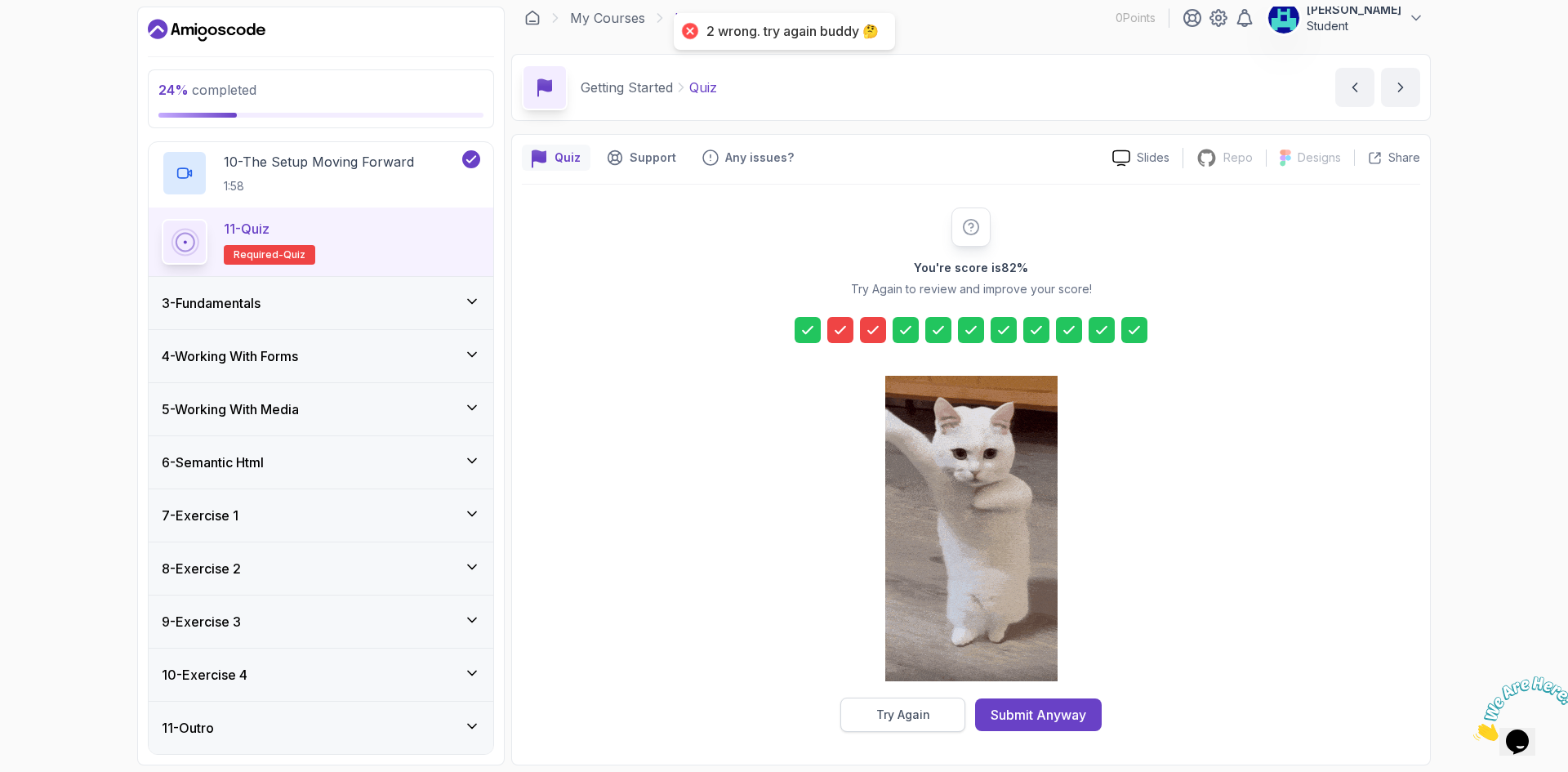
click at [930, 714] on button "Try Again" at bounding box center [902, 715] width 125 height 35
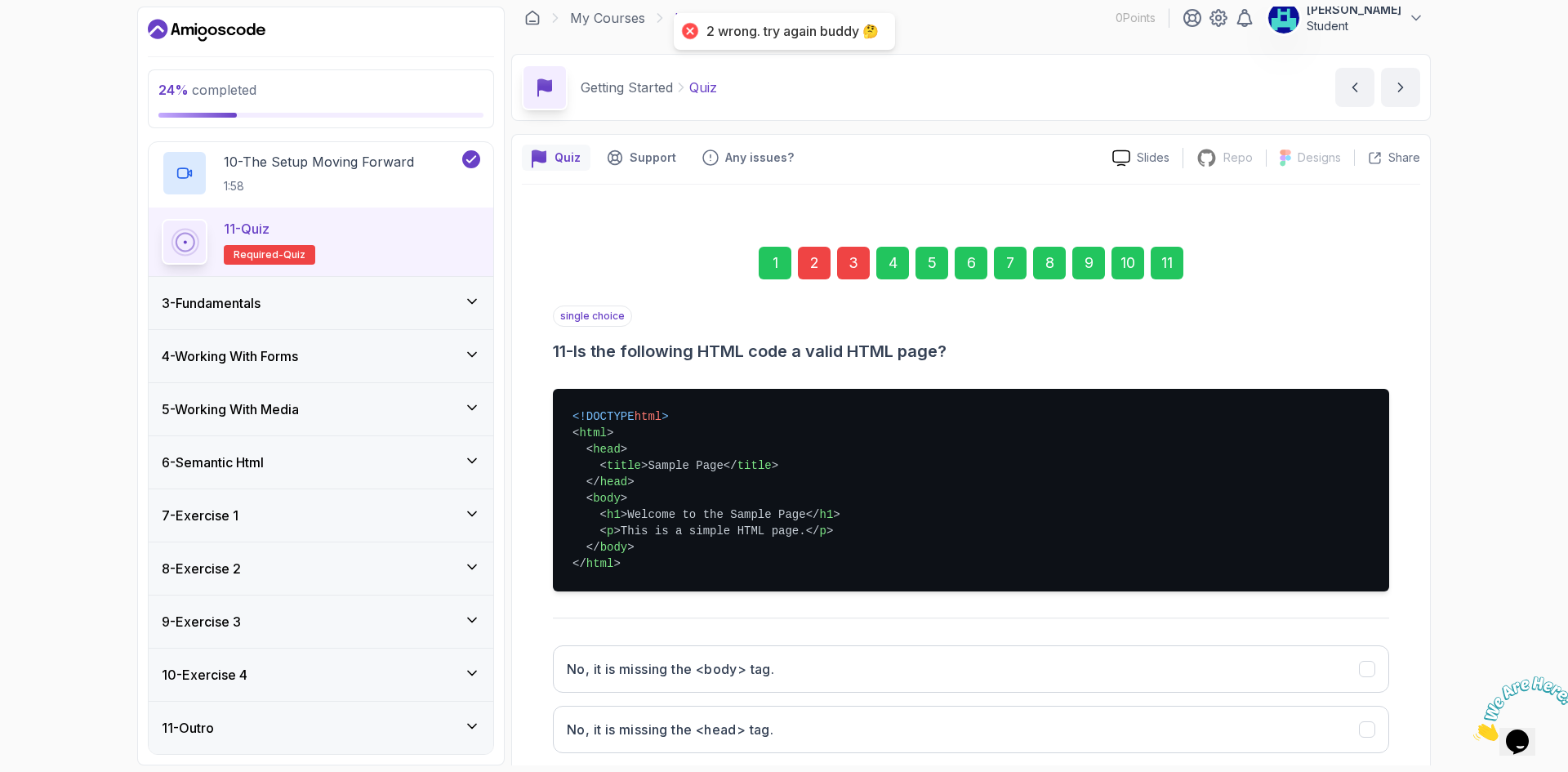
click at [814, 254] on div "2" at bounding box center [814, 263] width 33 height 33
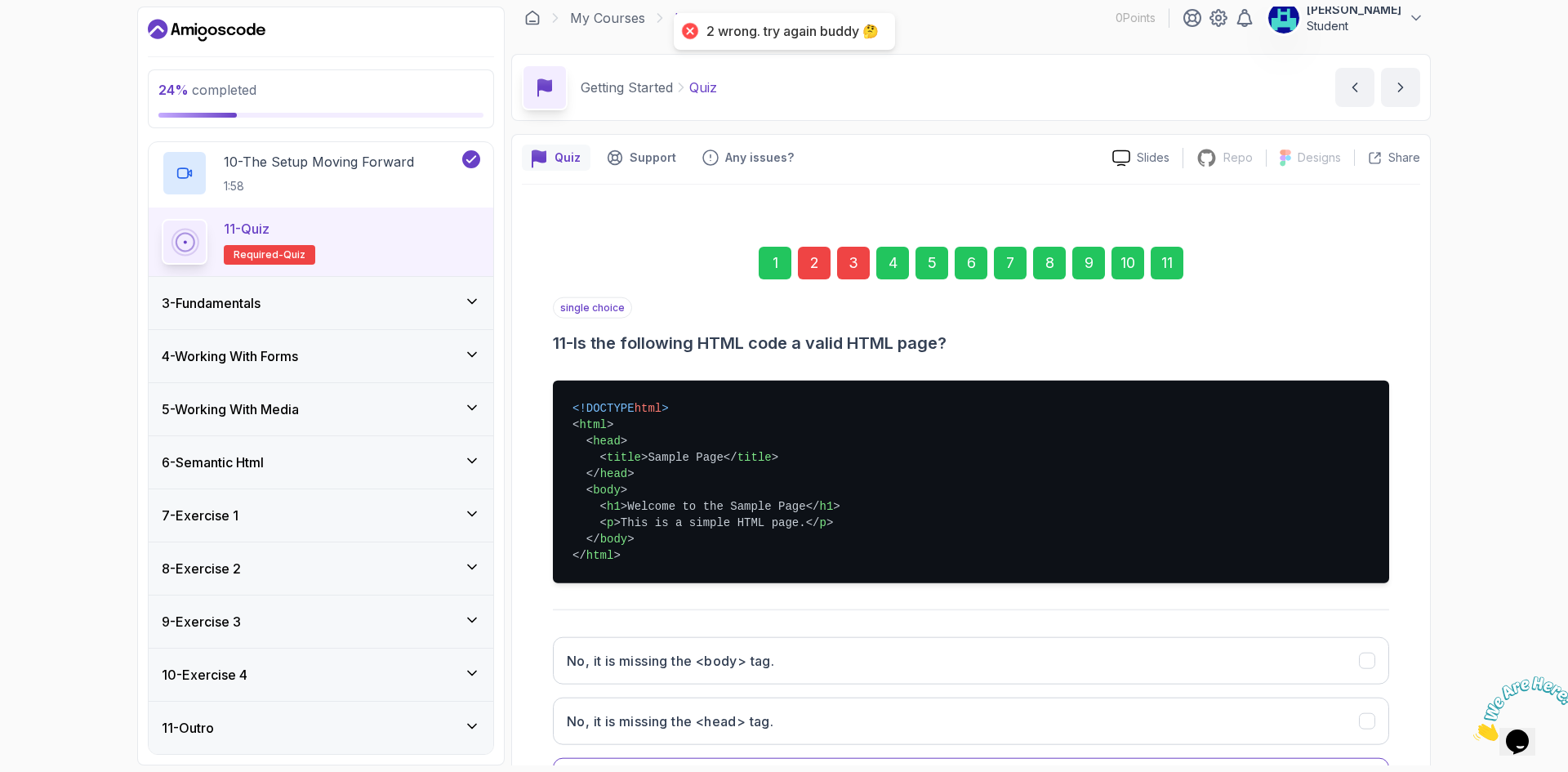
scroll to position [0, 0]
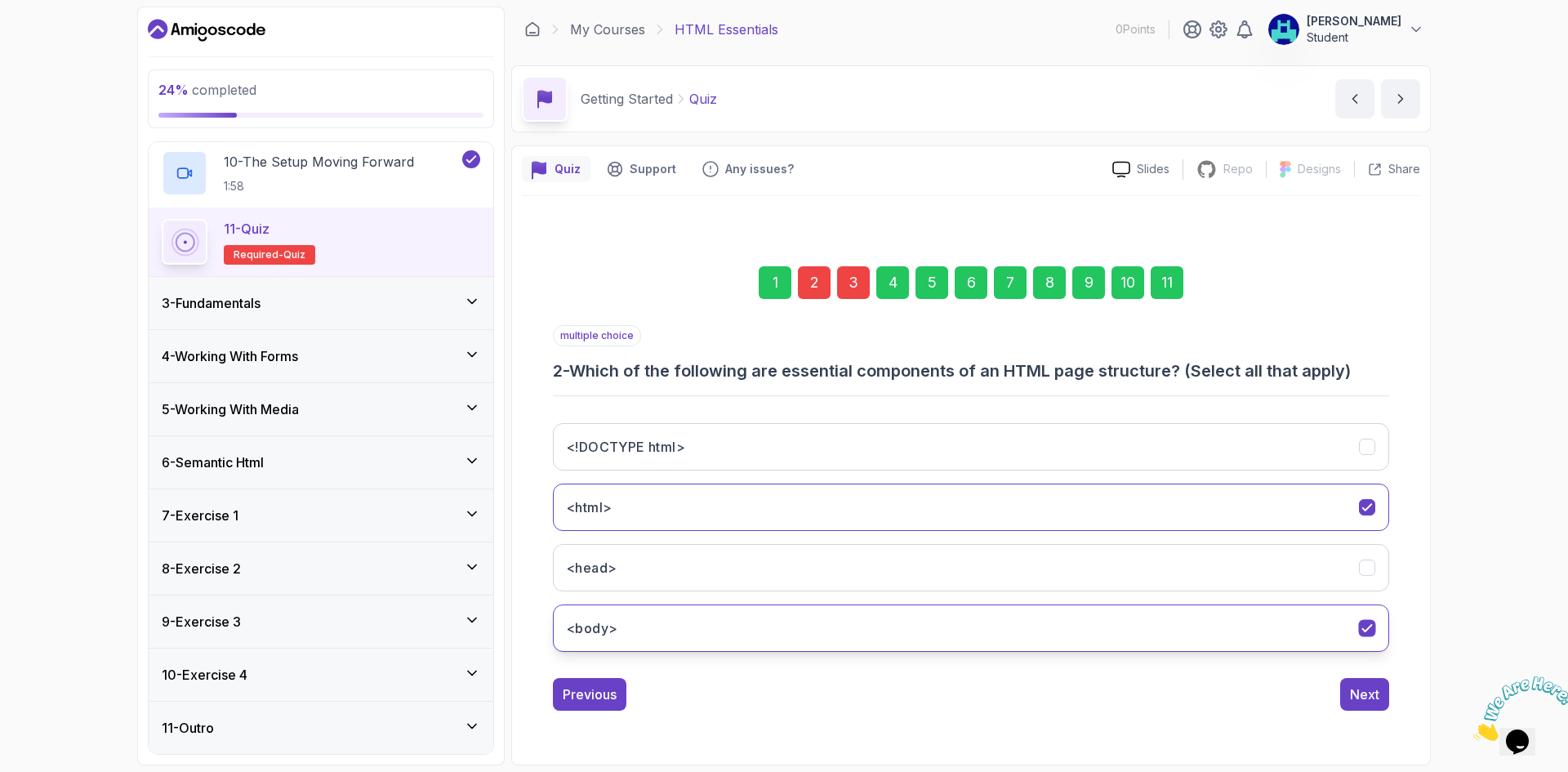
click at [1132, 616] on button "<body>" at bounding box center [971, 628] width 836 height 47
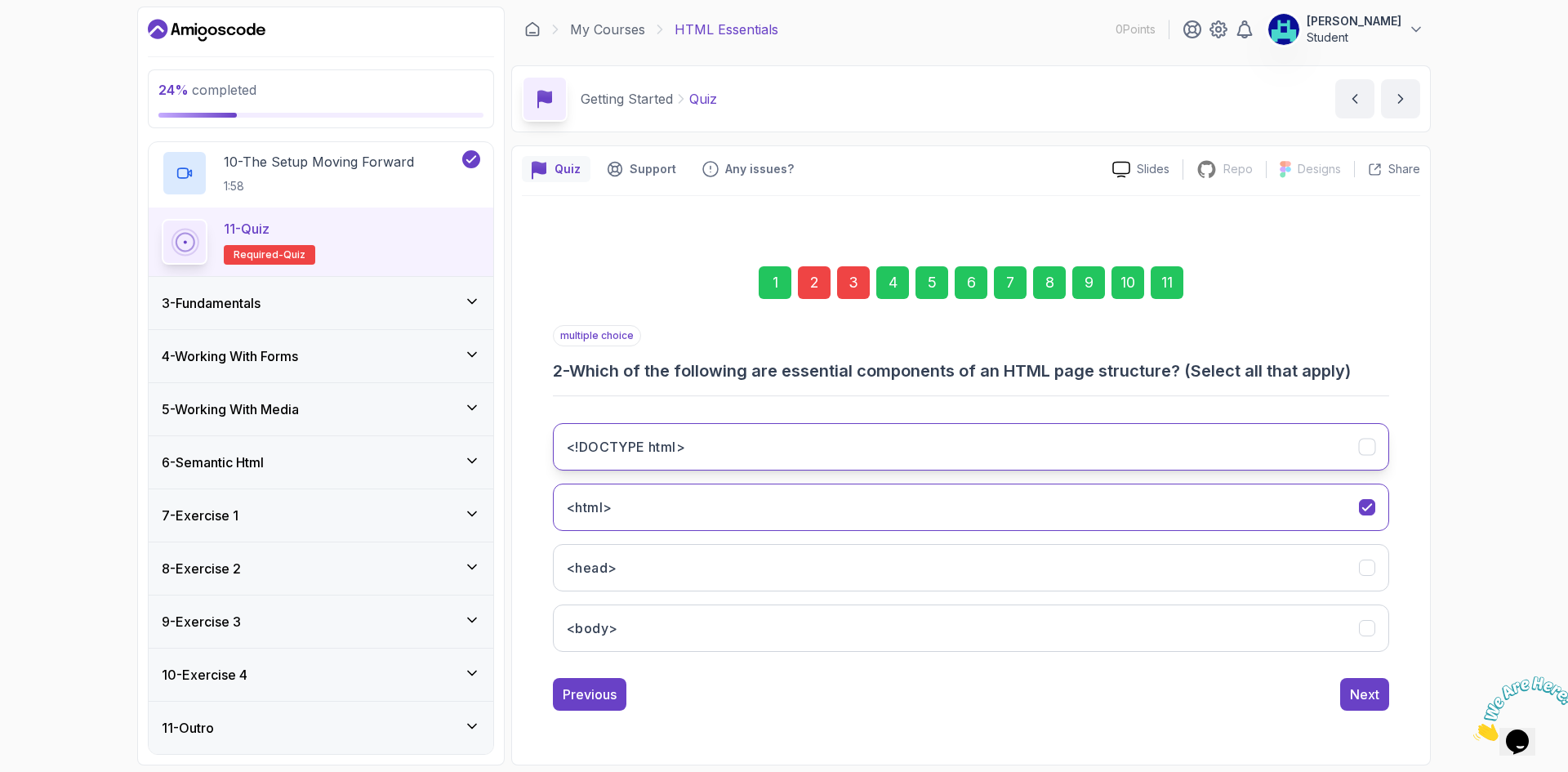
click at [1228, 460] on button "<!DOCTYPE html>" at bounding box center [971, 447] width 836 height 47
click at [1372, 691] on div "Next" at bounding box center [1365, 695] width 29 height 20
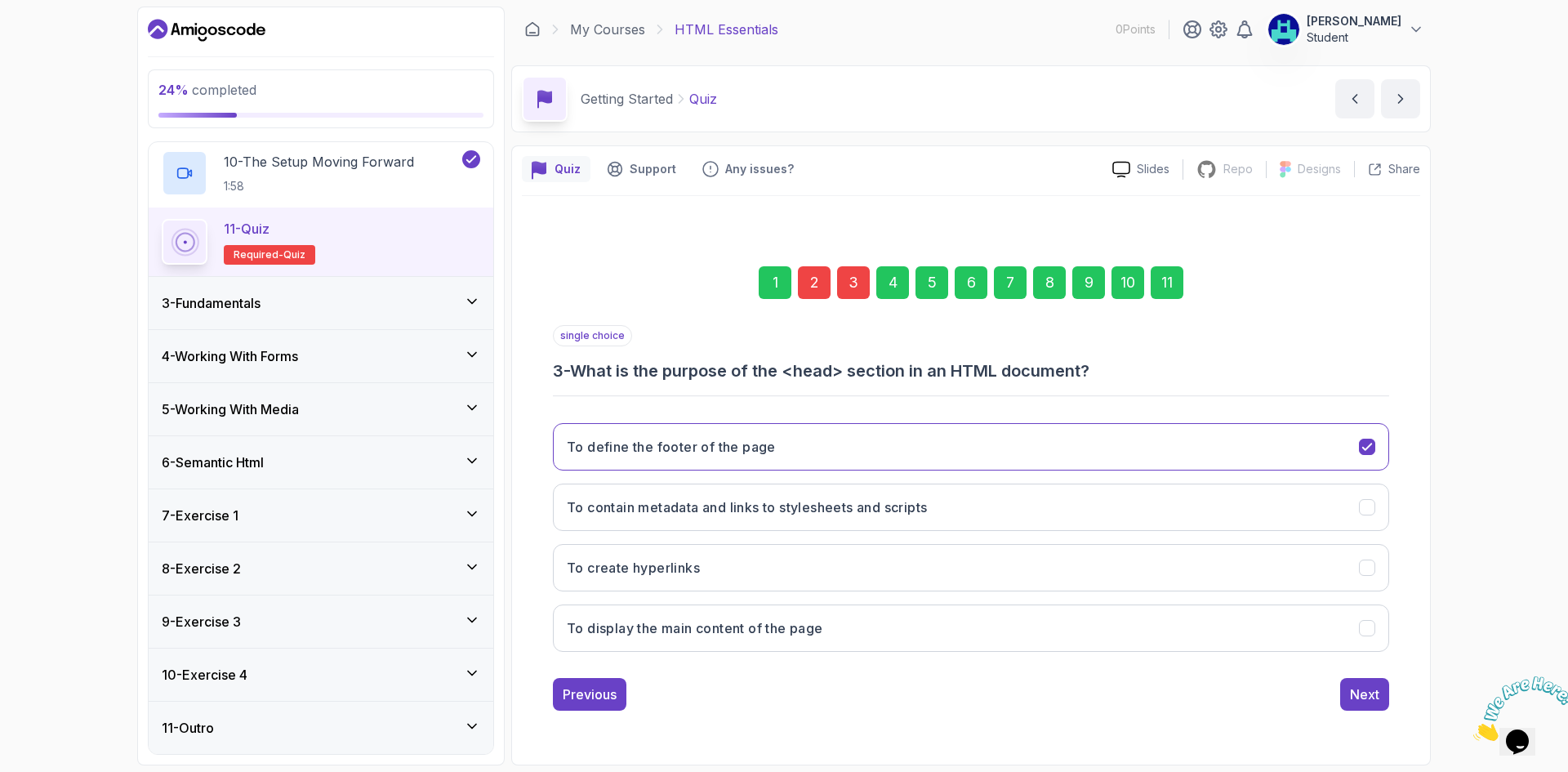
click at [849, 277] on div "3" at bounding box center [853, 282] width 33 height 33
click at [903, 483] on div "To define the footer of the page To contain metadata and links to stylesheets a…" at bounding box center [971, 537] width 836 height 255
click at [913, 500] on h3 "To contain metadata and links to stylesheets and scripts" at bounding box center [746, 508] width 360 height 20
click at [1359, 698] on div "Next" at bounding box center [1365, 695] width 29 height 20
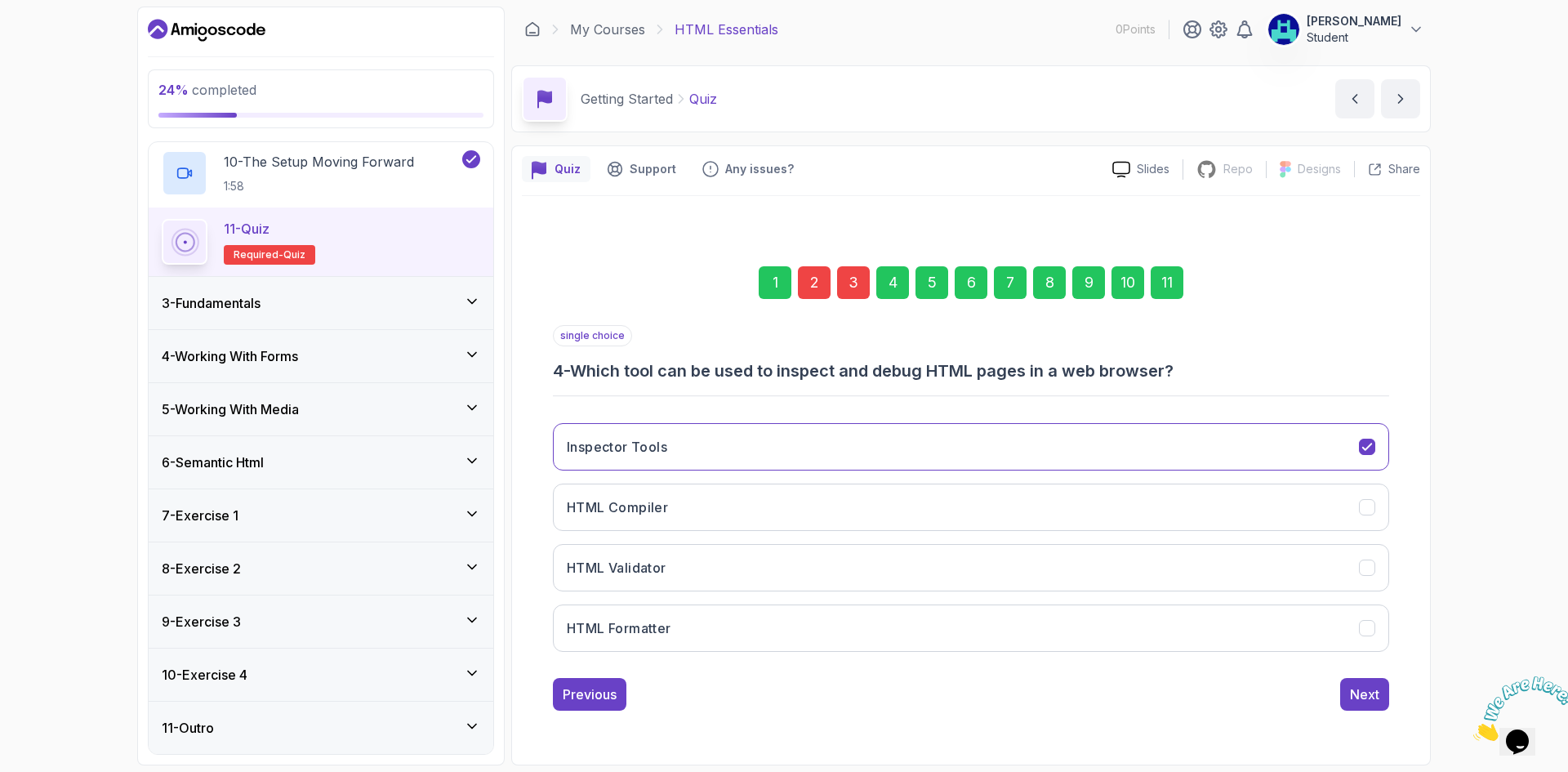
click at [1164, 292] on div "11" at bounding box center [1167, 282] width 33 height 33
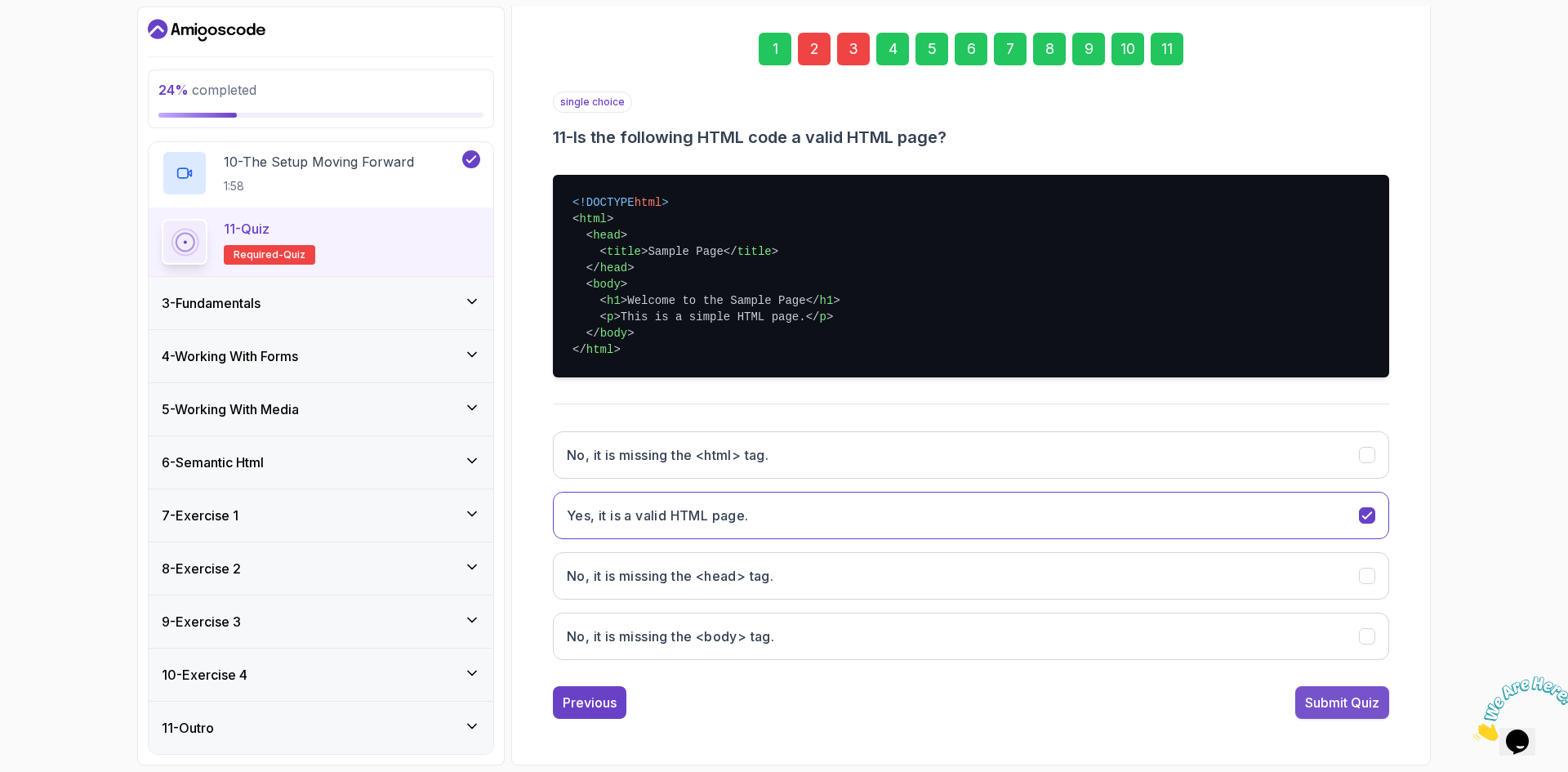
click at [1369, 698] on div "Submit Quiz" at bounding box center [1342, 703] width 74 height 20
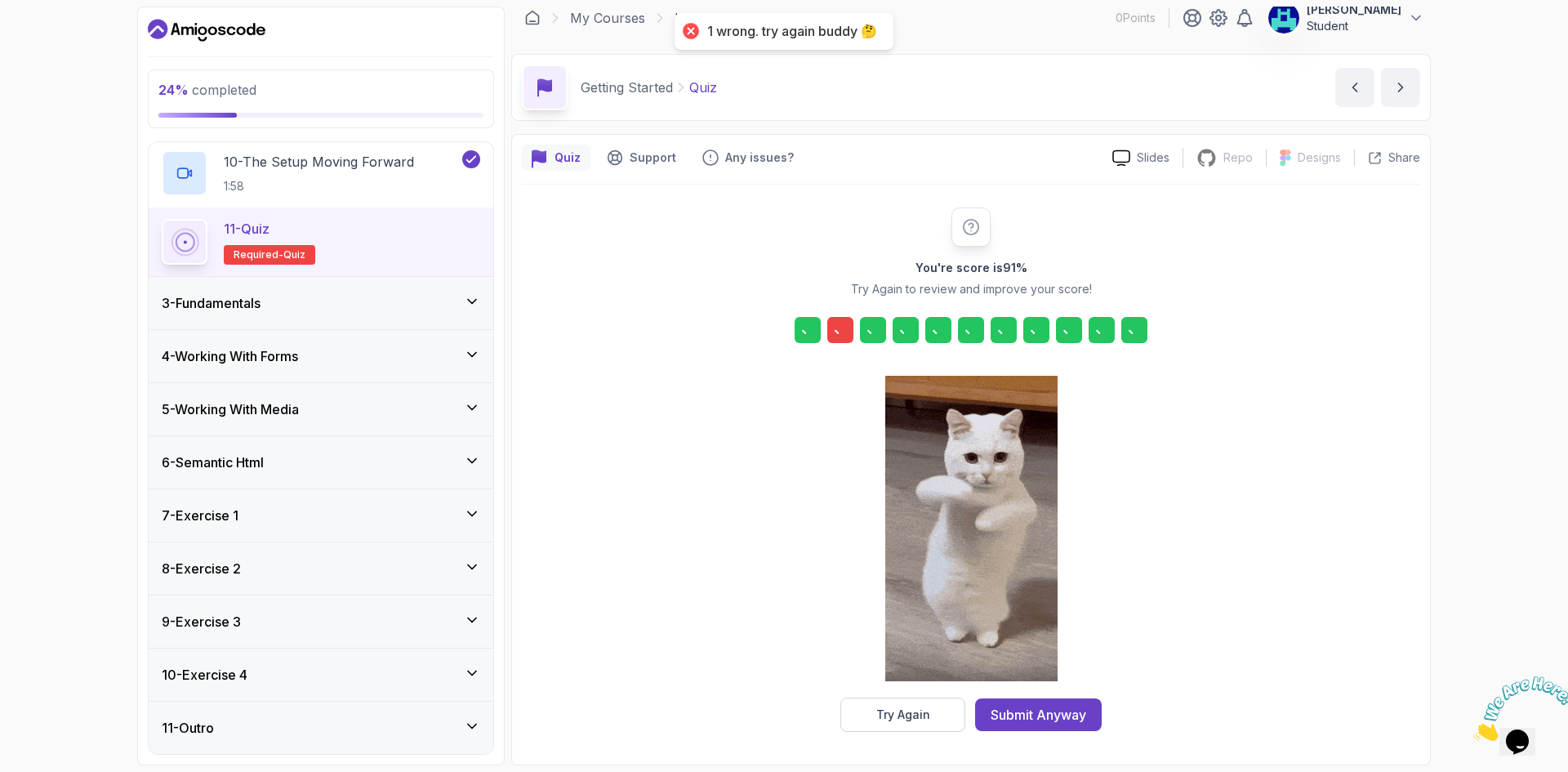
scroll to position [12, 0]
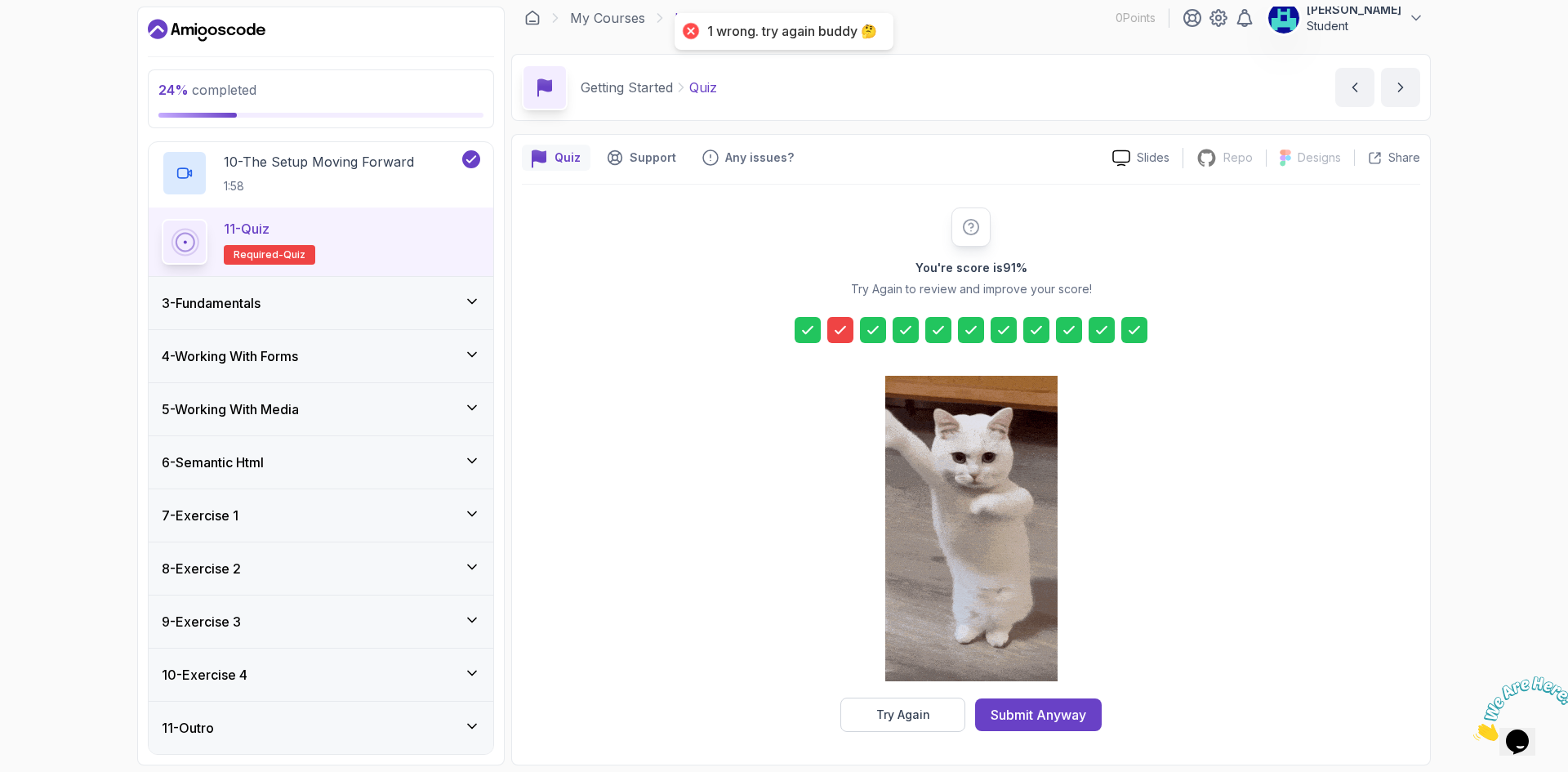
click at [842, 331] on icon at bounding box center [840, 330] width 10 height 6
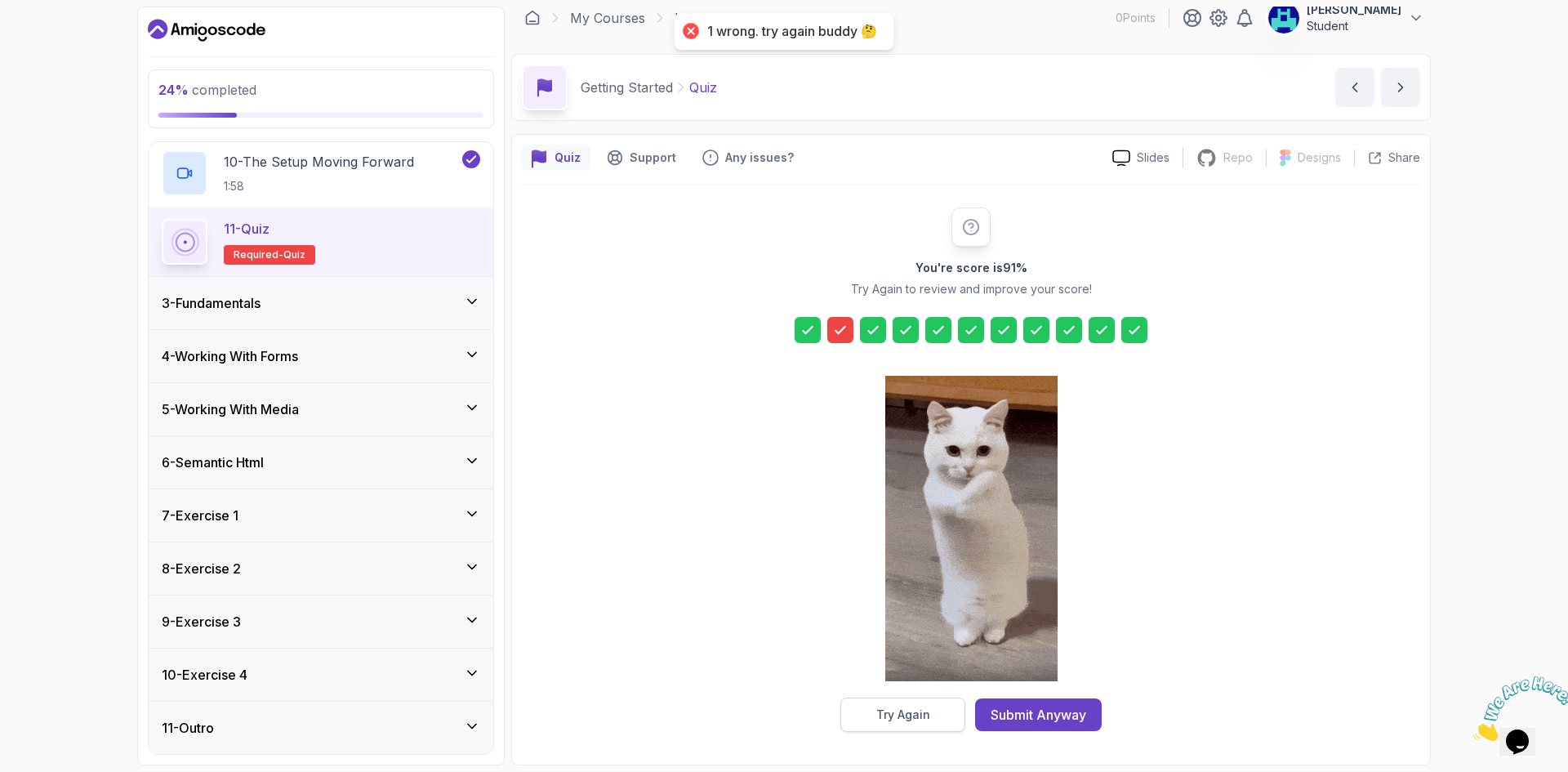
click at [923, 718] on div "Try Again" at bounding box center [902, 715] width 54 height 16
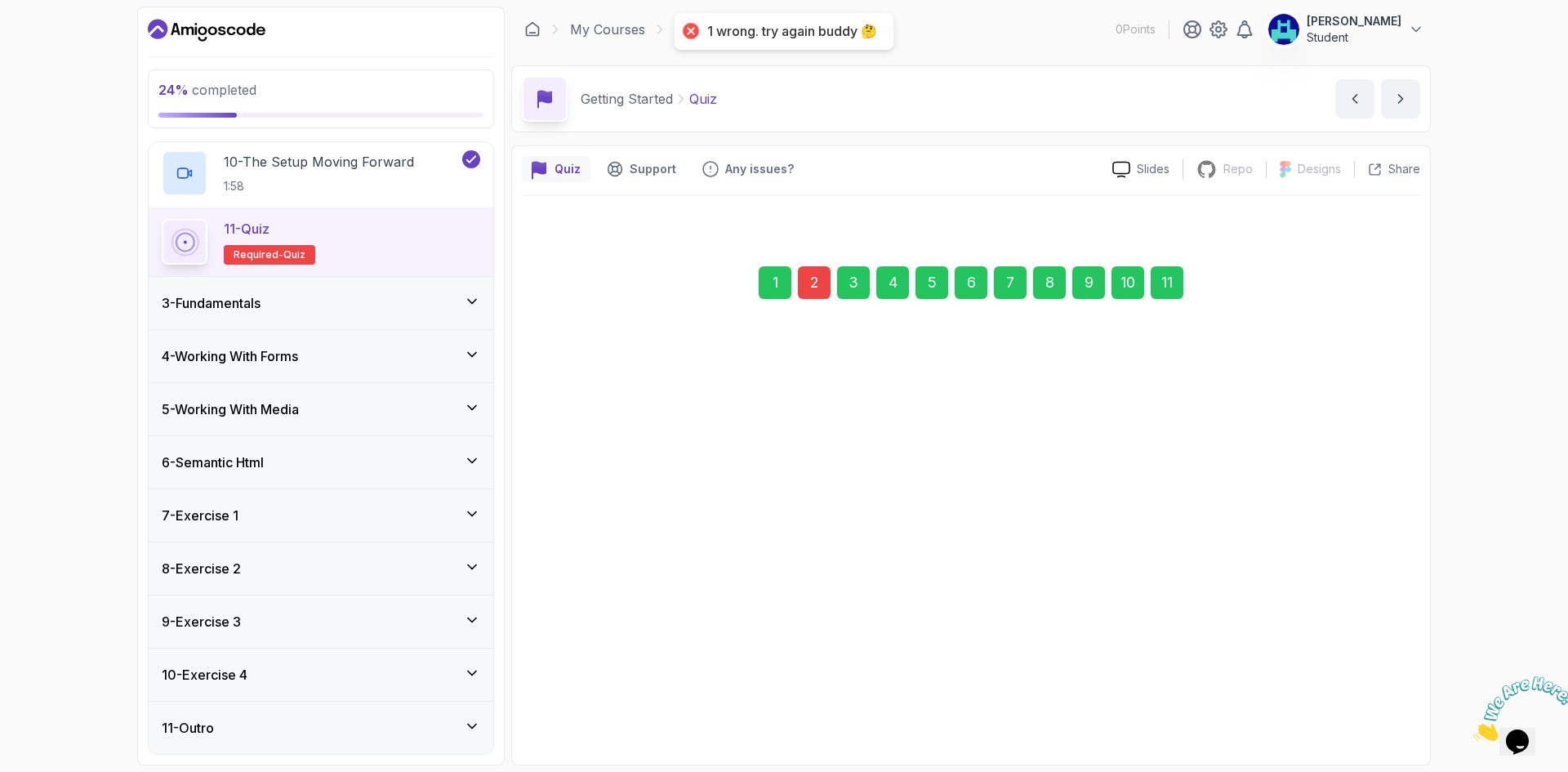
scroll to position [0, 0]
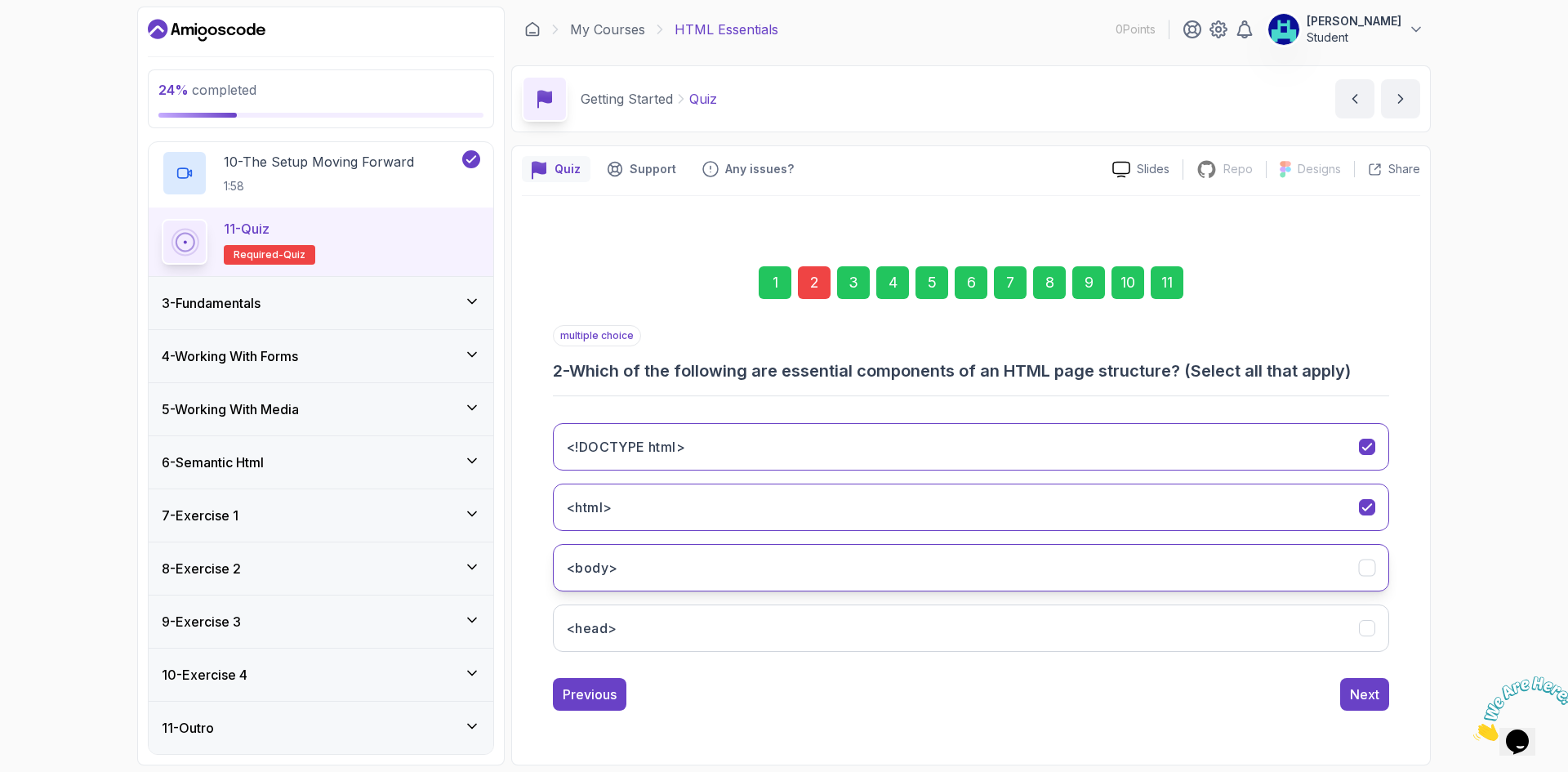
click at [1277, 566] on button "<body>" at bounding box center [971, 568] width 836 height 47
click at [1287, 629] on button "<head>" at bounding box center [971, 628] width 836 height 47
click at [1364, 700] on div "Next" at bounding box center [1365, 695] width 29 height 20
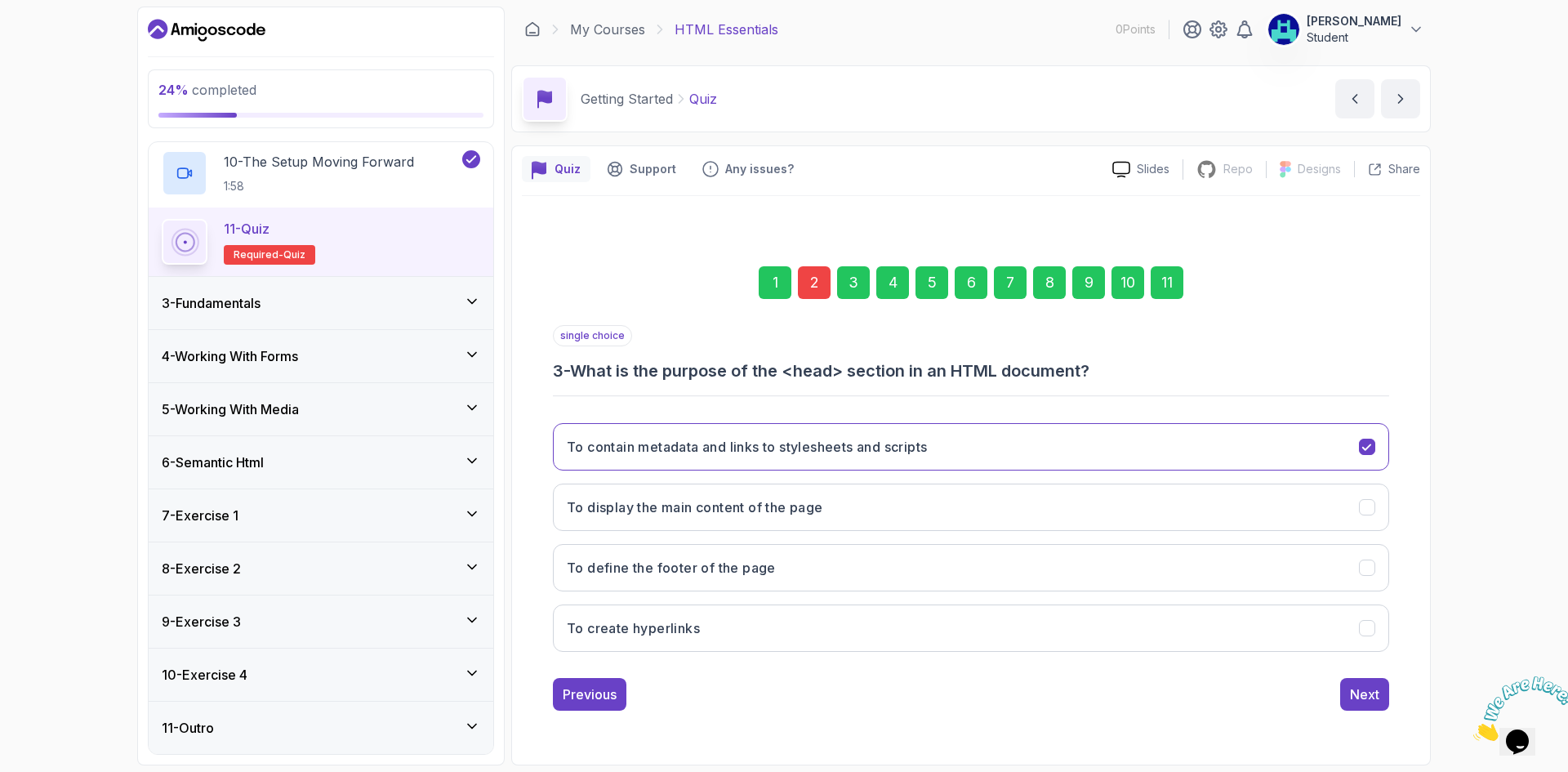
click at [1171, 288] on div "11" at bounding box center [1167, 282] width 33 height 33
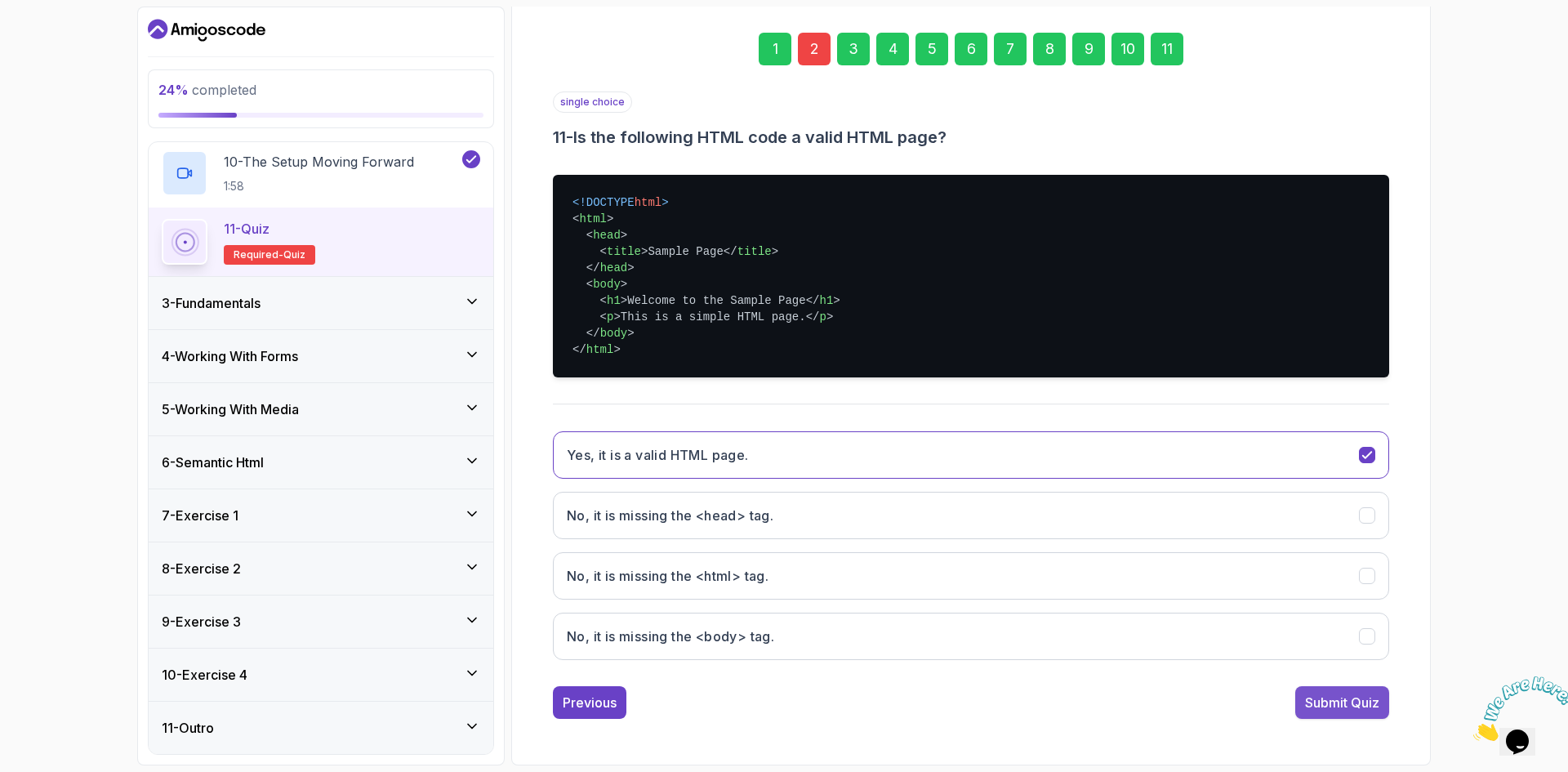
click at [1363, 703] on div "Submit Quiz" at bounding box center [1342, 703] width 74 height 20
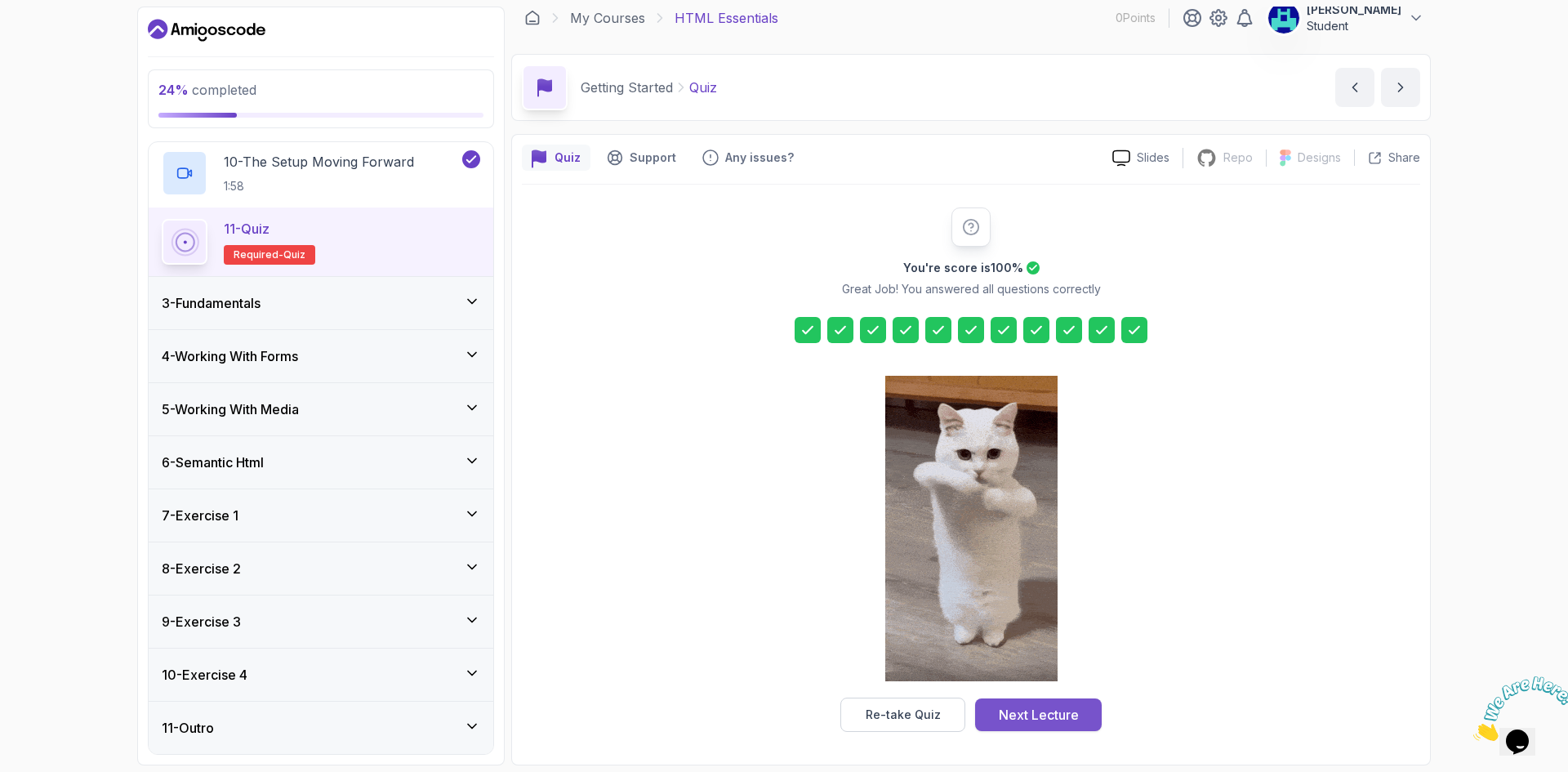
click at [1027, 710] on div "Next Lecture" at bounding box center [1039, 715] width 80 height 20
